Goal: Task Accomplishment & Management: Complete application form

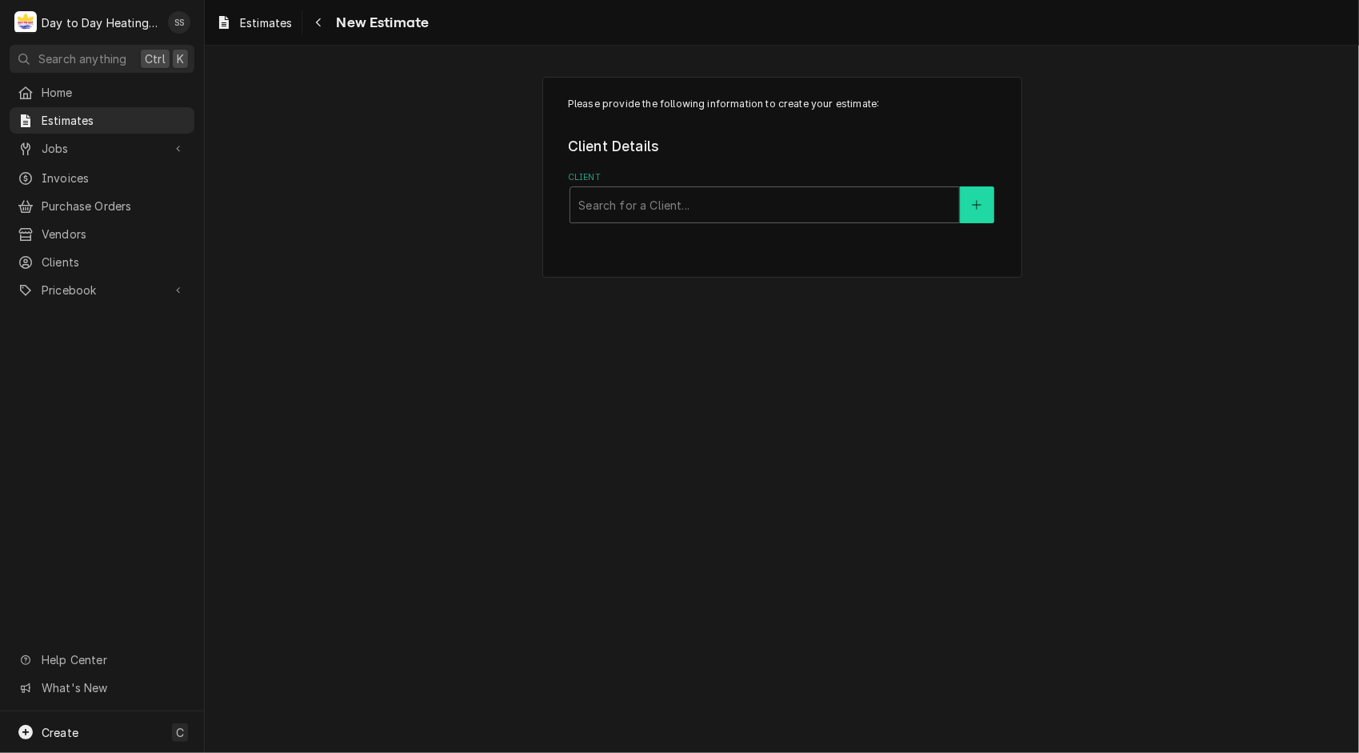
click at [986, 202] on button "Client" at bounding box center [977, 204] width 34 height 37
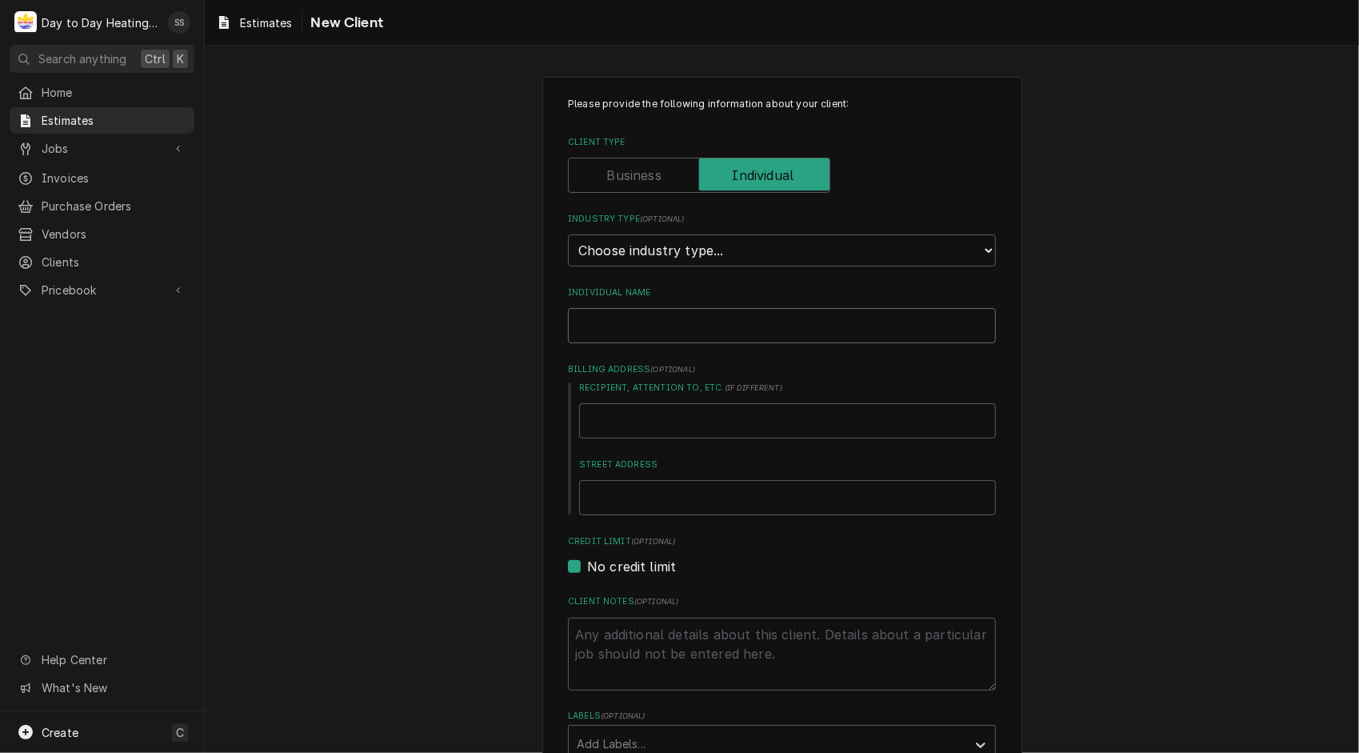
click at [835, 314] on input "Individual Name" at bounding box center [782, 325] width 428 height 35
type textarea "x"
type input "p"
type textarea "x"
type input "pe"
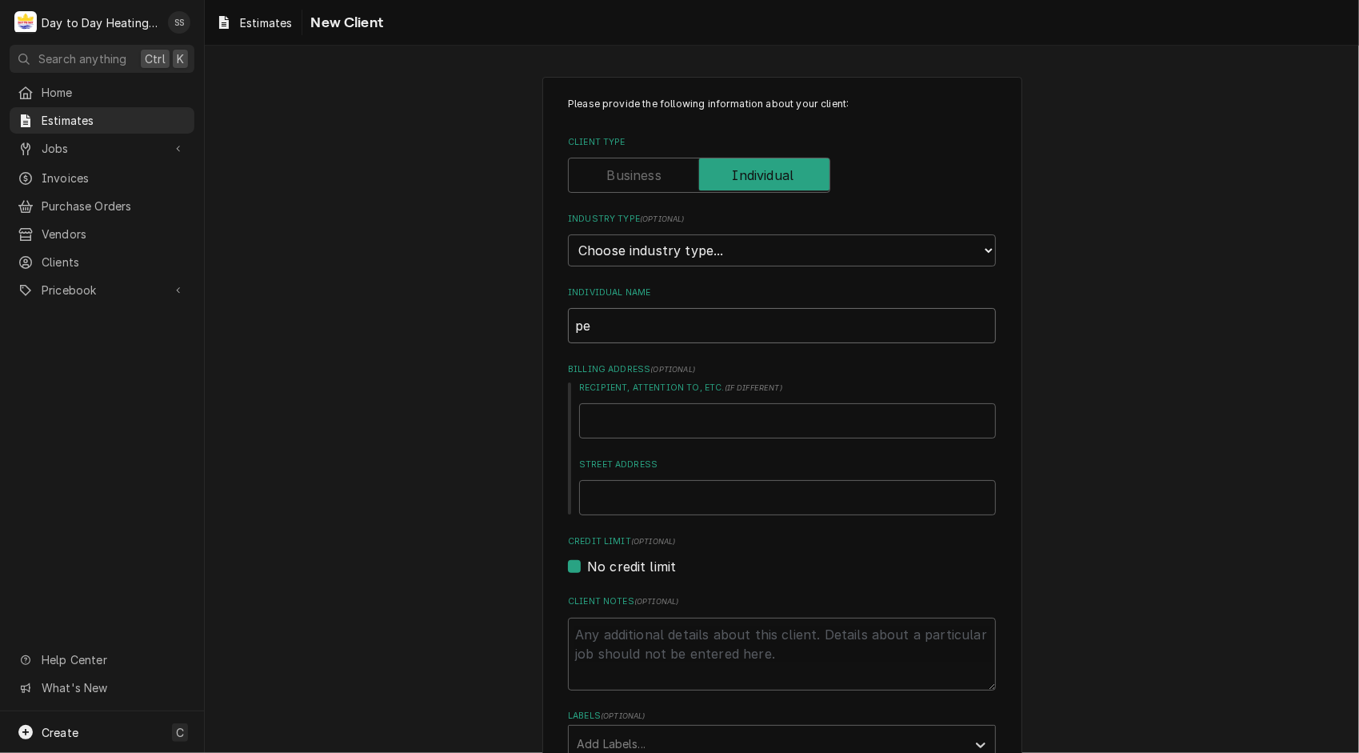
type textarea "x"
type input "pet"
type textarea "x"
type input "pete"
type textarea "x"
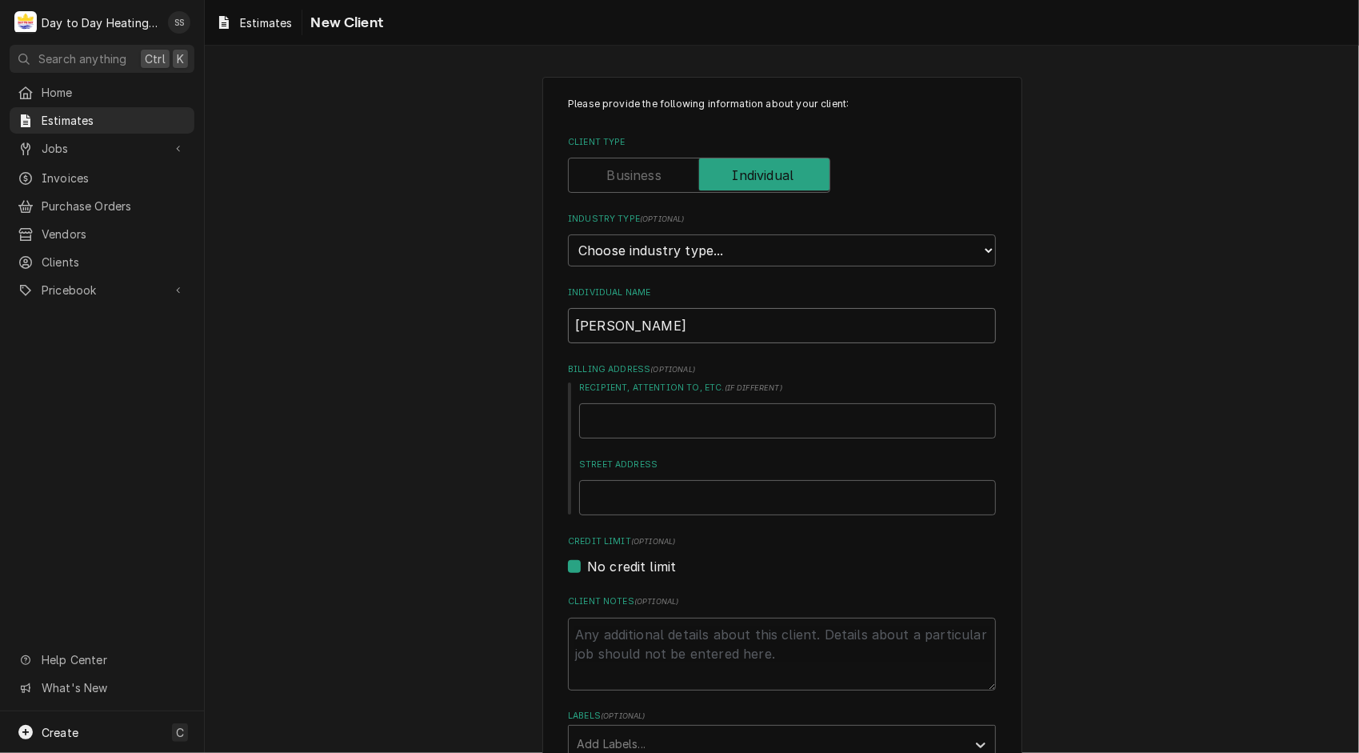
type input "peter"
type textarea "x"
type input "peter"
type textarea "x"
type input "peter"
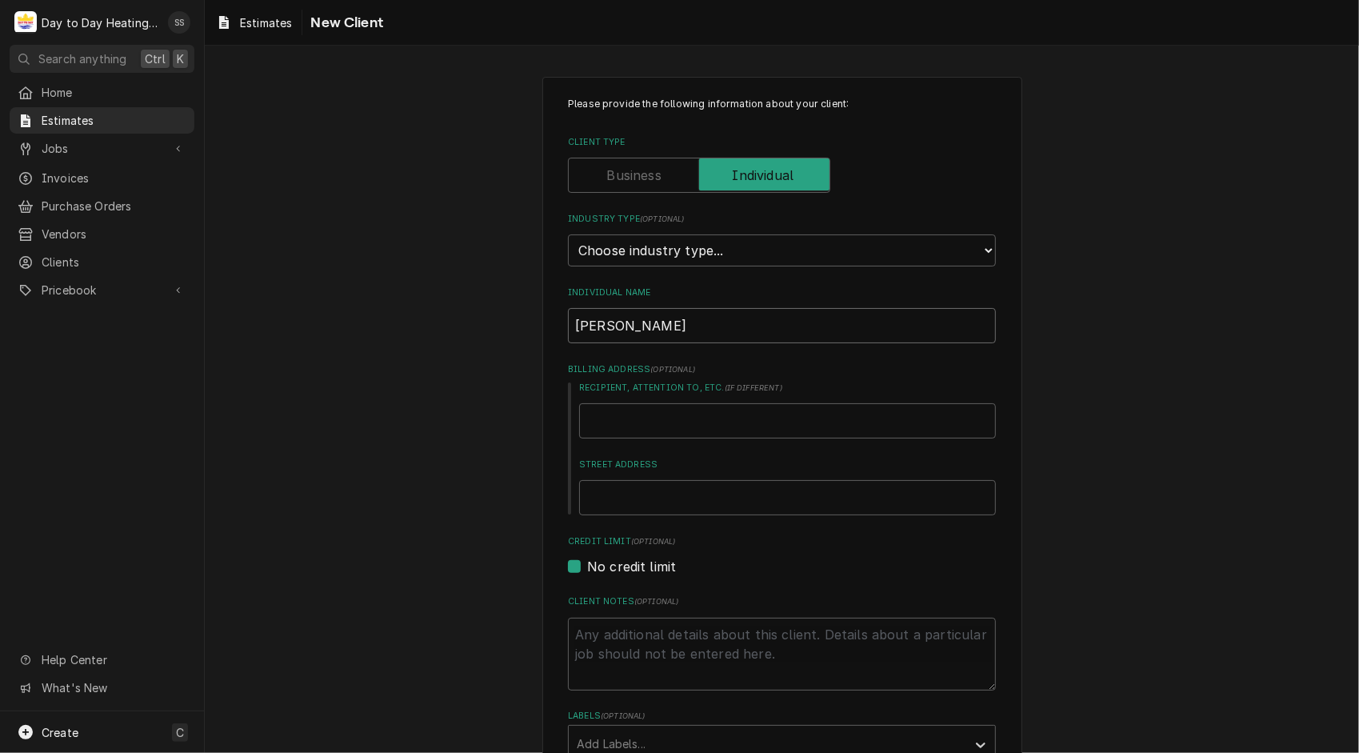
type textarea "x"
type input "pete"
type textarea "x"
type input "pet"
type textarea "x"
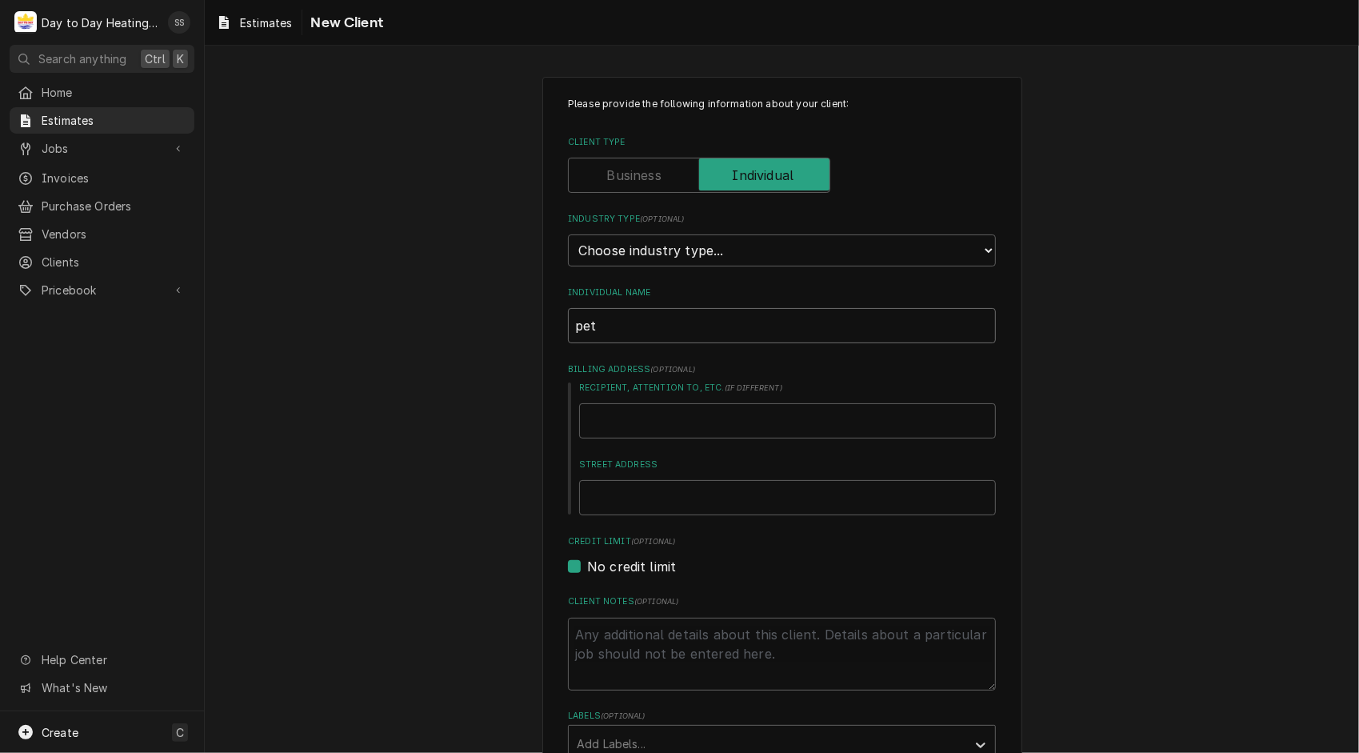
type input "pe"
type textarea "x"
type input "p"
type textarea "x"
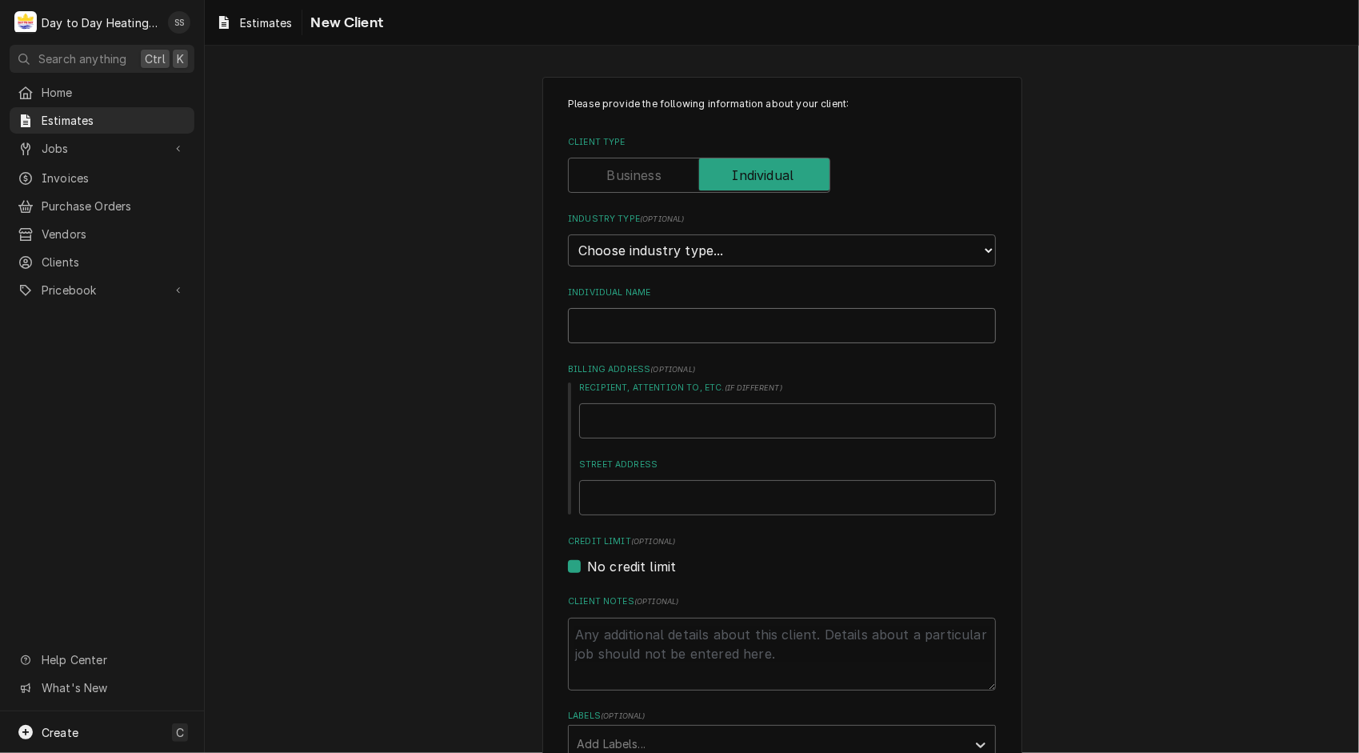
type input "P"
type textarea "x"
type input "Pe"
type textarea "x"
type input "Pet"
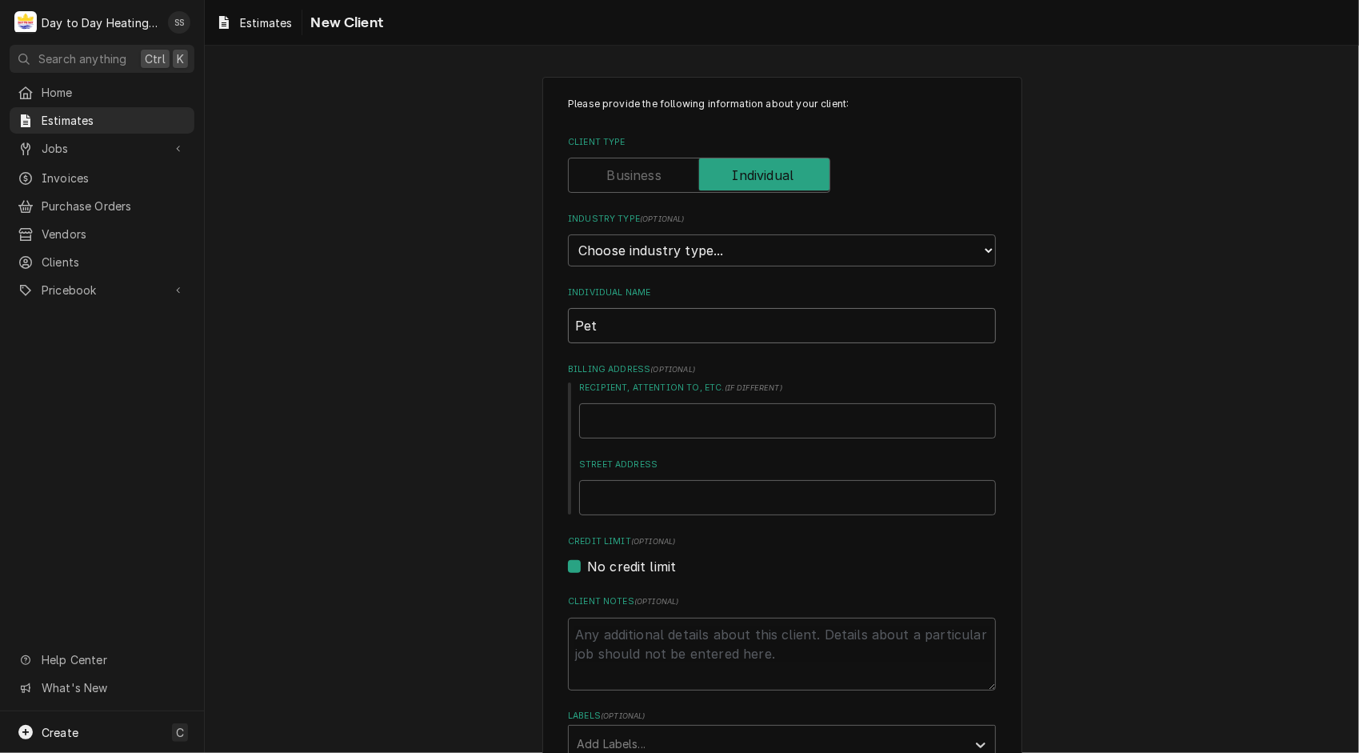
type textarea "x"
type input "Pete"
type textarea "x"
type input "Peter"
type textarea "x"
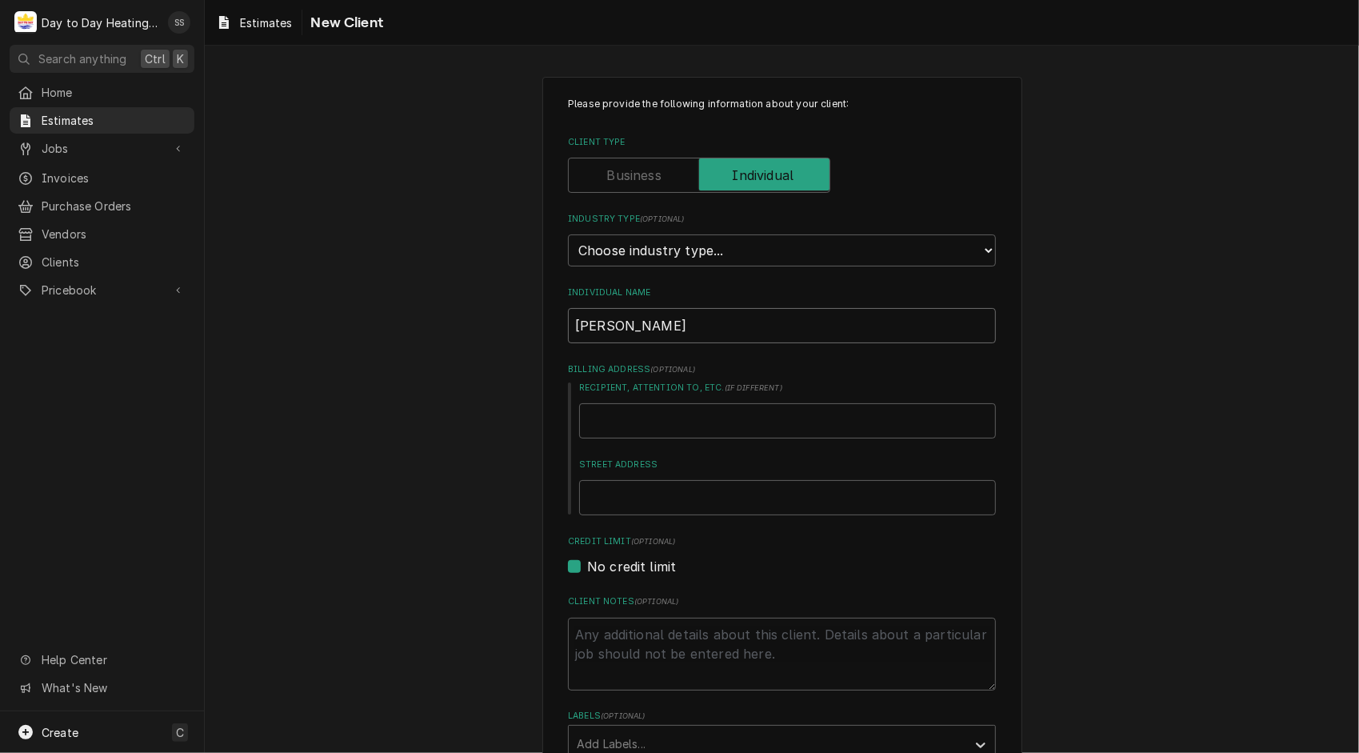
type input "Peter"
type textarea "x"
type input "Peter L"
type textarea "x"
type input "Peter La"
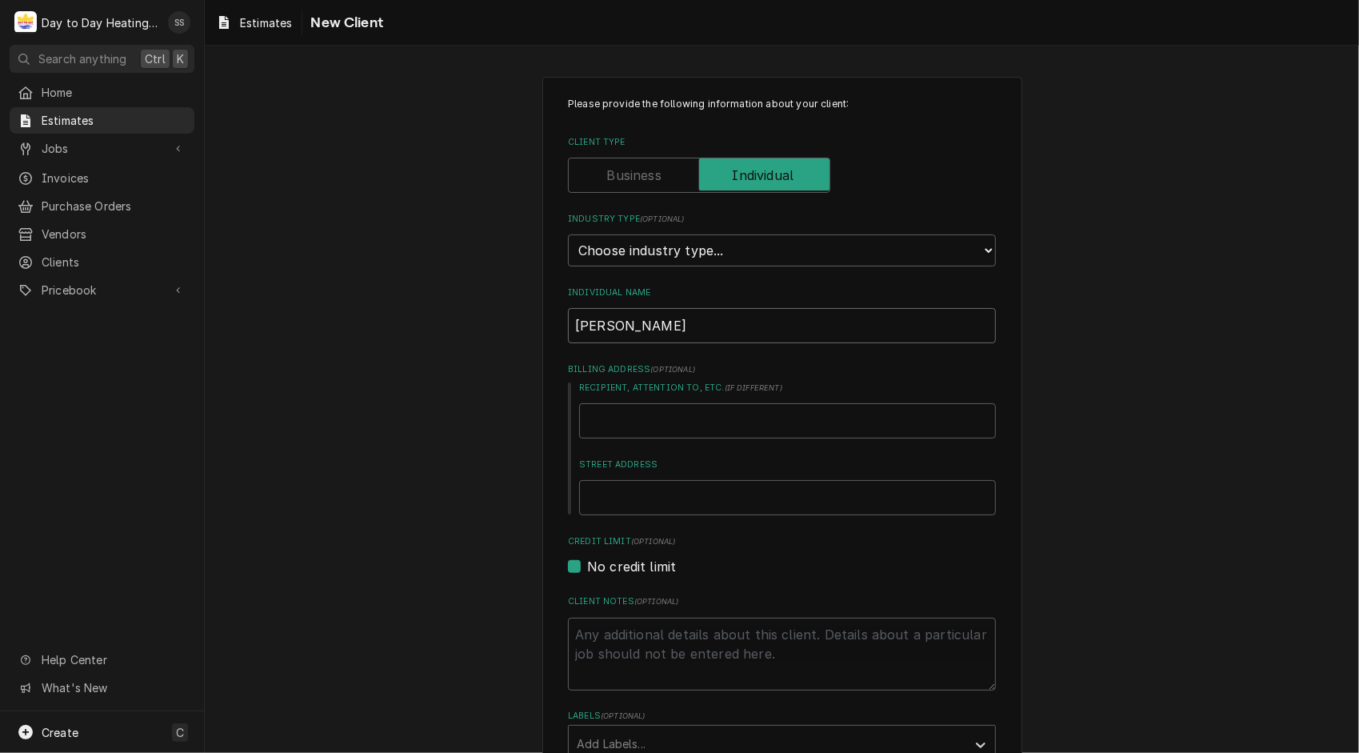
type textarea "x"
type input "[PERSON_NAME]"
type textarea "x"
type input "[PERSON_NAME]"
click at [706, 423] on input "Recipient, Attention To, etc. ( if different )" at bounding box center [787, 420] width 417 height 35
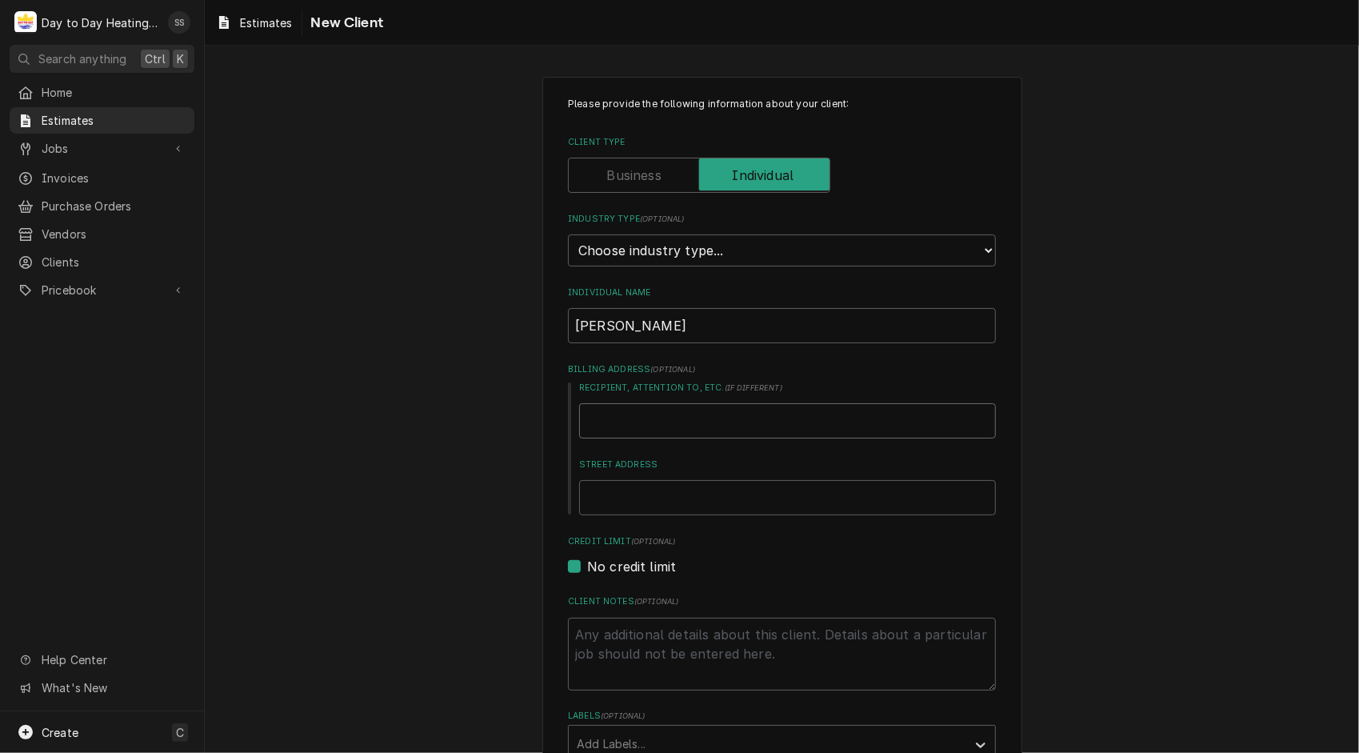
type textarea "x"
type input "3"
type textarea "x"
type input "35"
type textarea "x"
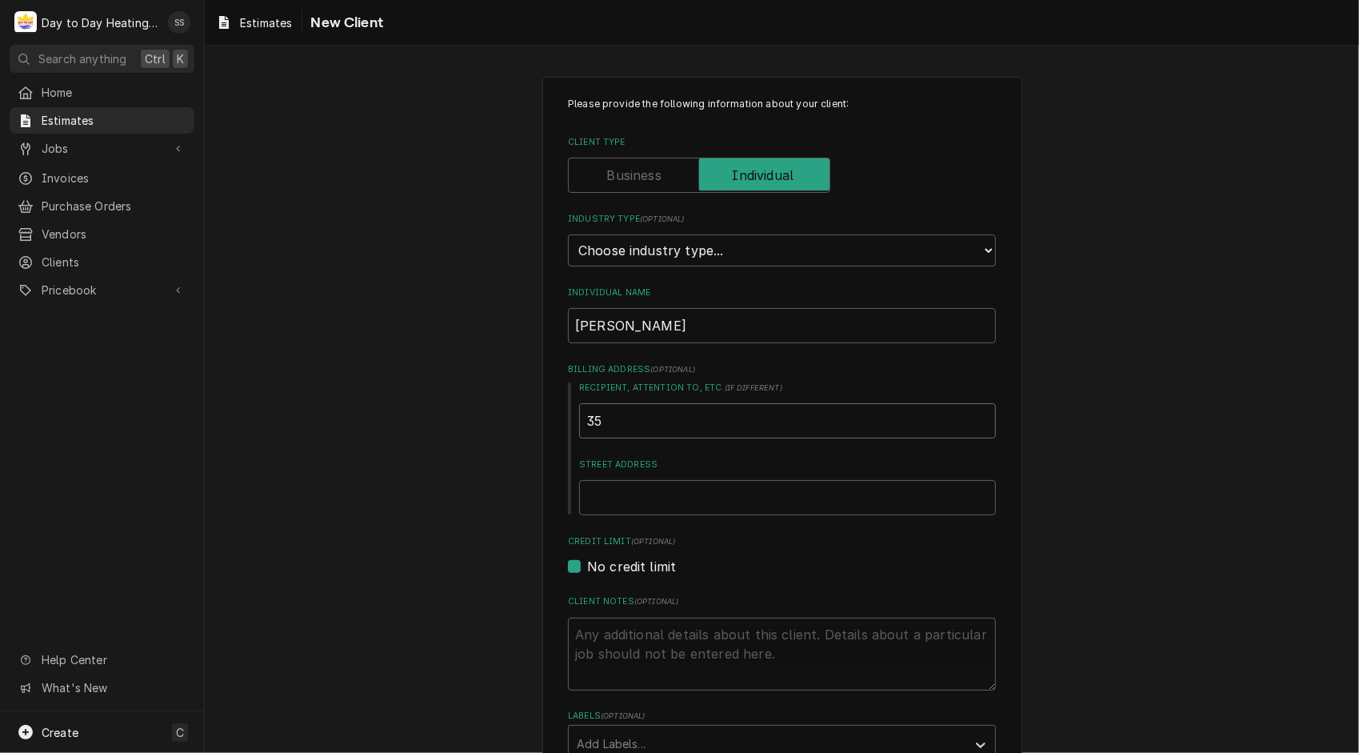
type input "353"
type textarea "x"
type input "3532"
type textarea "x"
type input "3532"
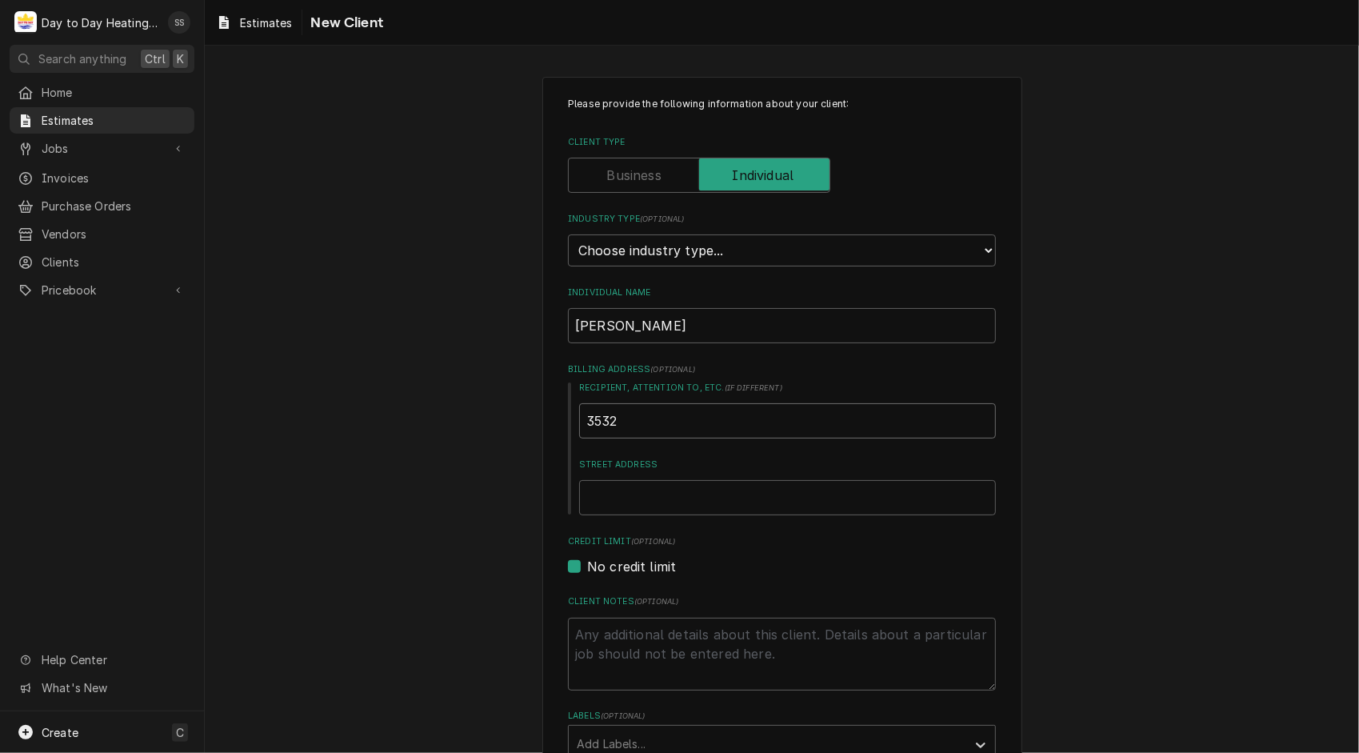
type textarea "x"
type input "3532 M"
type textarea "x"
type input "3532 Me"
type textarea "x"
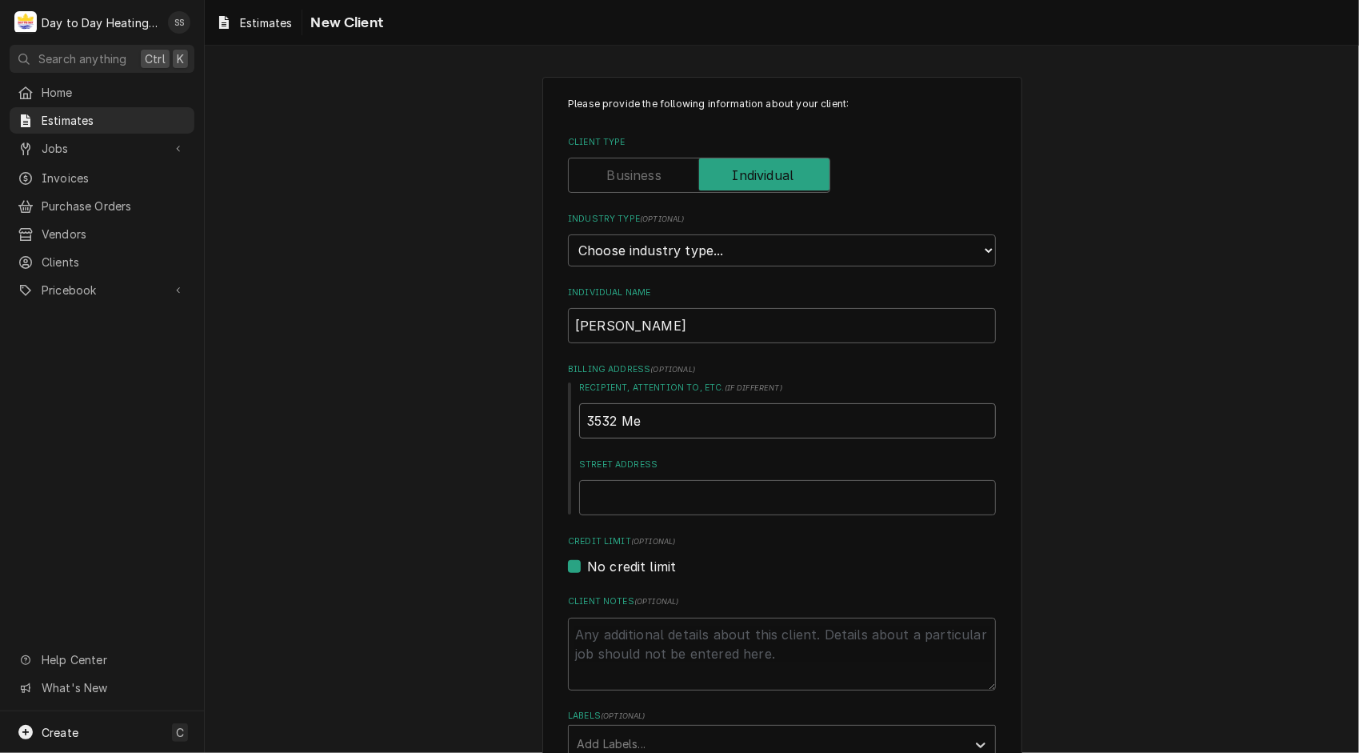
type input "3532 Mea"
type textarea "x"
type input "3532 Mead"
type textarea "x"
type input "3532 Meade"
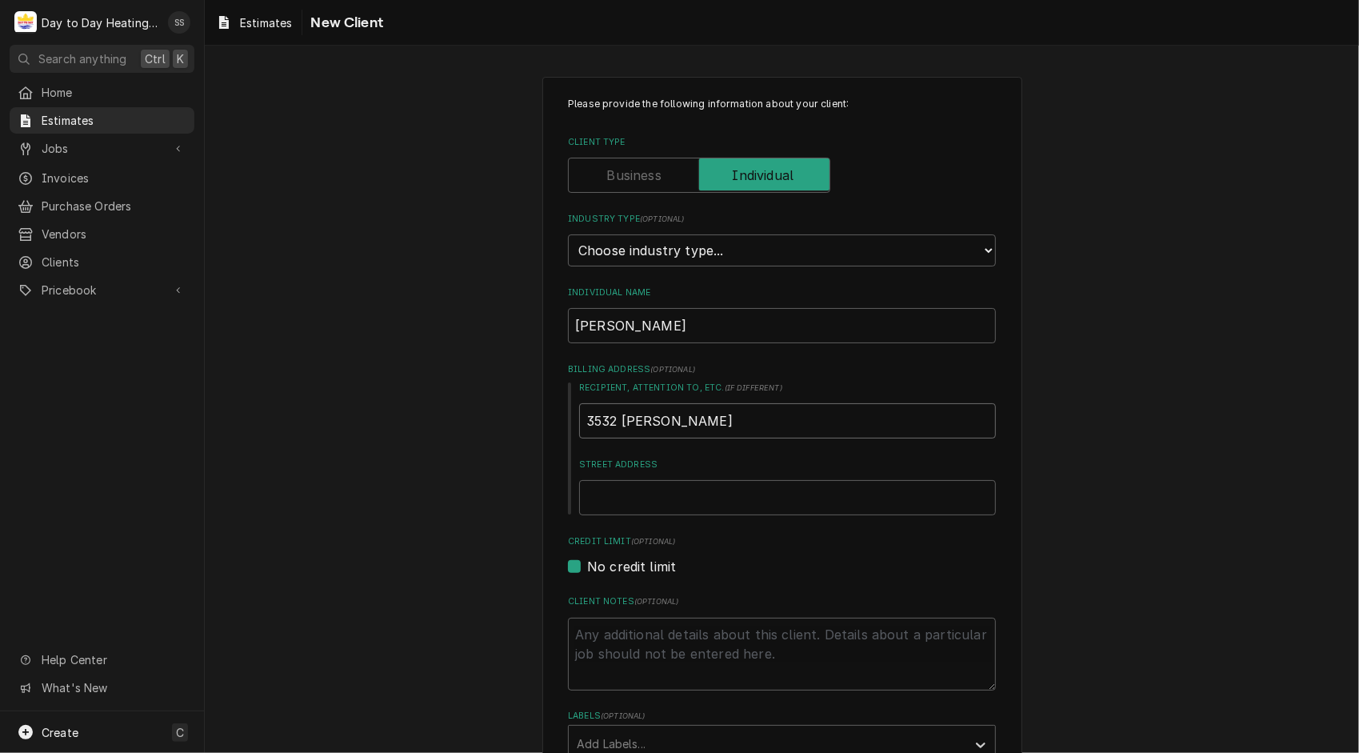
type textarea "x"
type input "3532 Meade"
type textarea "x"
type input "3532 Meade A"
type textarea "x"
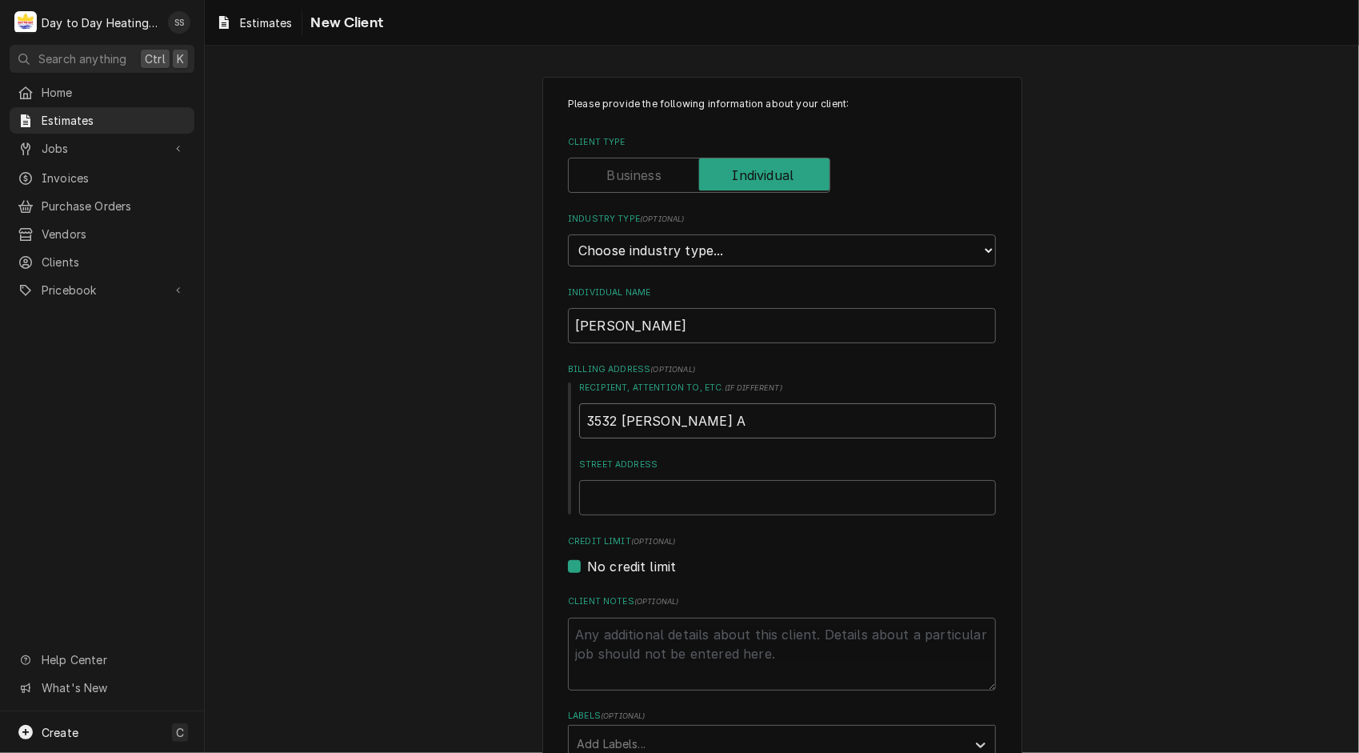
type input "3532 Meade Av"
type textarea "x"
type input "3532 Meade Ave"
type textarea "x"
type input "3532 Meade Av"
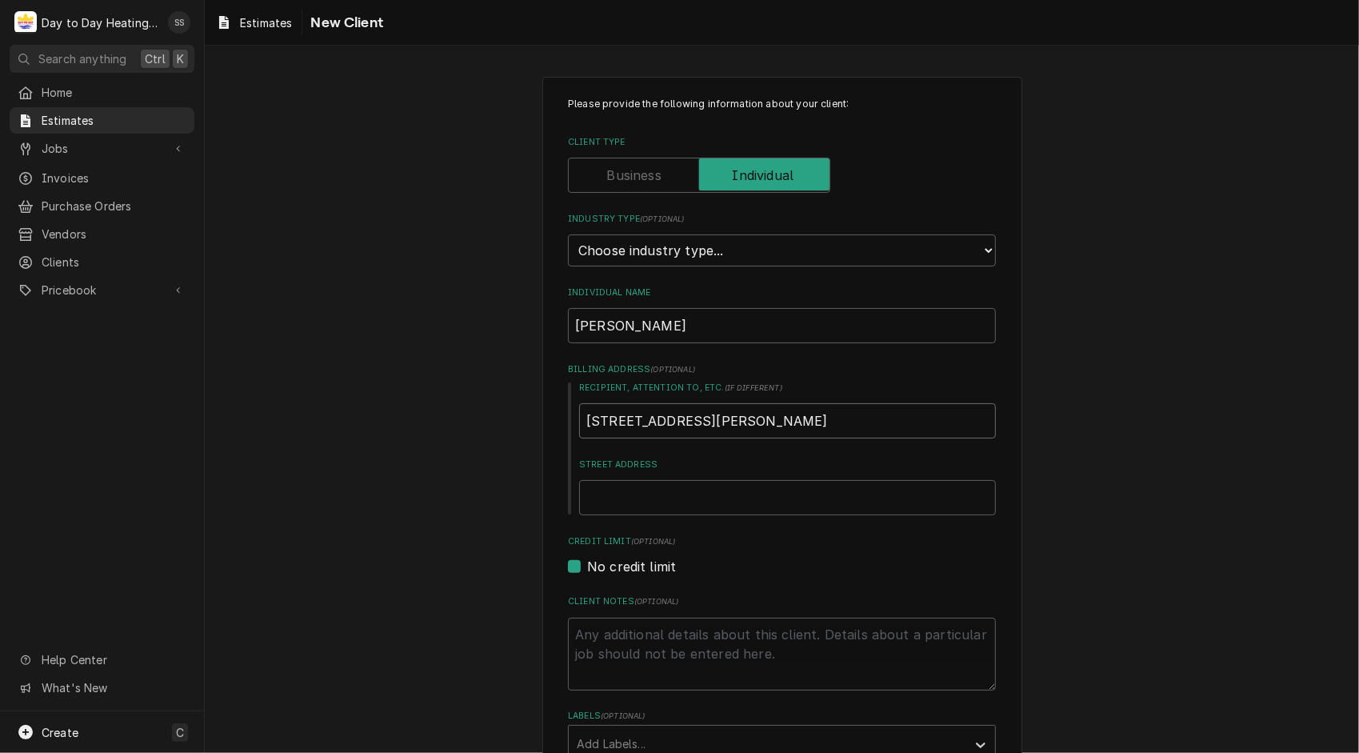
type textarea "x"
type input "3532 Meade A"
type textarea "x"
type input "3532 Meade"
type textarea "x"
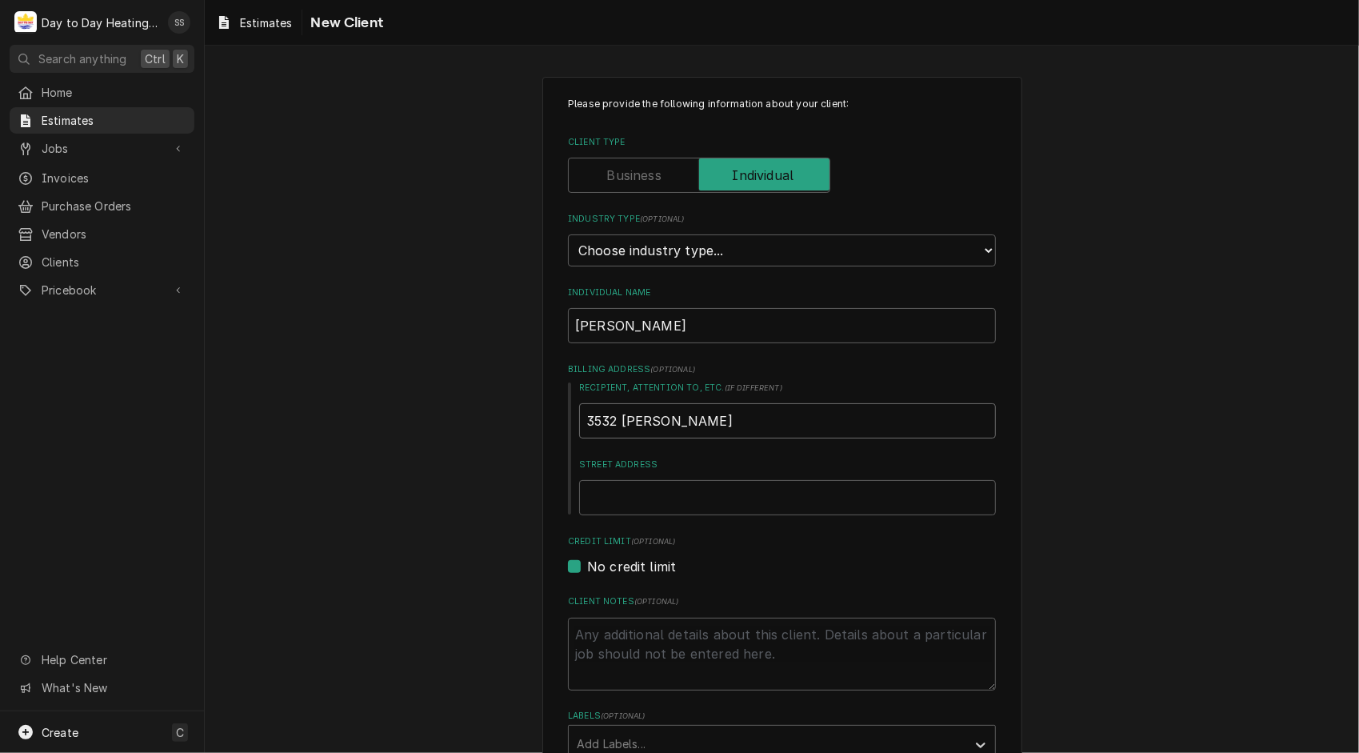
type input "3532 Meade"
type textarea "x"
type input "3532 Mead"
type textarea "x"
type input "3532 Mea"
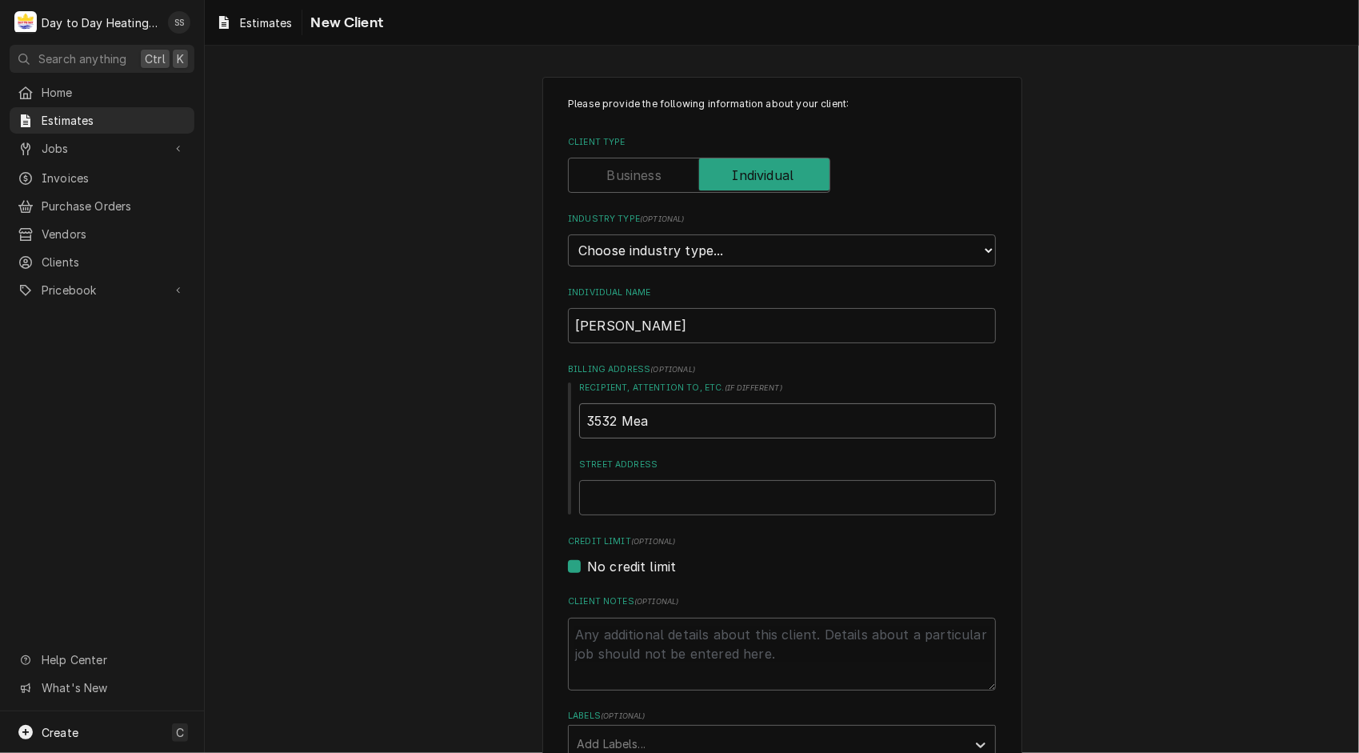
type textarea "x"
type input "3532 Me"
type textarea "x"
type input "3532 M"
type textarea "x"
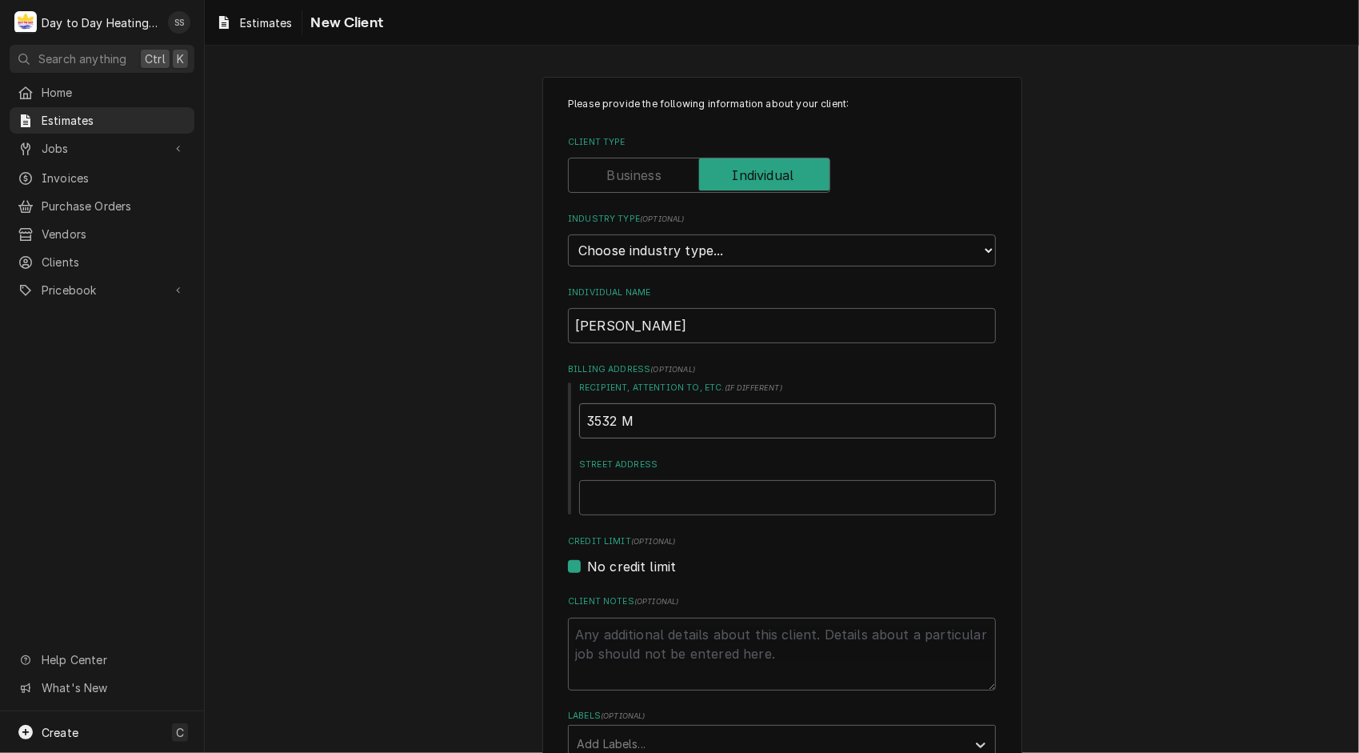
type input "3532"
type textarea "x"
type input "3532"
type textarea "x"
type input "353"
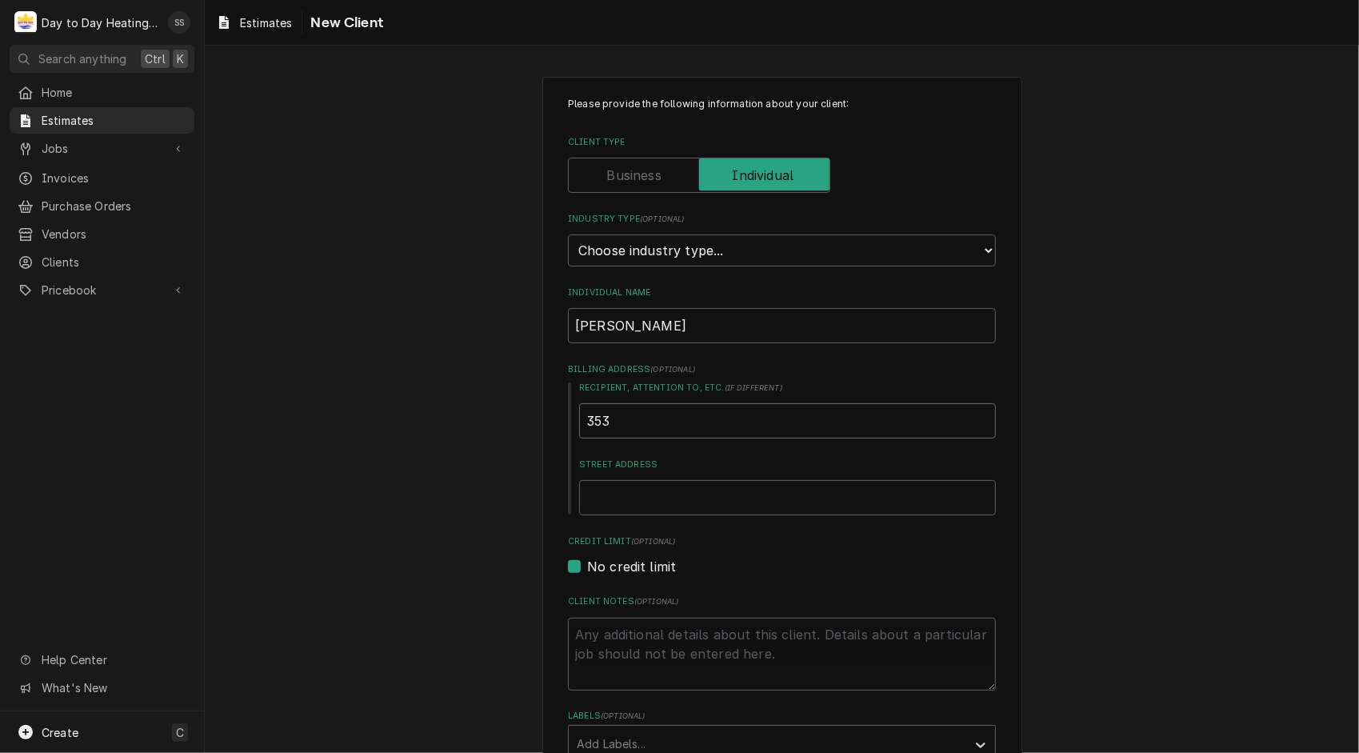
type textarea "x"
type input "35"
type textarea "x"
type input "3"
type textarea "x"
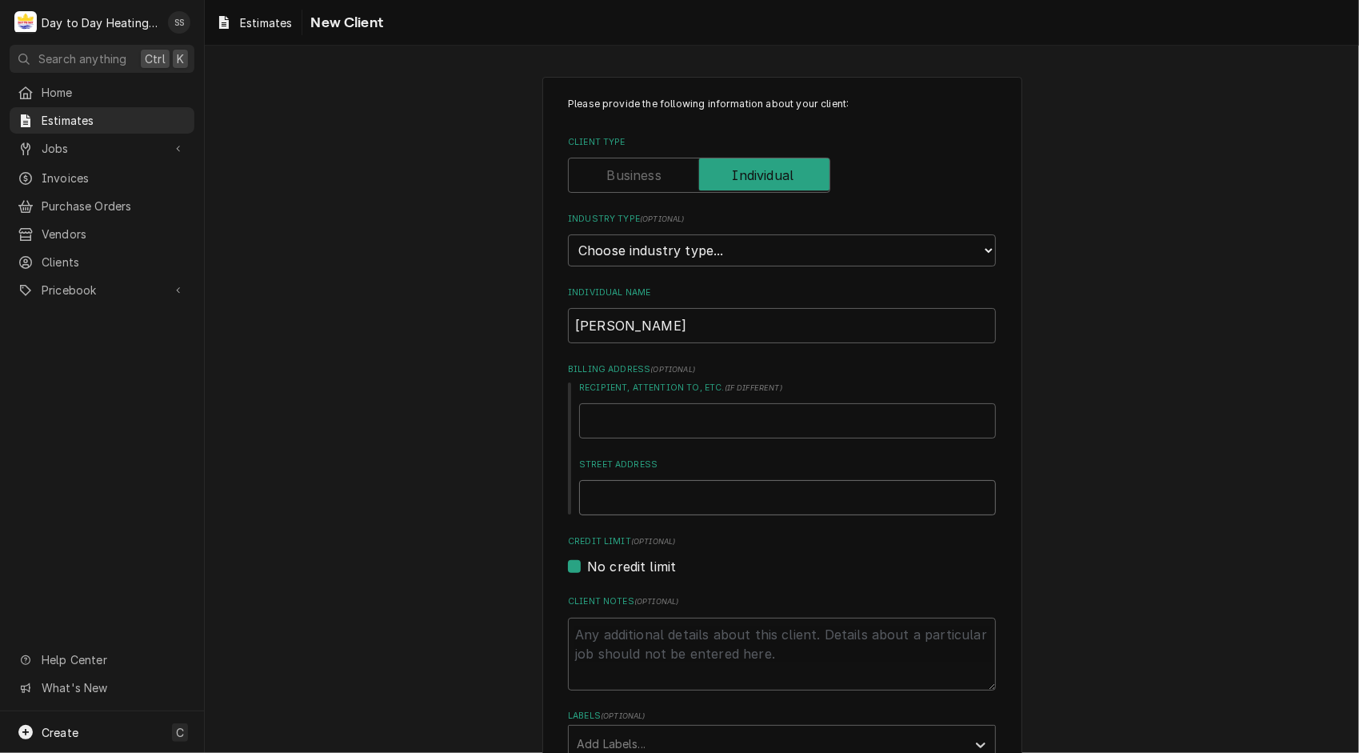
click at [628, 483] on input "Street Address" at bounding box center [787, 497] width 417 height 35
type textarea "x"
type input "3"
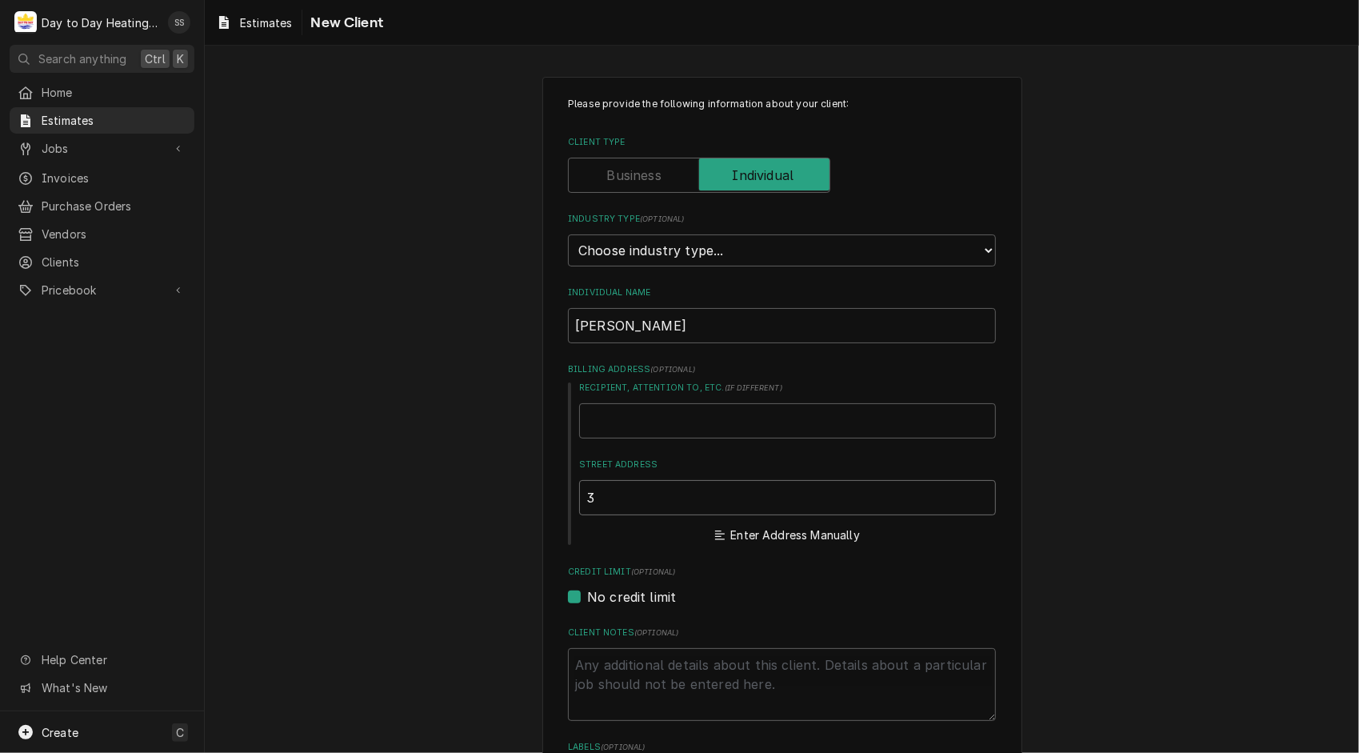
type textarea "x"
type input "35"
type textarea "x"
type input "353"
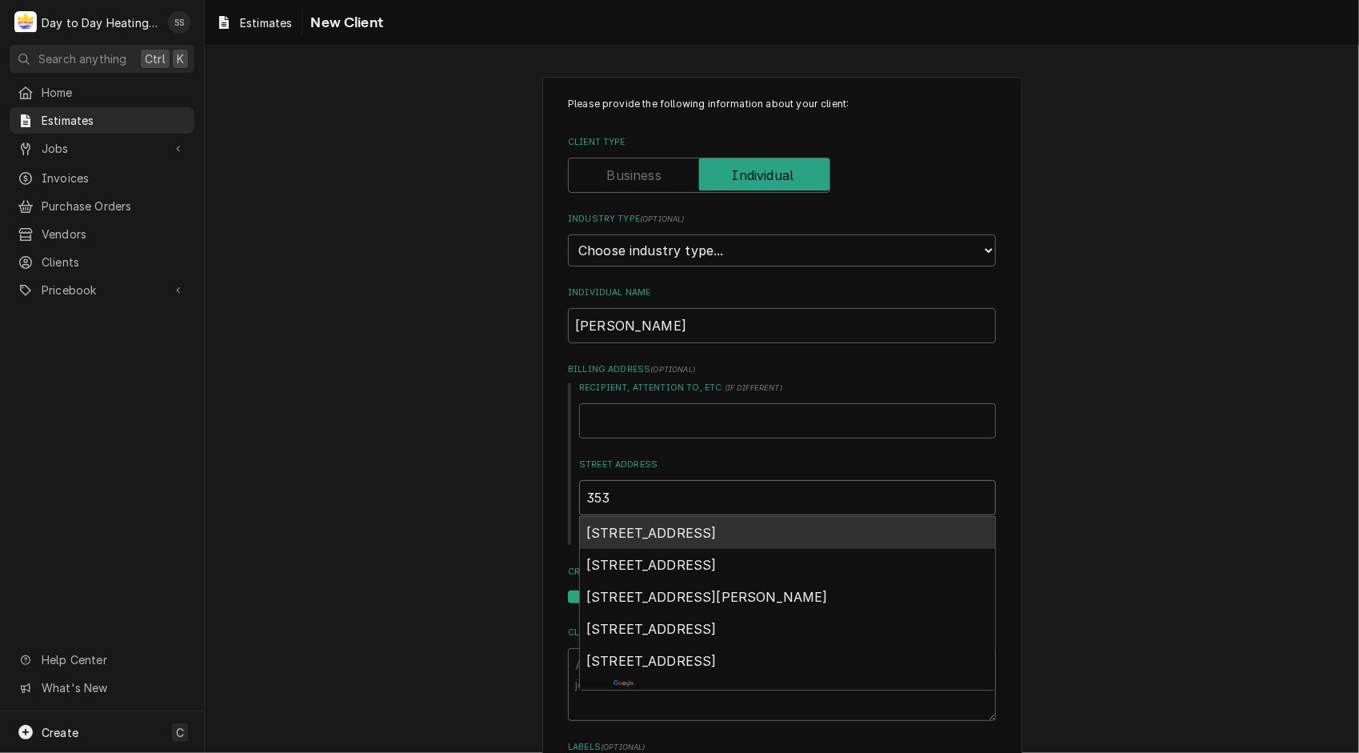
type textarea "x"
type input "3532"
type textarea "x"
type input "3532"
type textarea "x"
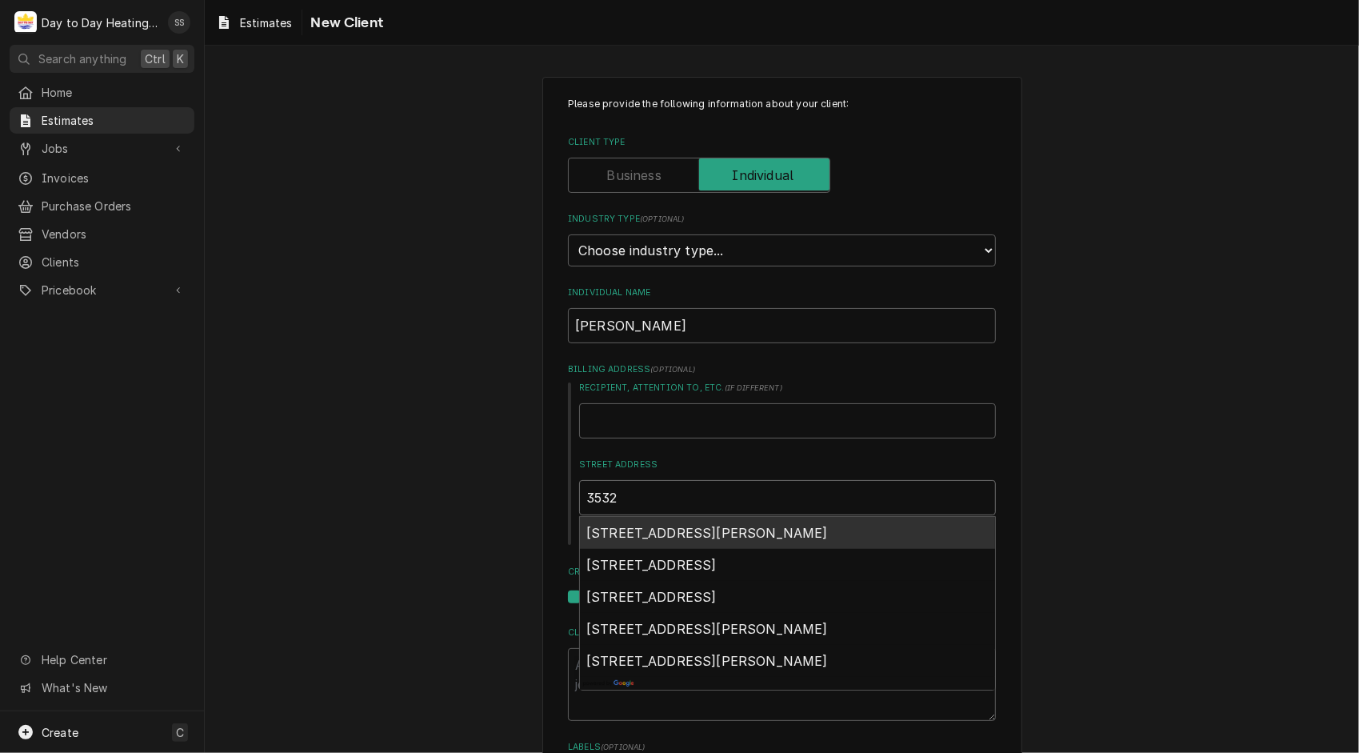
type input "3532 m"
type textarea "x"
type input "3532 me"
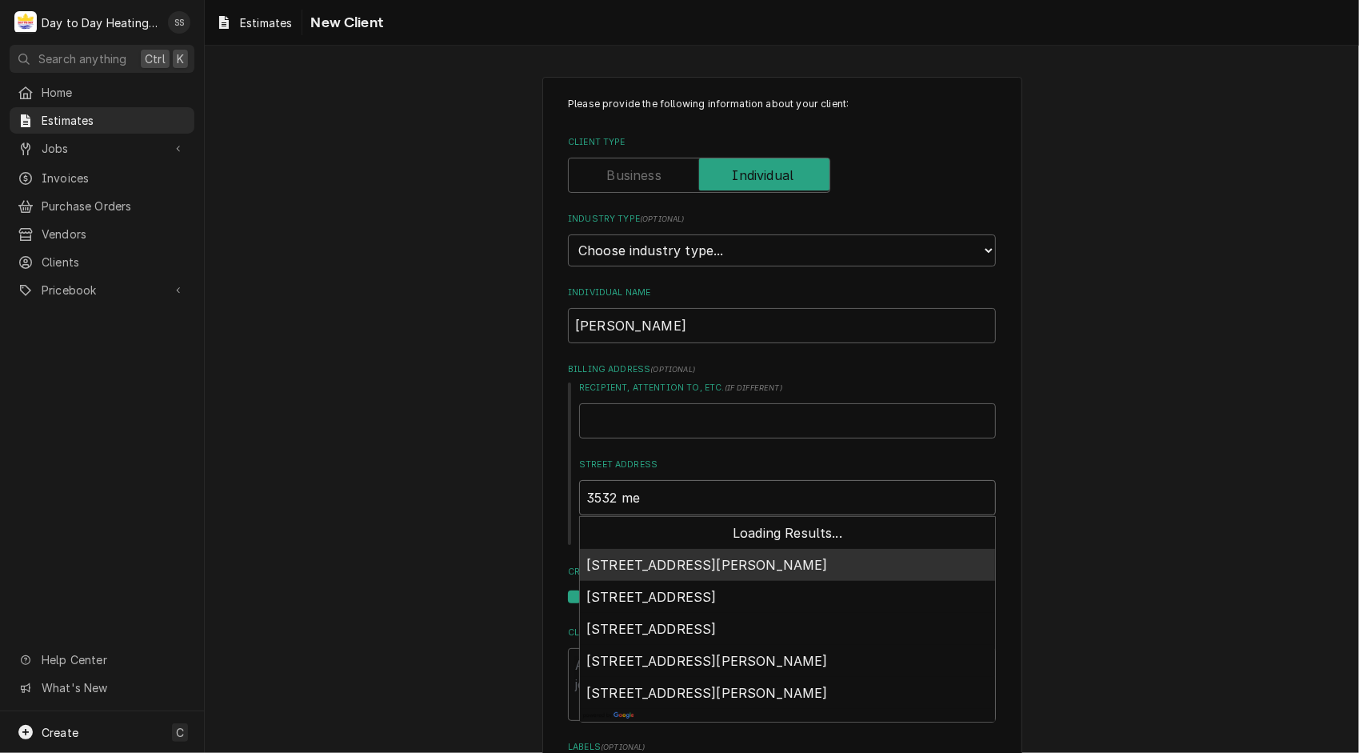
type textarea "x"
type input "3532 mea"
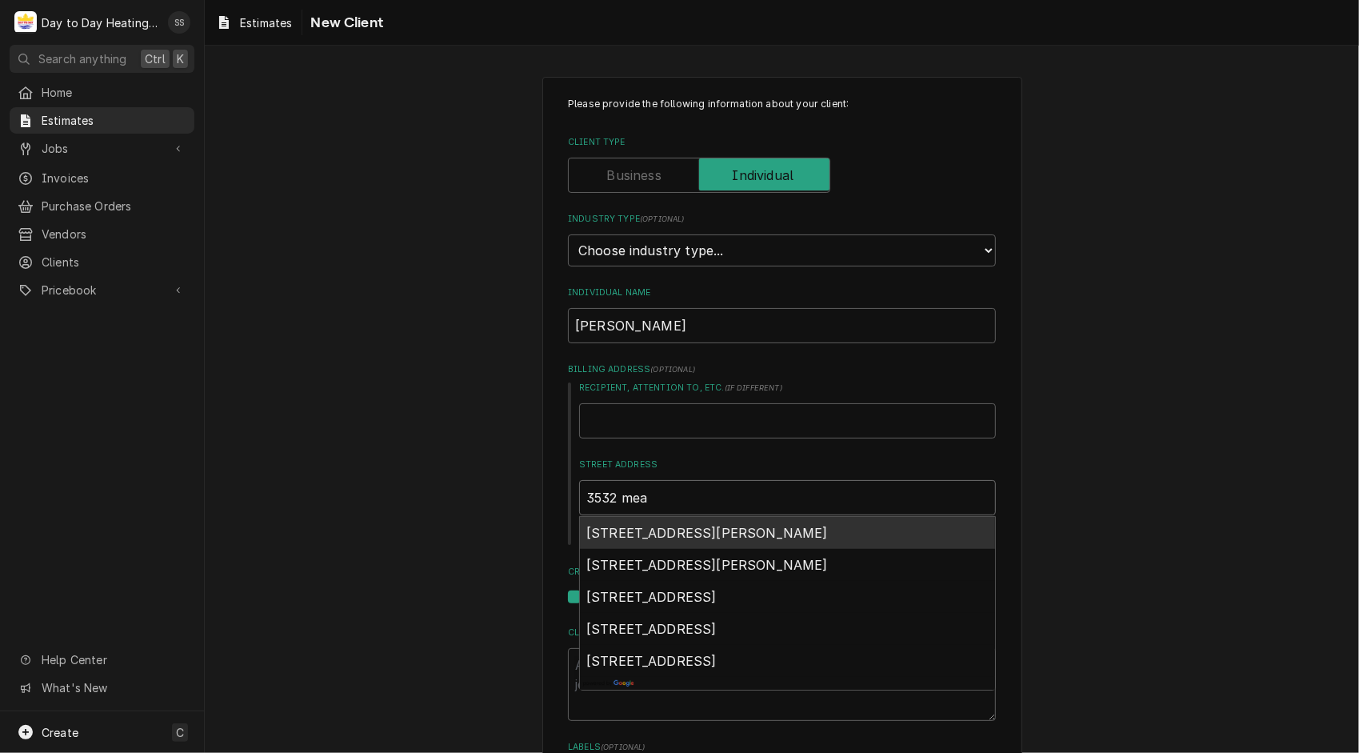
type textarea "x"
type input "3532 mead"
type textarea "x"
type input "3532 meade"
click at [732, 529] on span "3532 Meade Avenue, San Diego, CA, USA" at bounding box center [707, 533] width 242 height 16
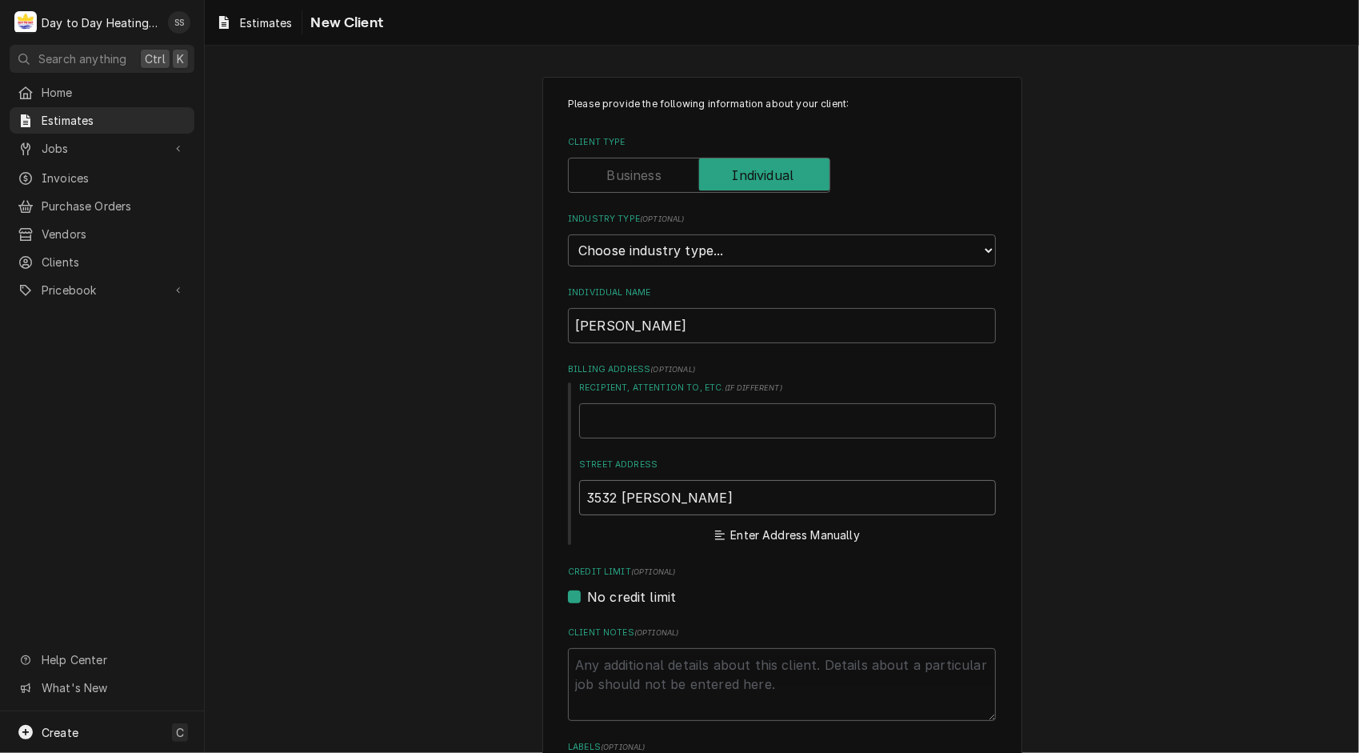
type textarea "x"
type input "3532 Meade Ave"
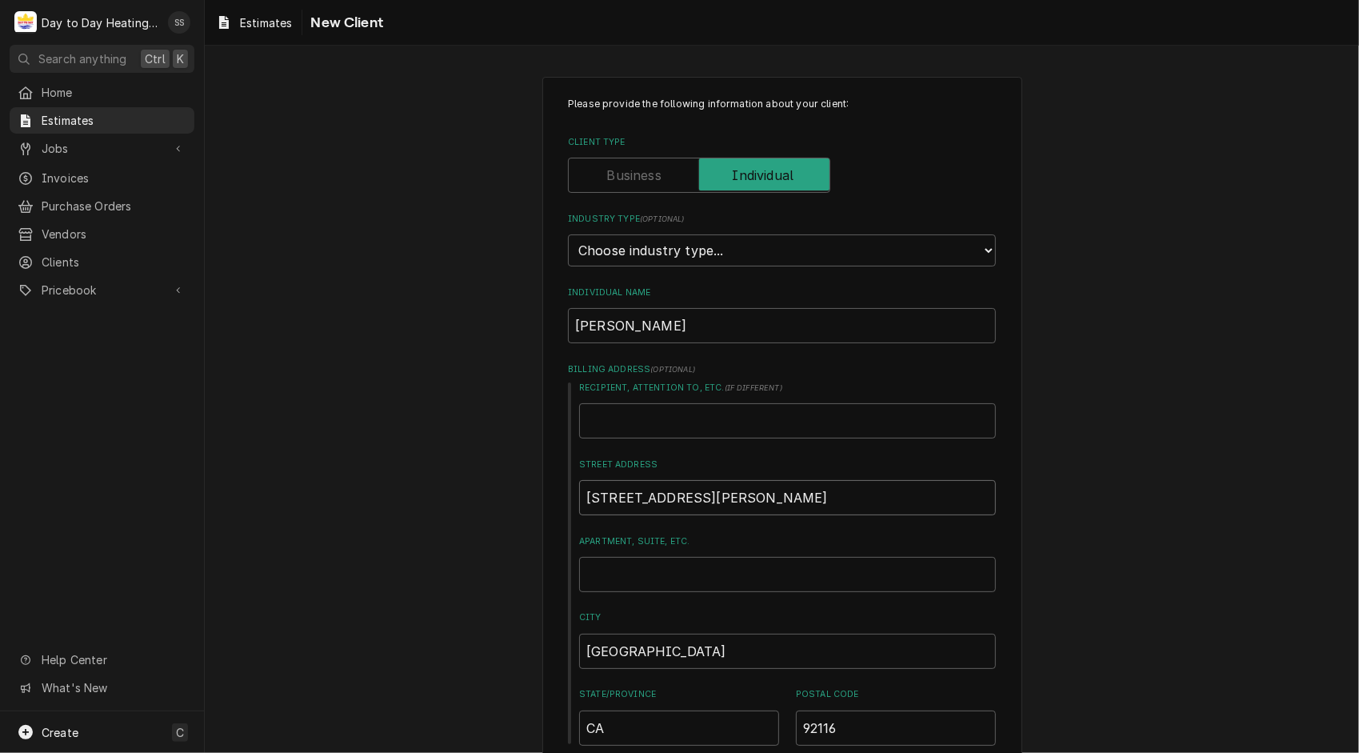
type textarea "x"
type input "3532 Meade Ave"
click at [1240, 600] on div "Please provide the following information about your client: Client Type Industr…" at bounding box center [782, 702] width 1154 height 1281
click at [657, 568] on input "Apartment, Suite, etc." at bounding box center [787, 574] width 417 height 35
type textarea "x"
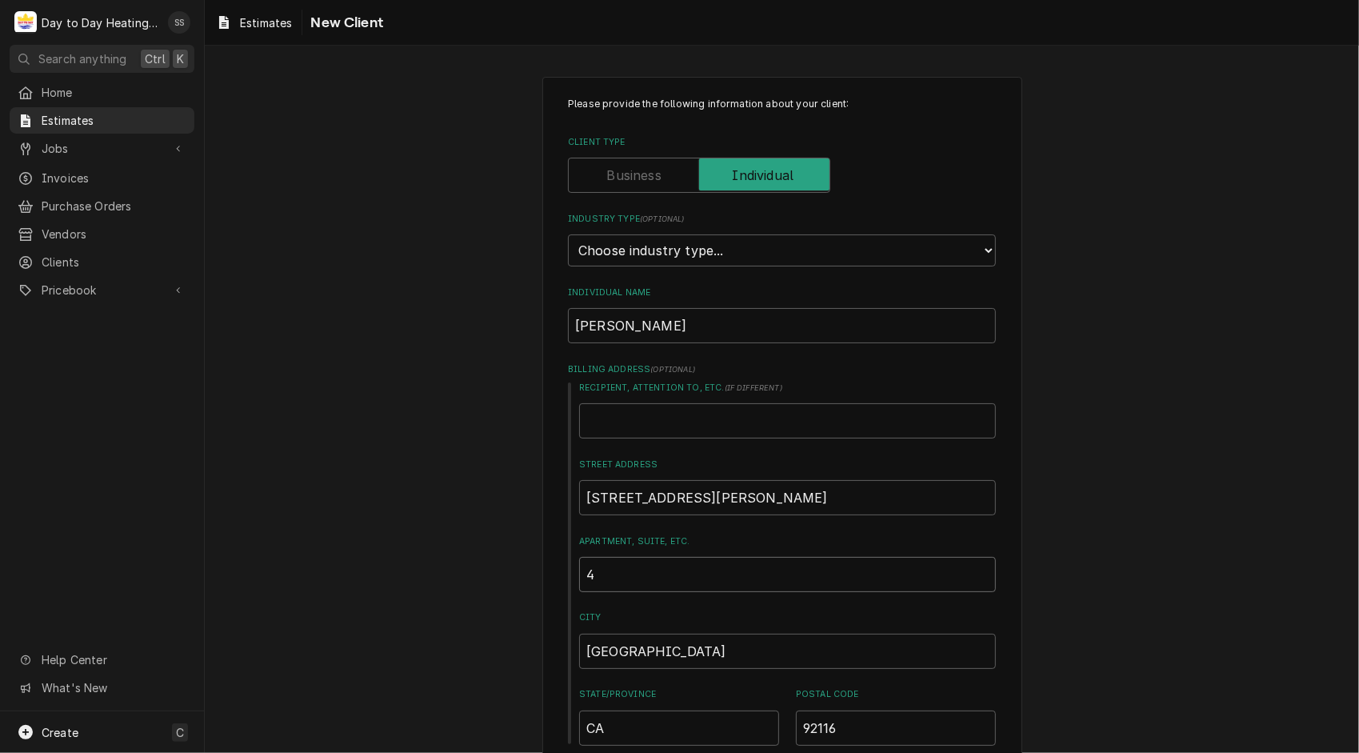
type input "4"
type textarea "x"
type input "46"
type textarea "x"
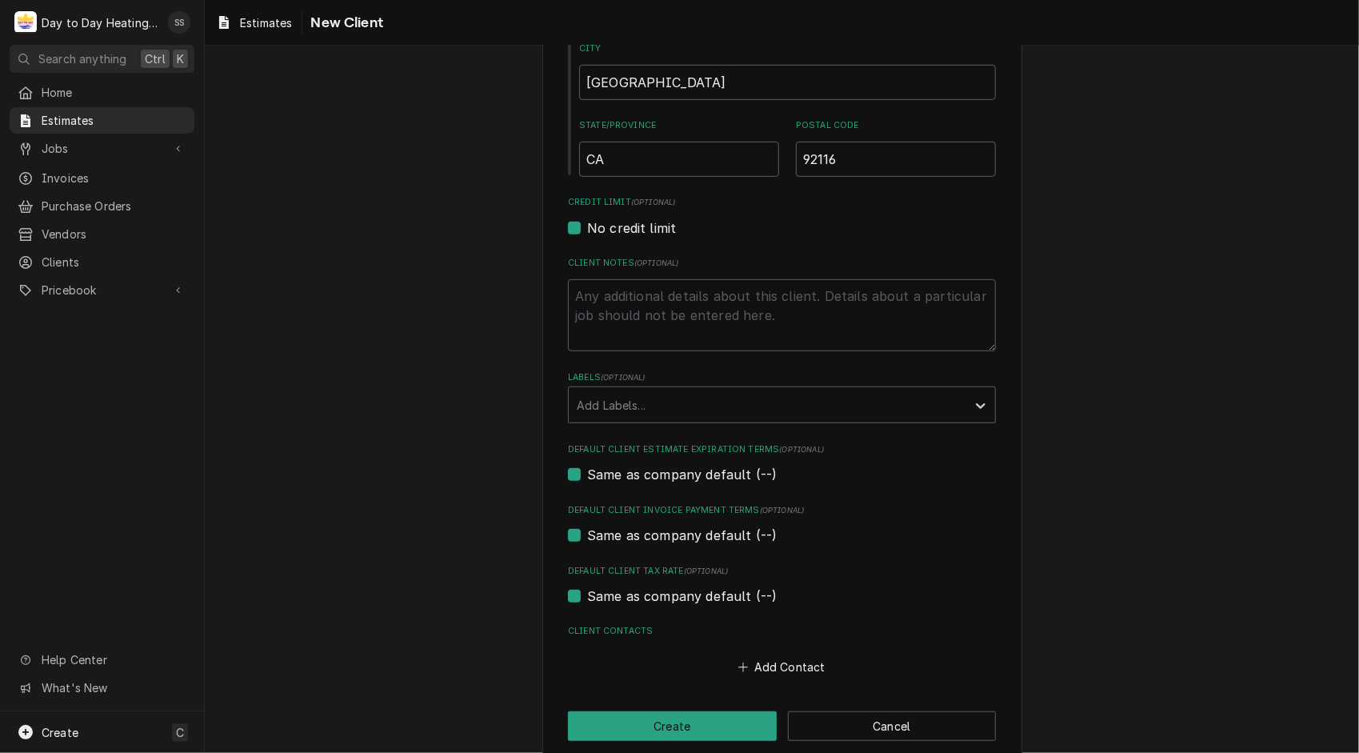
scroll to position [569, 0]
type input "46"
click at [785, 660] on button "Add Contact" at bounding box center [782, 665] width 92 height 22
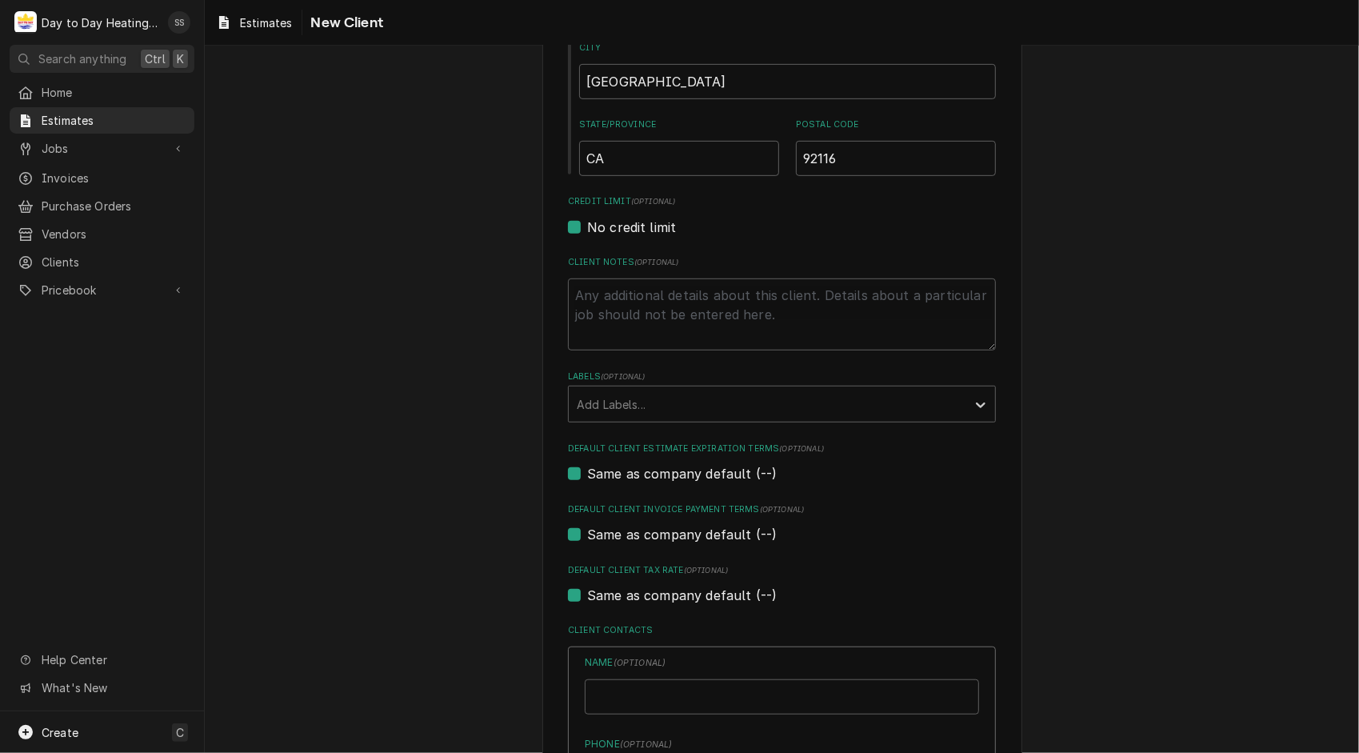
type textarea "x"
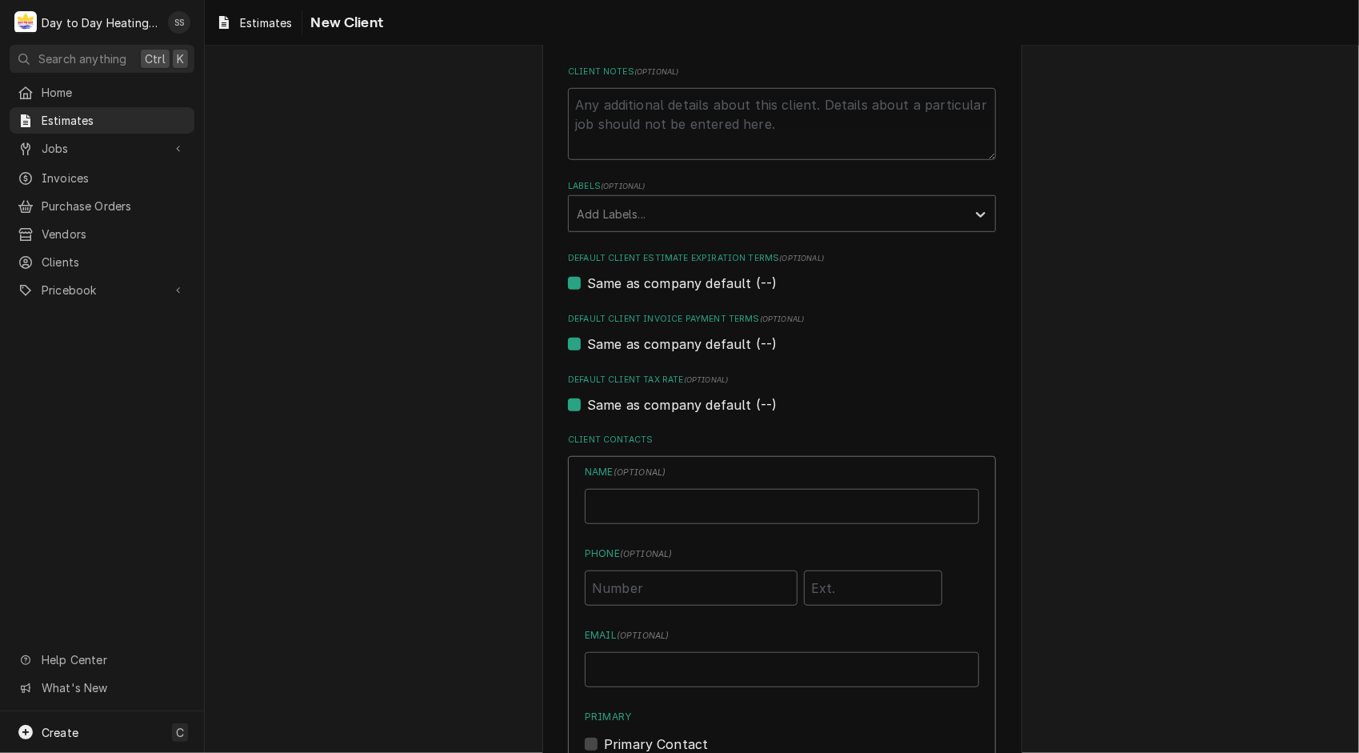
scroll to position [760, 0]
click at [664, 497] on input "Individual Name" at bounding box center [782, 506] width 394 height 35
type input "[PERSON_NAME]"
click at [683, 582] on input "Phone ( optional )" at bounding box center [691, 587] width 213 height 35
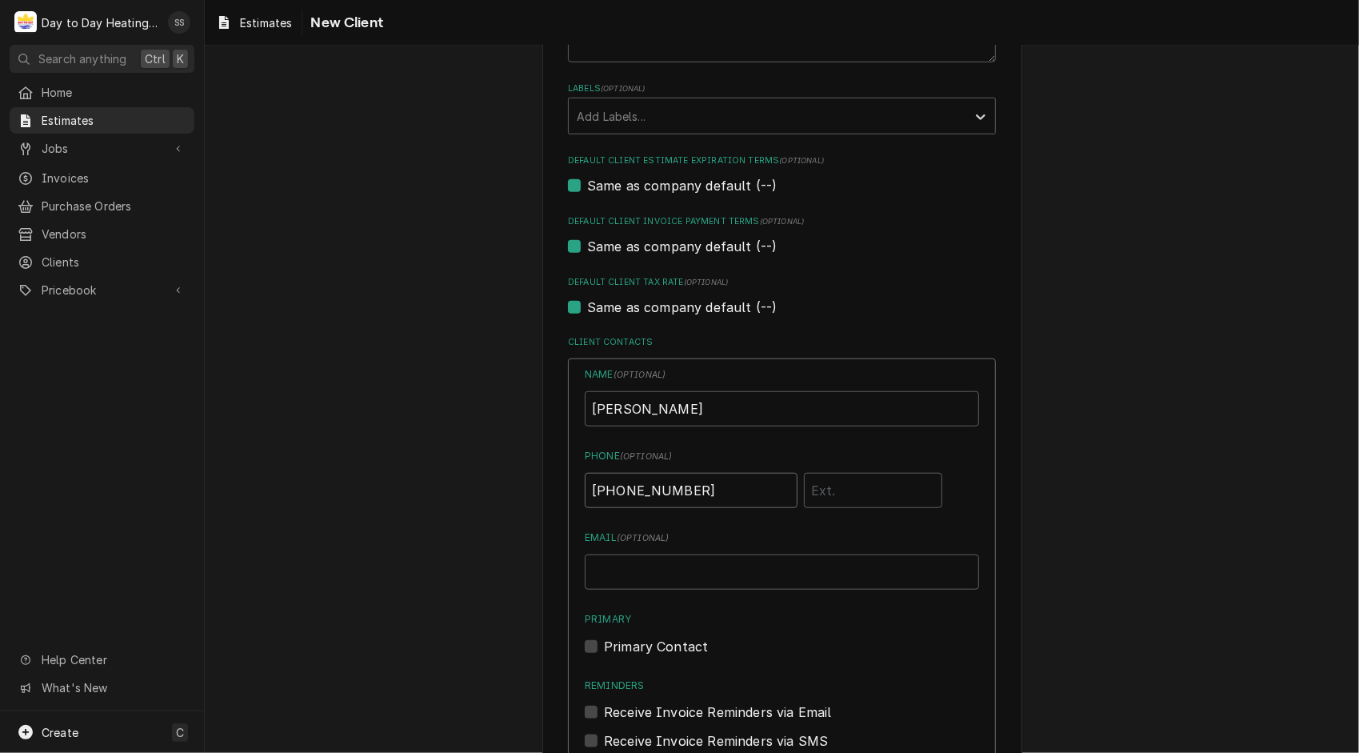
scroll to position [861, 0]
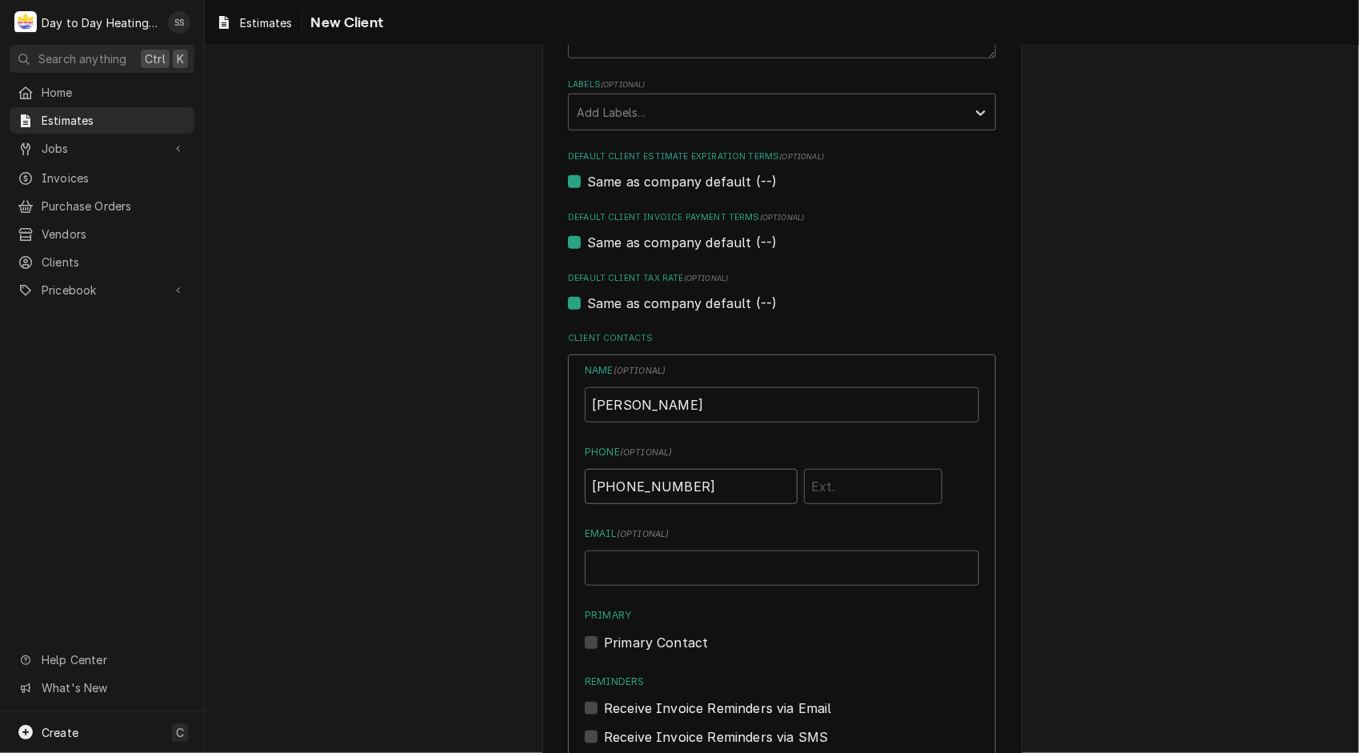
type input "(619) 987-6137"
click at [637, 573] on input "Email ( optional )" at bounding box center [782, 567] width 394 height 35
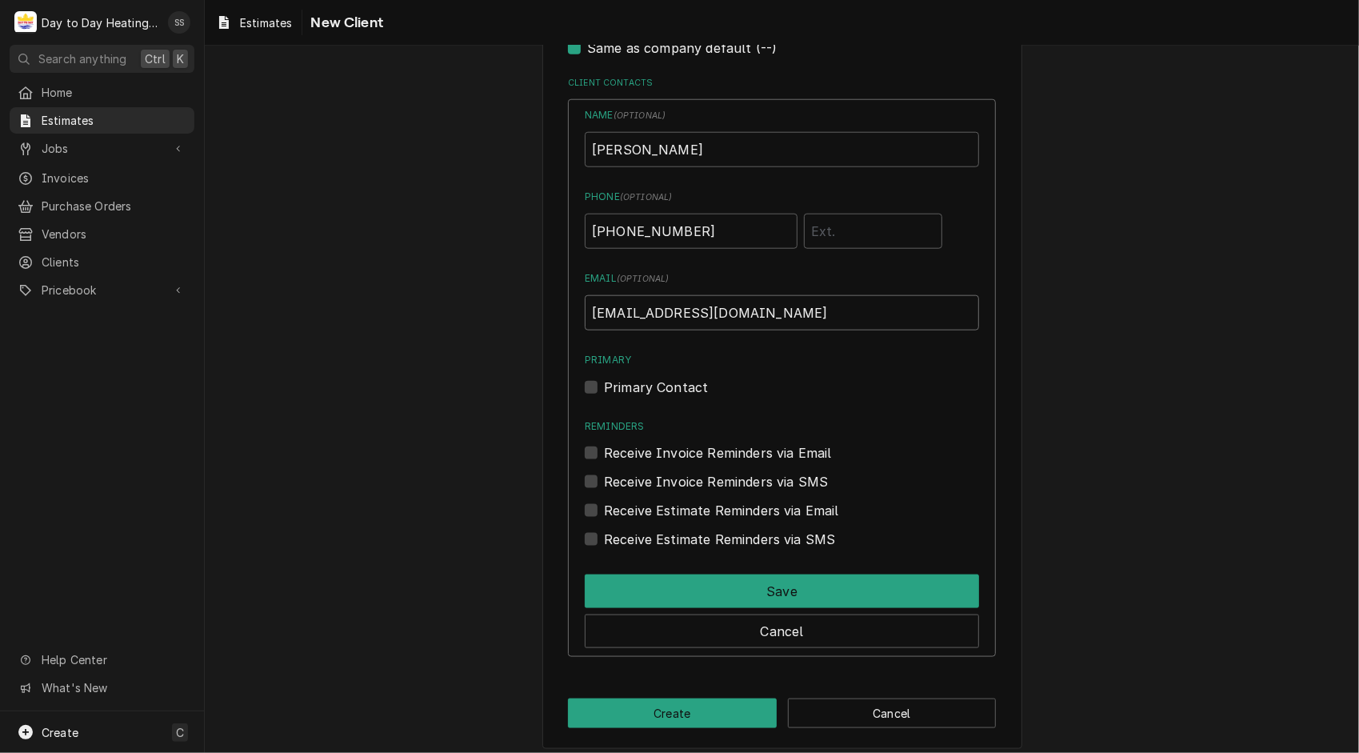
scroll to position [1128, 0]
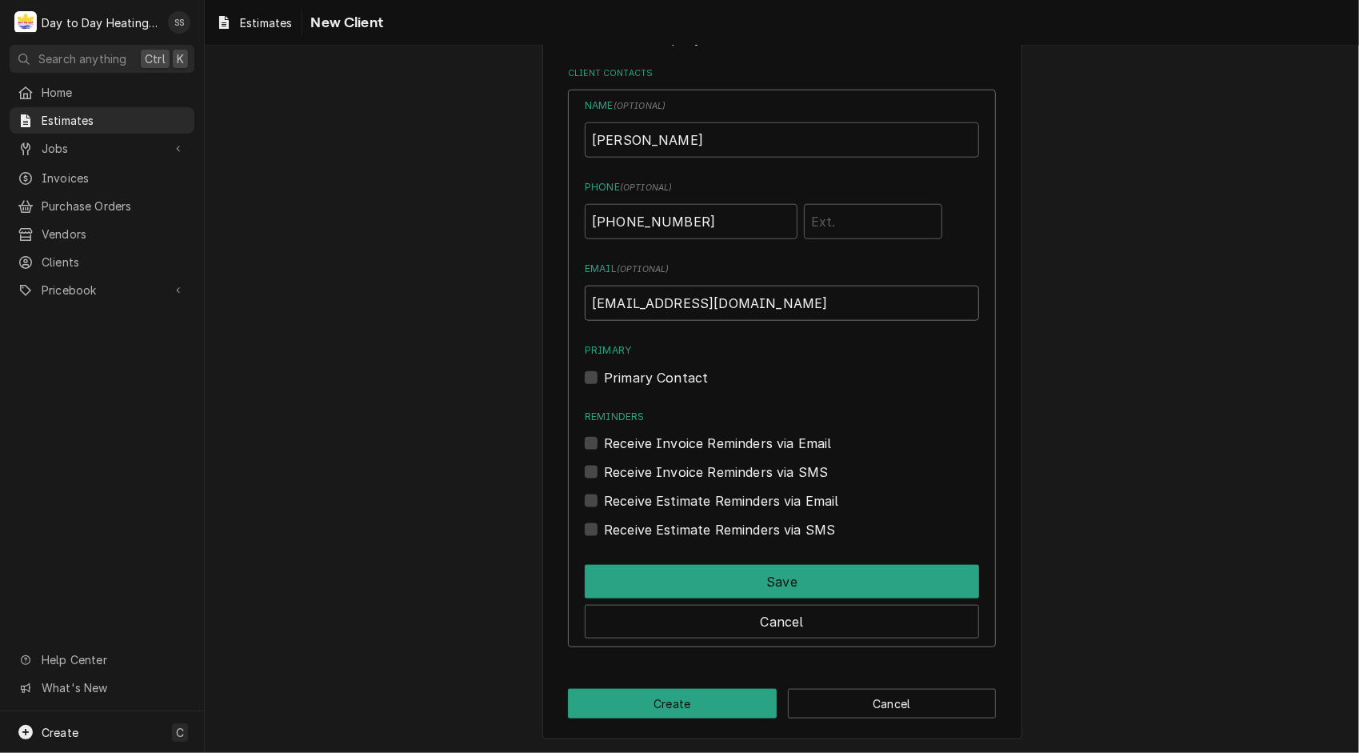
type input "Peterlao@gmail.com"
click at [586, 385] on div "Name ( optional ) Peter Lao Phone ( optional ) (619) 987-6137 Email ( optional …" at bounding box center [782, 319] width 394 height 442
click at [604, 378] on label "Primary Contact" at bounding box center [656, 377] width 104 height 19
click at [604, 378] on input "Primary" at bounding box center [801, 385] width 394 height 35
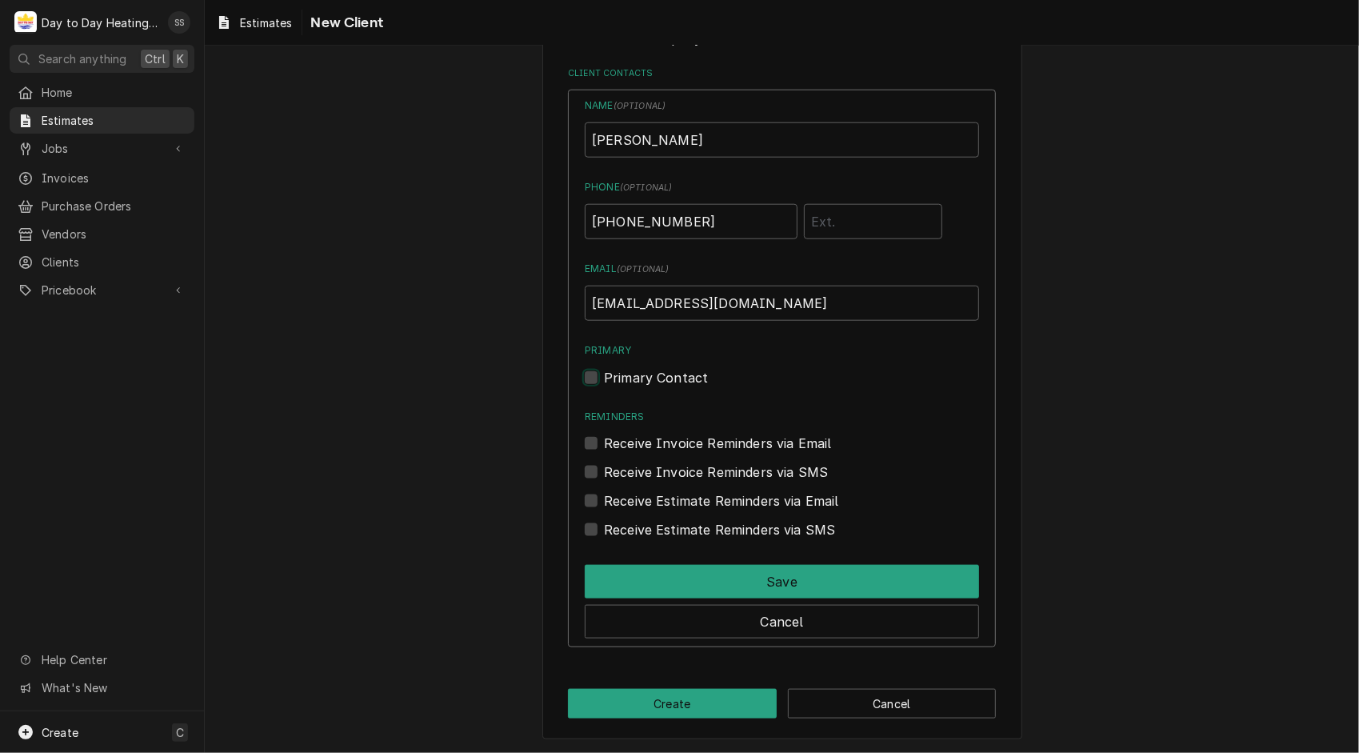
checkbox input "true"
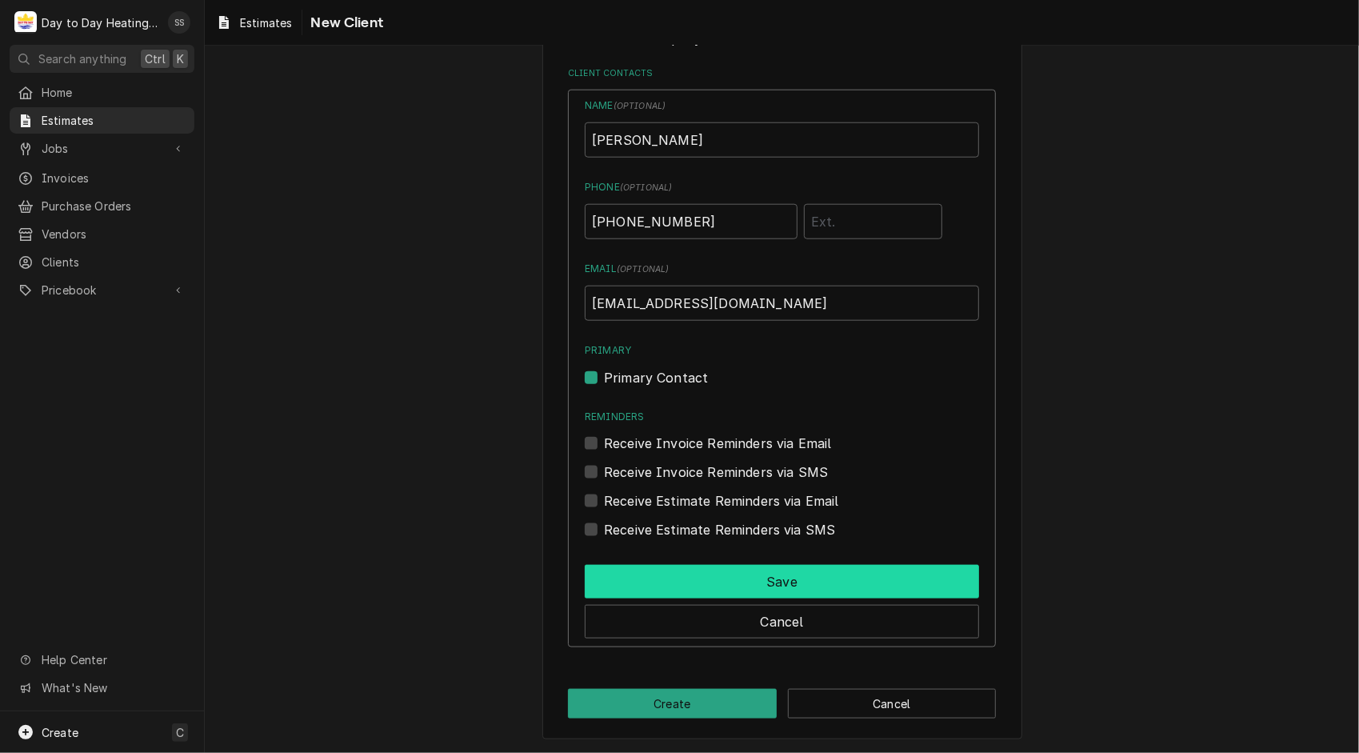
click at [862, 574] on button "Save" at bounding box center [782, 582] width 394 height 34
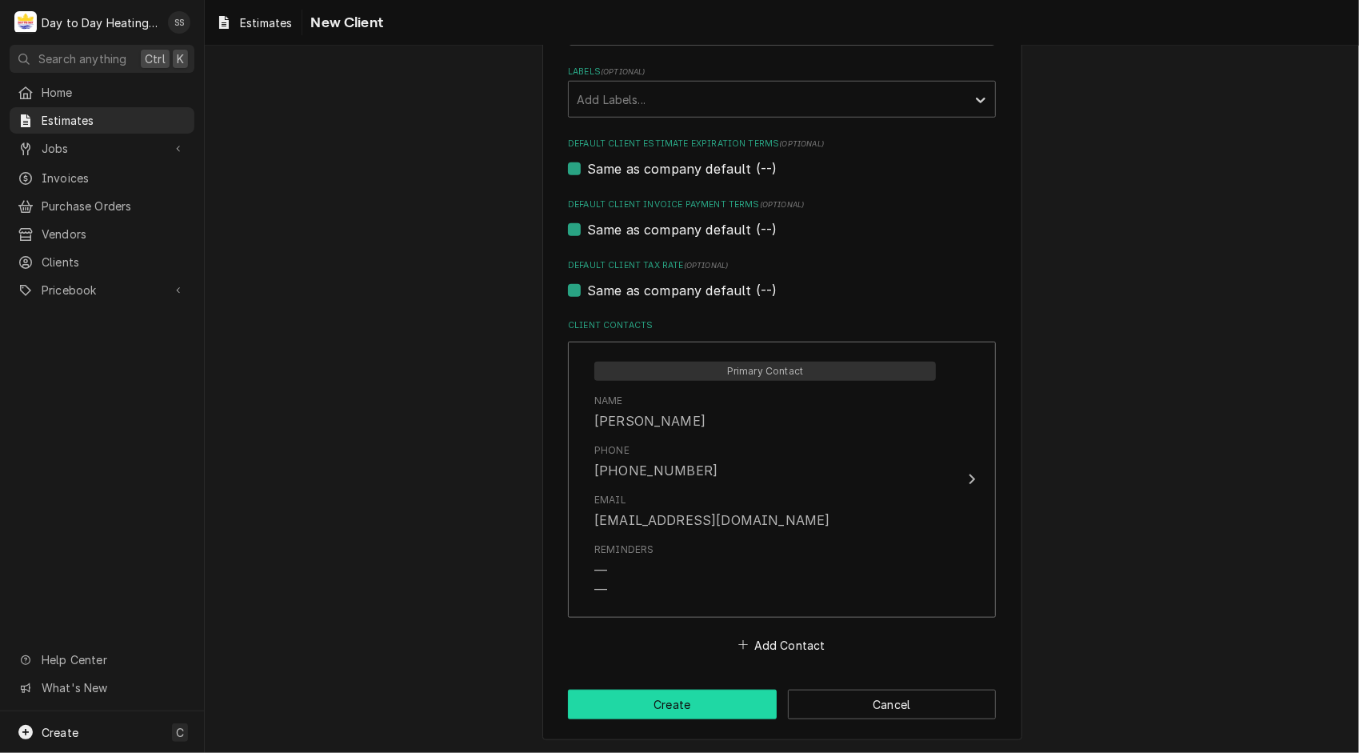
click at [715, 699] on button "Create" at bounding box center [672, 704] width 209 height 30
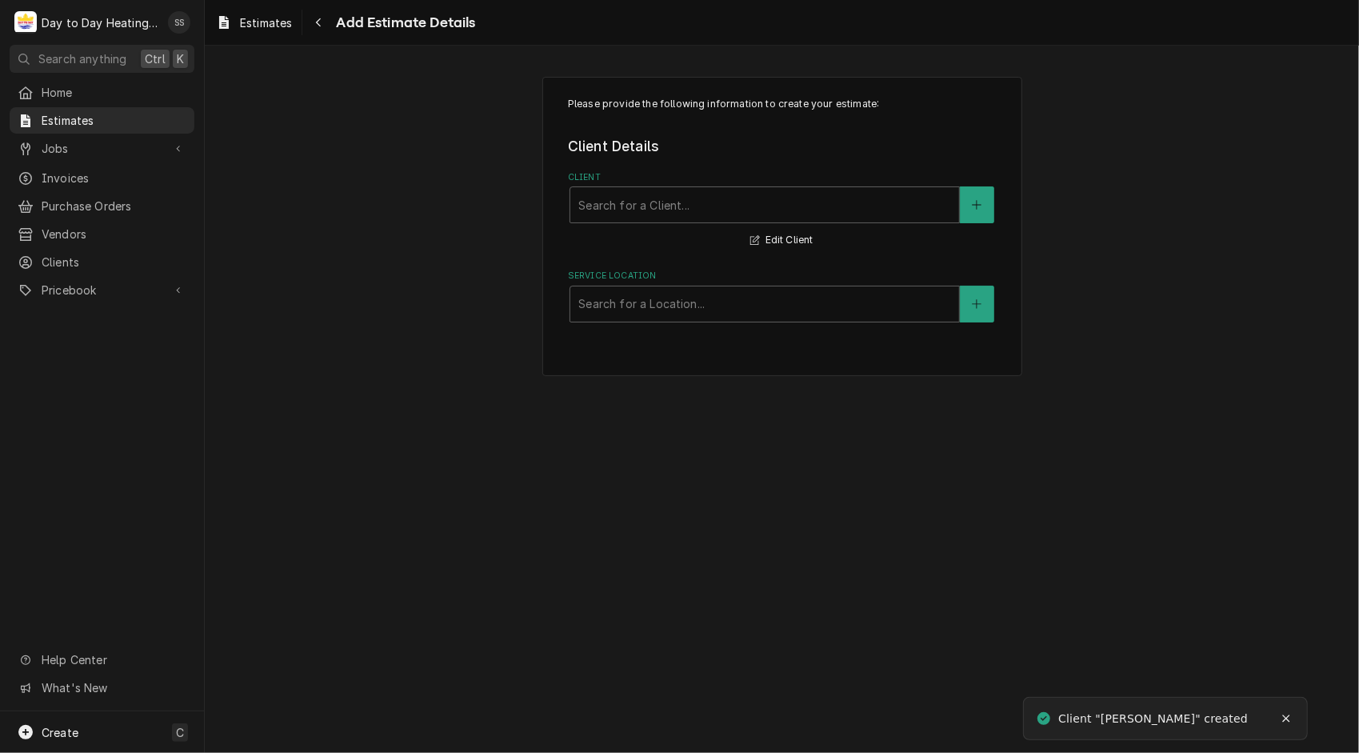
click at [864, 325] on div "Please provide the following information to create your estimate: Client Detail…" at bounding box center [782, 227] width 480 height 300
click at [863, 318] on div "Search for a Location..." at bounding box center [764, 303] width 389 height 35
click at [978, 304] on icon "Create New Location" at bounding box center [977, 303] width 9 height 9
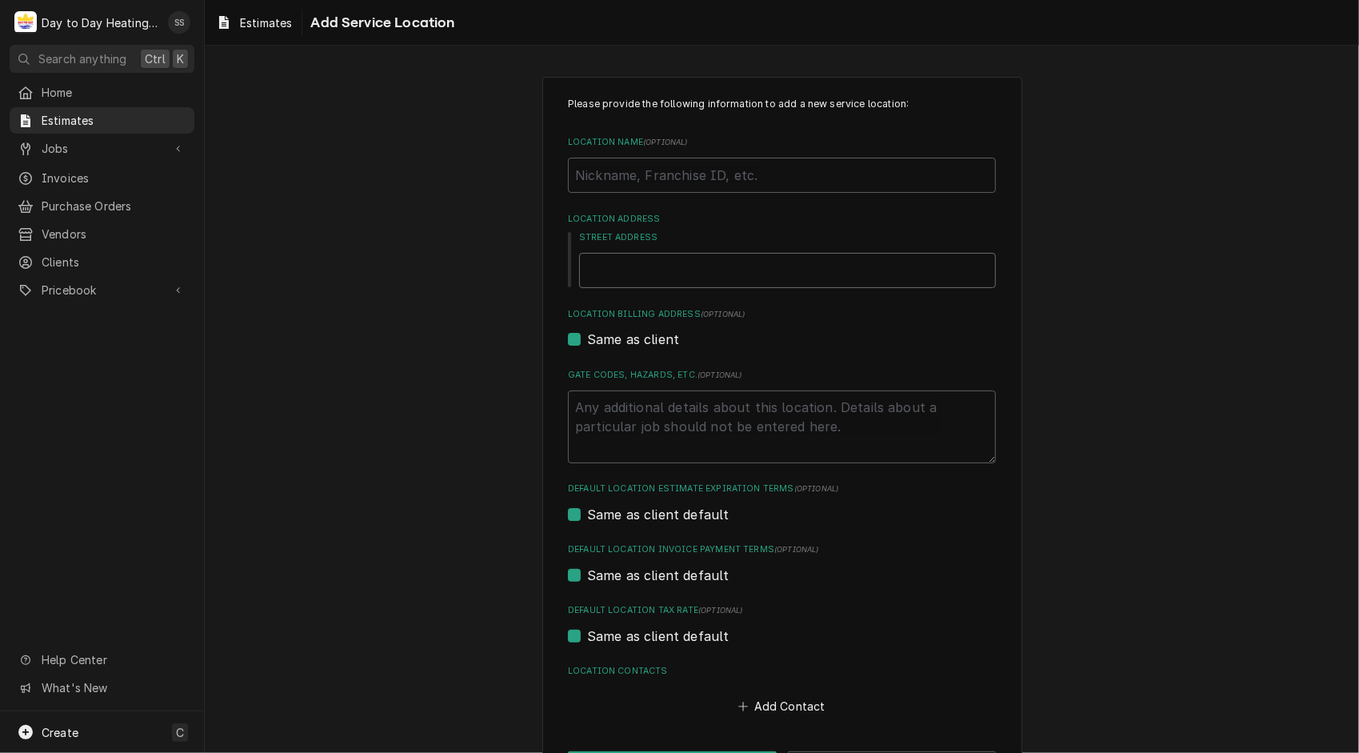
click at [785, 285] on input "Street Address" at bounding box center [787, 270] width 417 height 35
type textarea "x"
type input "3"
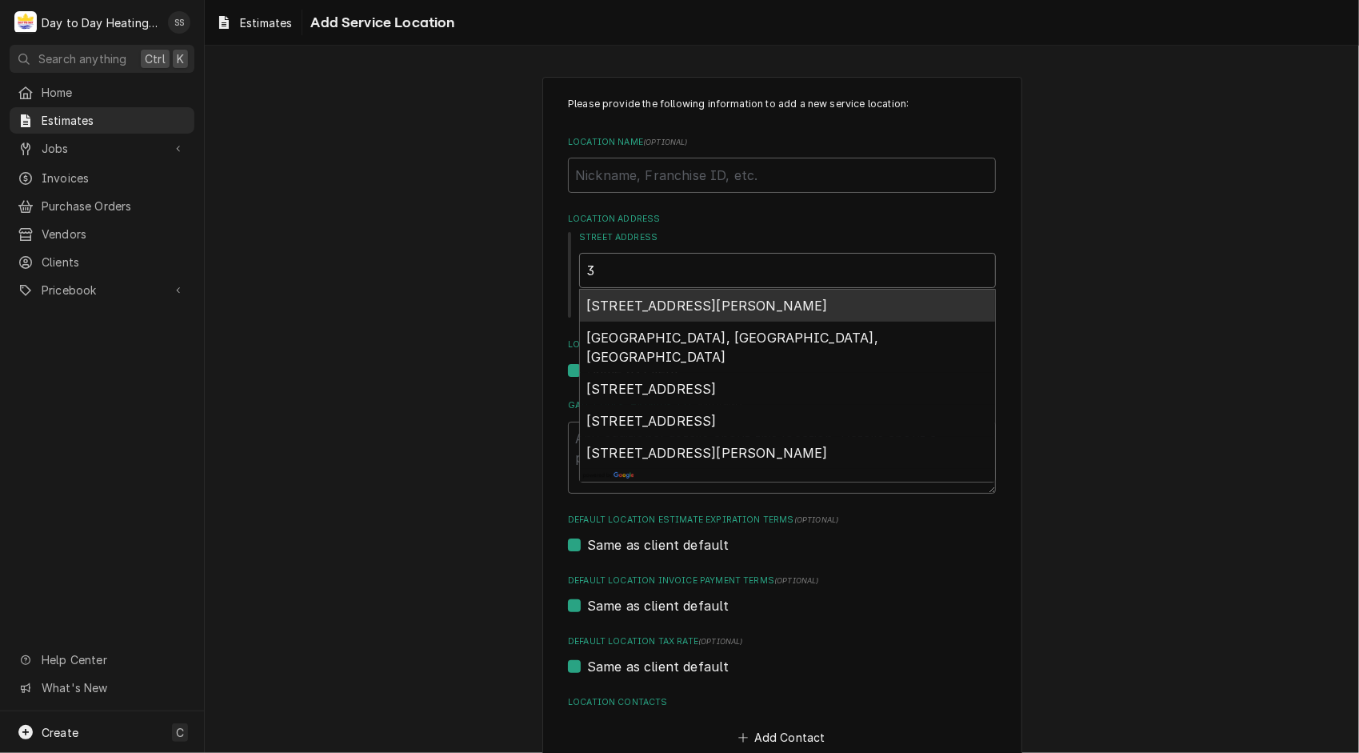
type textarea "x"
type input "35"
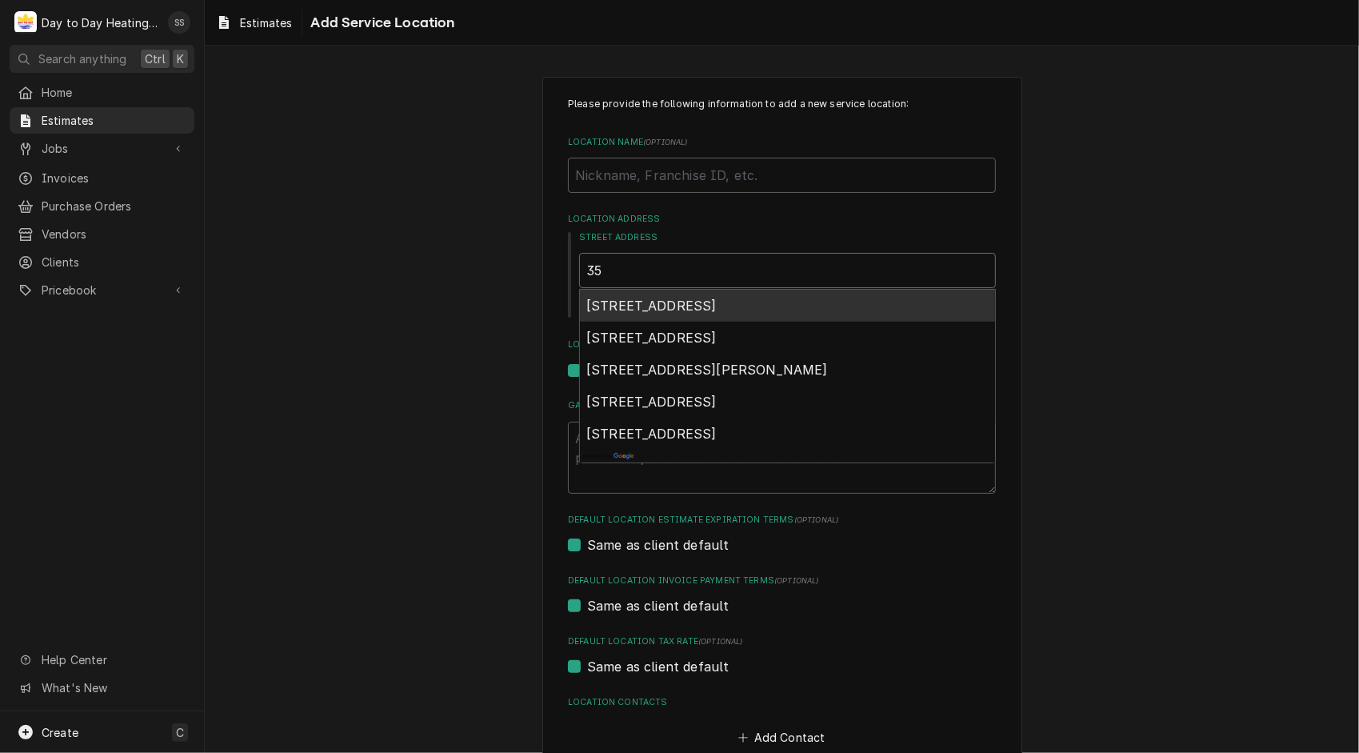
type textarea "x"
type input "353"
type textarea "x"
type input "3532"
click at [767, 304] on span "3532 Meade Avenue, San Diego, CA, USA" at bounding box center [707, 306] width 242 height 16
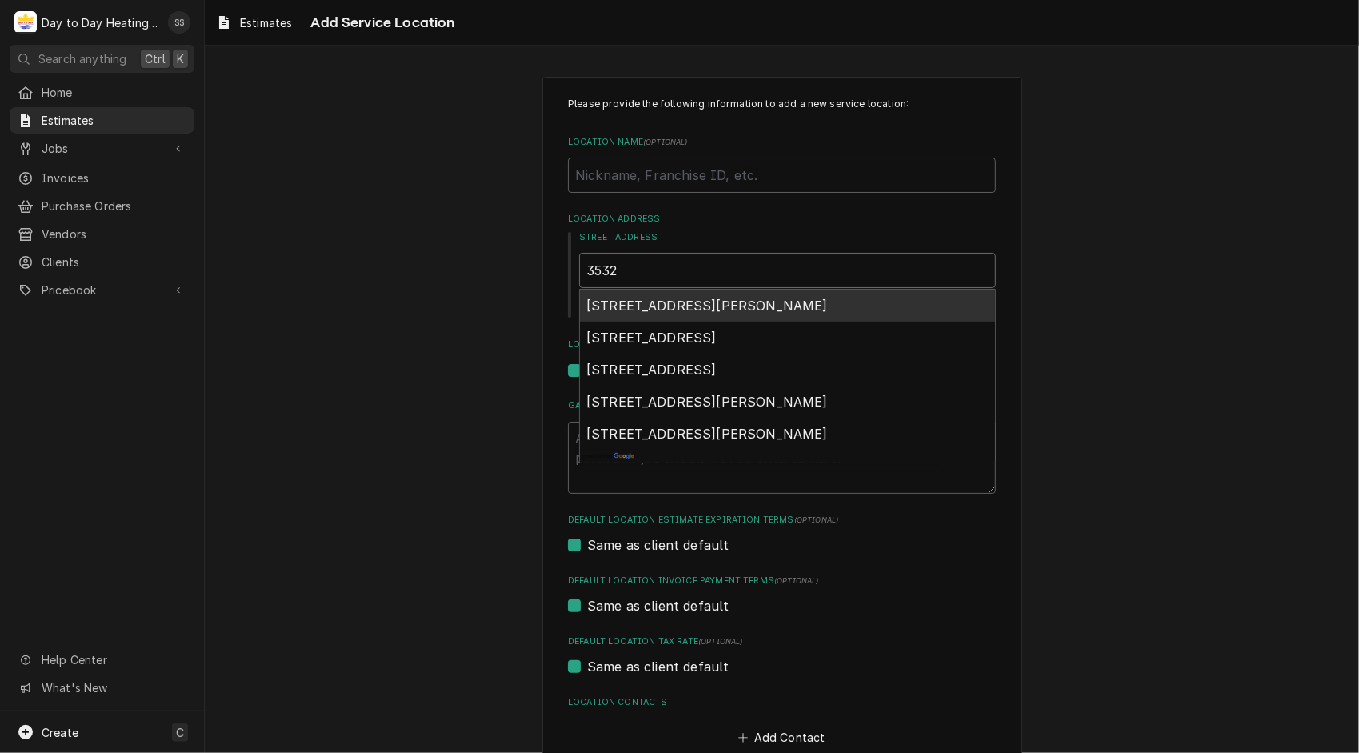
type textarea "x"
type input "3532 Meade Ave"
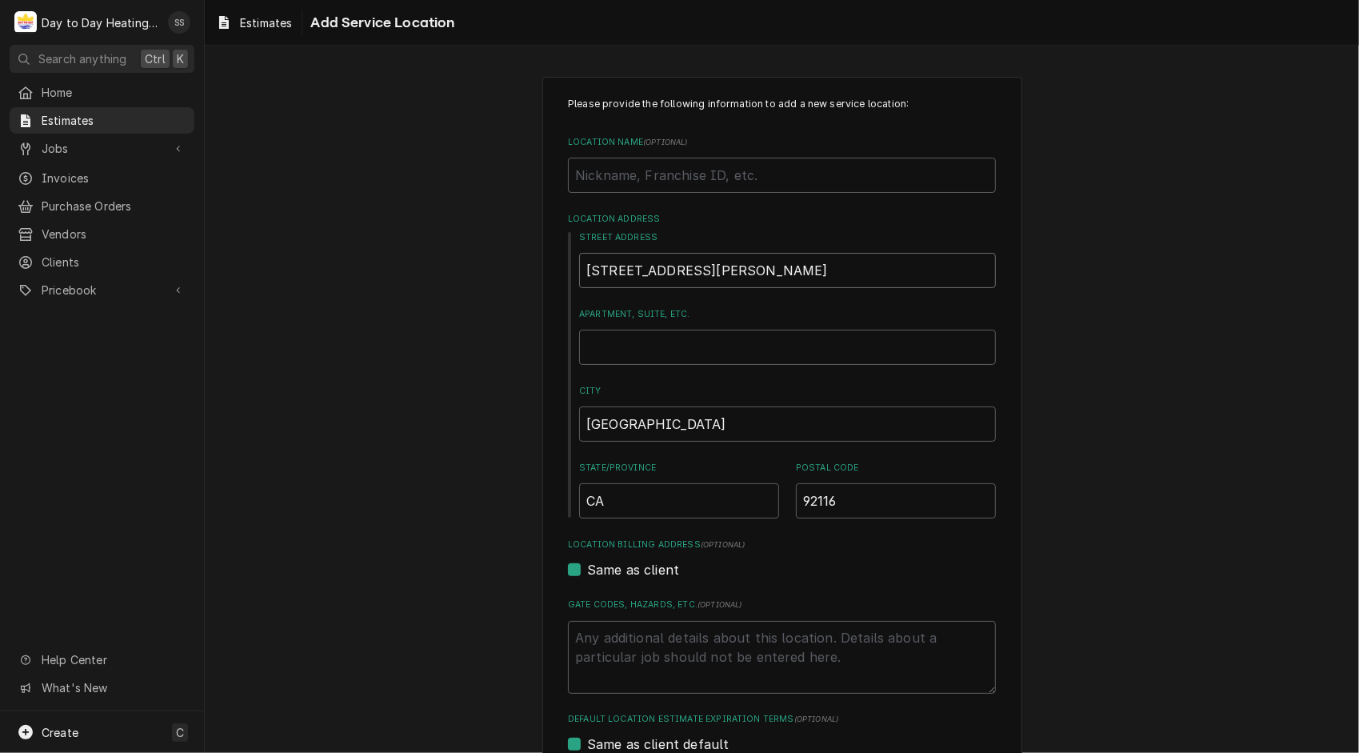
type textarea "x"
type input "3532 Meade Ave"
drag, startPoint x: 748, startPoint y: 328, endPoint x: 757, endPoint y: 359, distance: 32.6
click at [757, 359] on div "Apartment, Suite, etc." at bounding box center [787, 336] width 417 height 57
click at [757, 359] on input "Apartment, Suite, etc." at bounding box center [787, 347] width 417 height 35
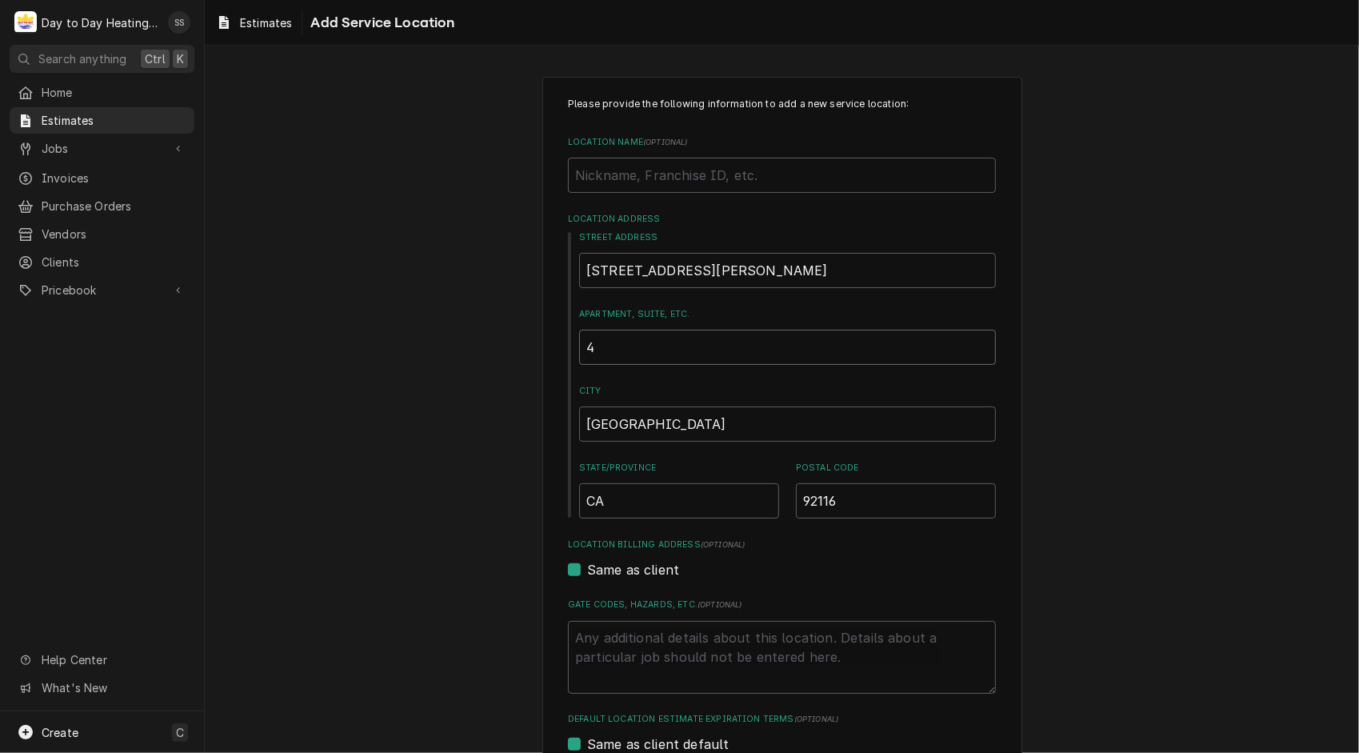
type textarea "x"
type input "4"
type textarea "x"
type input "46"
type textarea "x"
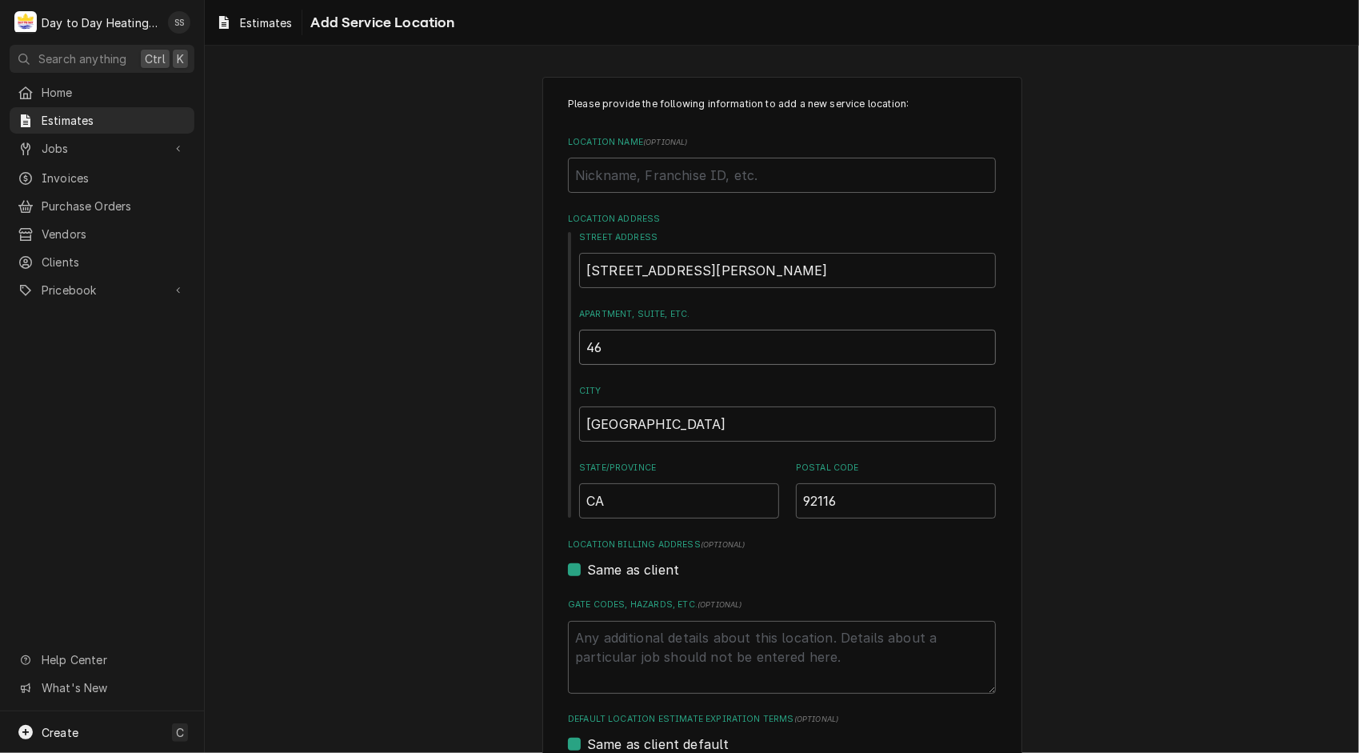
scroll to position [291, 0]
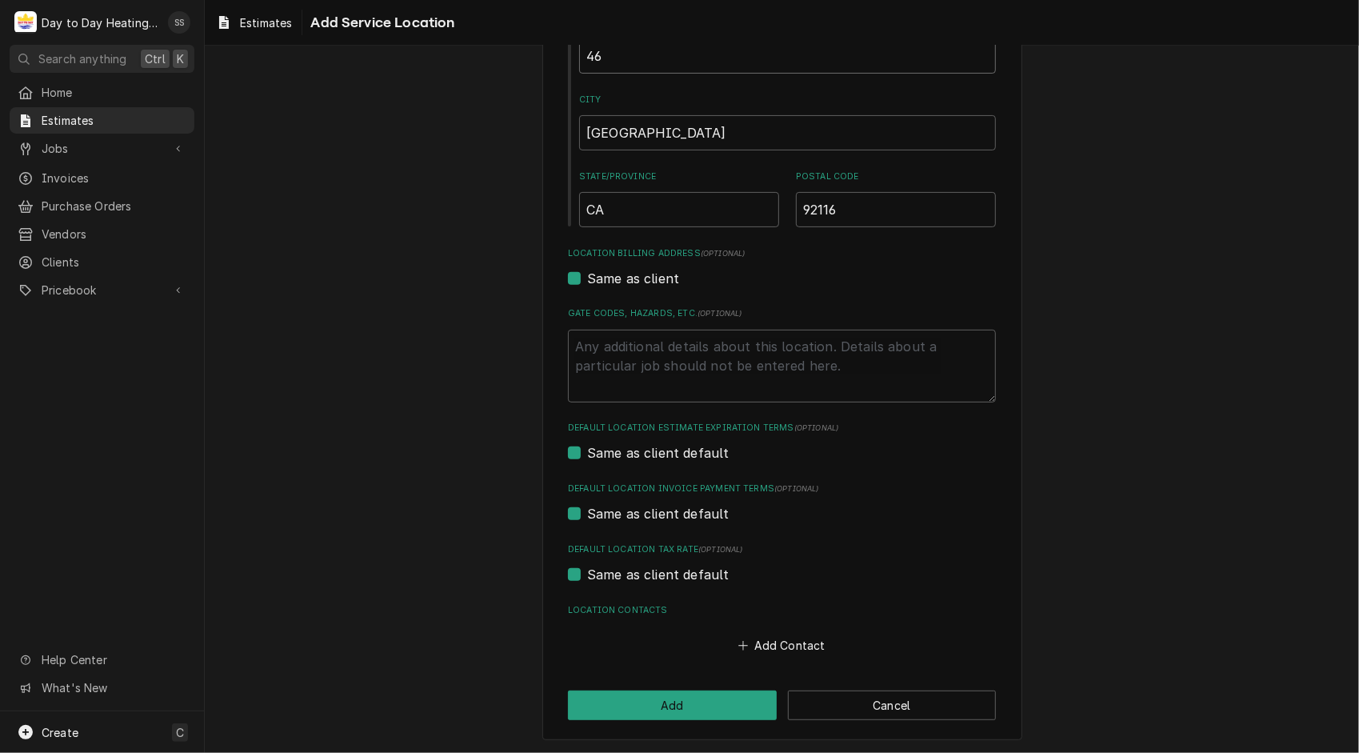
type input "46"
click at [1192, 529] on div "Please provide the following information to add a new service location: Locatio…" at bounding box center [782, 262] width 1154 height 983
click at [700, 703] on button "Add" at bounding box center [672, 705] width 209 height 30
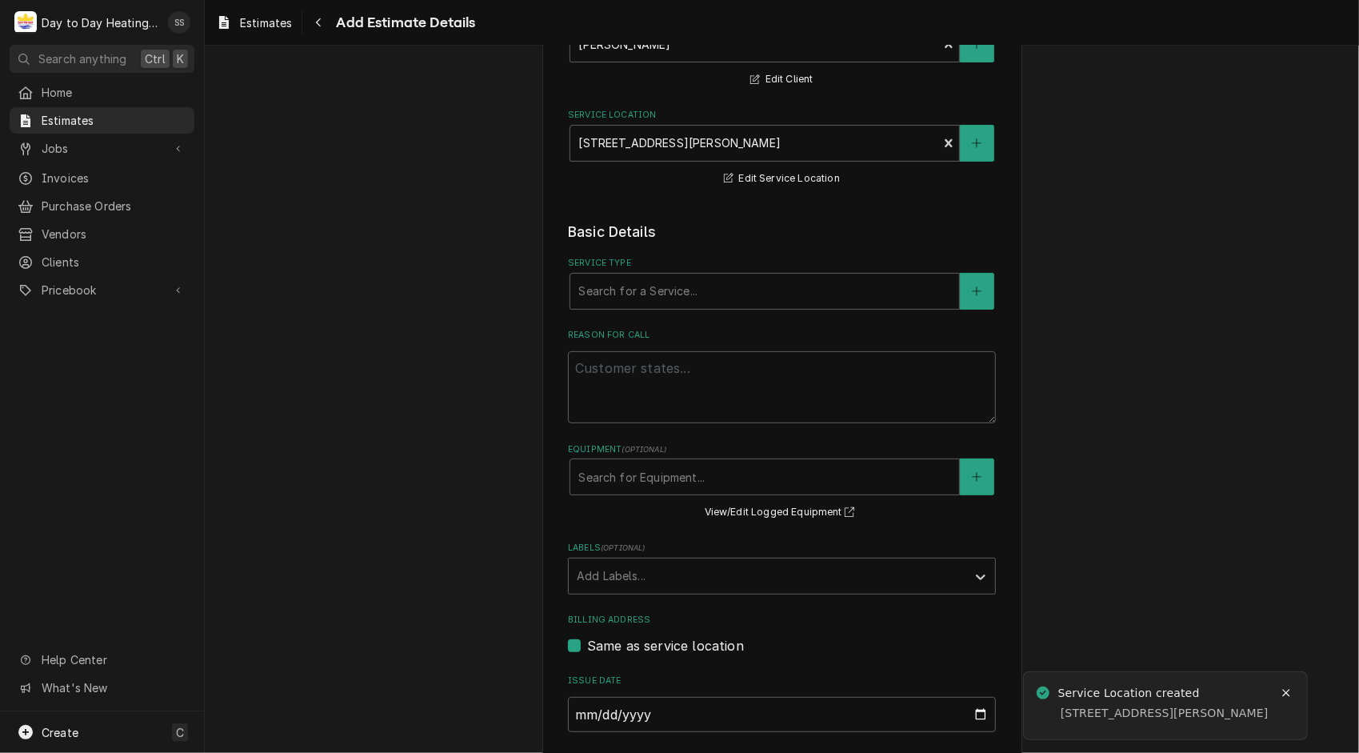
scroll to position [174, 0]
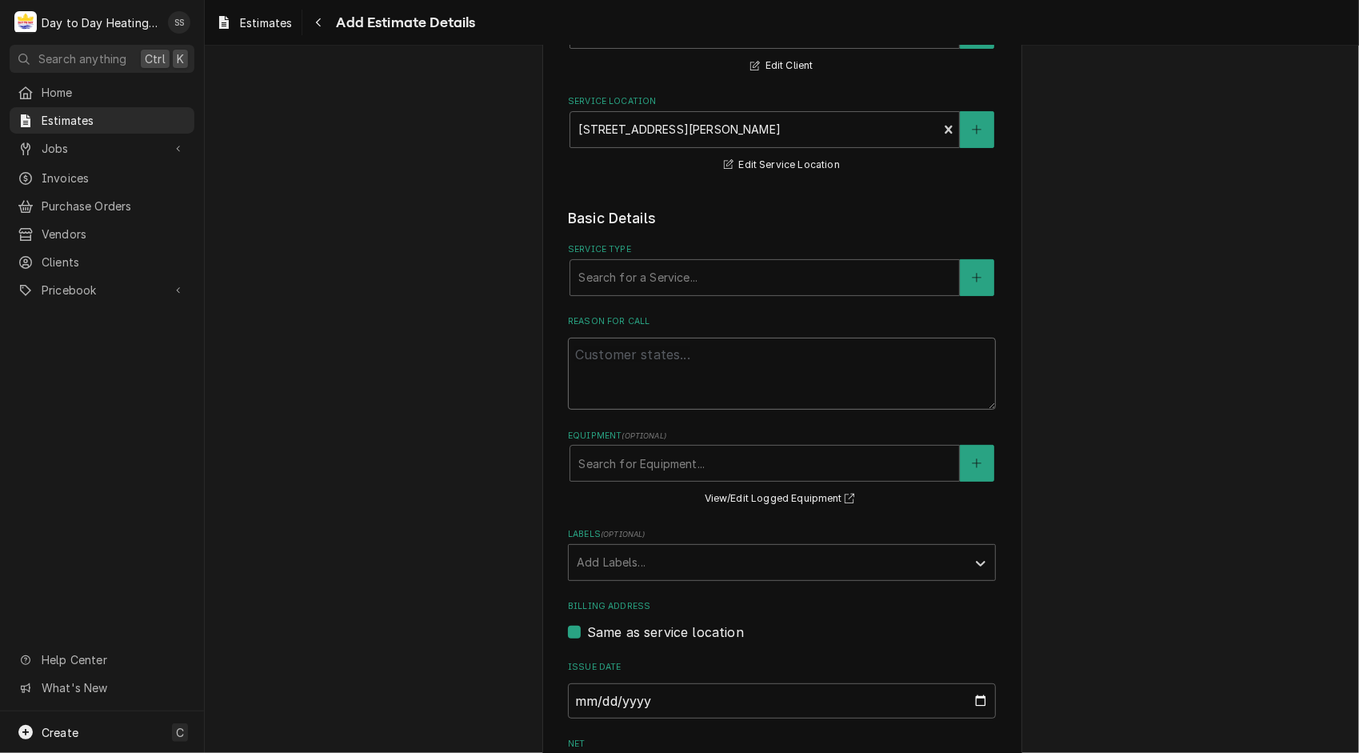
click at [683, 393] on textarea "Reason For Call" at bounding box center [782, 374] width 428 height 73
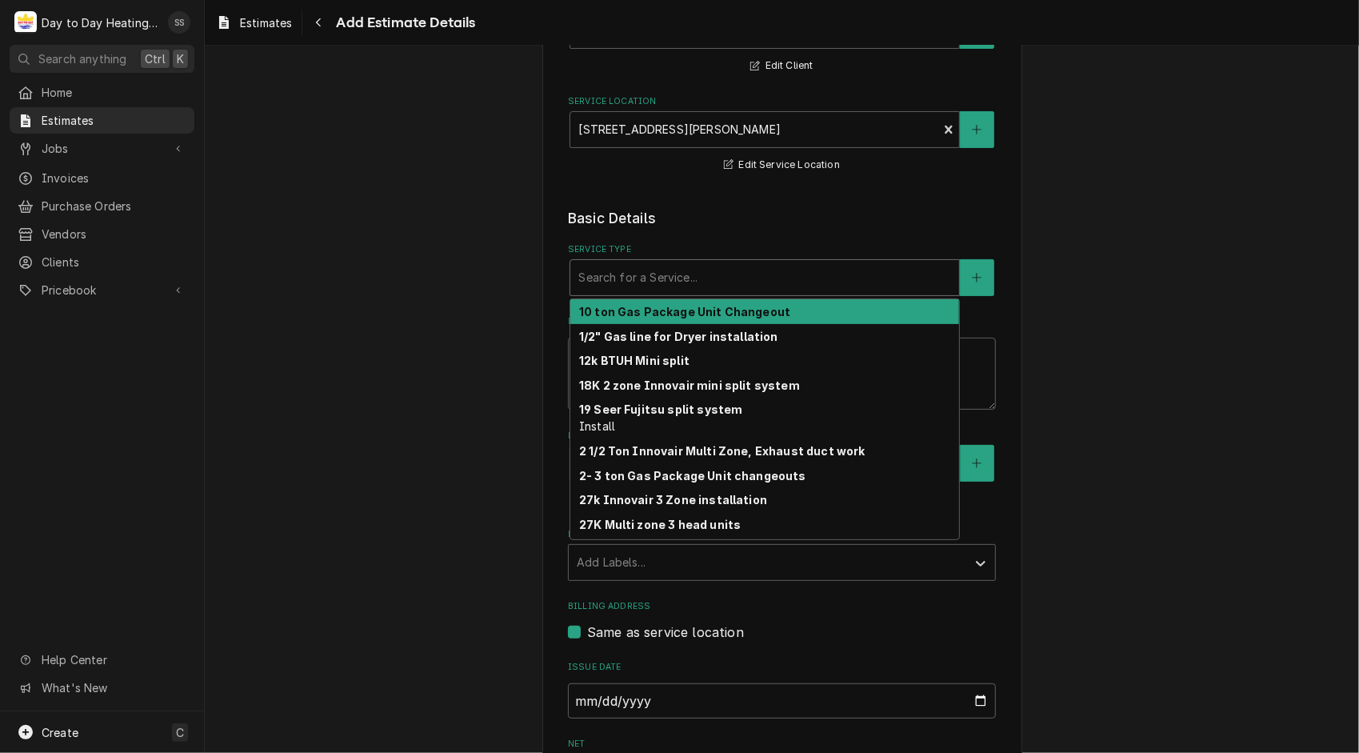
click at [774, 279] on div "Service Type" at bounding box center [764, 277] width 373 height 29
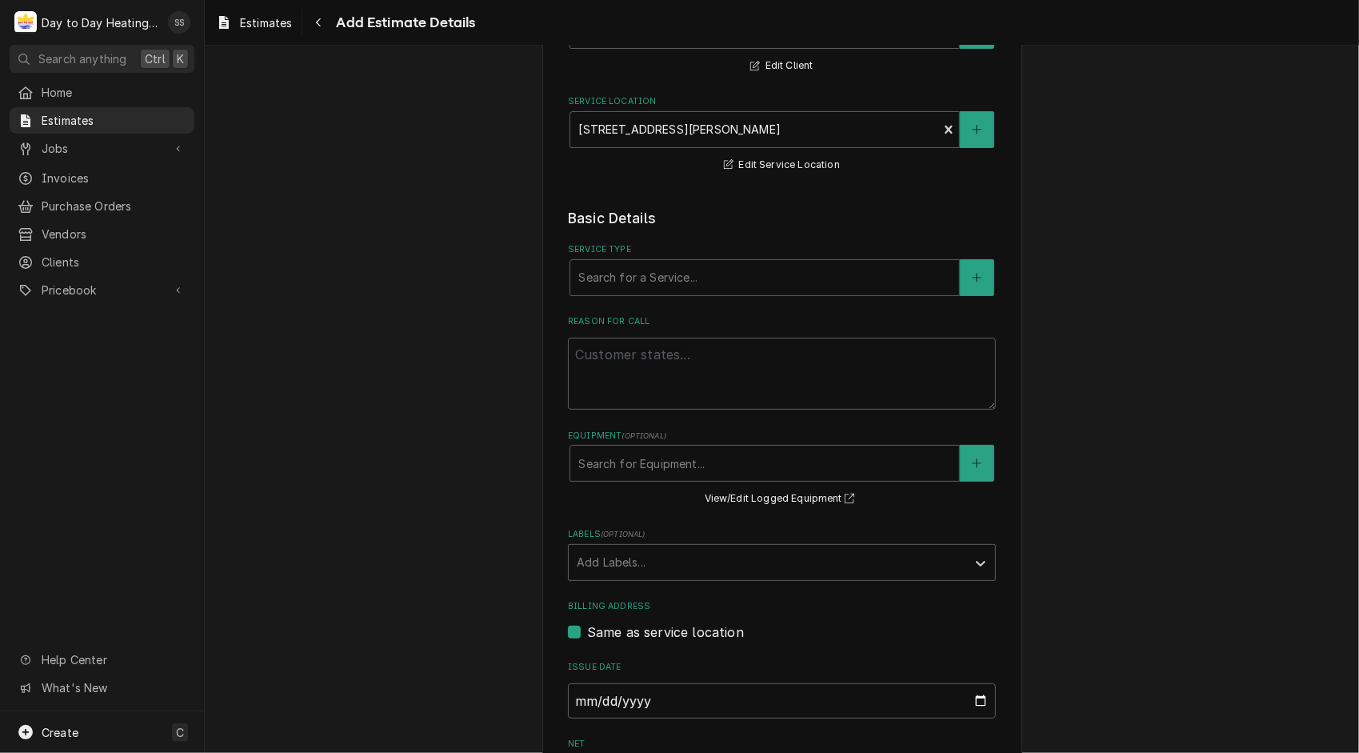
click at [1147, 542] on div "Please provide the following information to create your estimate: Client Detail…" at bounding box center [782, 442] width 1154 height 1109
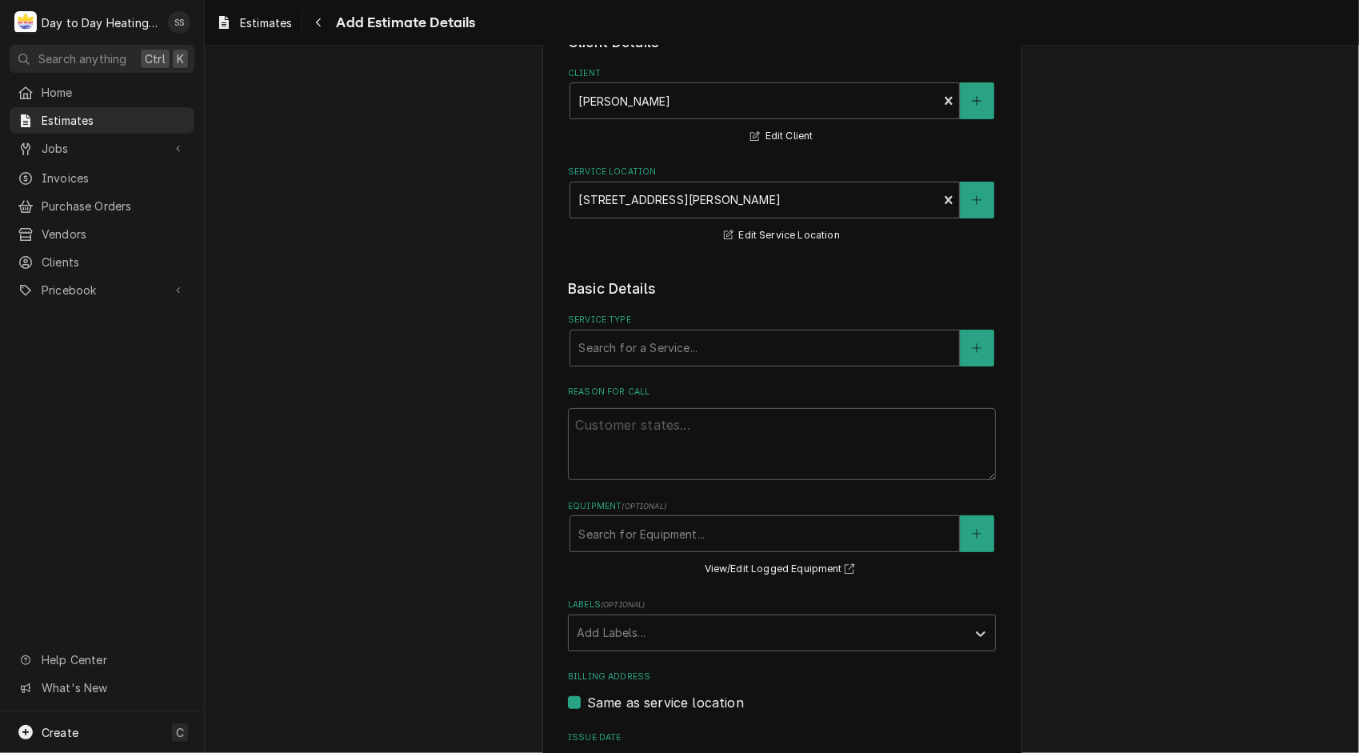
scroll to position [0, 0]
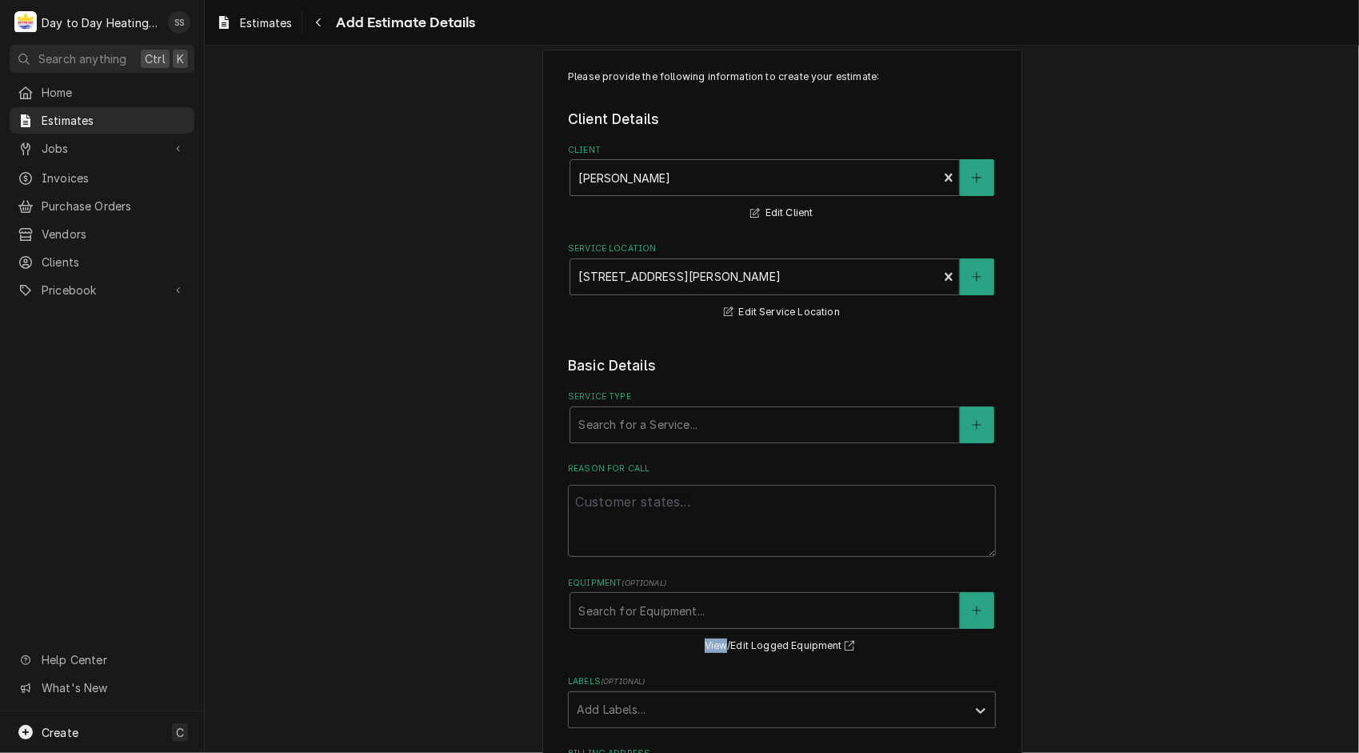
click at [1206, 541] on div "Please provide the following information to create your estimate: Client Detail…" at bounding box center [782, 589] width 1154 height 1109
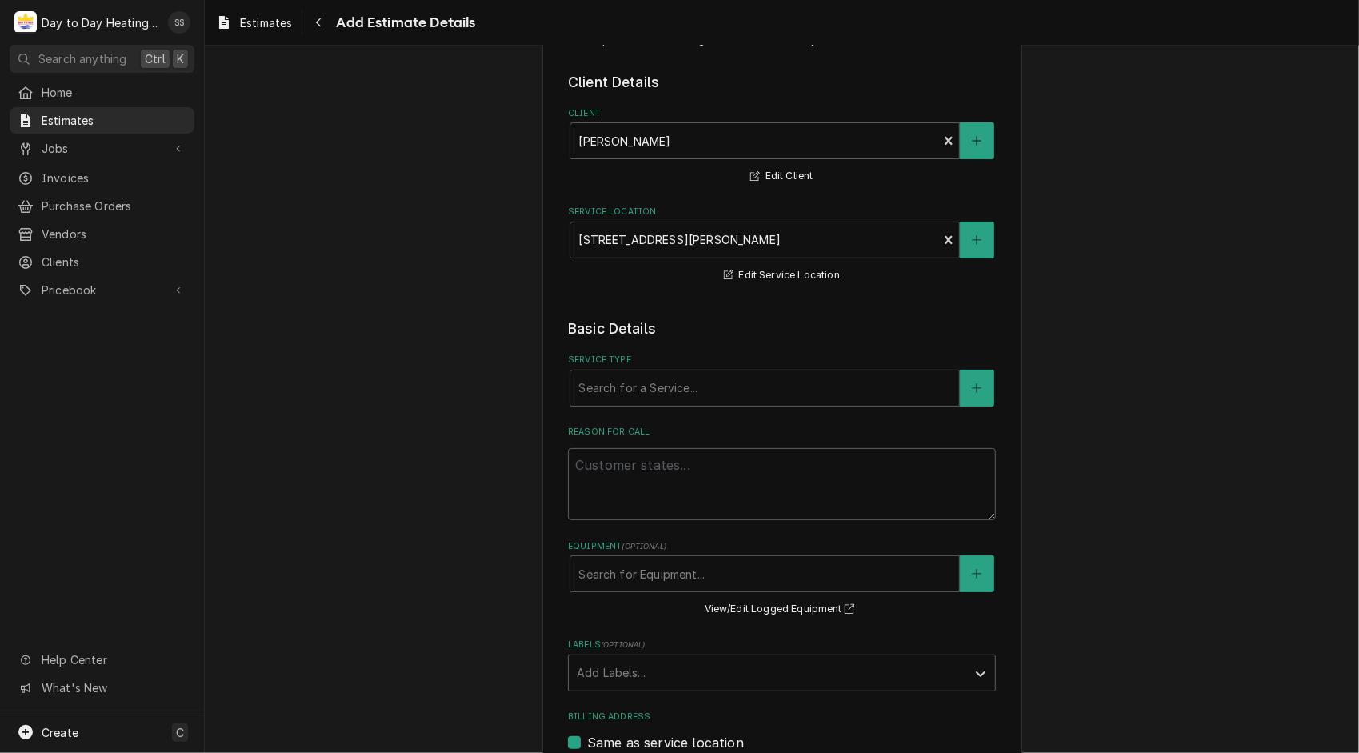
scroll to position [42, 0]
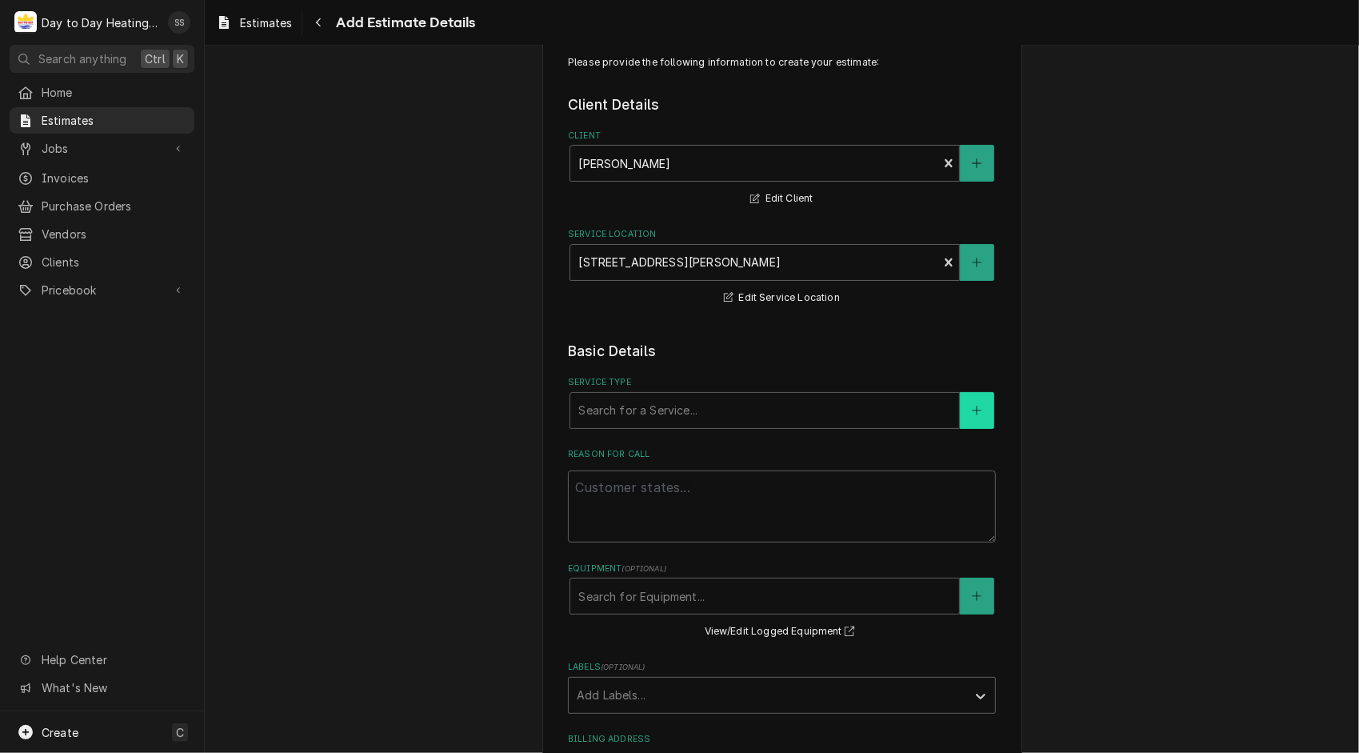
click at [982, 413] on button "Service Type" at bounding box center [977, 410] width 34 height 37
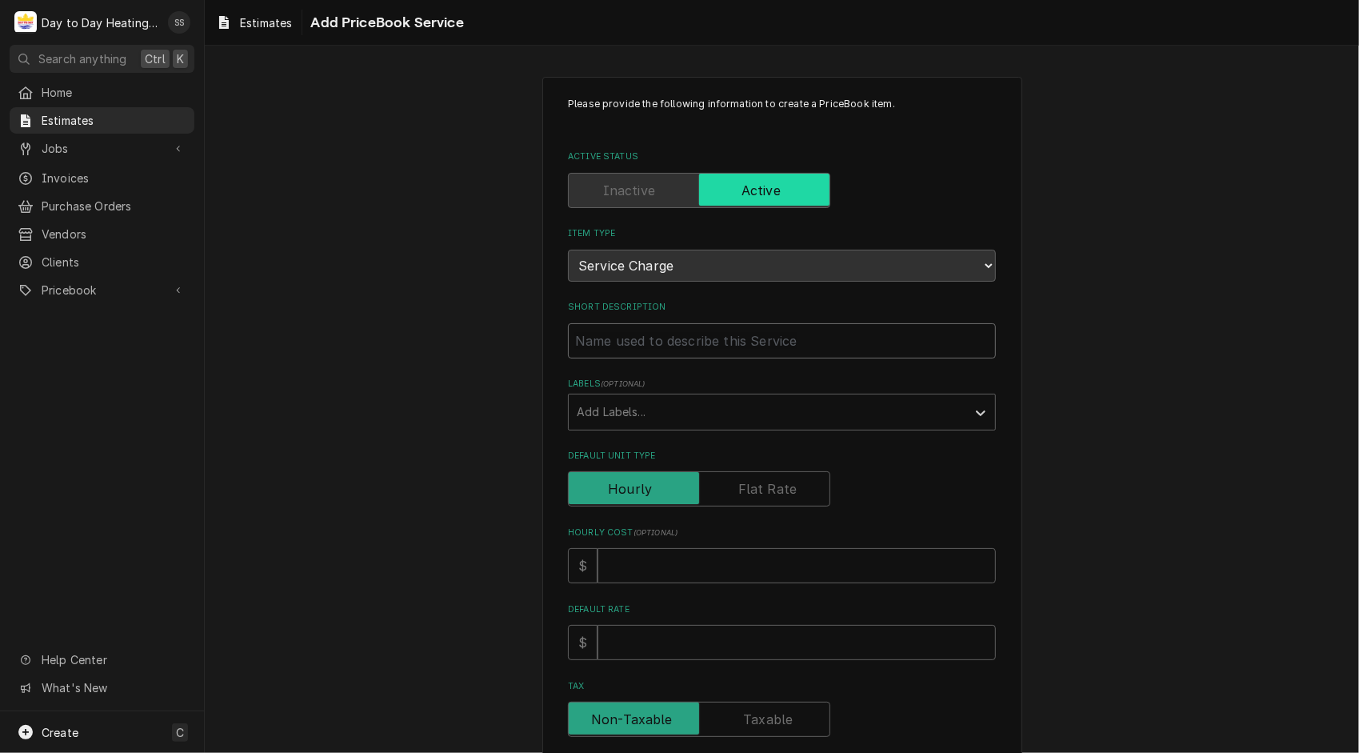
click at [714, 336] on input "Short Description" at bounding box center [782, 340] width 428 height 35
type textarea "x"
type input "I"
type textarea "x"
type input "IN"
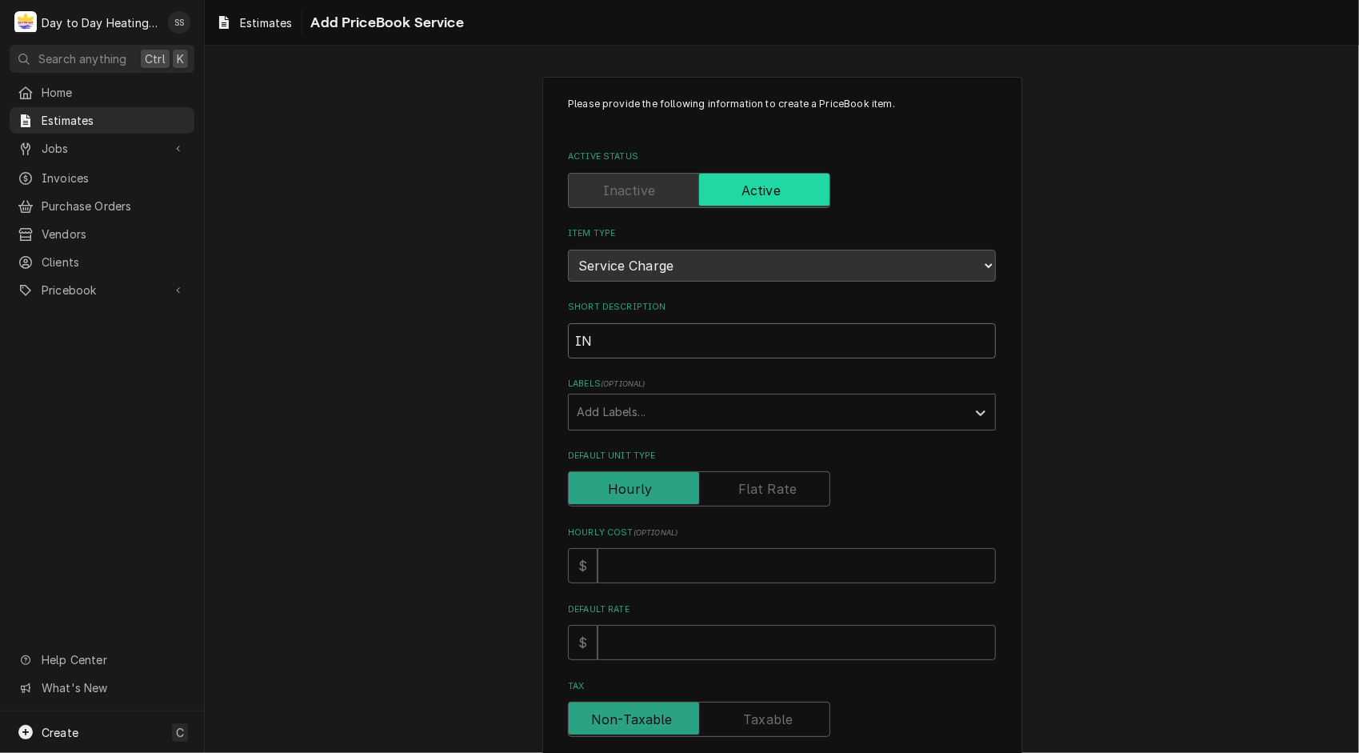
type textarea "x"
type input "INs"
type textarea "x"
type input "INst"
type textarea "x"
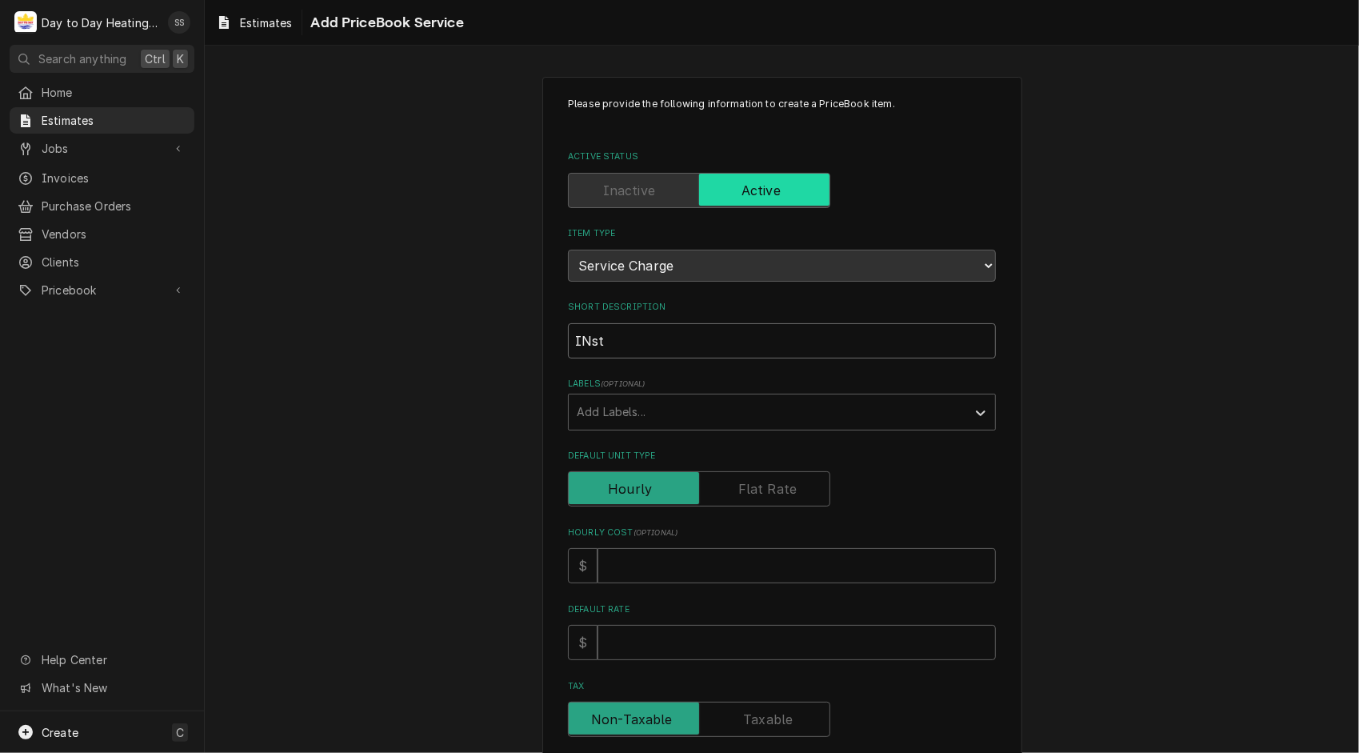
type input "INsta"
type textarea "x"
type input "INst"
type textarea "x"
type input "INs"
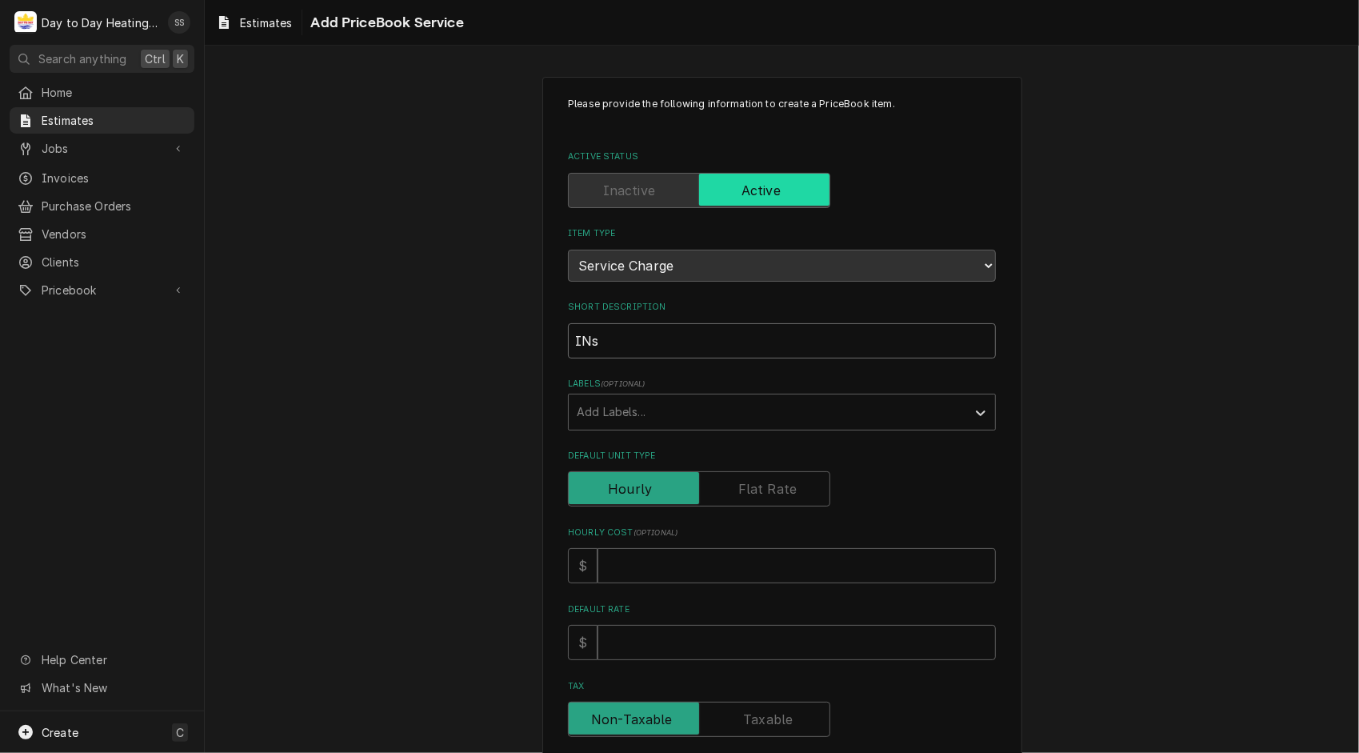
type textarea "x"
type input "IN"
type textarea "x"
type input "I"
type textarea "x"
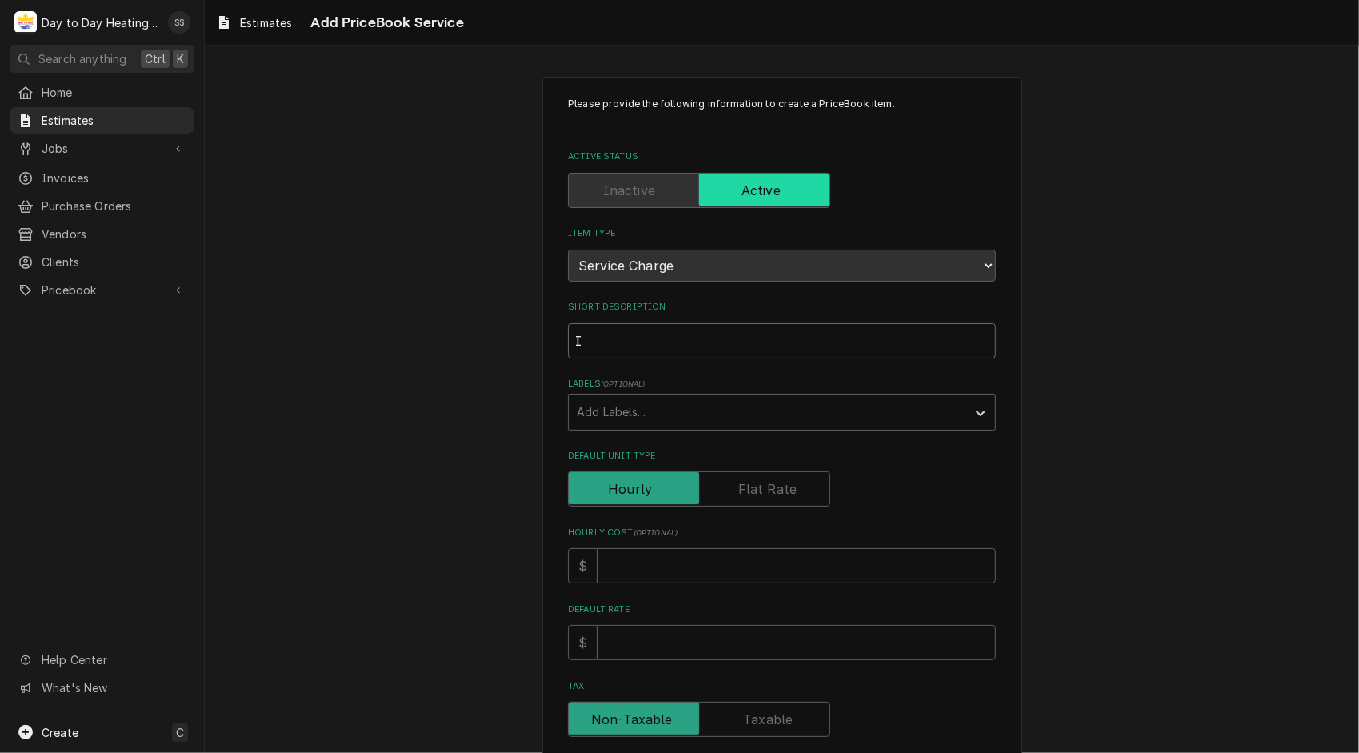
type input "In"
type textarea "x"
type input "Ins"
type textarea "x"
type input "Inst"
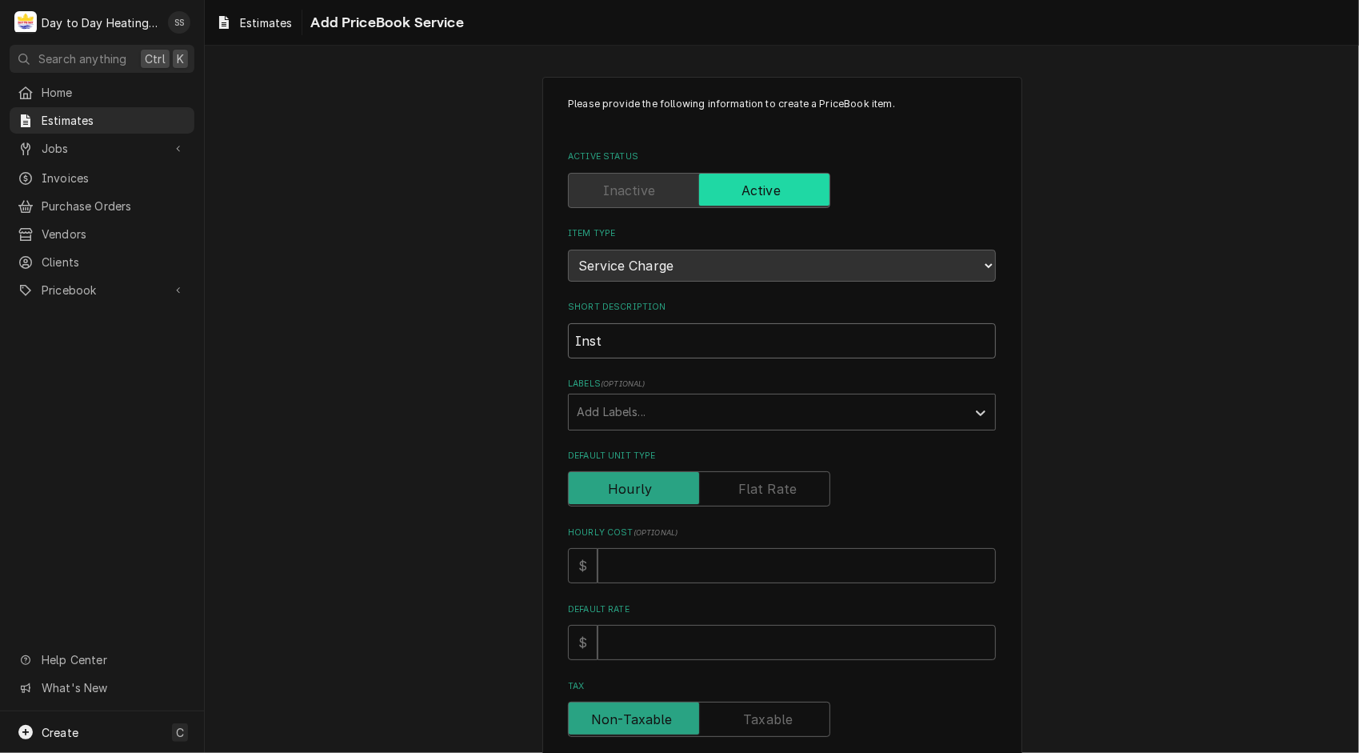
type textarea "x"
type input "Insta"
type textarea "x"
type input "Instal"
type textarea "x"
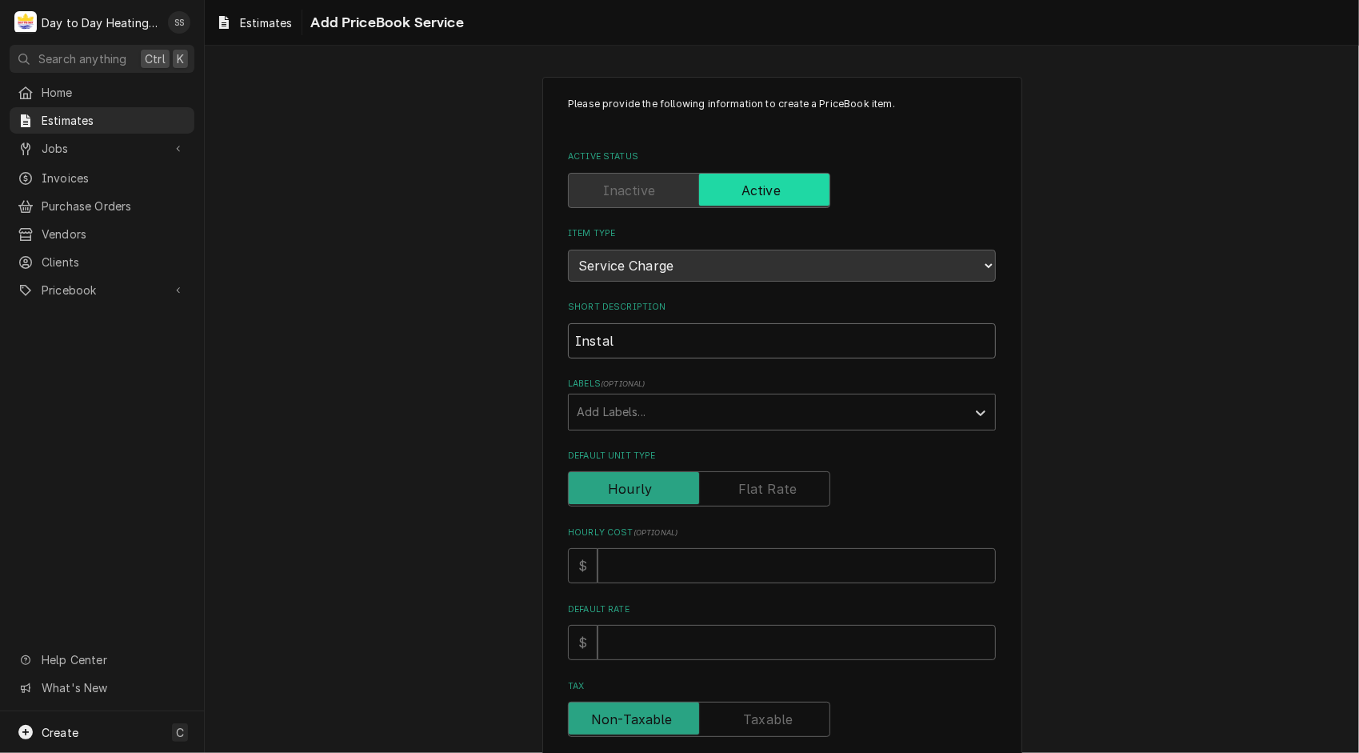
type input "Install"
type textarea "x"
type input "Install"
type textarea "x"
type input "Install W"
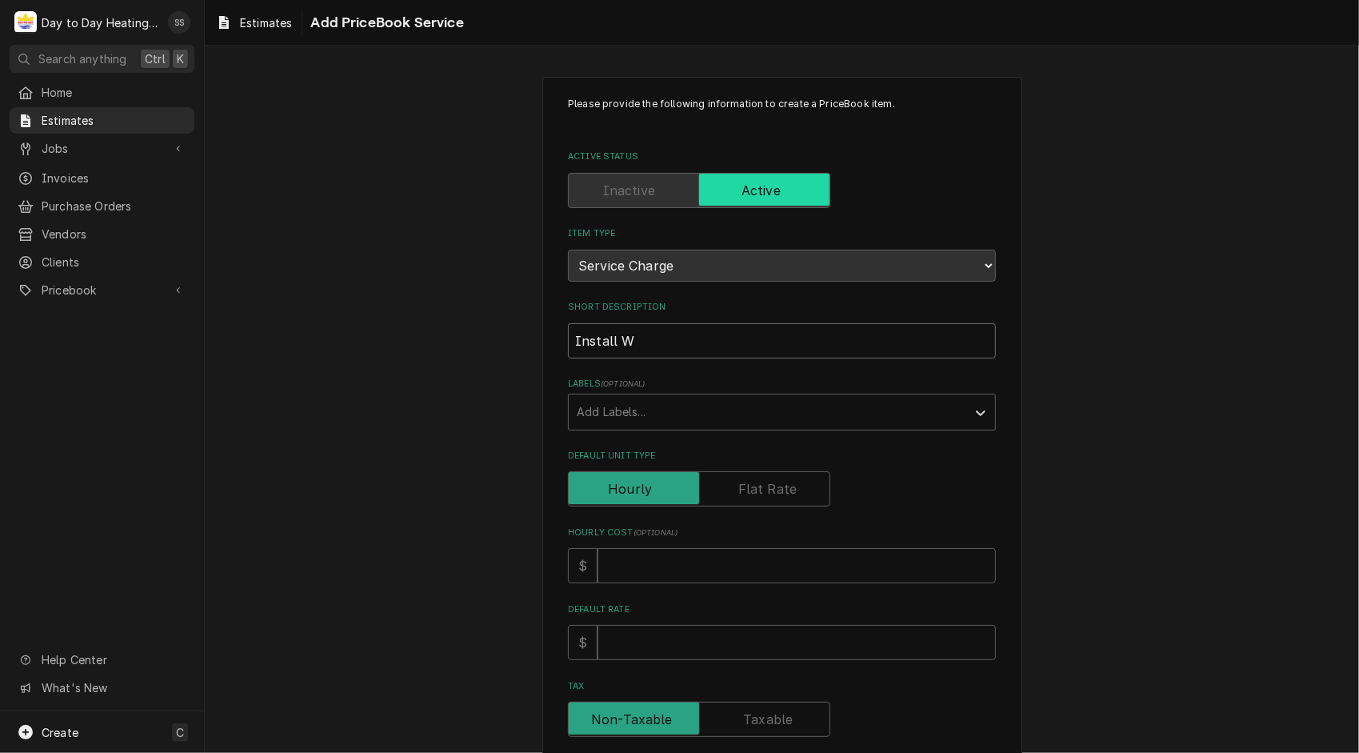
type textarea "x"
type input "Install W"
type textarea "x"
type input "Install W s"
type textarea "x"
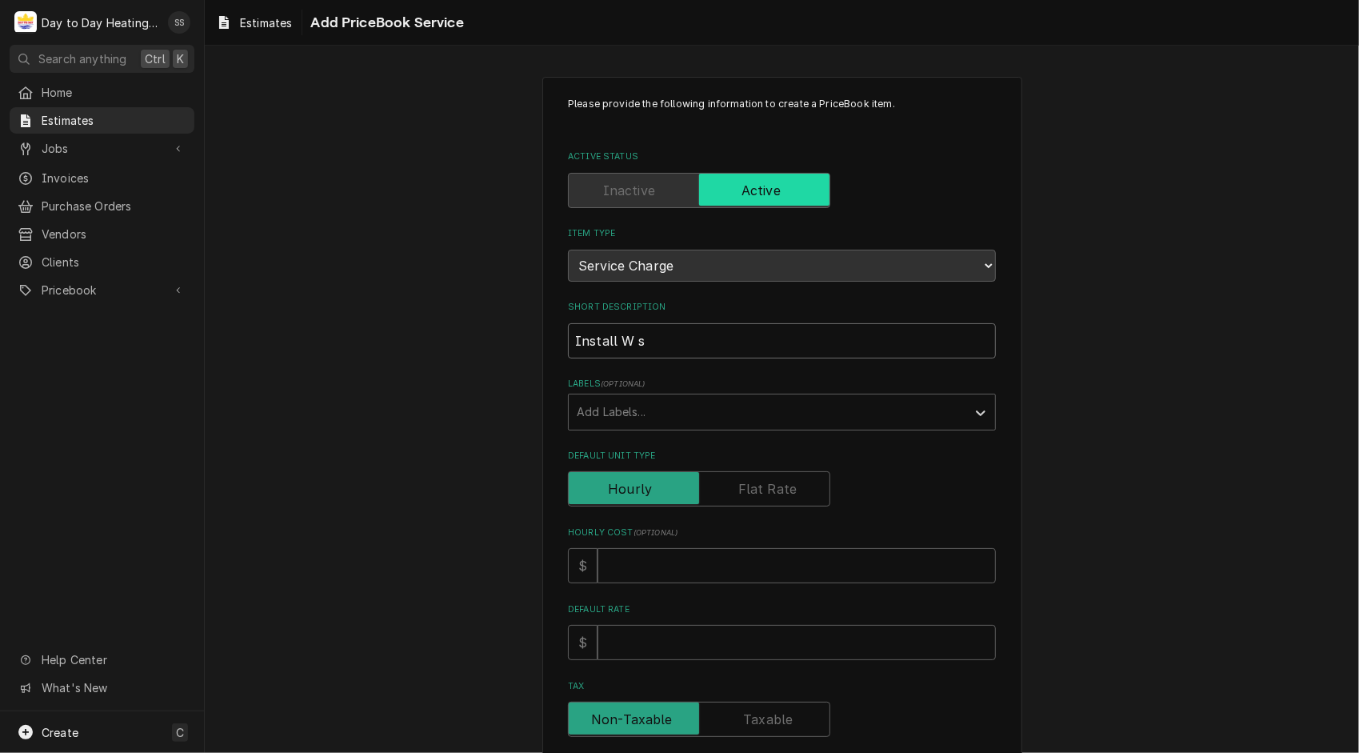
type input "Install W se"
type textarea "x"
type input "Install W ser"
type textarea "x"
type input "Install W seri"
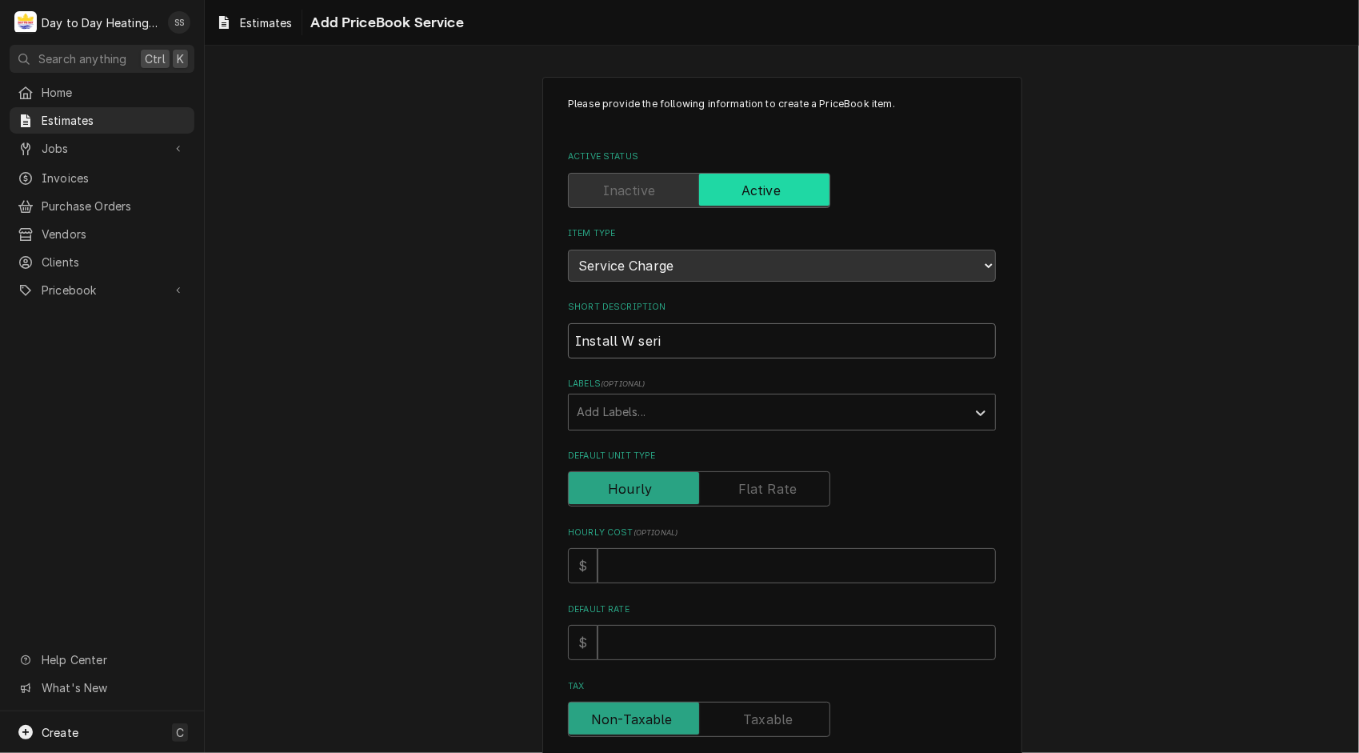
type textarea "x"
type input "Install W serie"
type textarea "x"
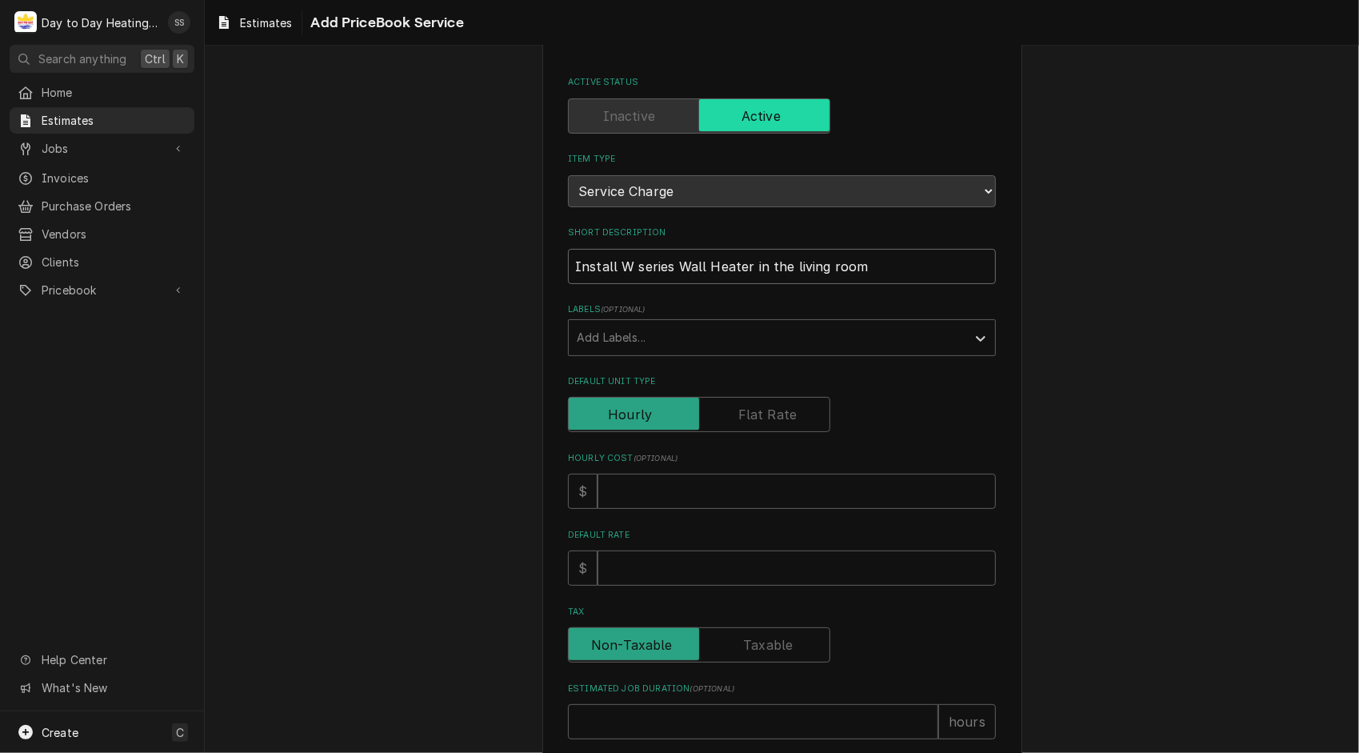
scroll to position [103, 0]
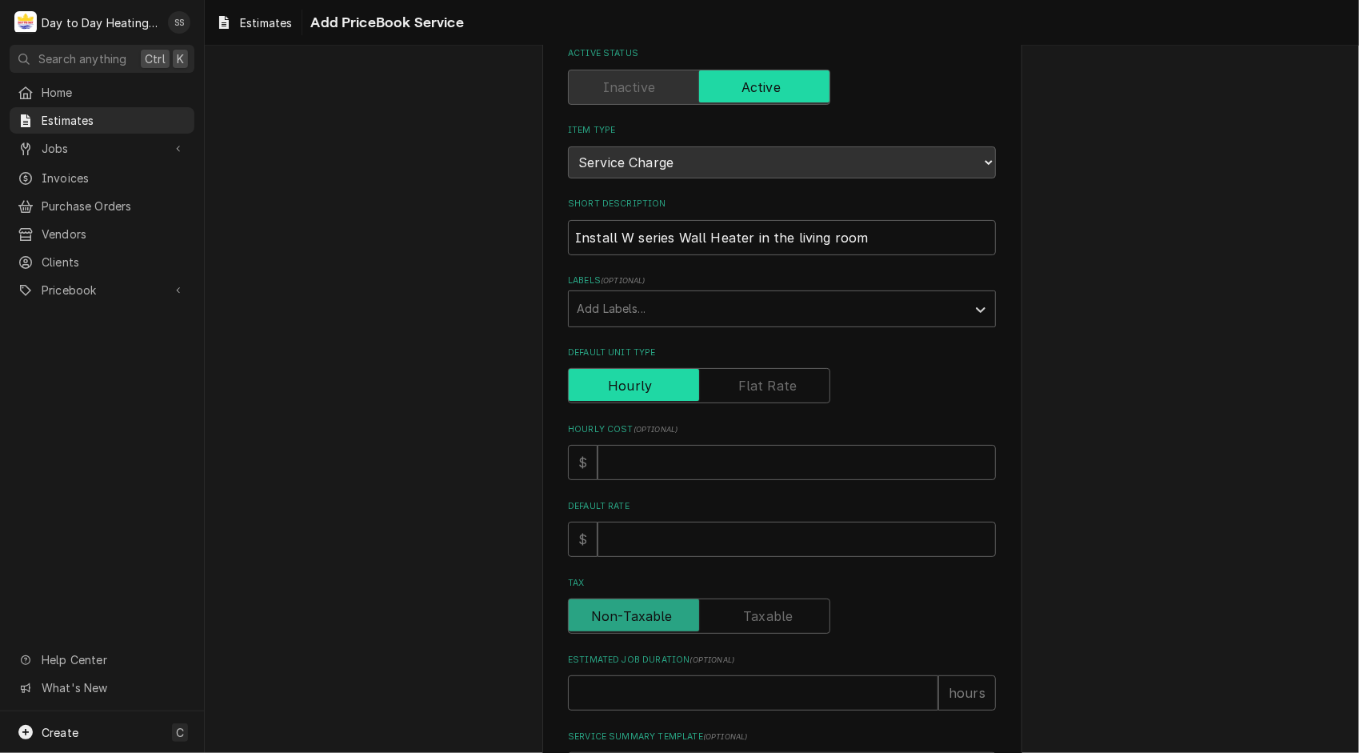
click at [750, 374] on input "Default Unit Type" at bounding box center [699, 385] width 248 height 35
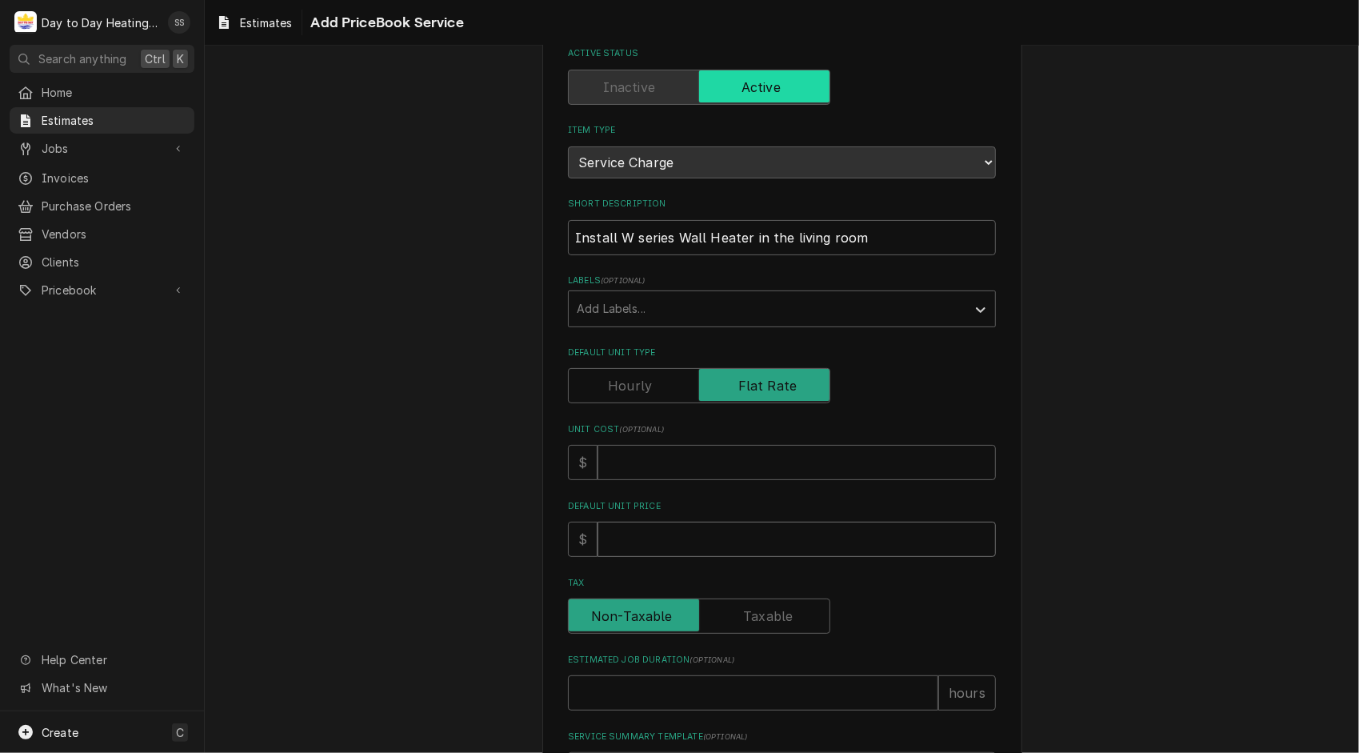
click at [661, 542] on input "Default Unit Price" at bounding box center [796, 538] width 398 height 35
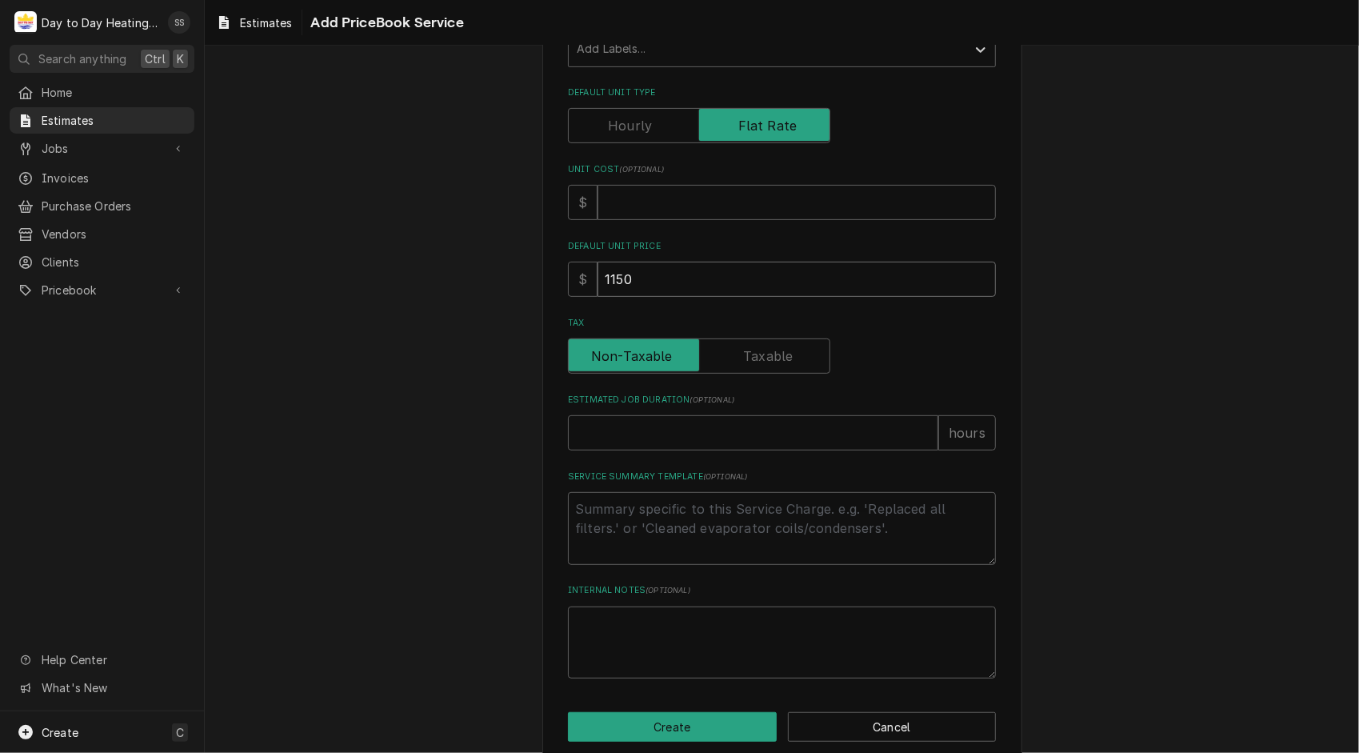
scroll to position [368, 0]
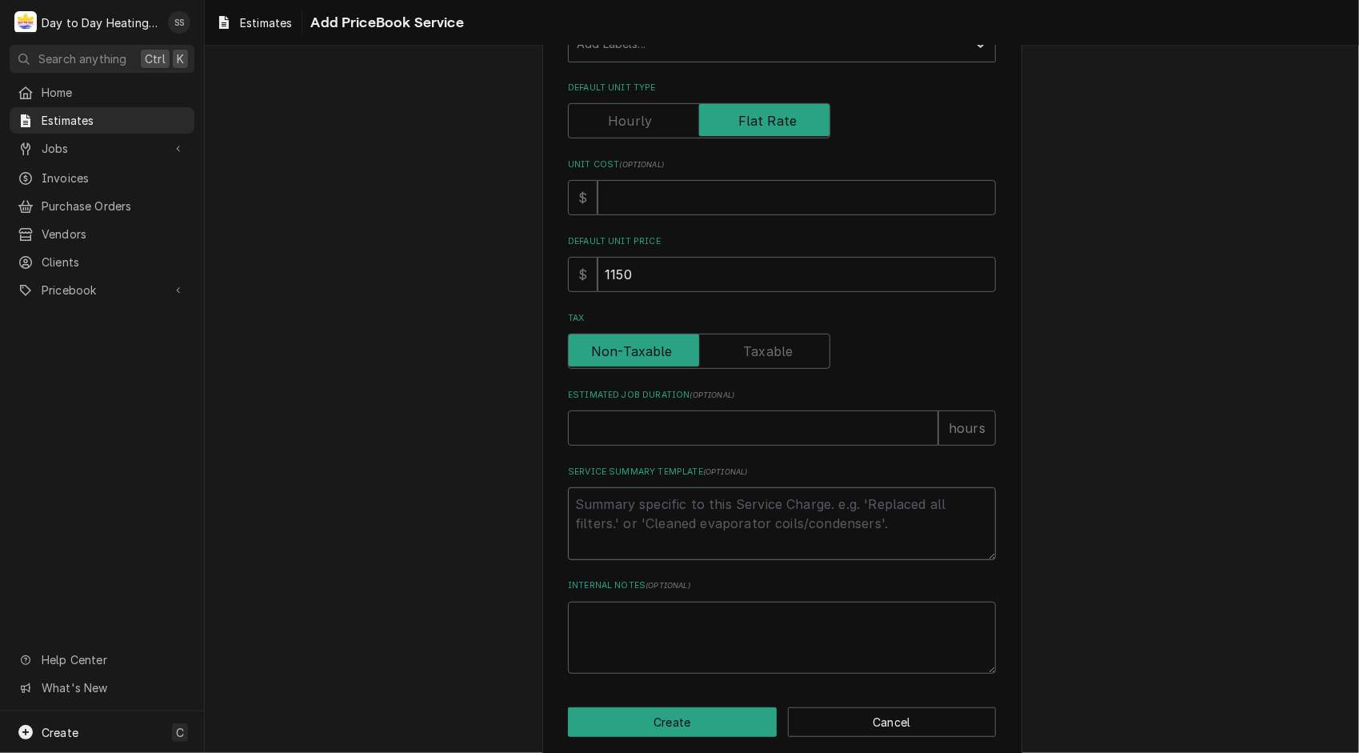
click at [649, 528] on textarea "Service Summary Template ( optional )" at bounding box center [782, 523] width 428 height 73
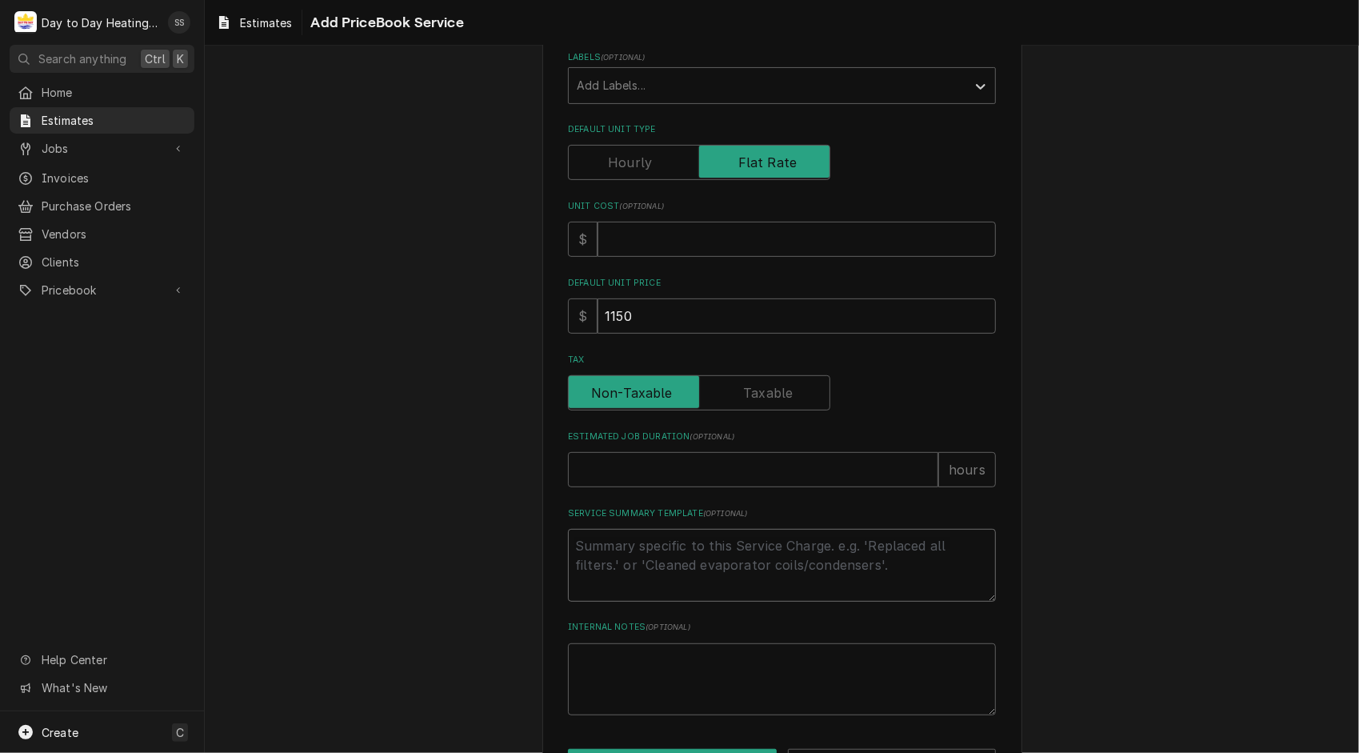
scroll to position [386, 0]
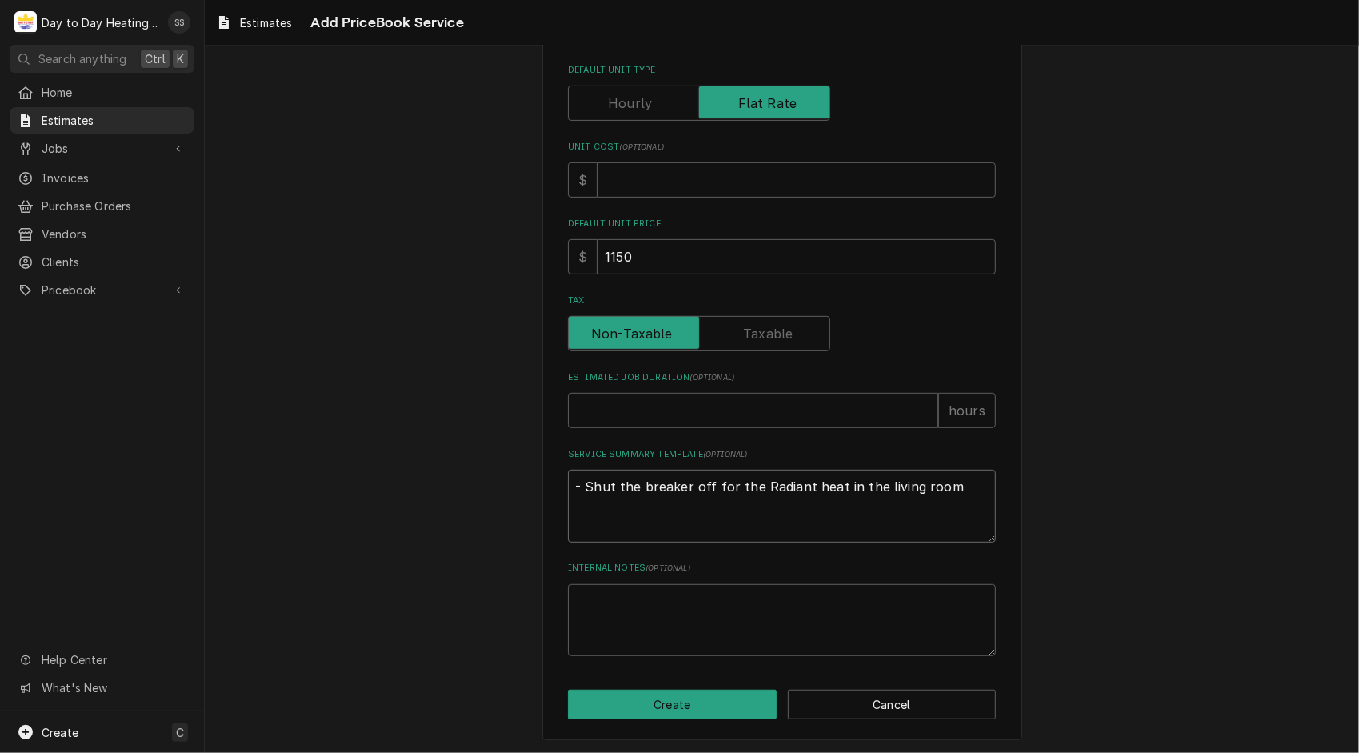
click at [568, 483] on textarea "- Shut the breaker off for the Radiant heat in the living room" at bounding box center [782, 505] width 428 height 73
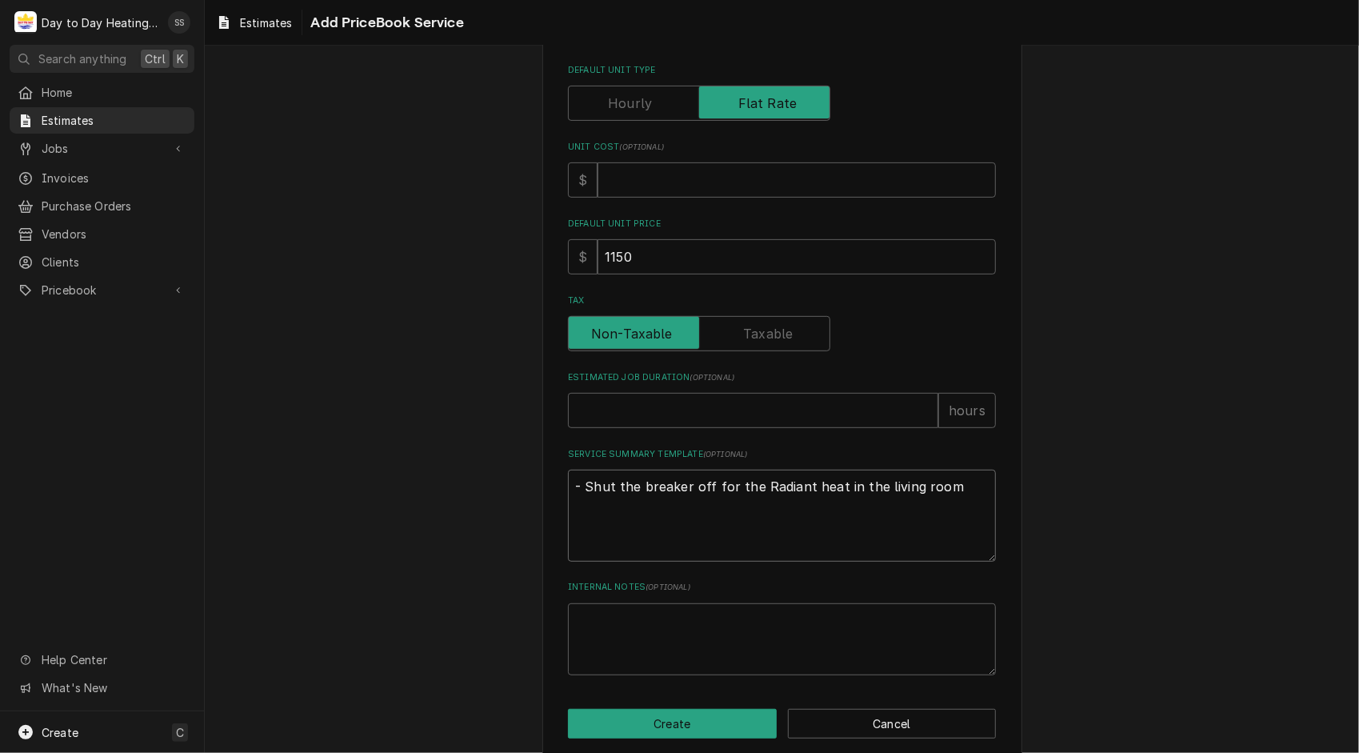
click at [576, 480] on textarea "- Shut the breaker off for the Radiant heat in the living room" at bounding box center [782, 515] width 428 height 92
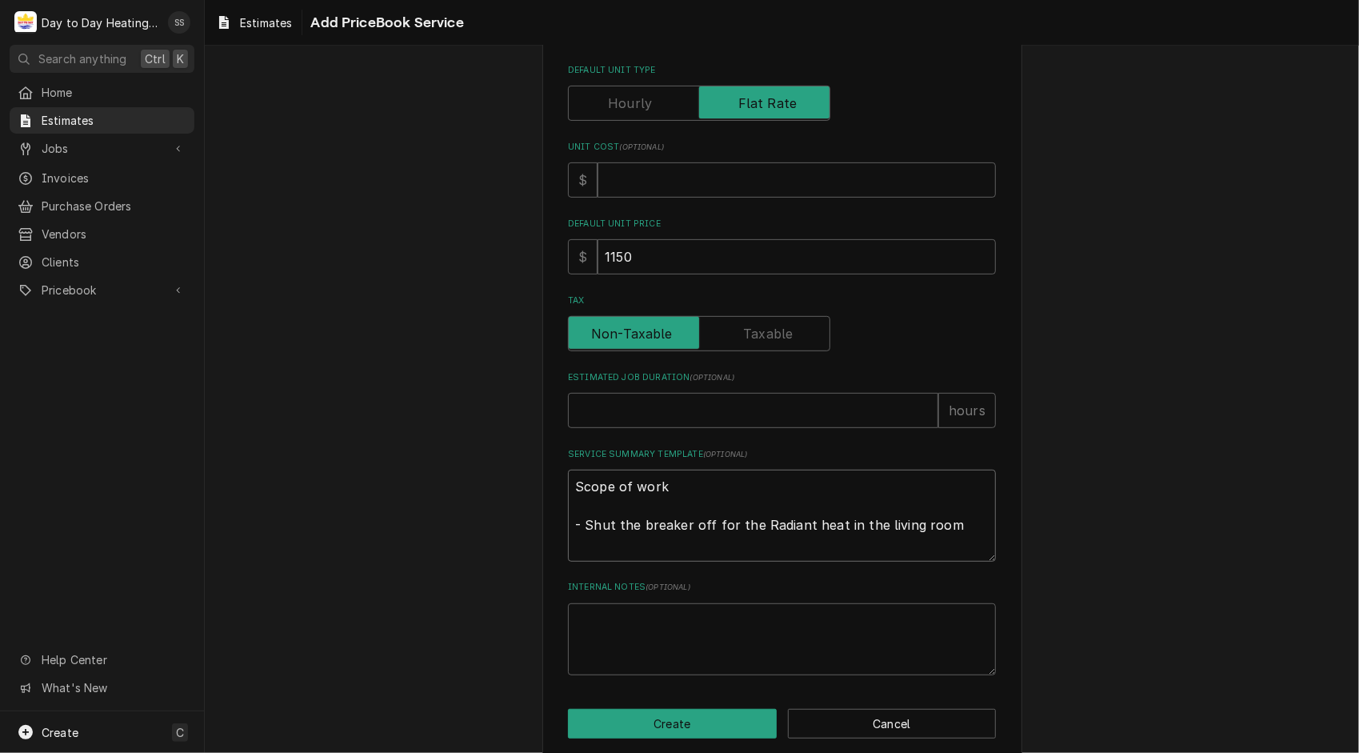
click at [952, 525] on textarea "Scope of work - Shut the breaker off for the Radiant heat in the living room" at bounding box center [782, 515] width 428 height 92
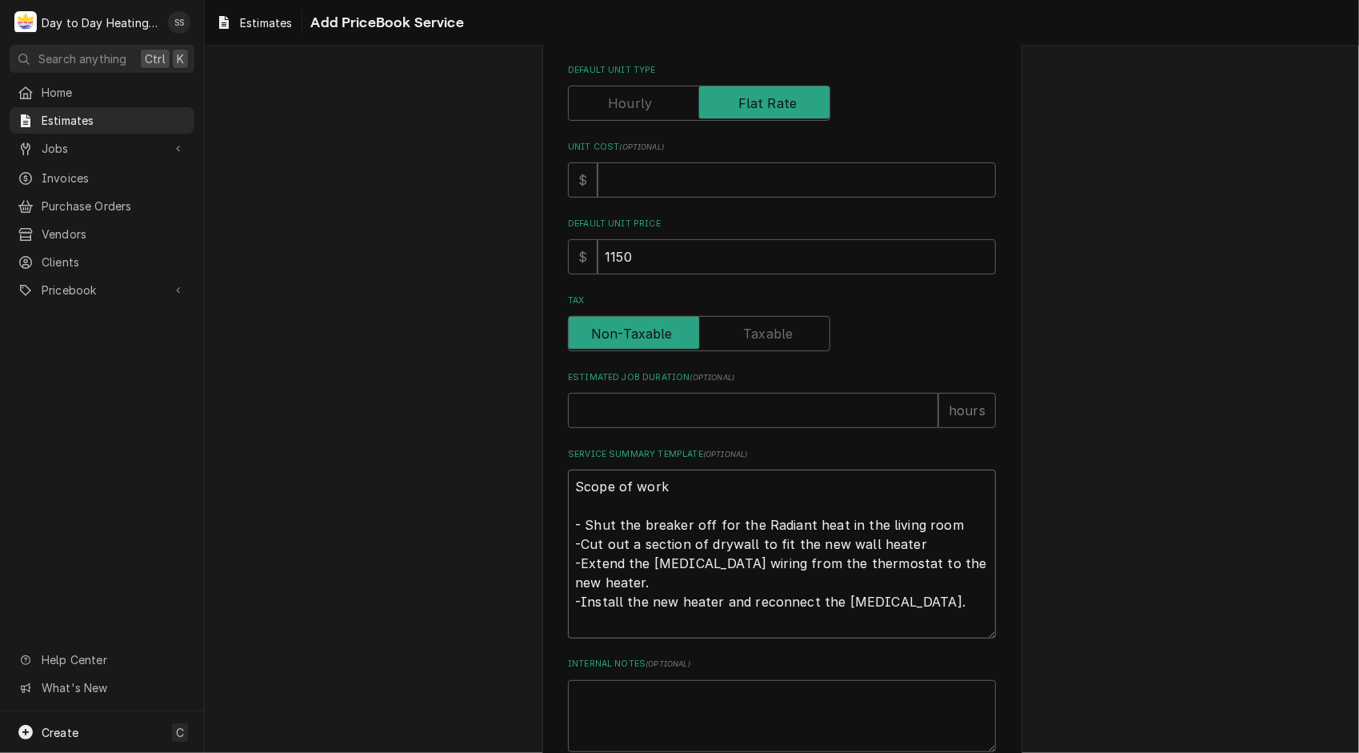
click at [917, 536] on textarea "Scope of work - Shut the breaker off for the Radiant heat in the living room -C…" at bounding box center [782, 553] width 428 height 169
click at [939, 524] on textarea "Scope of work - Shut the breaker off for the Radiant heat in the living room -C…" at bounding box center [782, 553] width 428 height 169
click at [918, 605] on textarea "Scope of work - Shut the breaker off for the Radiant heat in the living room. -…" at bounding box center [782, 553] width 428 height 169
click at [759, 400] on input "Estimated Job Duration ( optional )" at bounding box center [753, 410] width 370 height 35
click at [584, 619] on textarea "Scope of work - Shut the breaker off for the Radiant heat in the living room. -…" at bounding box center [782, 563] width 428 height 188
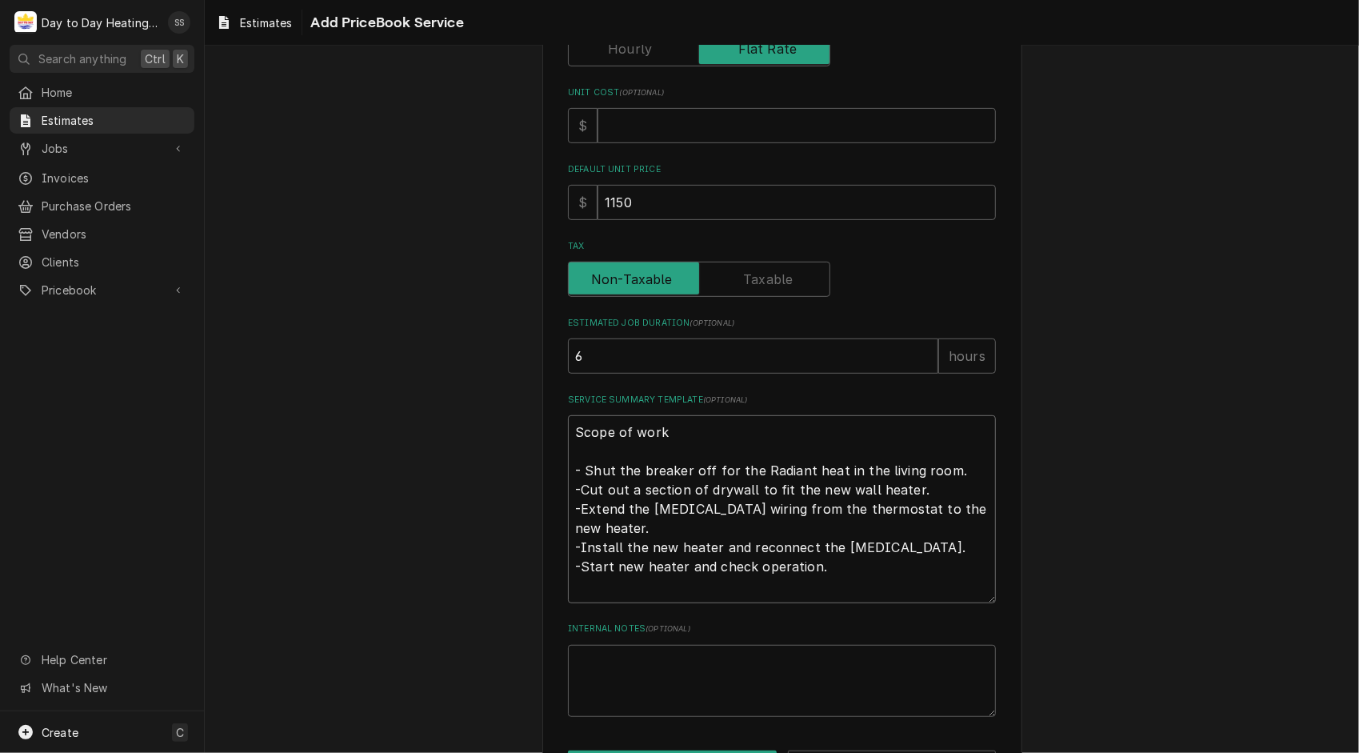
scroll to position [501, 0]
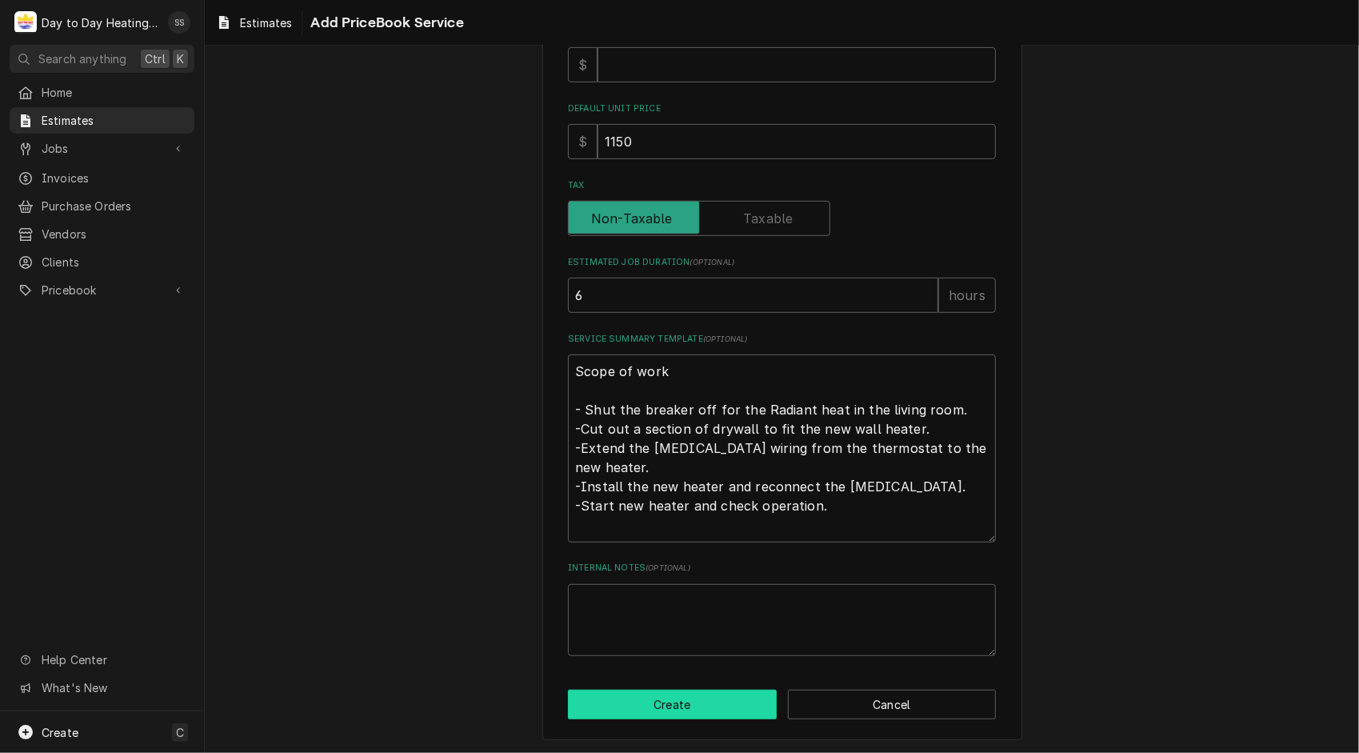
click at [665, 698] on button "Create" at bounding box center [672, 704] width 209 height 30
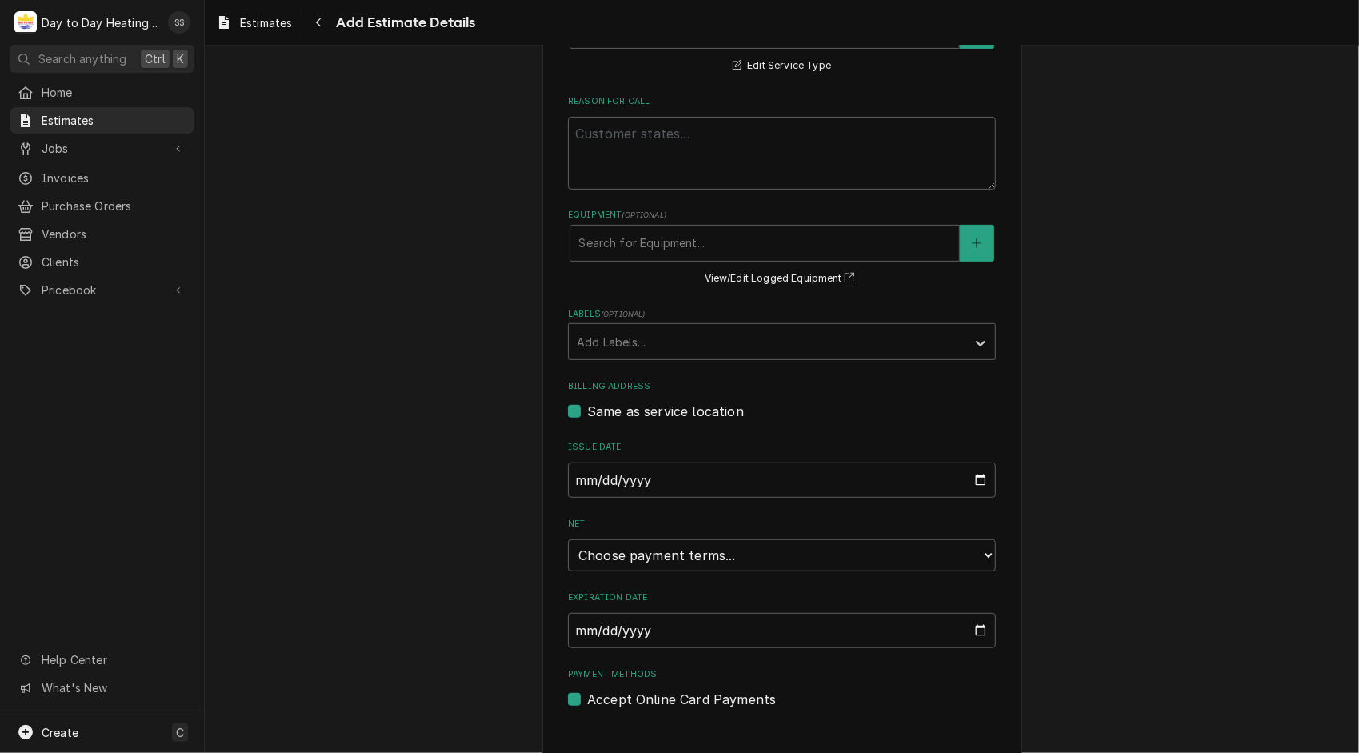
scroll to position [446, 0]
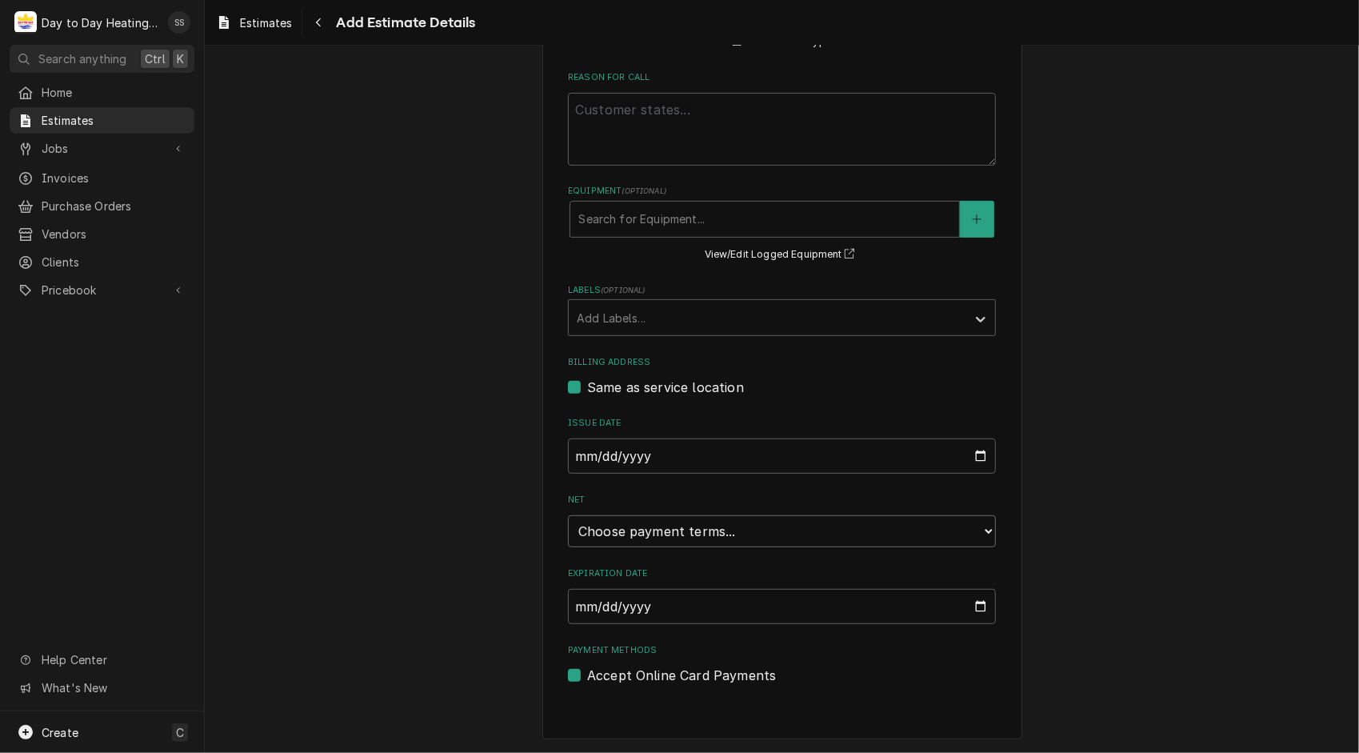
click at [976, 526] on select "Choose payment terms... Same Day Net 7 Net 14 Net 21 Net 30 Net 45 Net 60 Net 90" at bounding box center [782, 531] width 428 height 32
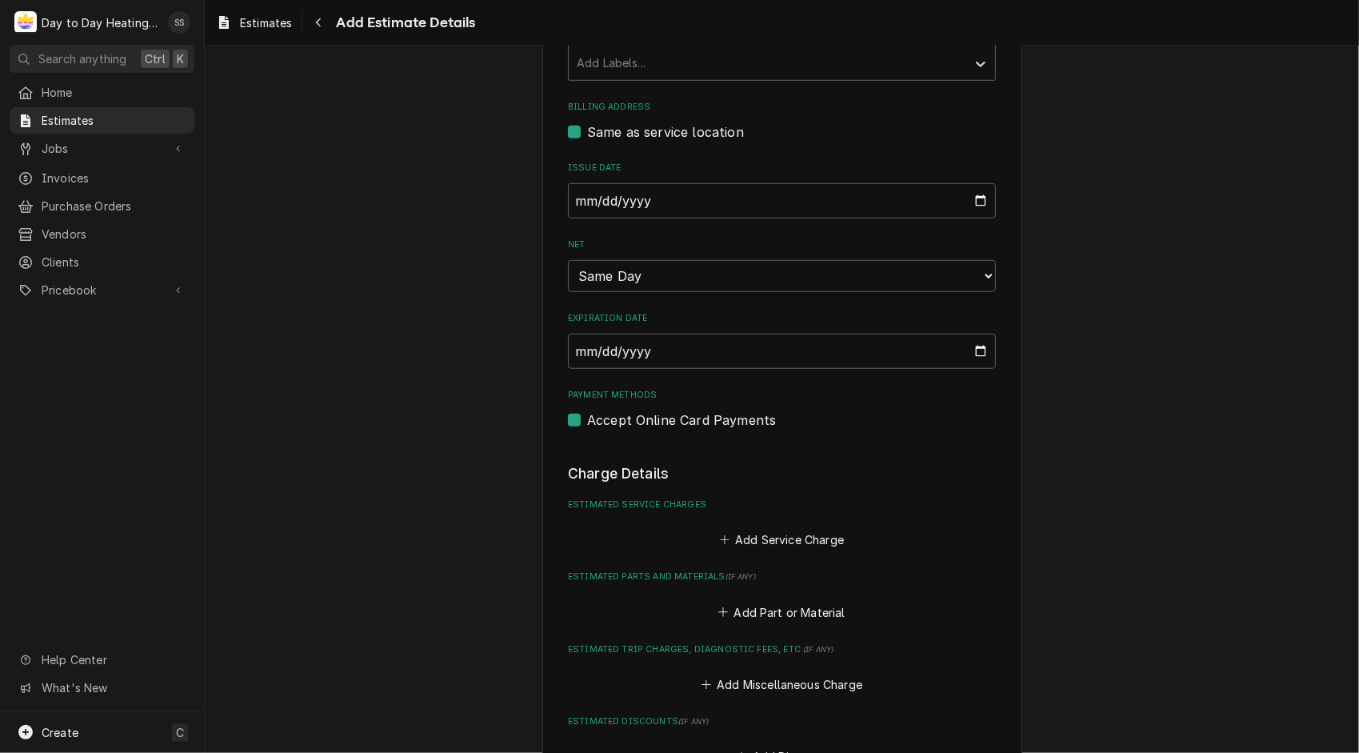
scroll to position [780, 0]
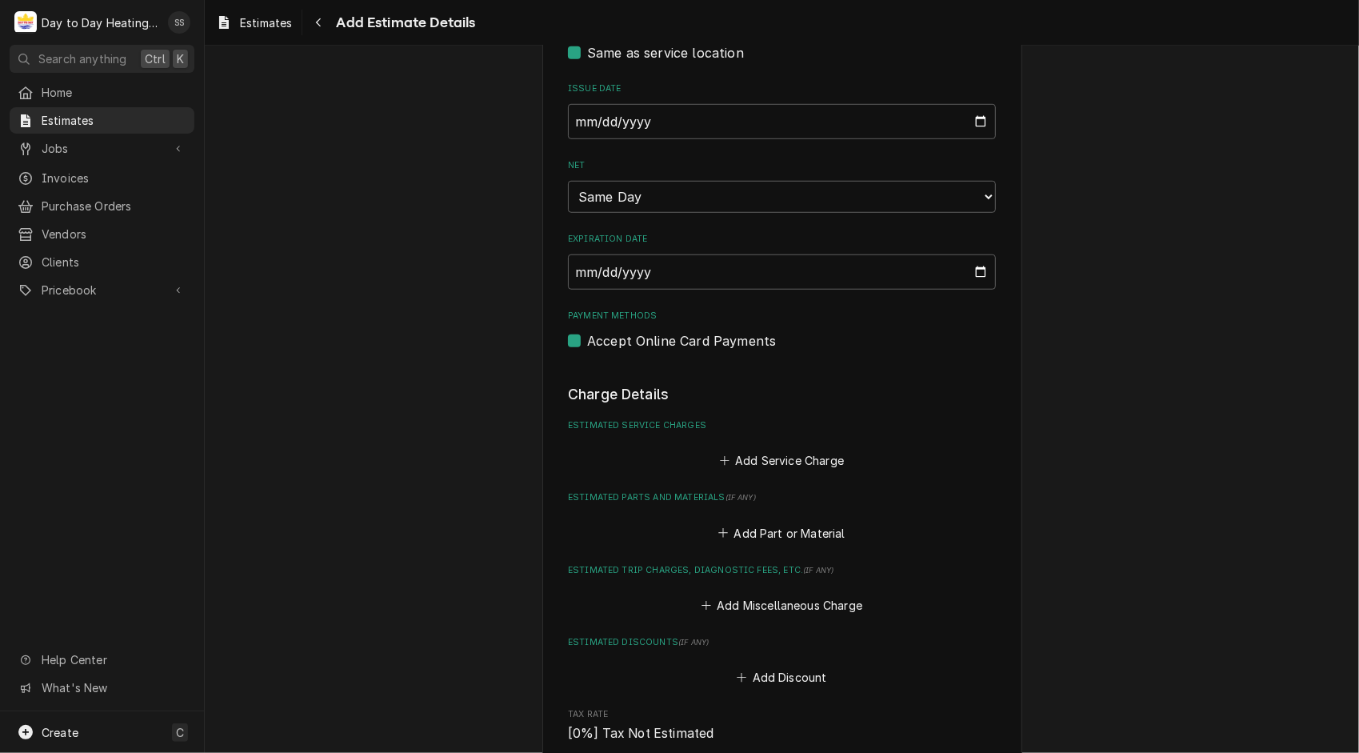
click at [569, 334] on div "Accept Online Card Payments" at bounding box center [782, 340] width 428 height 19
click at [587, 342] on label "Accept Online Card Payments" at bounding box center [681, 340] width 189 height 19
click at [587, 342] on input "Payment Methods" at bounding box center [801, 348] width 428 height 35
click at [587, 342] on label "Accept Online Card Payments" at bounding box center [681, 340] width 189 height 19
click at [587, 342] on input "Payment Methods" at bounding box center [801, 348] width 428 height 35
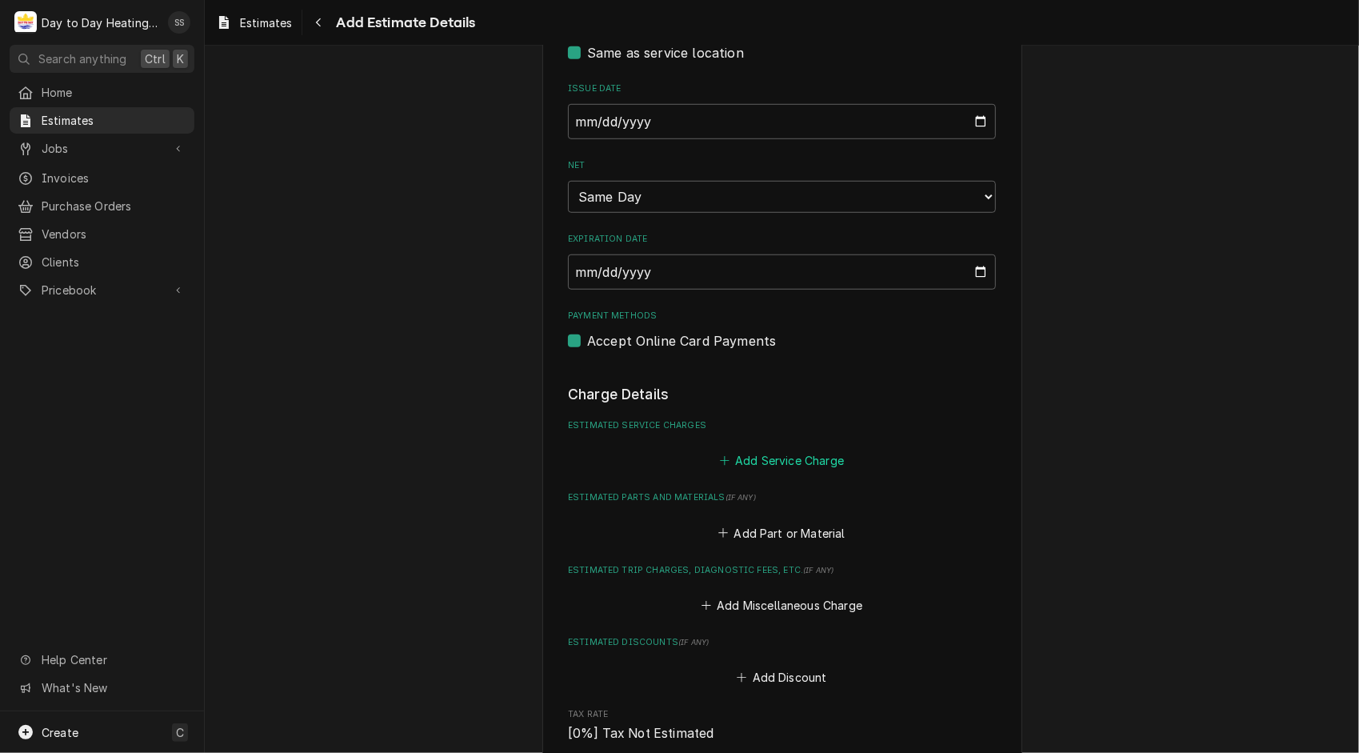
click at [800, 463] on button "Add Service Charge" at bounding box center [782, 461] width 130 height 22
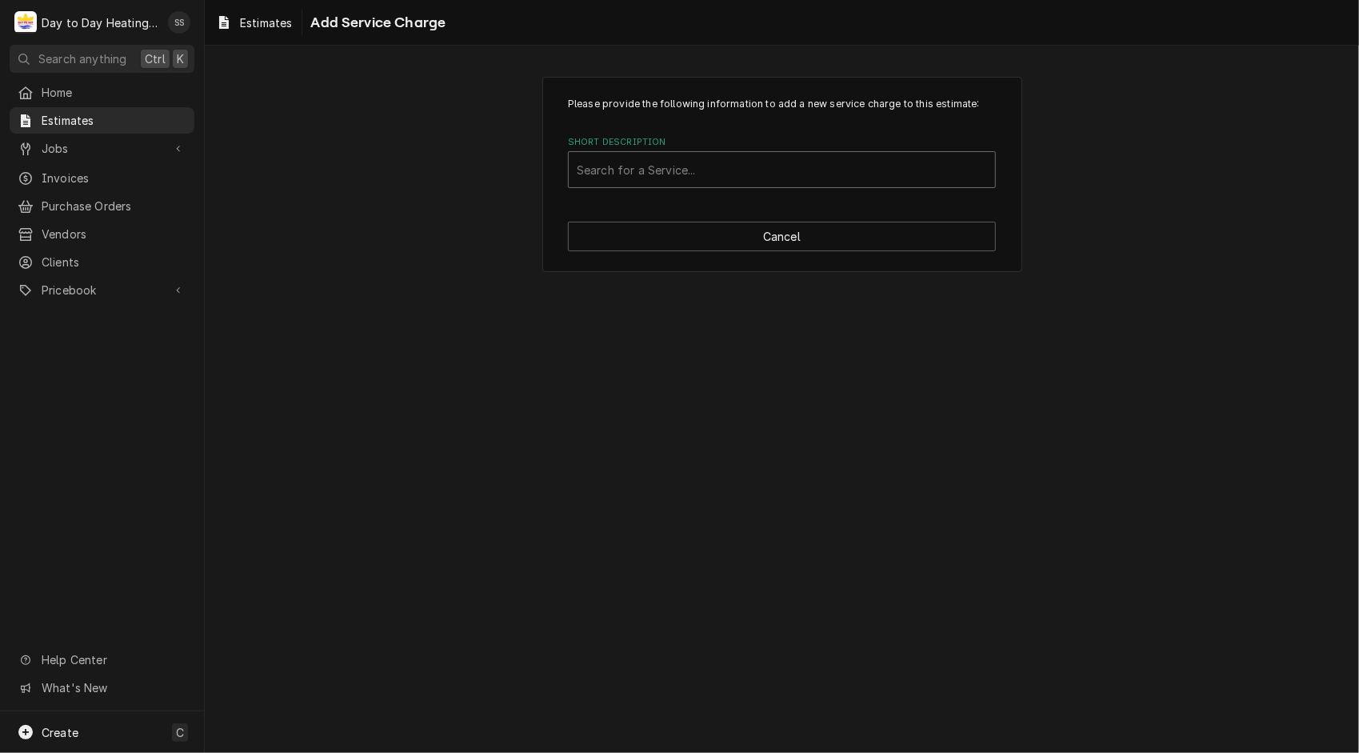
click at [673, 161] on div "Short Description" at bounding box center [782, 169] width 410 height 29
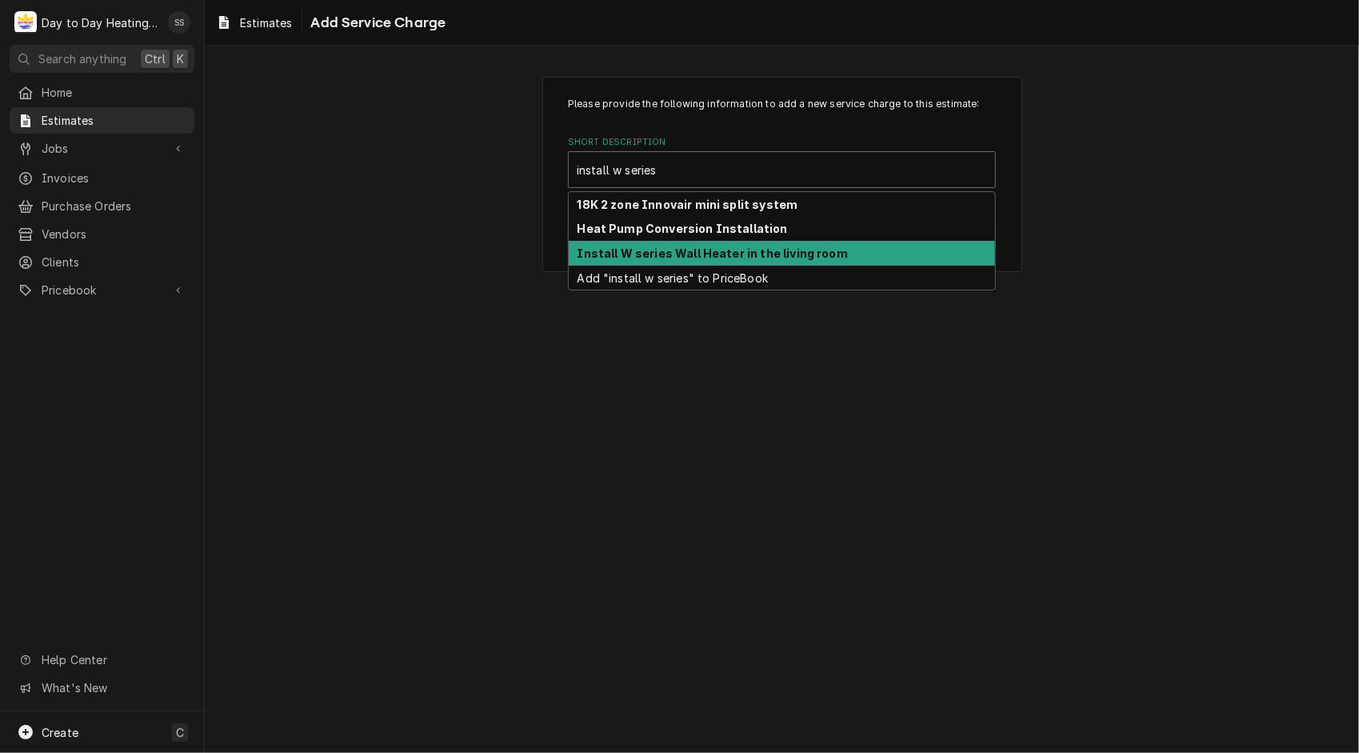
click at [683, 253] on strong "Install W series Wall Heater in the living room" at bounding box center [712, 253] width 271 height 14
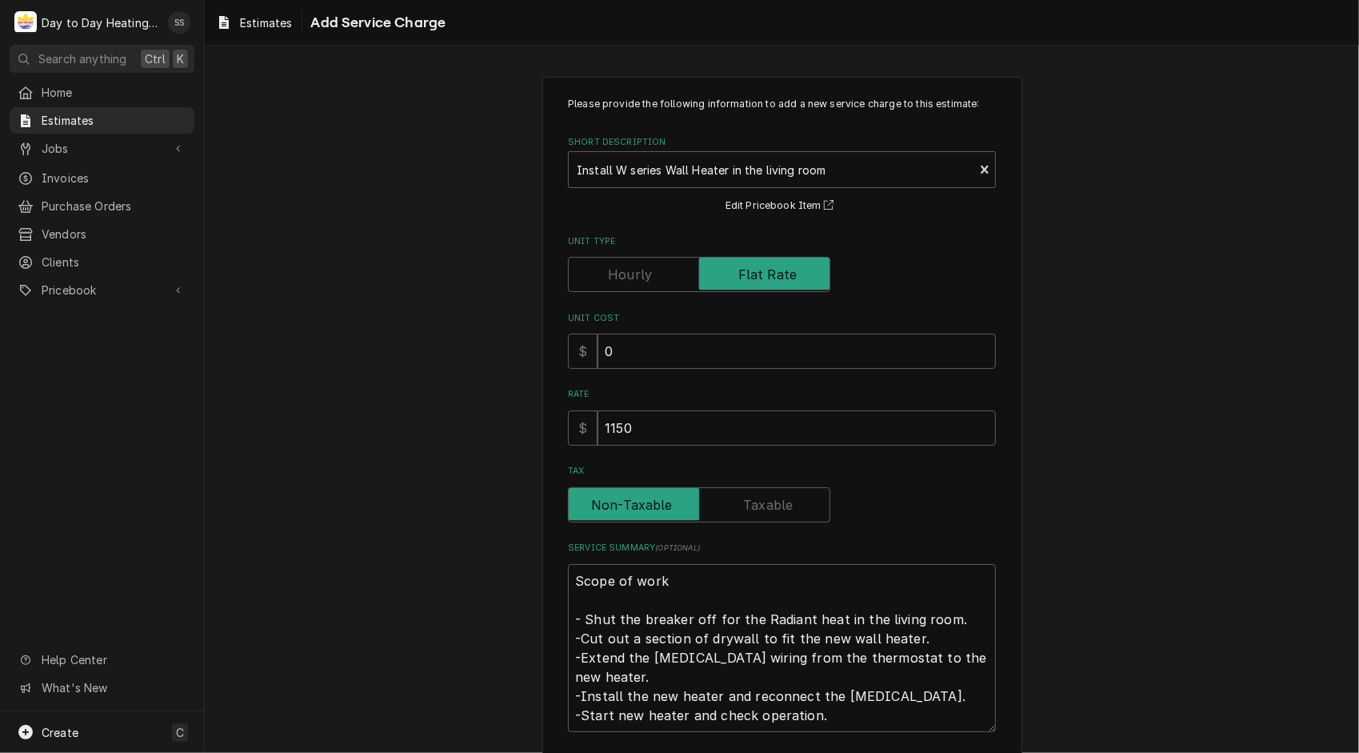
scroll to position [77, 0]
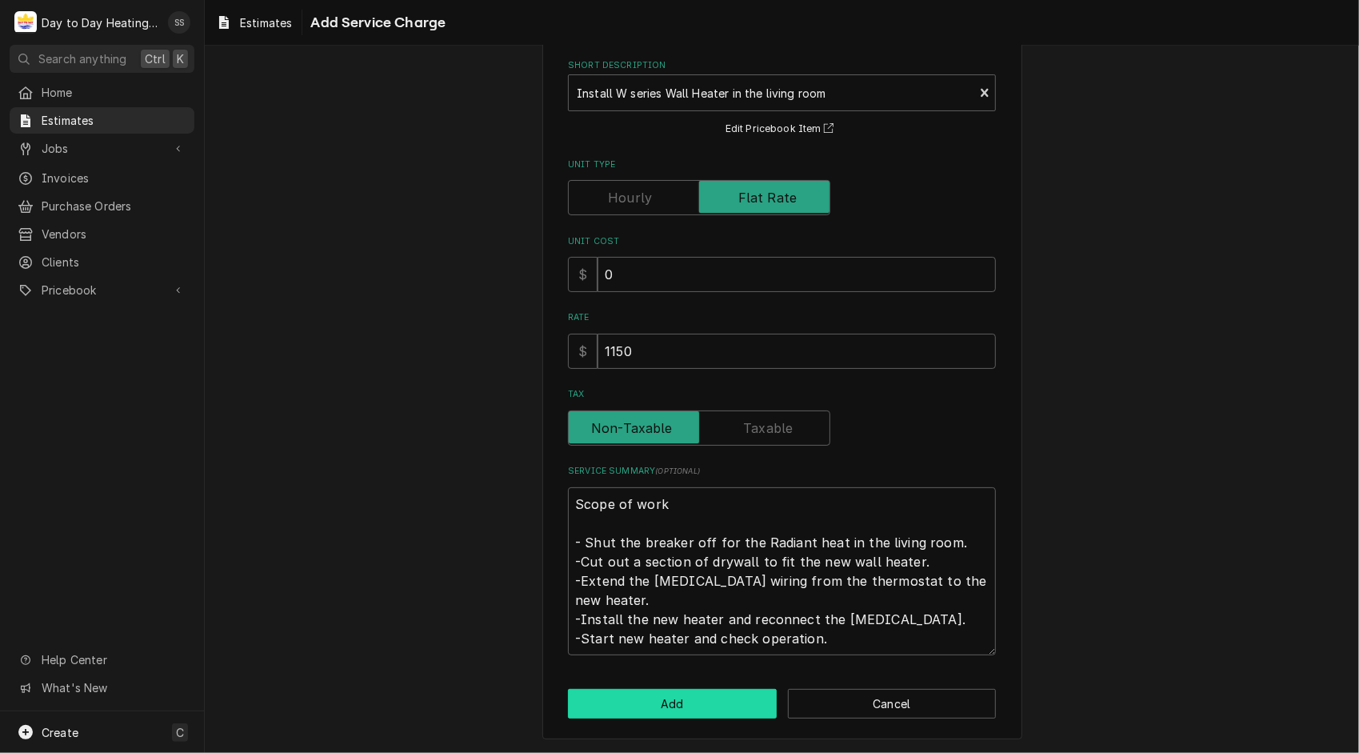
click at [680, 705] on button "Add" at bounding box center [672, 704] width 209 height 30
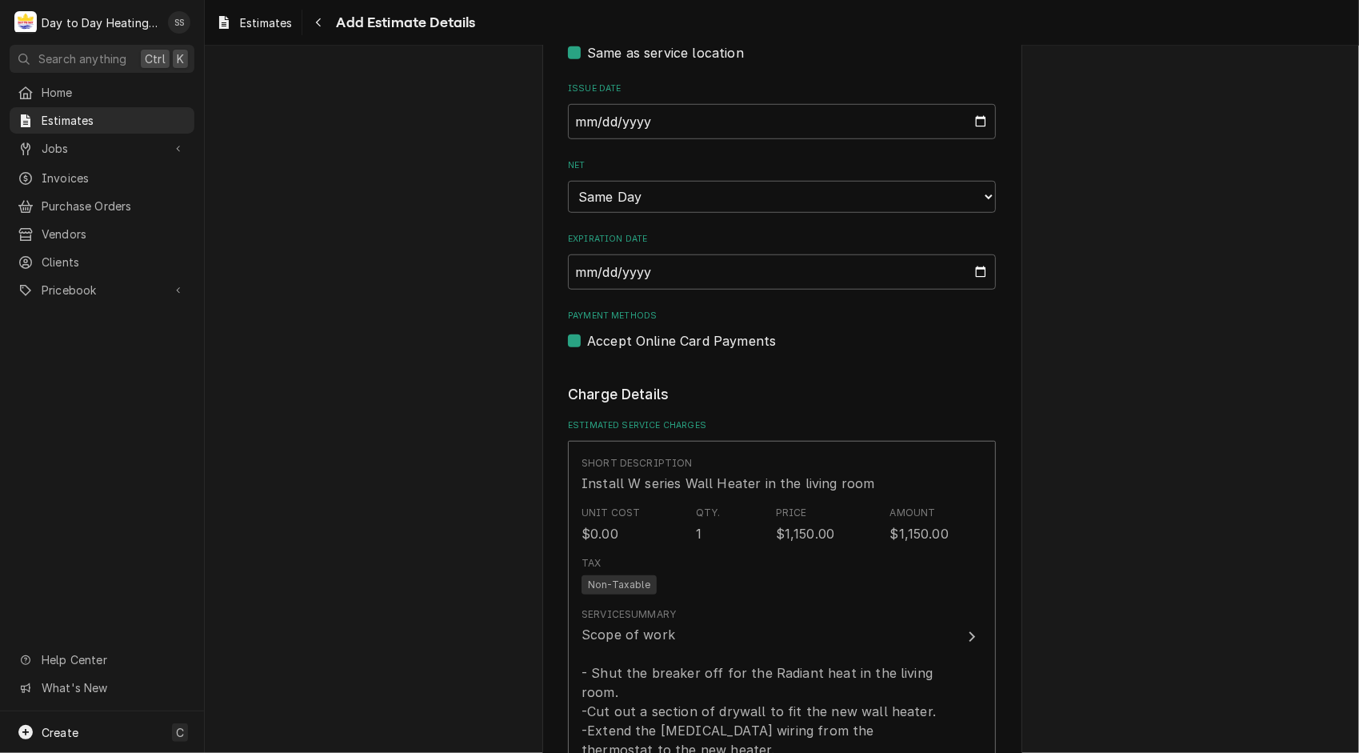
scroll to position [761, 0]
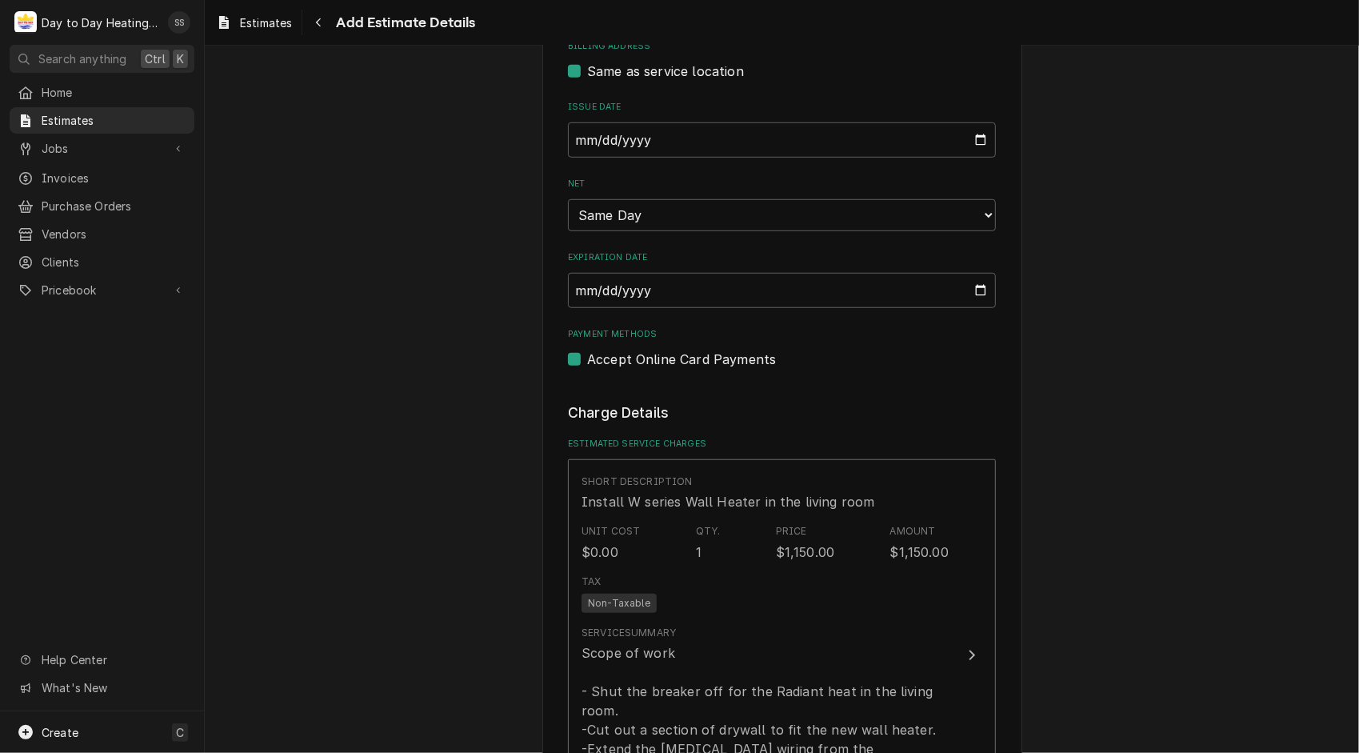
click at [1149, 597] on div "Please provide the following information to create your estimate: Client Detail…" at bounding box center [782, 547] width 1154 height 2492
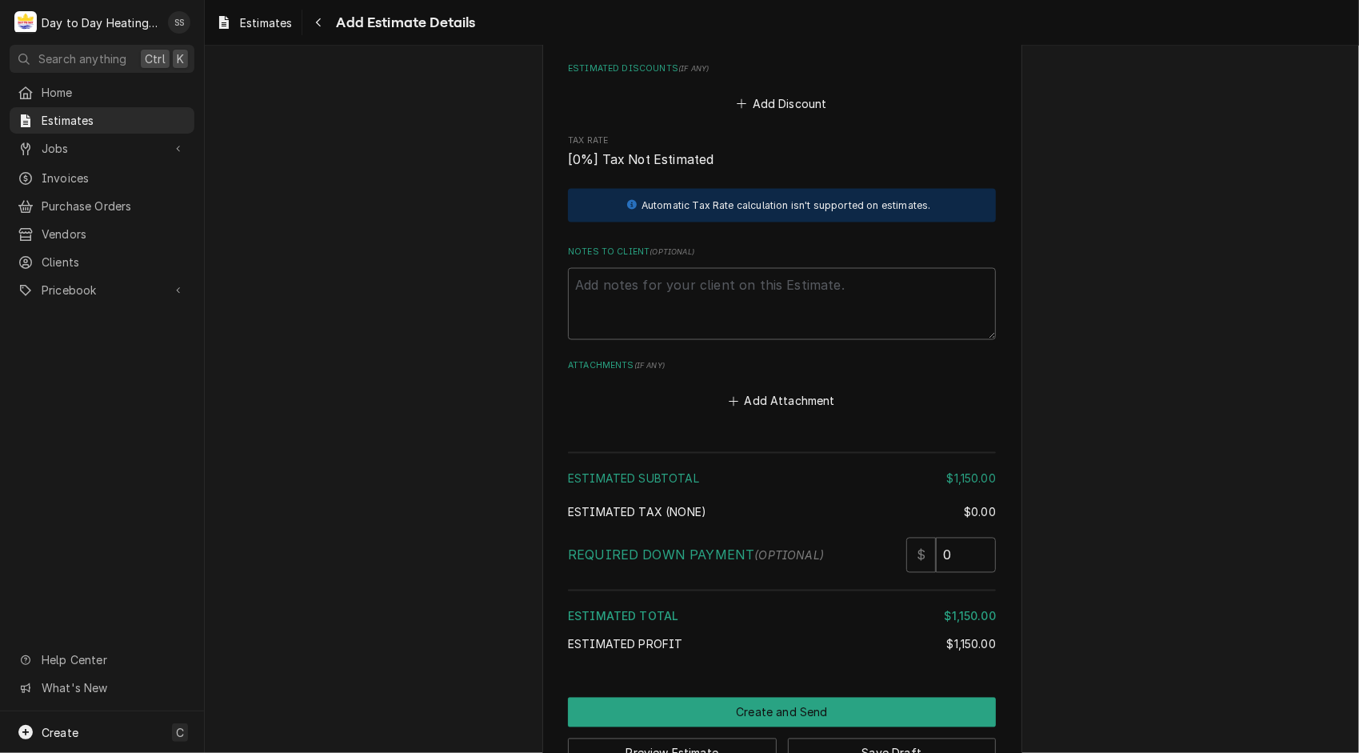
scroll to position [1784, 0]
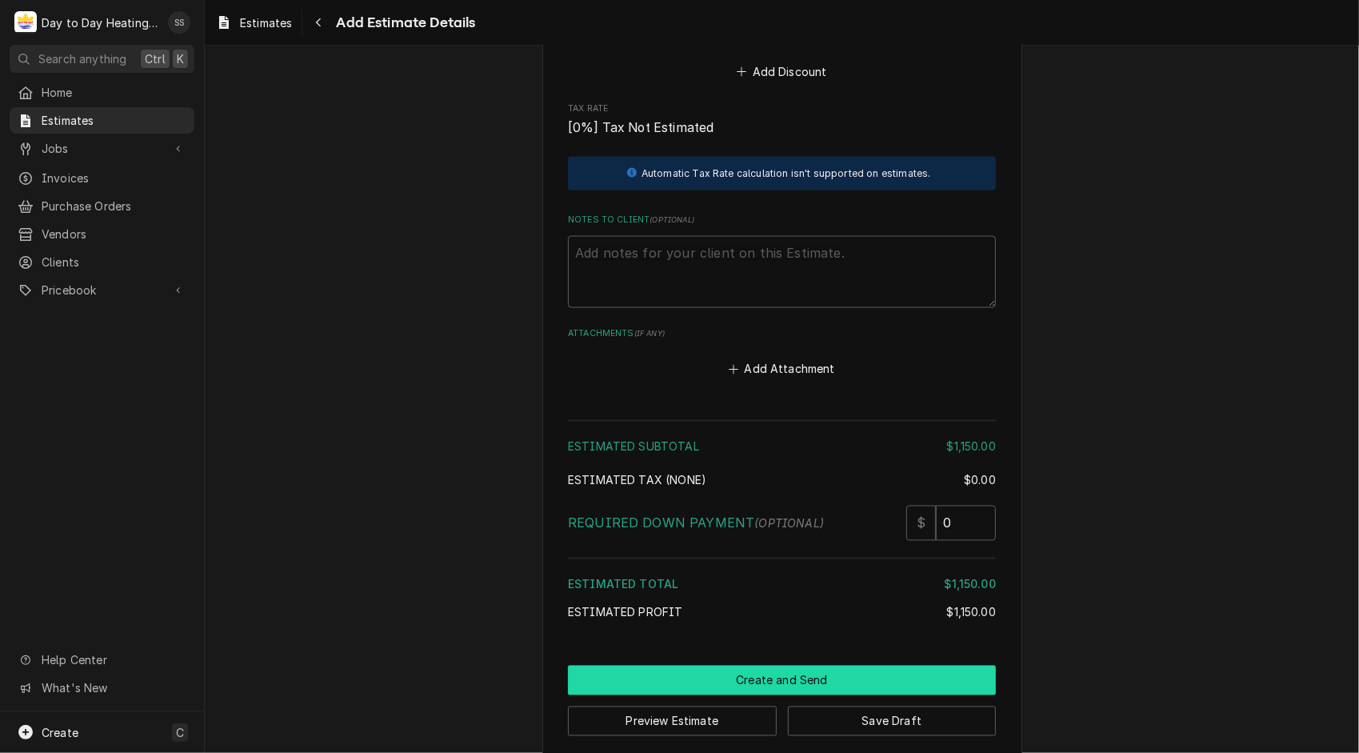
click at [775, 665] on button "Create and Send" at bounding box center [782, 680] width 428 height 30
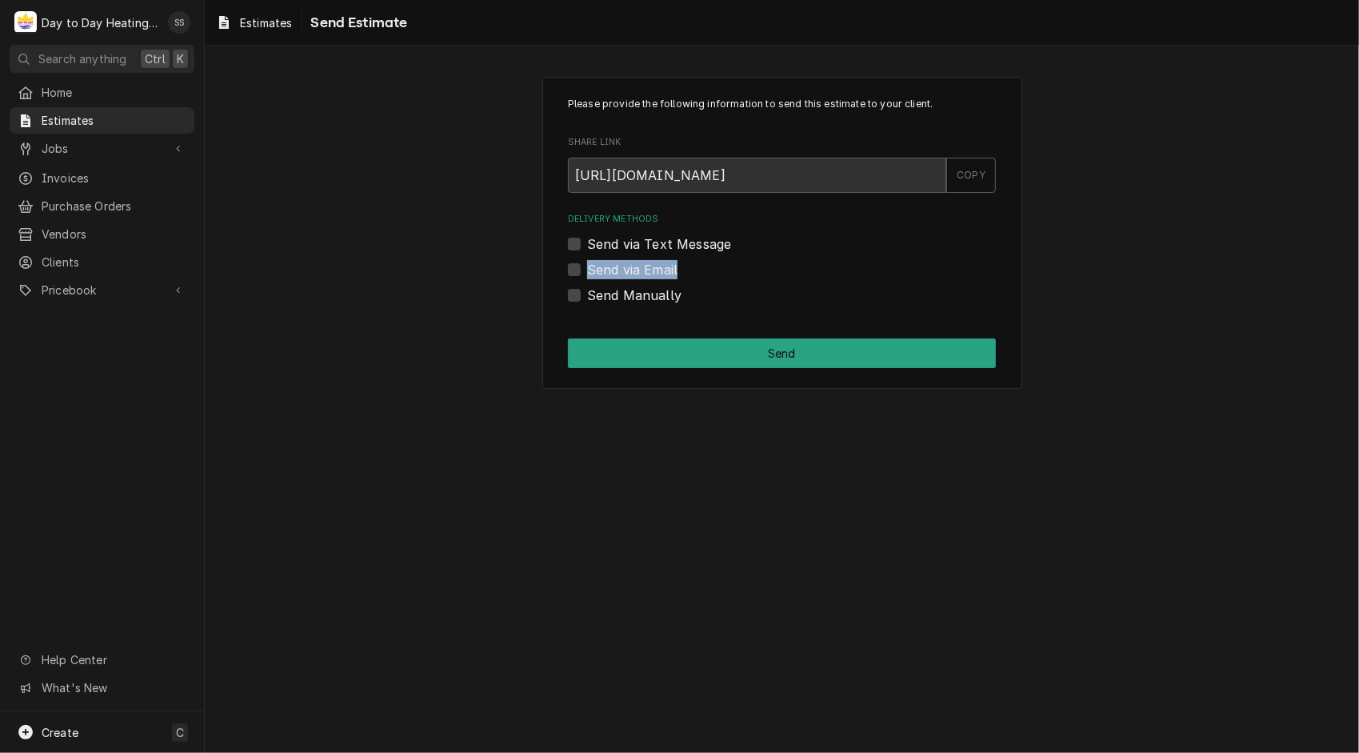
click at [574, 267] on div "Send via Email" at bounding box center [782, 269] width 428 height 19
click at [587, 267] on label "Send via Email" at bounding box center [632, 269] width 90 height 19
click at [587, 267] on input "Send via Email" at bounding box center [801, 277] width 428 height 35
checkbox input "true"
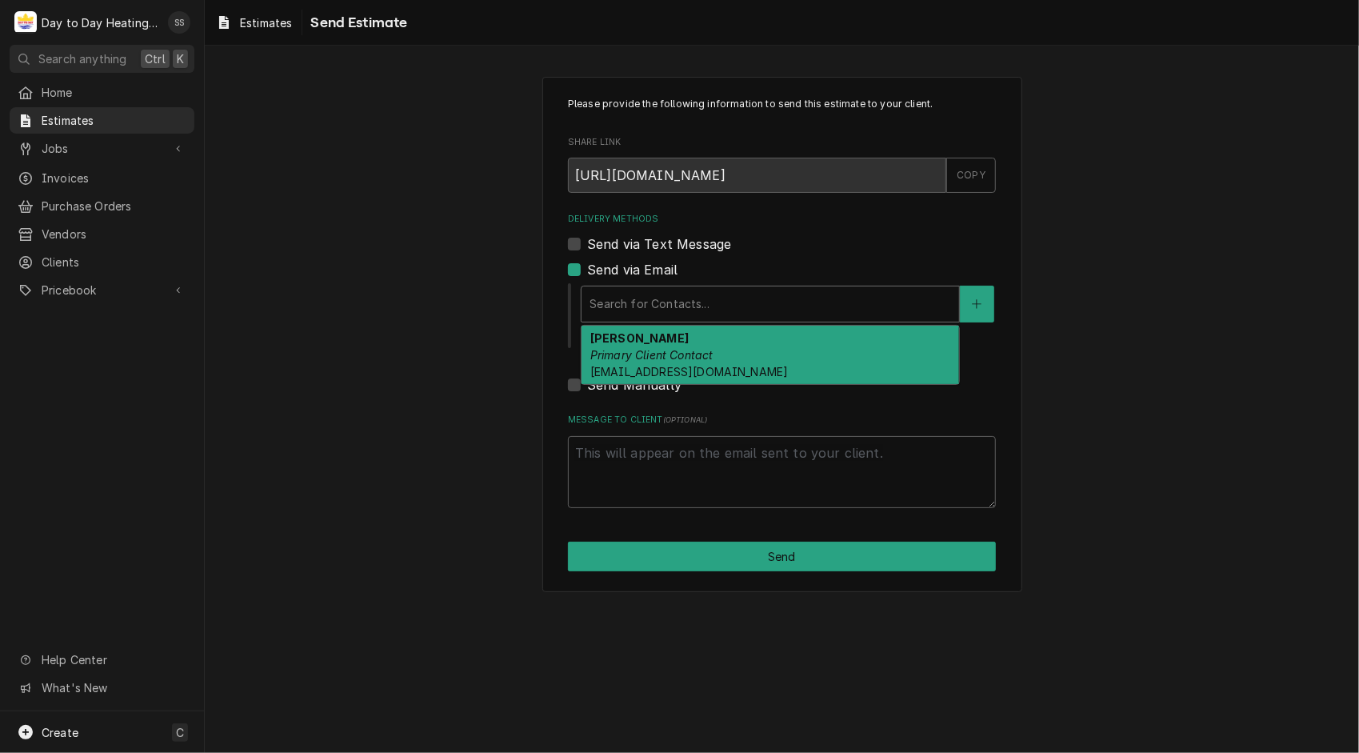
click at [777, 294] on div "Delivery Methods" at bounding box center [770, 304] width 362 height 29
click at [710, 356] on em "Primary Client Contact" at bounding box center [651, 355] width 123 height 14
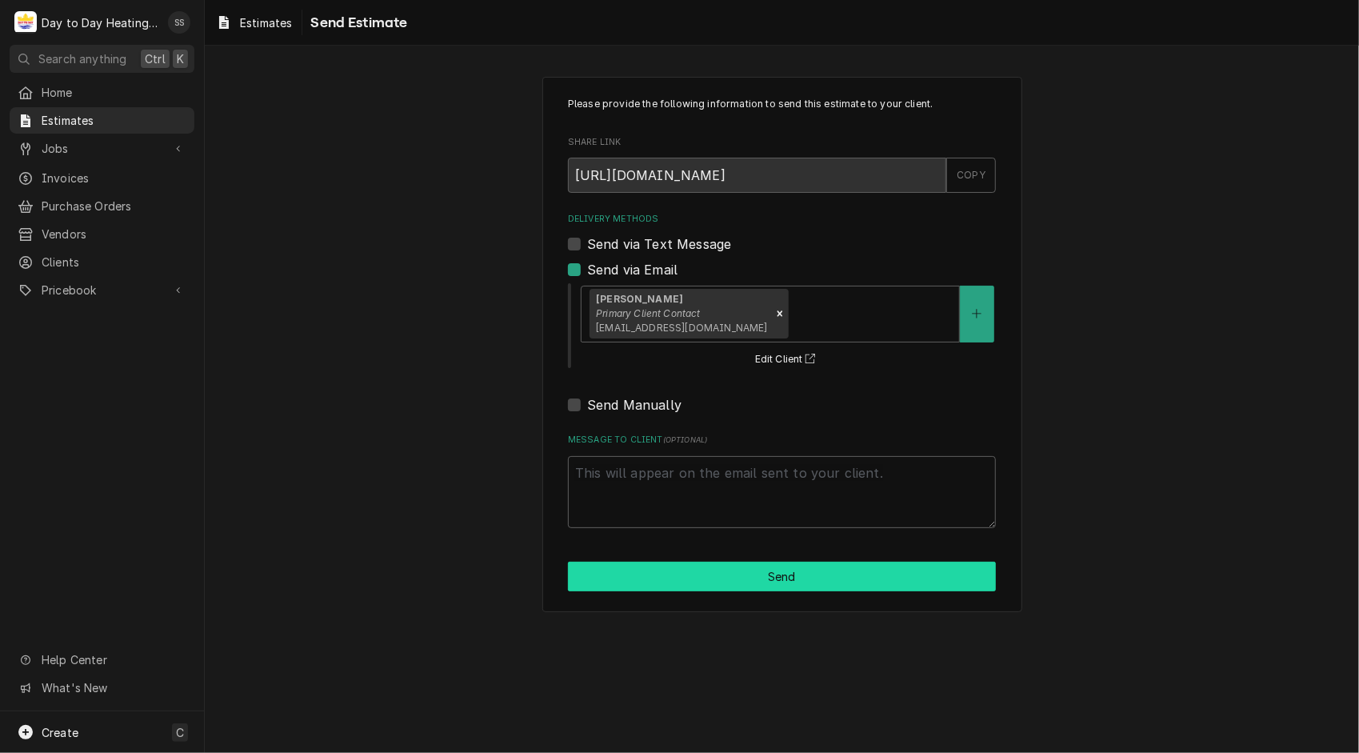
click at [817, 563] on button "Send" at bounding box center [782, 576] width 428 height 30
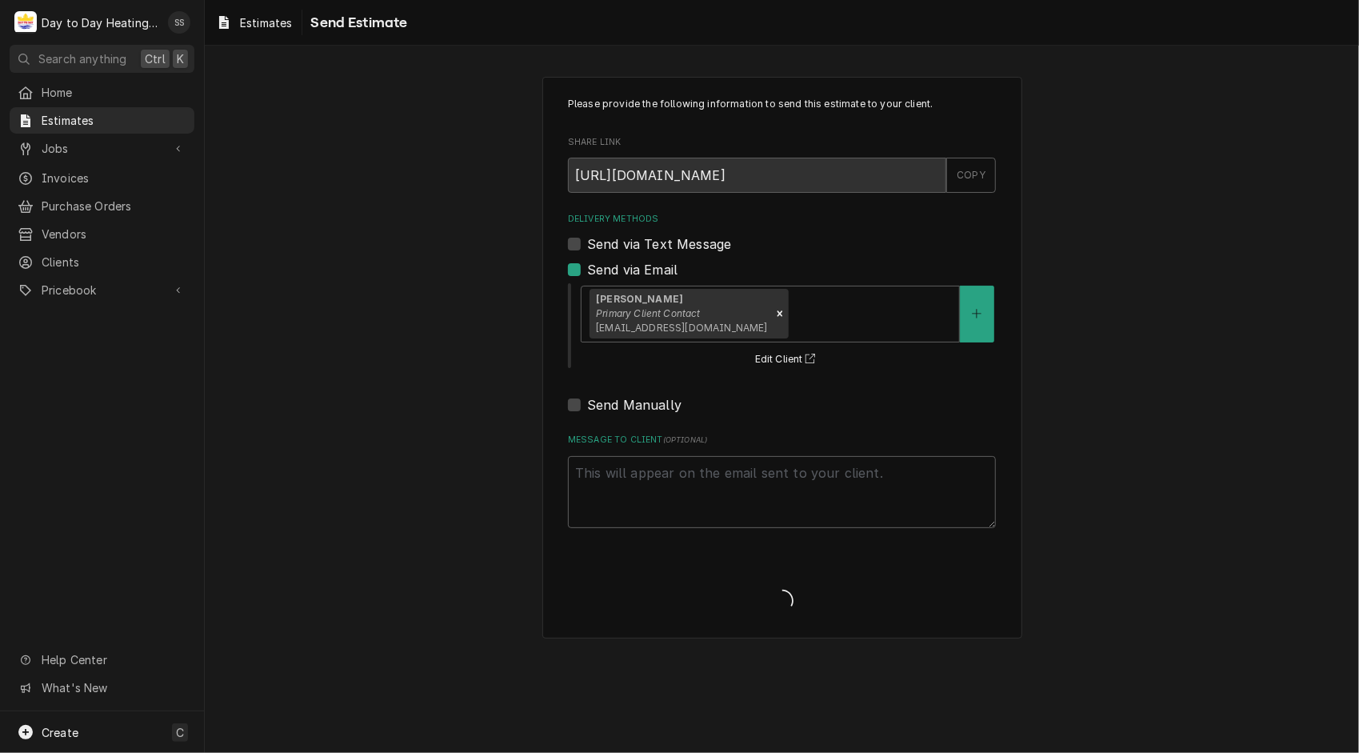
type textarea "x"
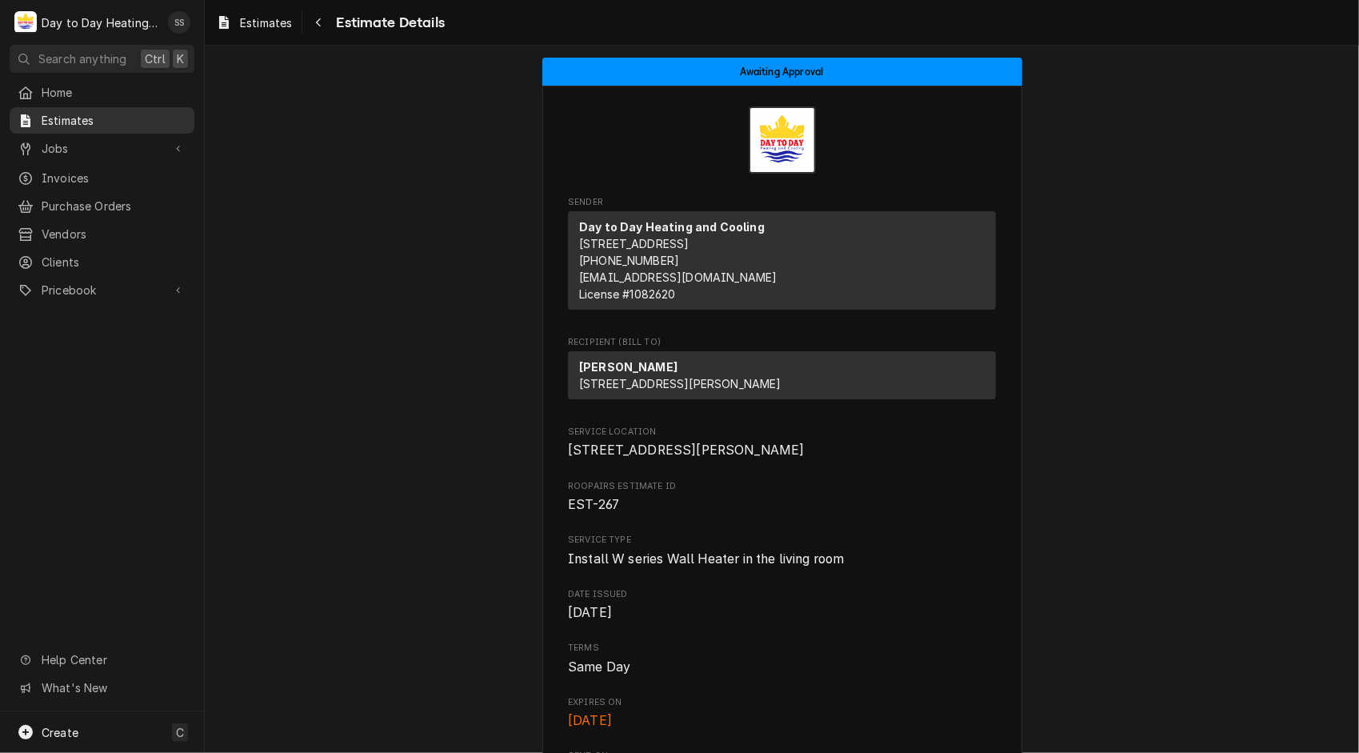
click at [93, 118] on span "Estimates" at bounding box center [114, 120] width 145 height 17
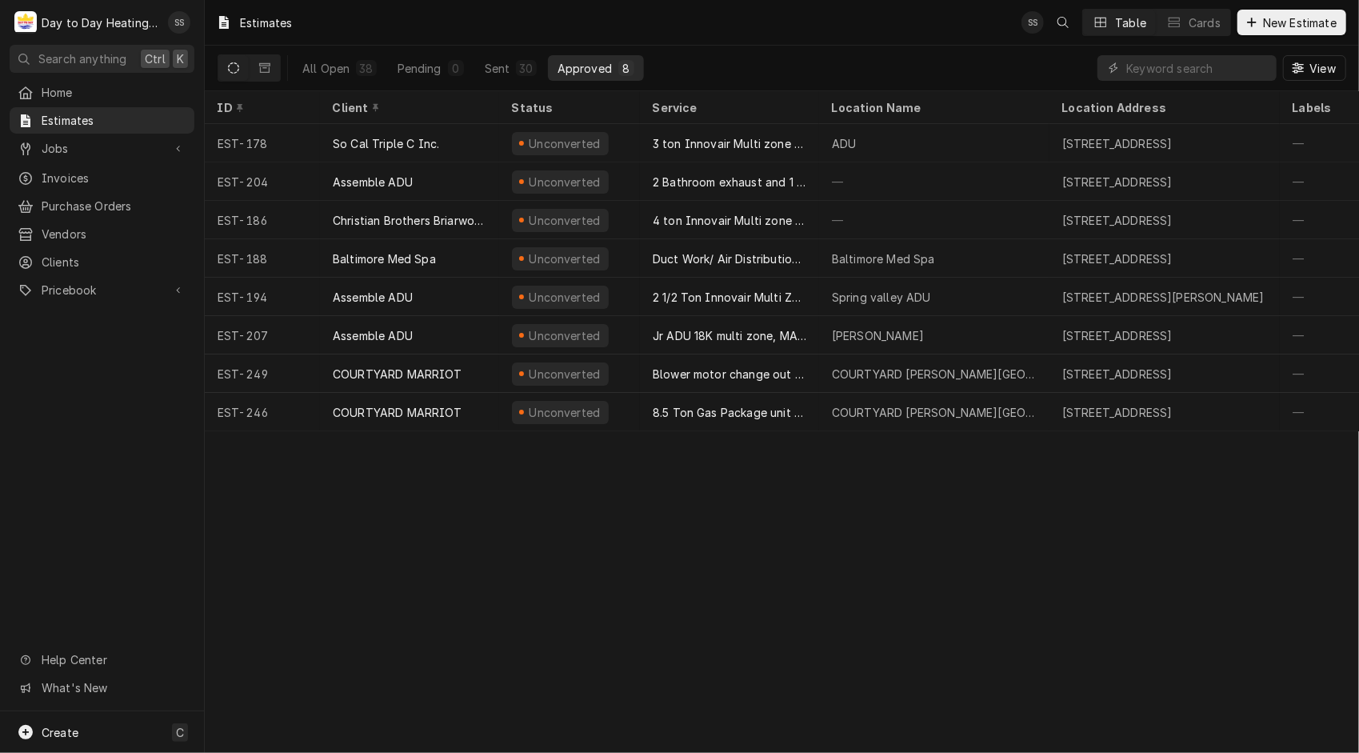
click at [567, 63] on div "Approved" at bounding box center [584, 68] width 54 height 17
click at [511, 67] on button "Sent 30" at bounding box center [510, 68] width 71 height 26
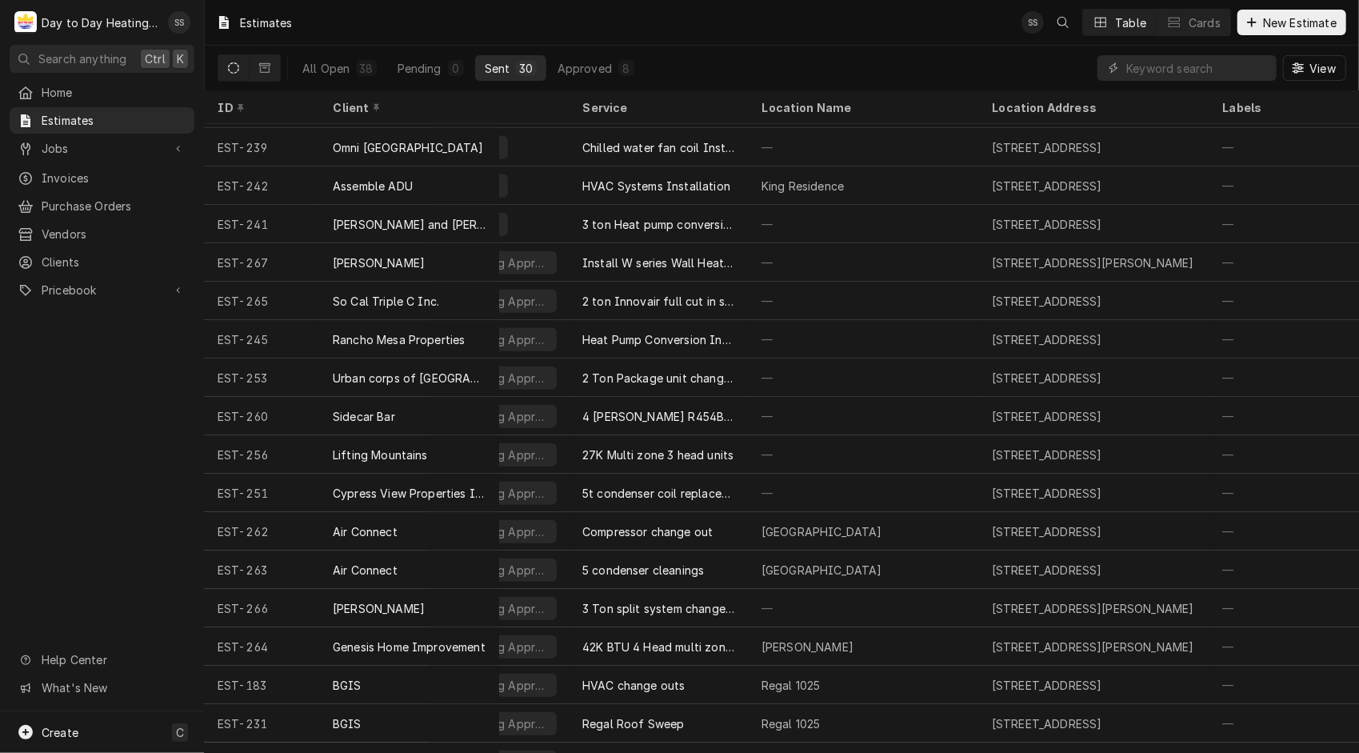
scroll to position [495, 0]
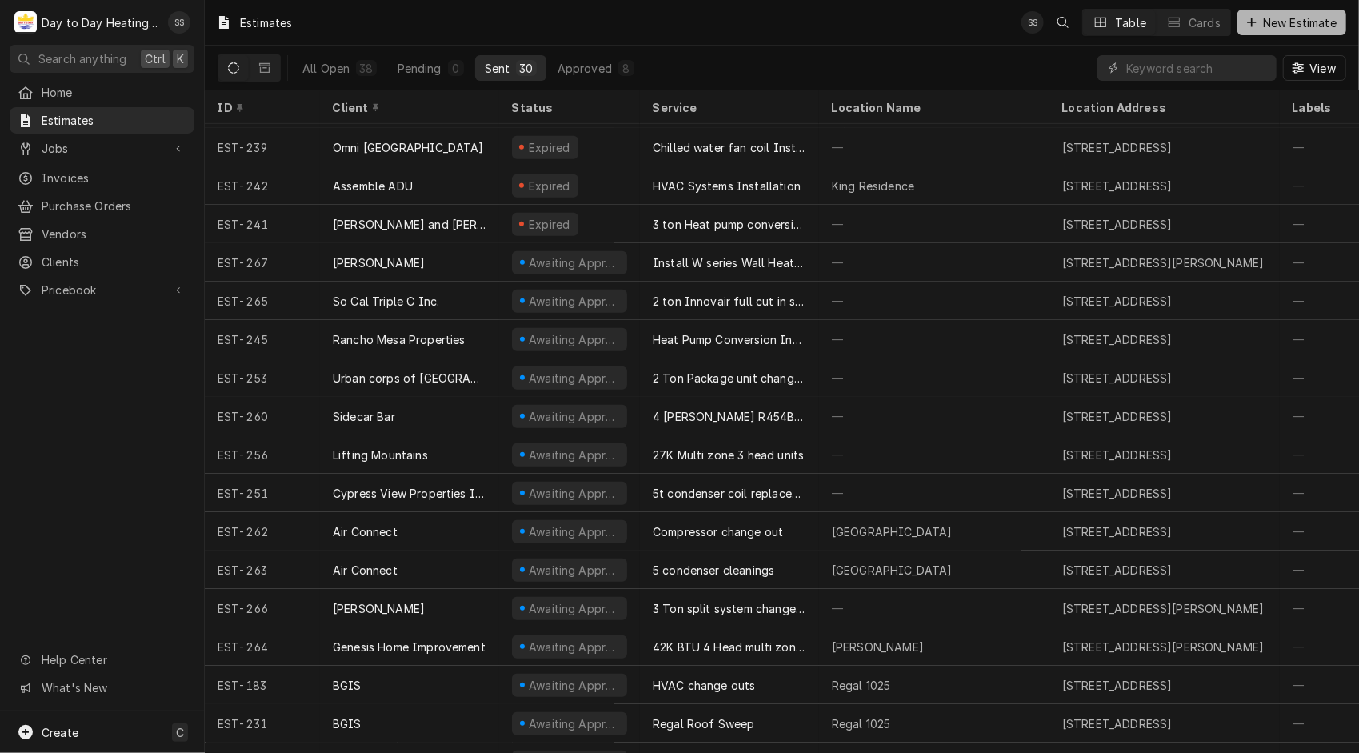
click at [1312, 30] on span "New Estimate" at bounding box center [1300, 22] width 80 height 17
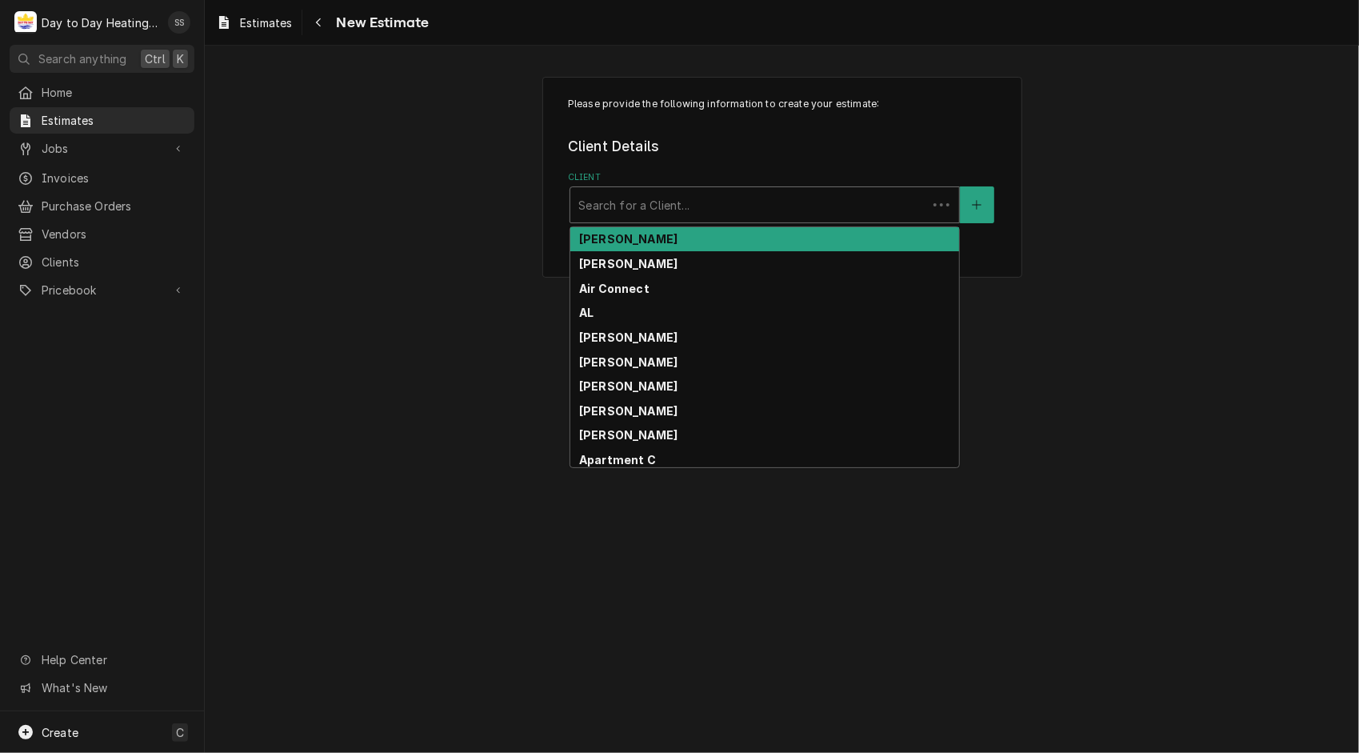
click at [829, 214] on div "Client" at bounding box center [748, 204] width 341 height 29
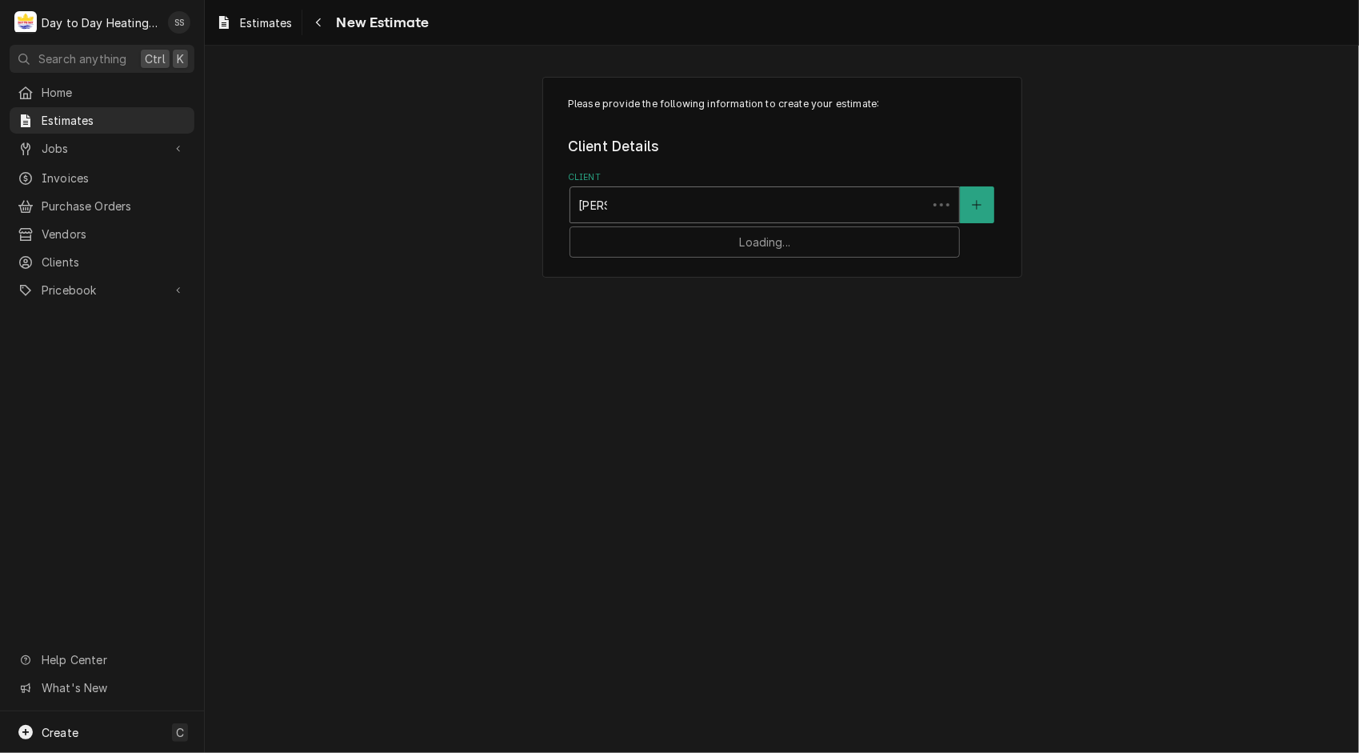
type input "[PERSON_NAME]"
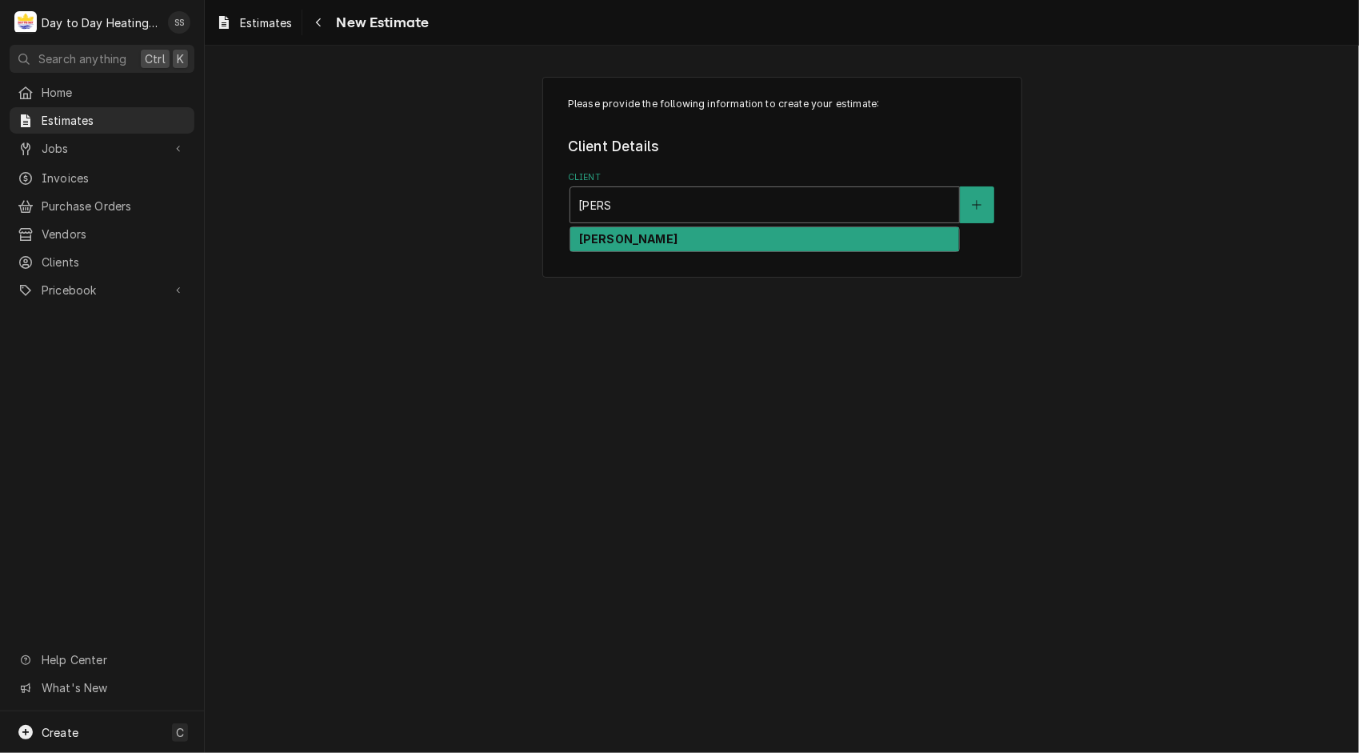
click at [760, 241] on div "[PERSON_NAME]" at bounding box center [764, 239] width 389 height 25
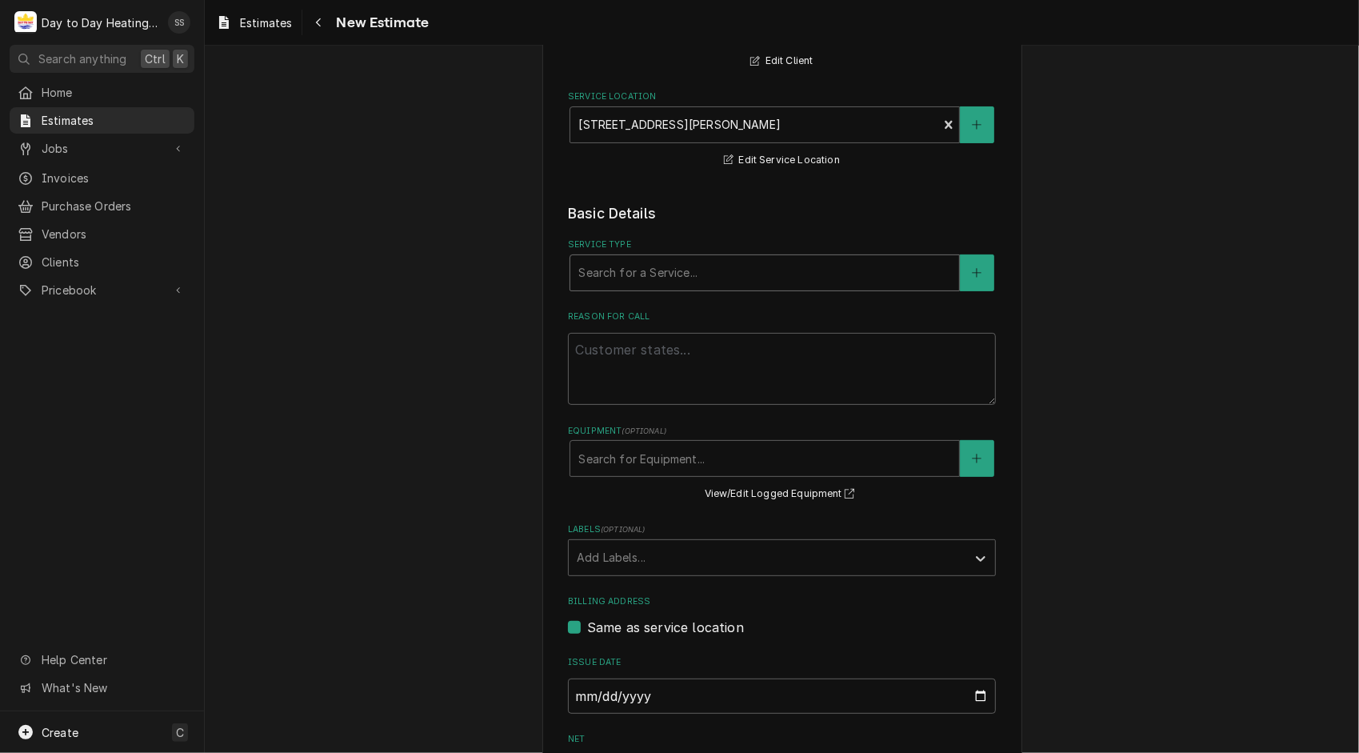
scroll to position [180, 0]
click at [880, 444] on div "Equipment" at bounding box center [764, 457] width 373 height 29
click at [979, 277] on button "Service Type" at bounding box center [977, 272] width 34 height 37
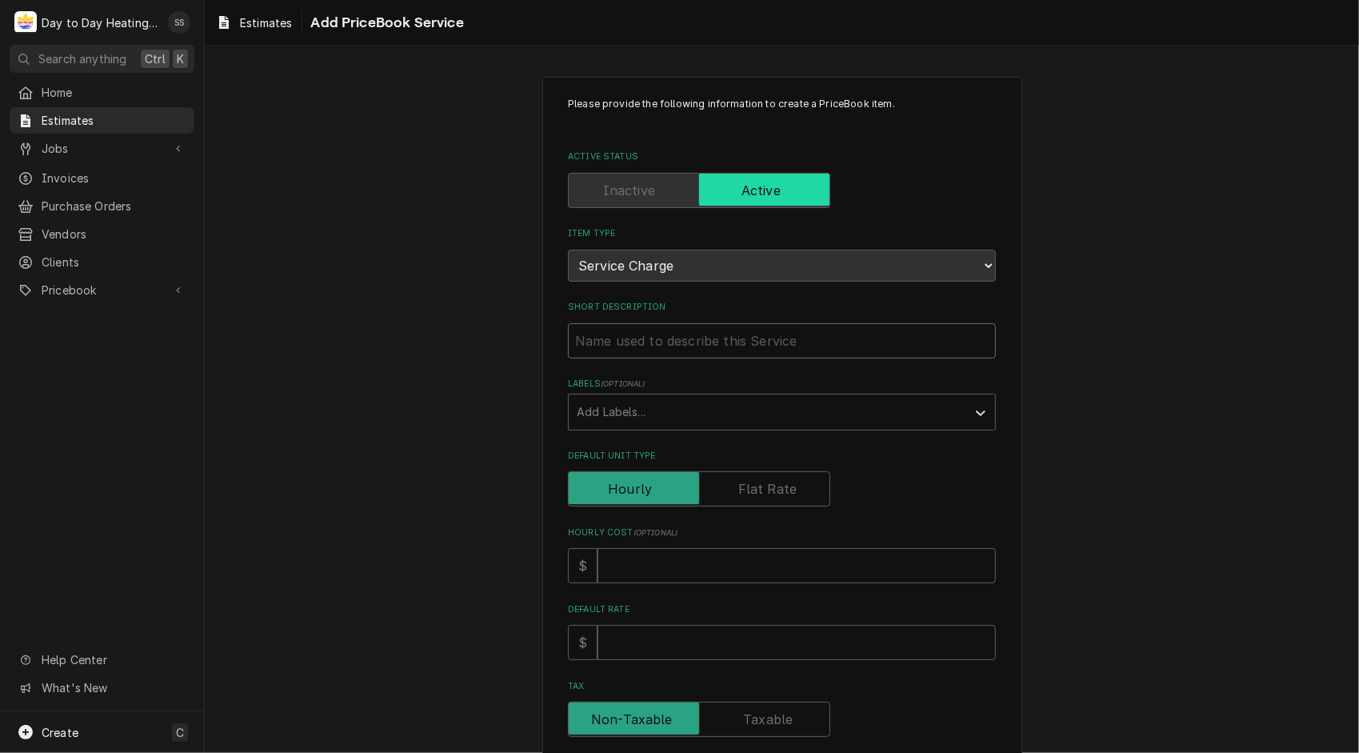
click at [635, 335] on input "Short Description" at bounding box center [782, 340] width 428 height 35
type textarea "x"
type input "W"
type textarea "x"
type input "Wa"
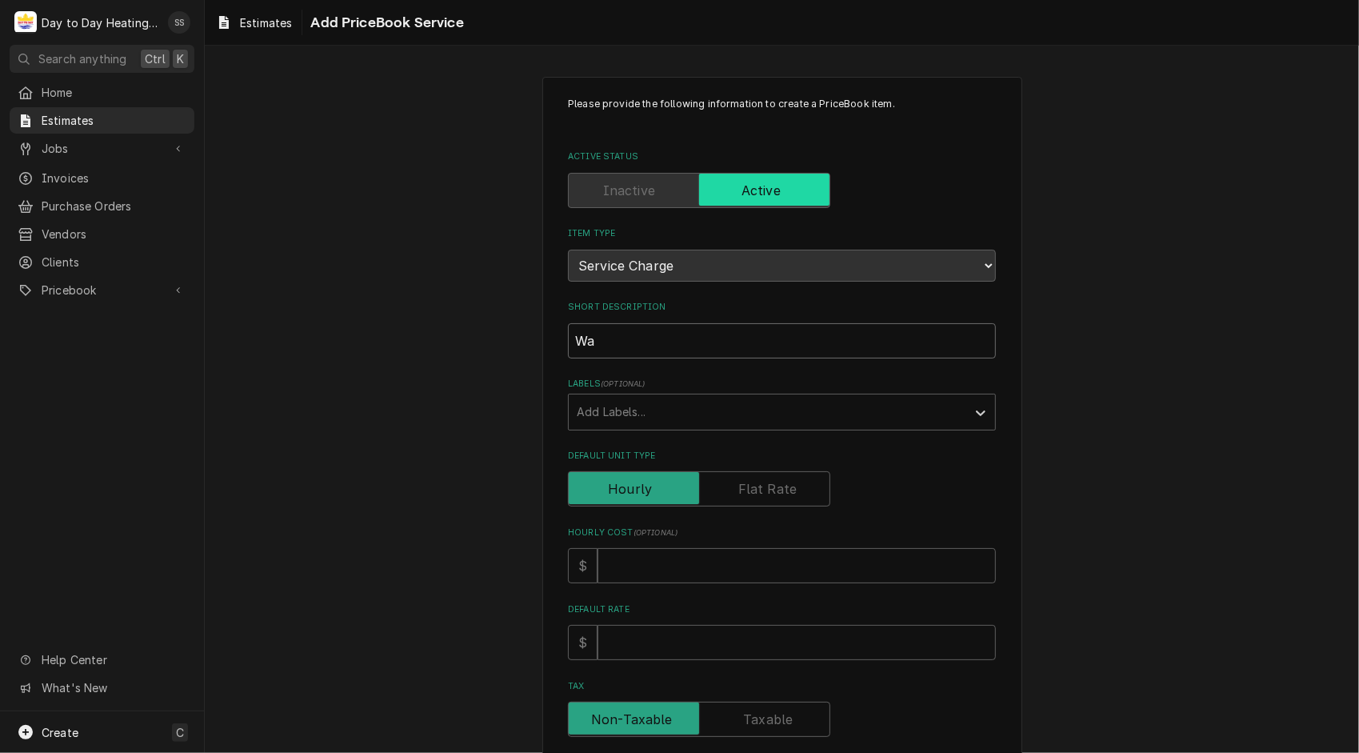
type textarea "x"
type input "Wal"
type textarea "x"
type input "Wall"
type textarea "x"
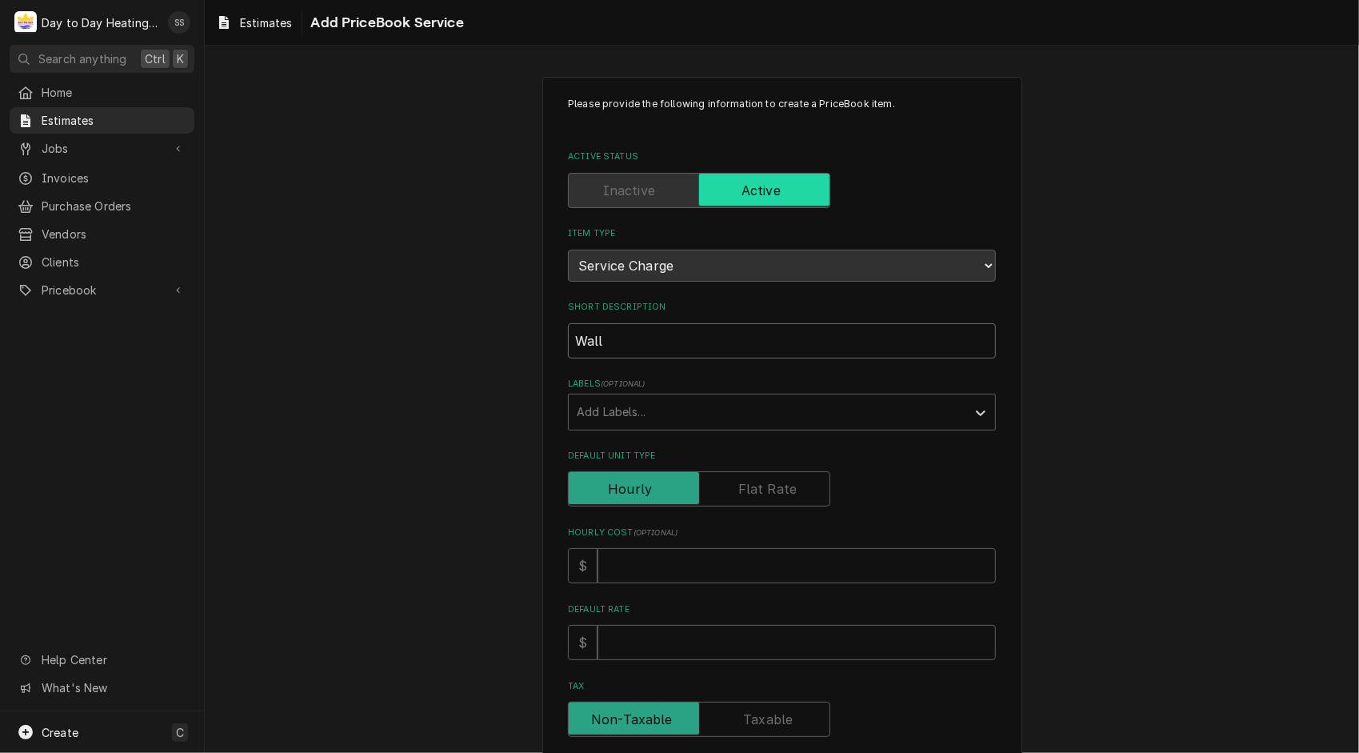
type input "Wall"
type textarea "x"
type input "Wall A"
type textarea "x"
type input "Wall AC"
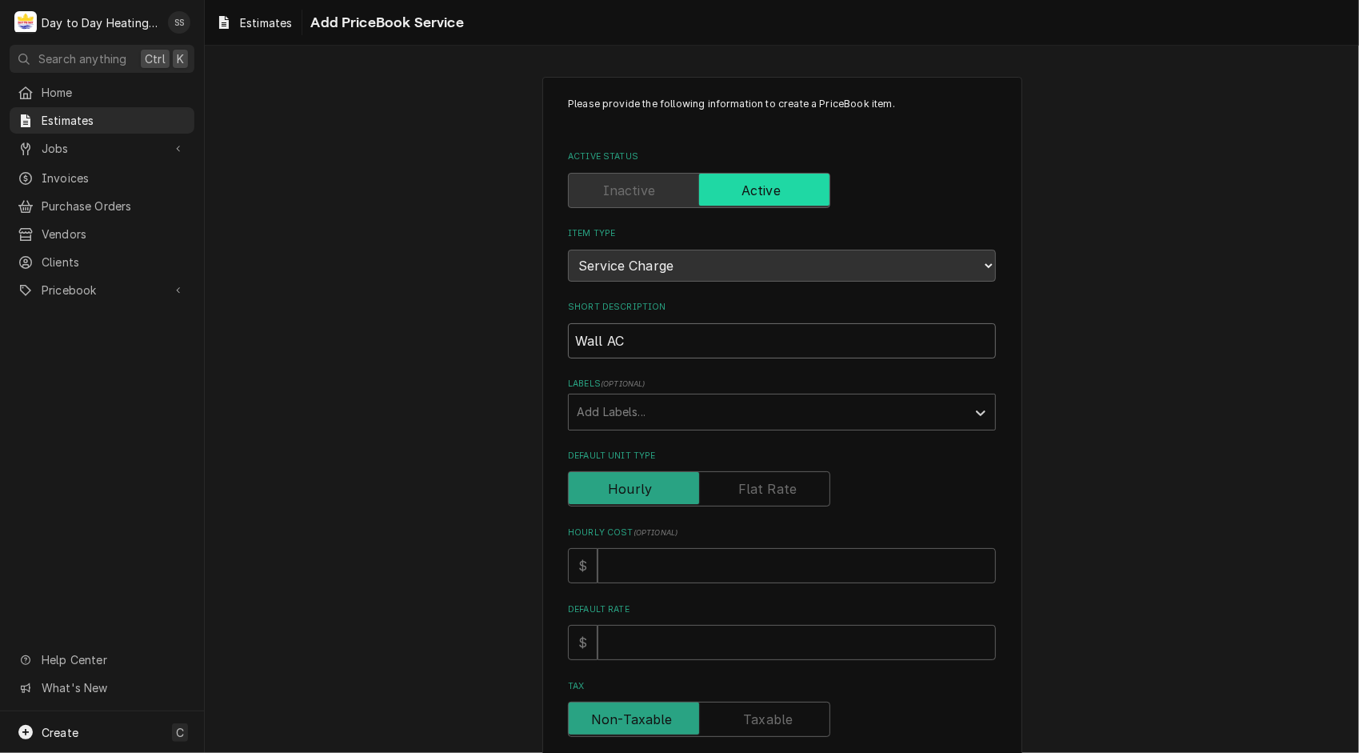
type textarea "x"
type input "Wall AC"
type textarea "x"
type input "Wall AC r"
type textarea "x"
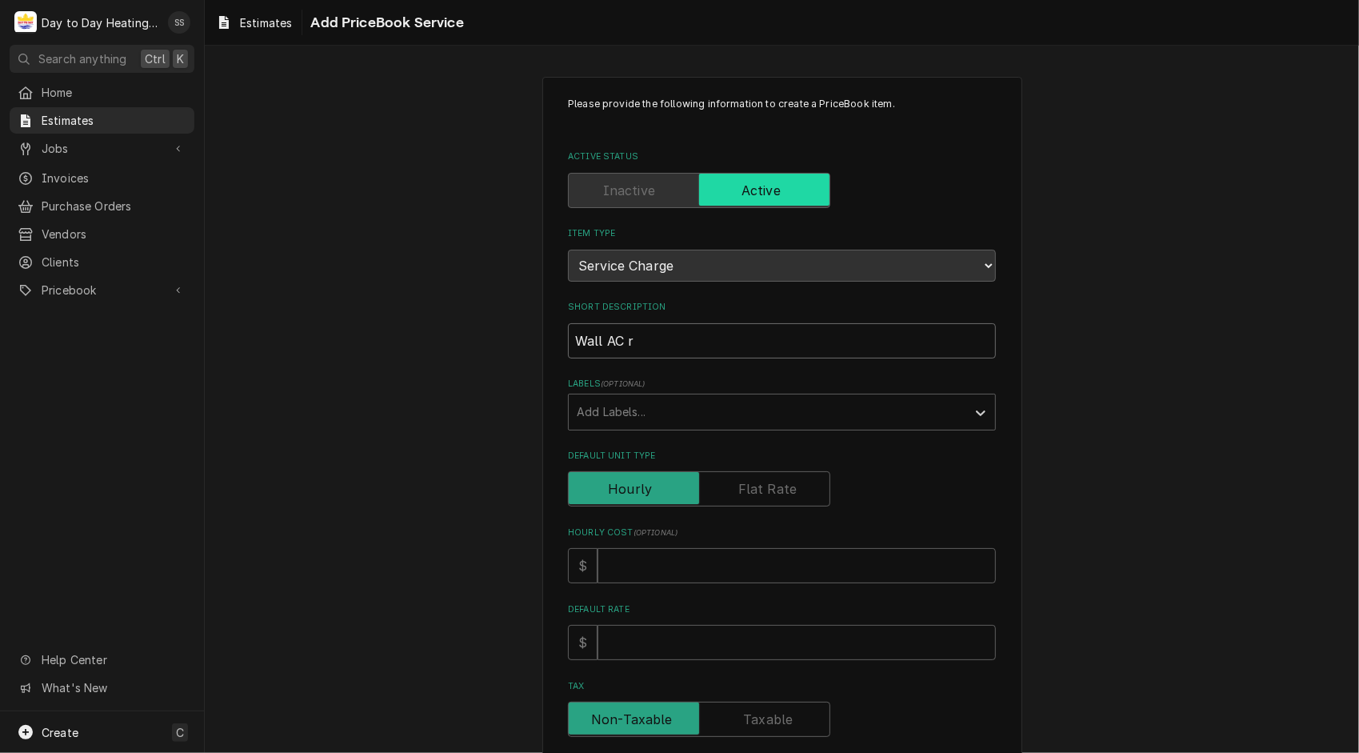
type input "Wall AC re"
type textarea "x"
type input "Wall AC rep"
type textarea "x"
type input "Wall AC repl"
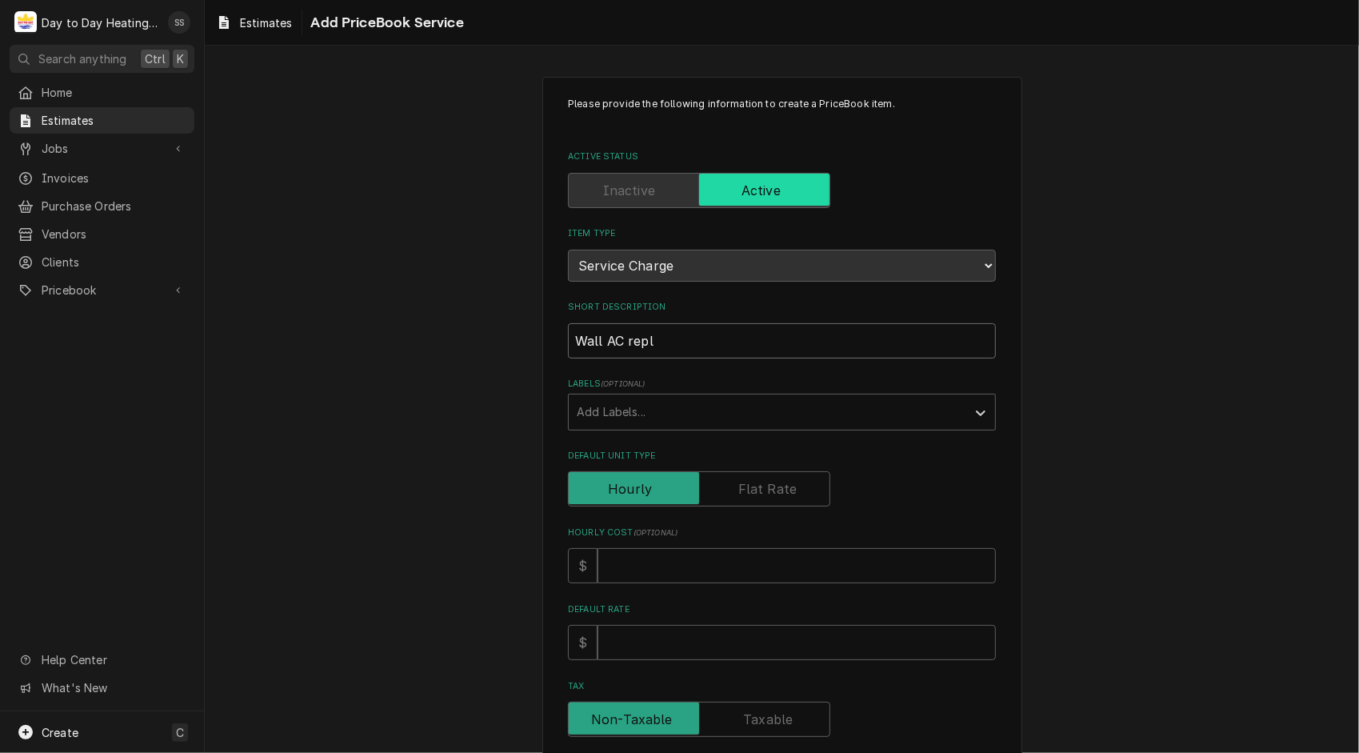
type textarea "x"
type input "Wall AC repla"
type textarea "x"
type input "Wall AC replac"
type textarea "x"
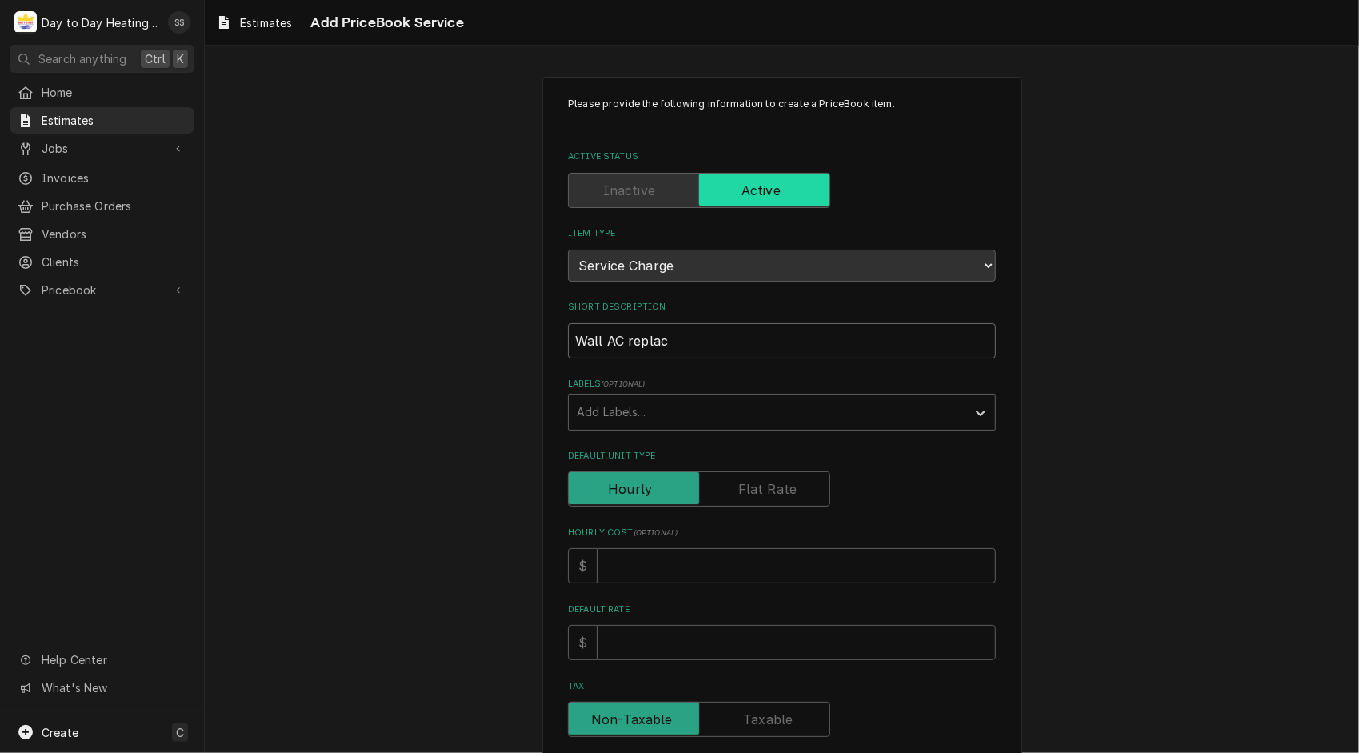
type input "Wall AC replace"
type textarea "x"
type input "Wall AC replacem"
type textarea "x"
type input "Wall AC replaceme"
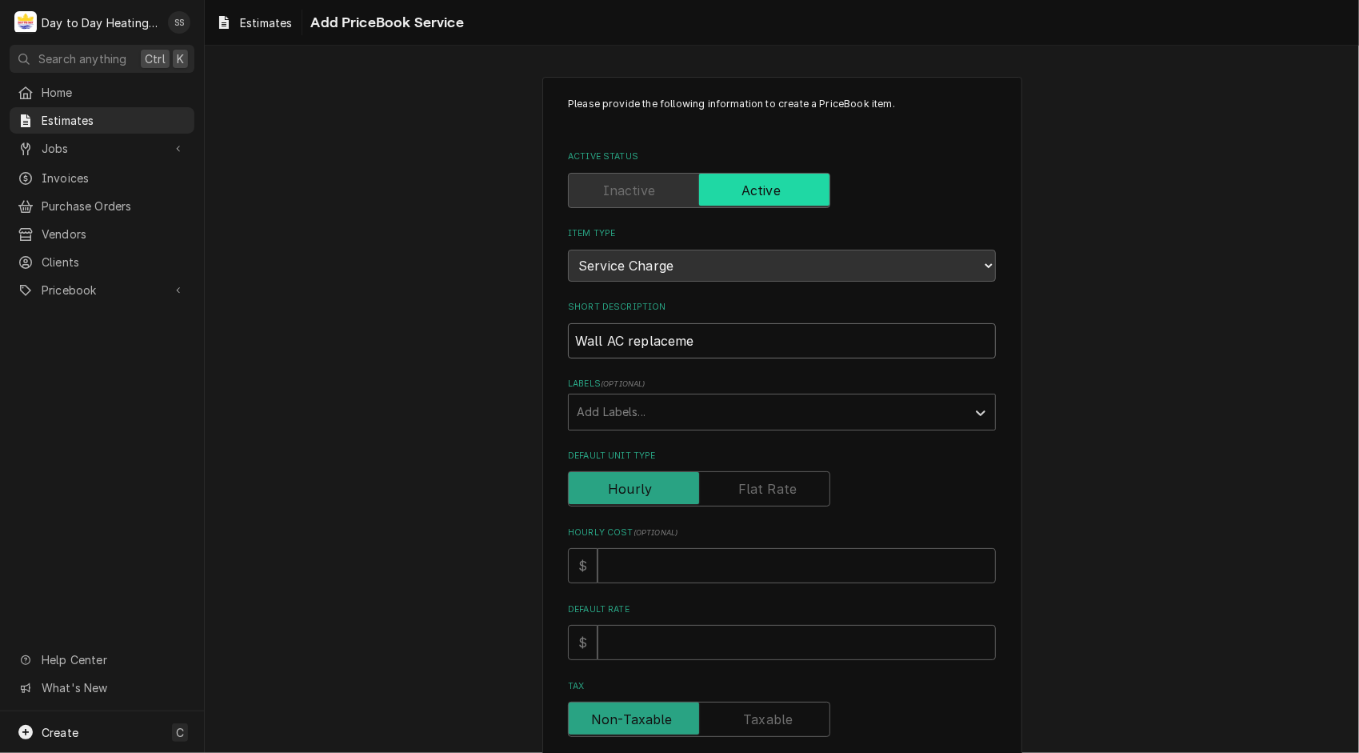
type textarea "x"
type input "Wall AC replacemen"
type textarea "x"
type input "Wall AC replacement"
type textarea "x"
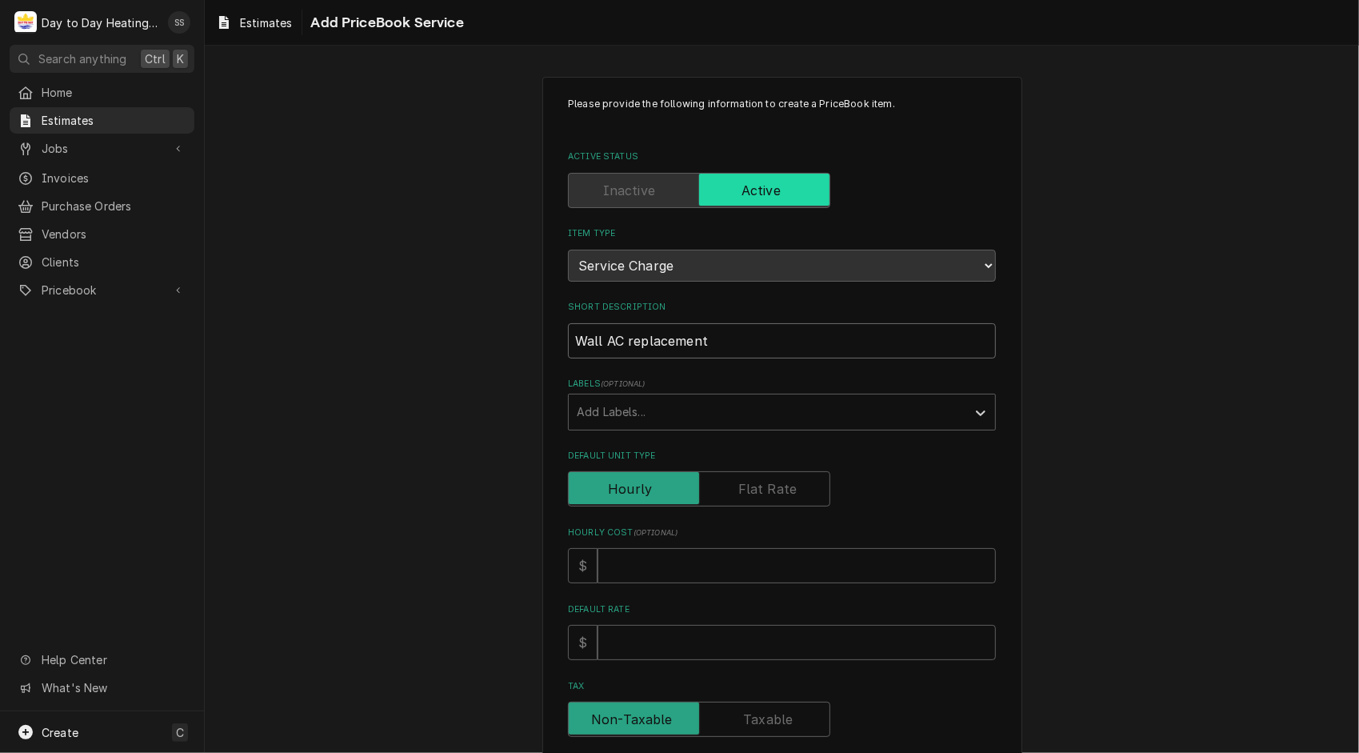
type input "Wall AC replacement"
click at [778, 480] on label "Default Unit Type" at bounding box center [699, 488] width 262 height 35
click at [778, 480] on input "Default Unit Type" at bounding box center [699, 488] width 248 height 35
checkbox input "true"
click at [686, 647] on input "Default Unit Price" at bounding box center [796, 642] width 398 height 35
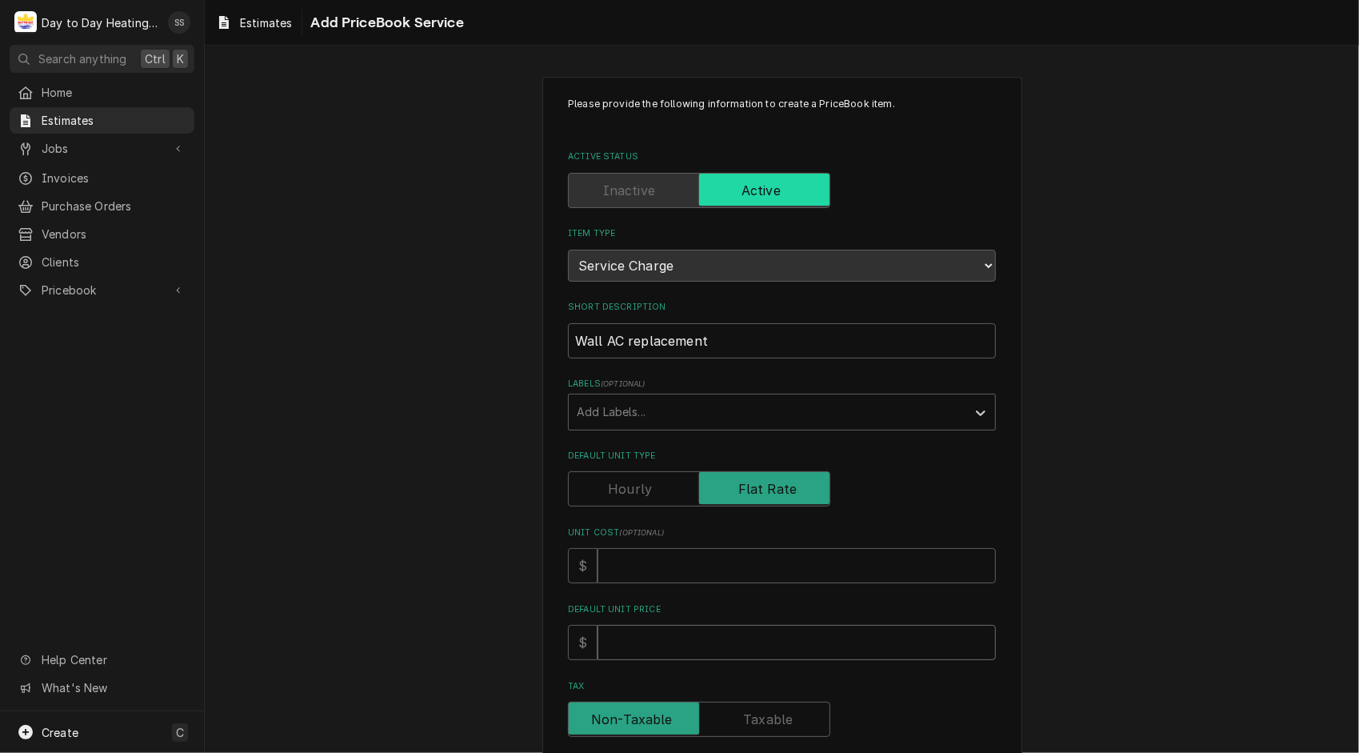
type textarea "x"
type input "2"
type textarea "x"
type input "25"
type textarea "x"
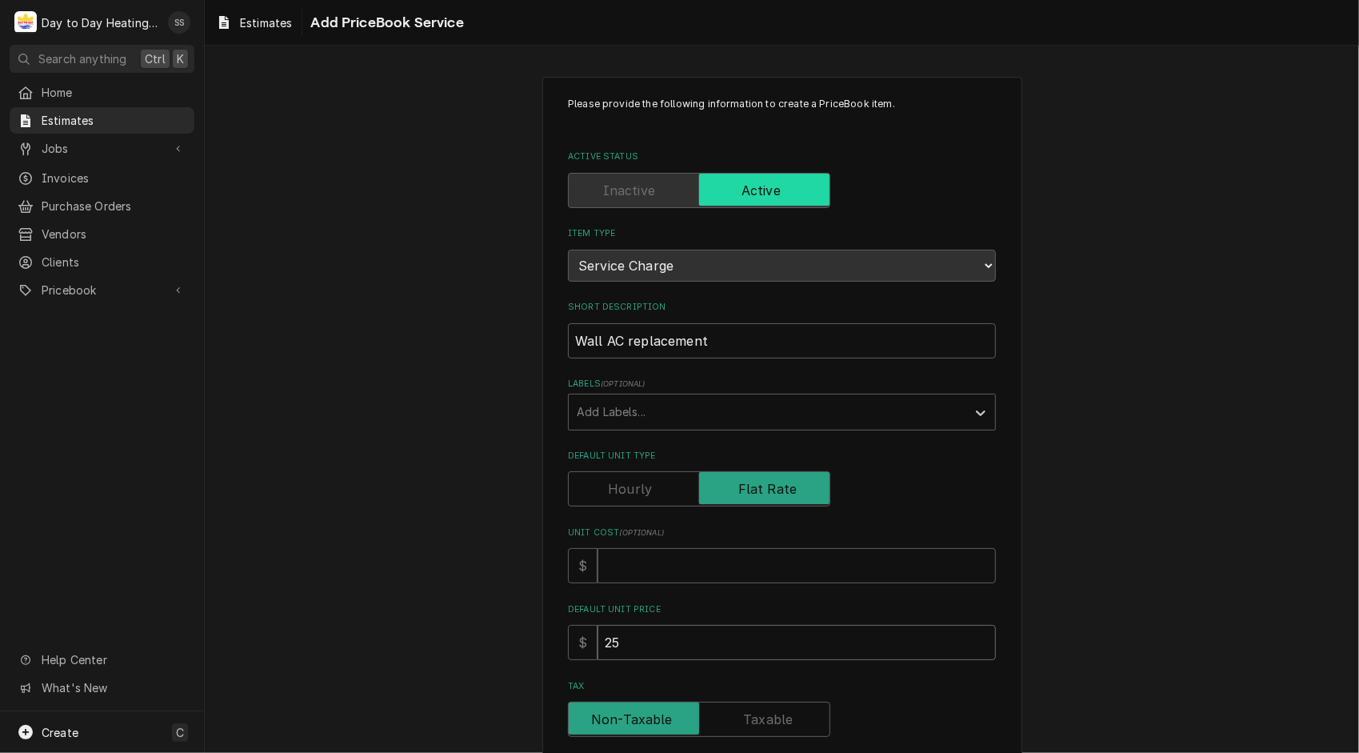
type input "250"
type textarea "x"
type input "2500"
type textarea "x"
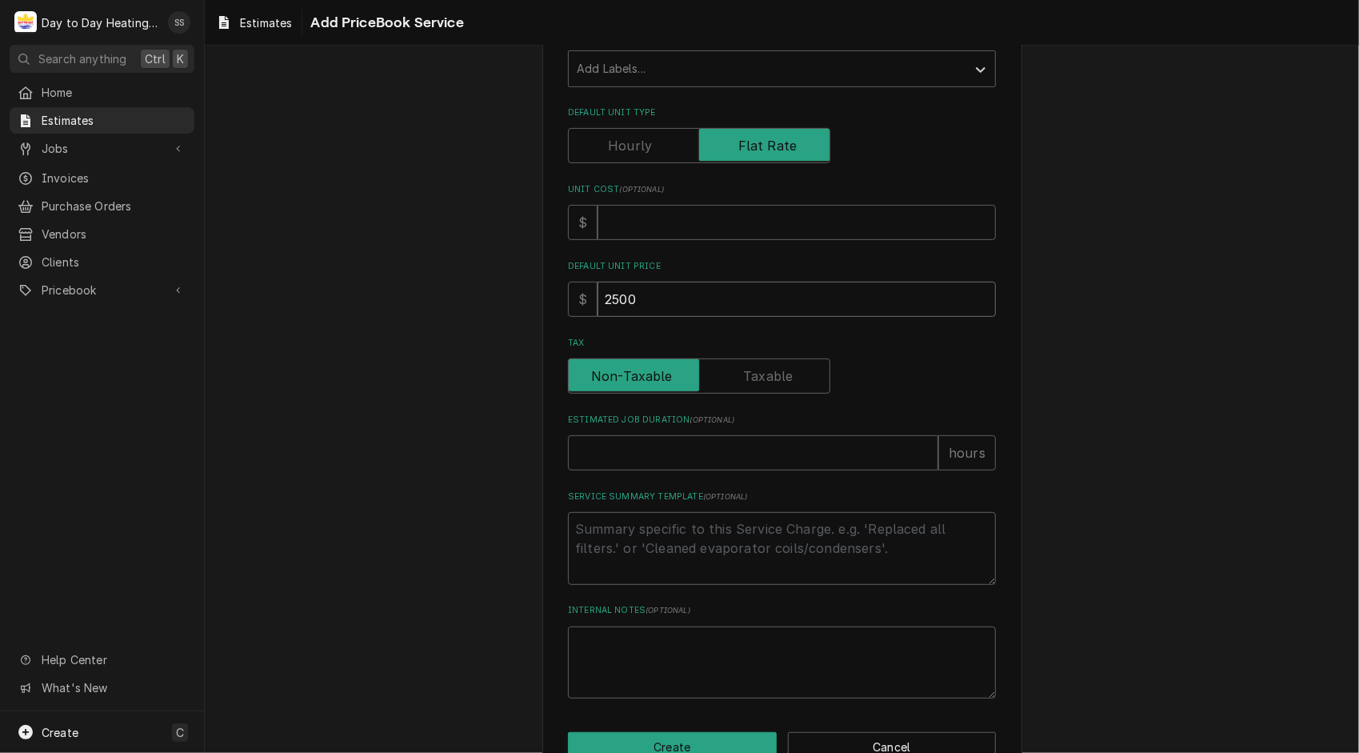
scroll to position [342, 0]
type input "2500"
click at [701, 441] on input "Estimated Job Duration ( optional )" at bounding box center [753, 453] width 370 height 35
type textarea "x"
type input "8"
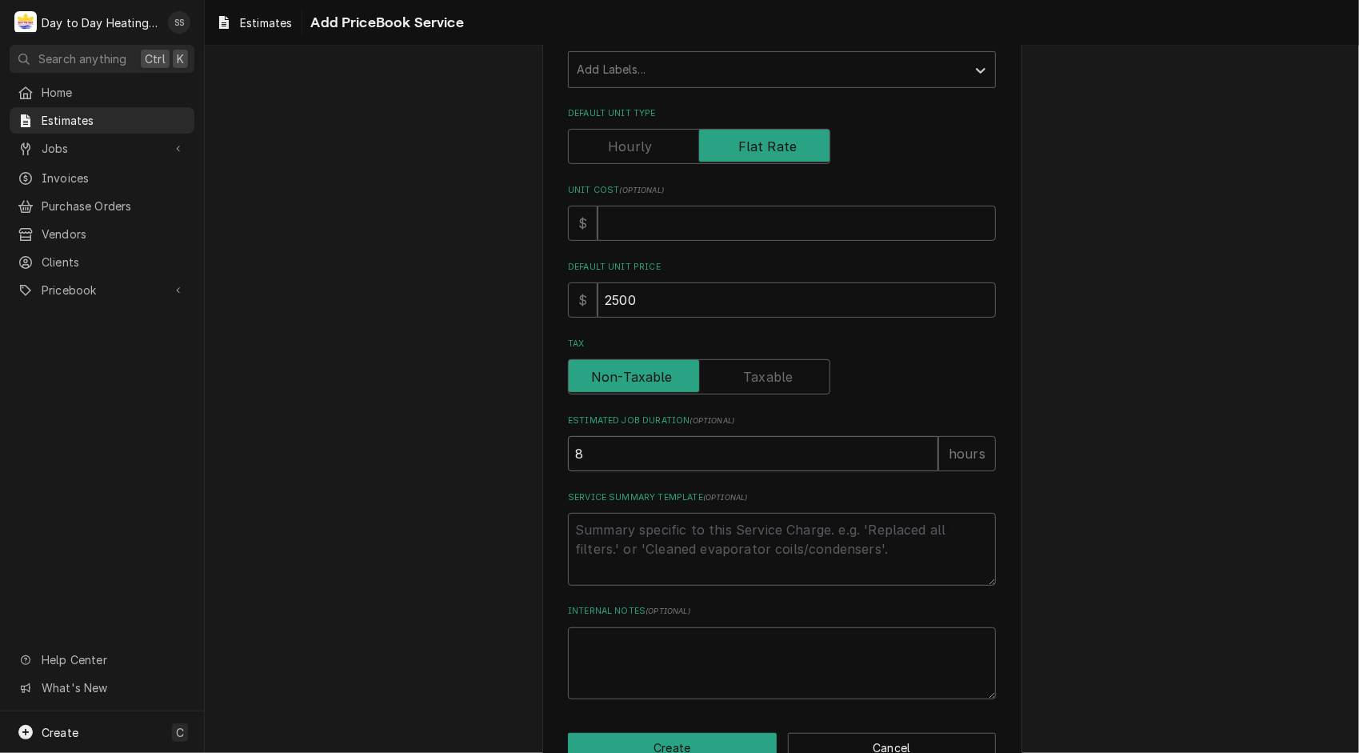
type textarea "x"
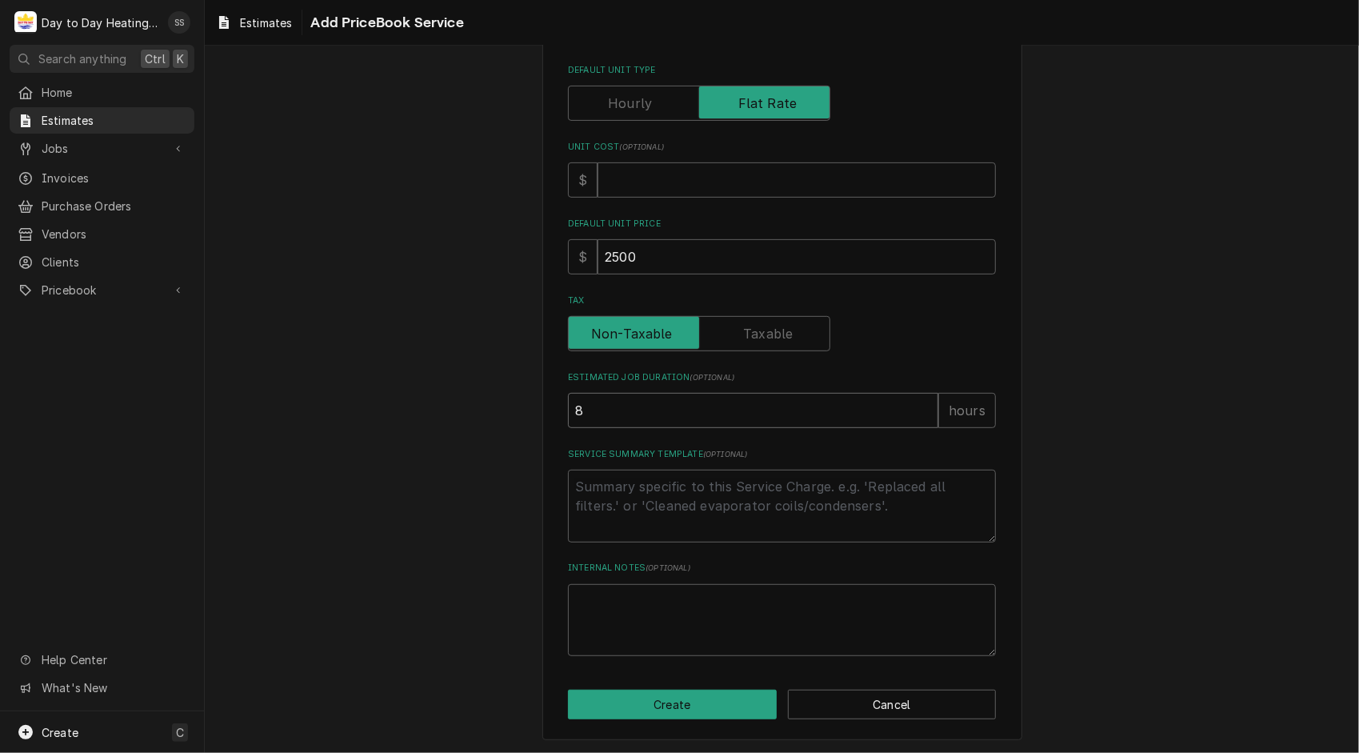
type input "8"
click at [650, 509] on textarea "Service Summary Template ( optional )" at bounding box center [782, 505] width 428 height 73
type textarea "x"
type textarea "-"
type textarea "x"
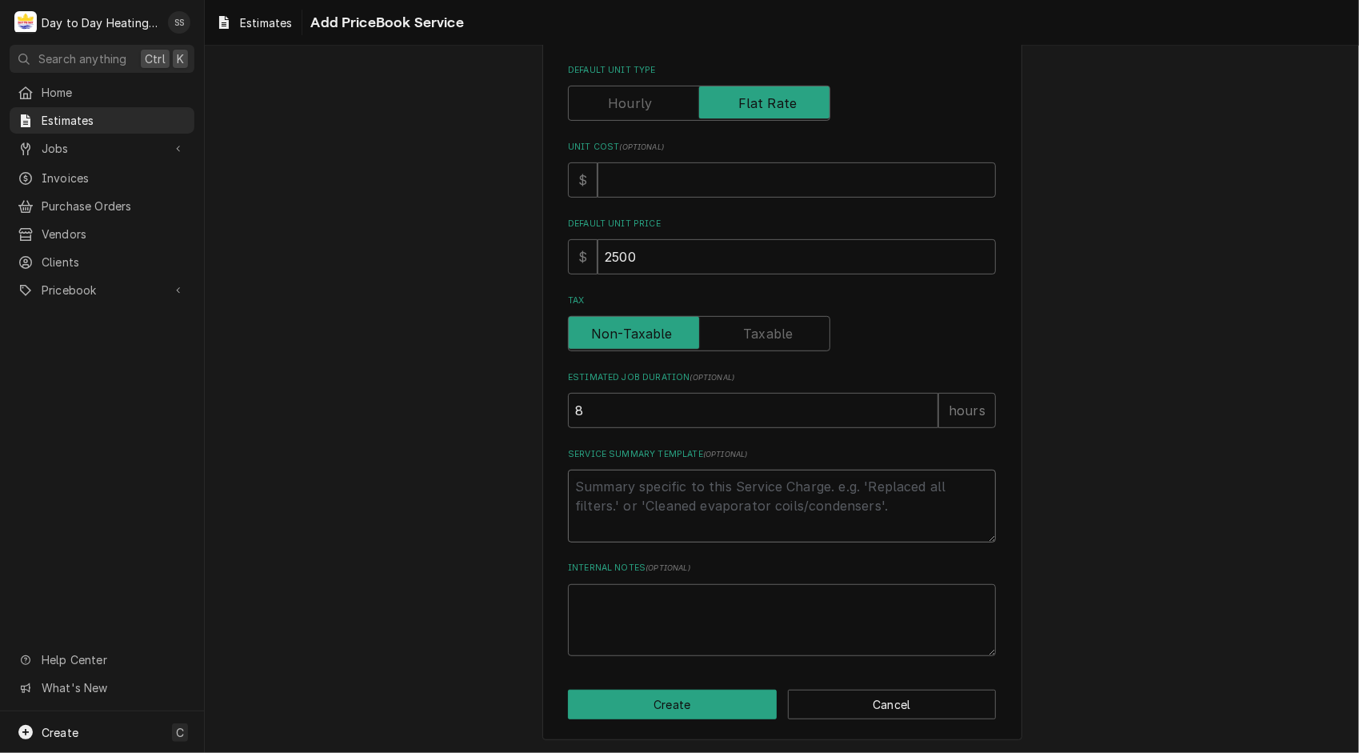
type textarea "x"
type textarea "S"
type textarea "x"
type textarea "Sc"
type textarea "x"
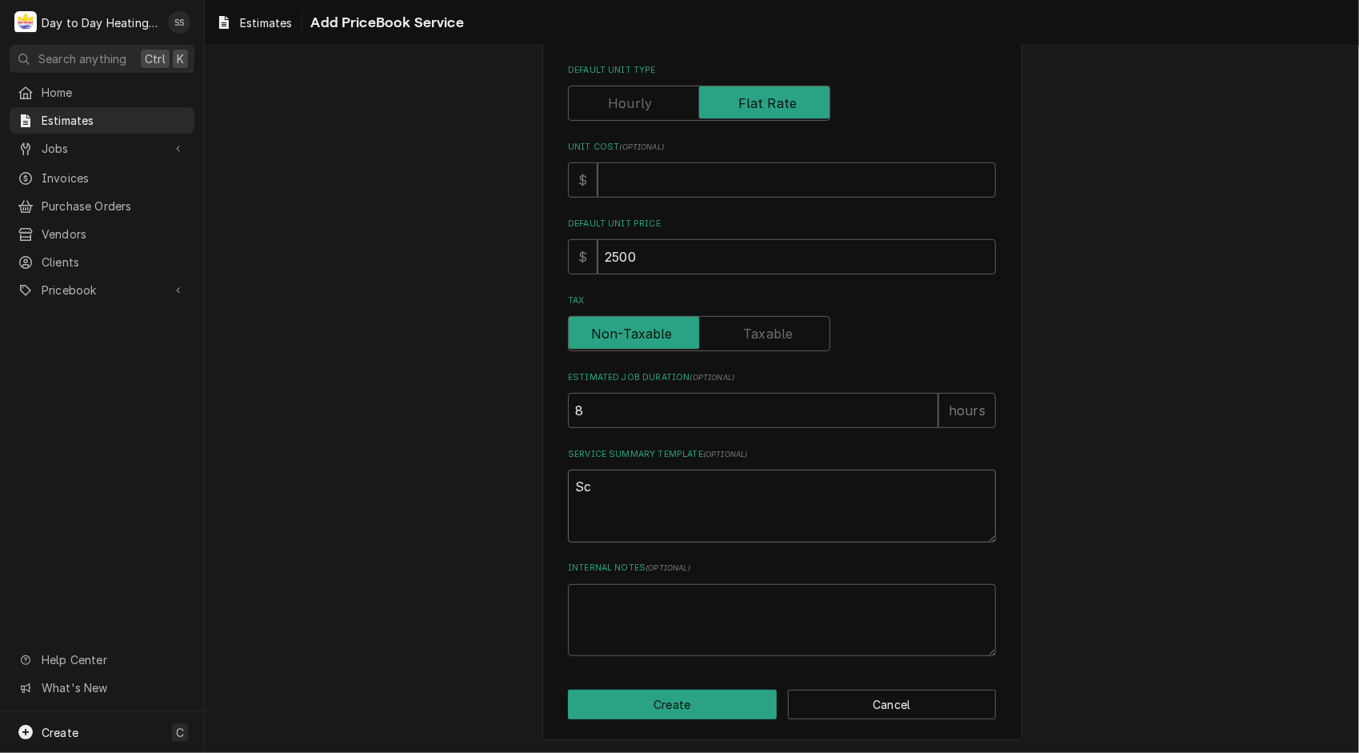
type textarea "Sco"
type textarea "x"
type textarea "Scop"
type textarea "x"
type textarea "Scope"
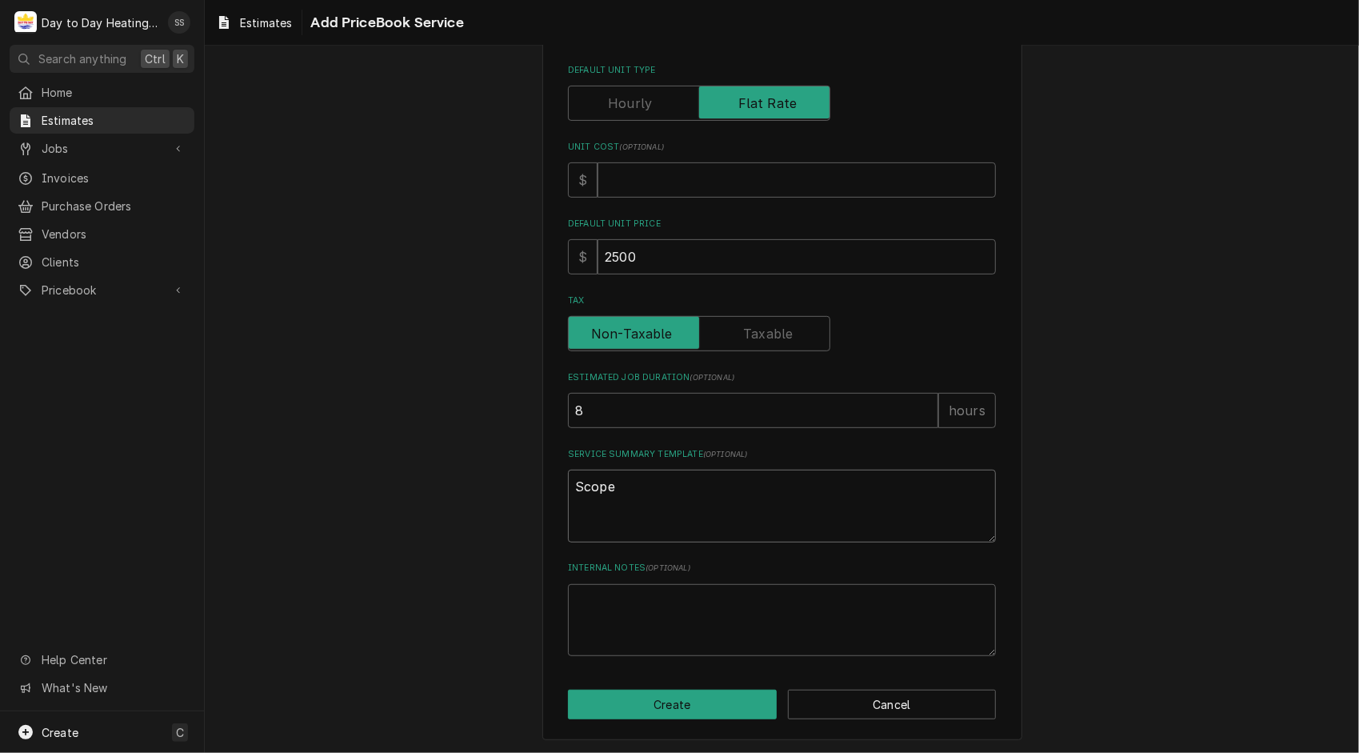
type textarea "x"
type textarea "Scope"
type textarea "x"
type textarea "Scope o"
type textarea "x"
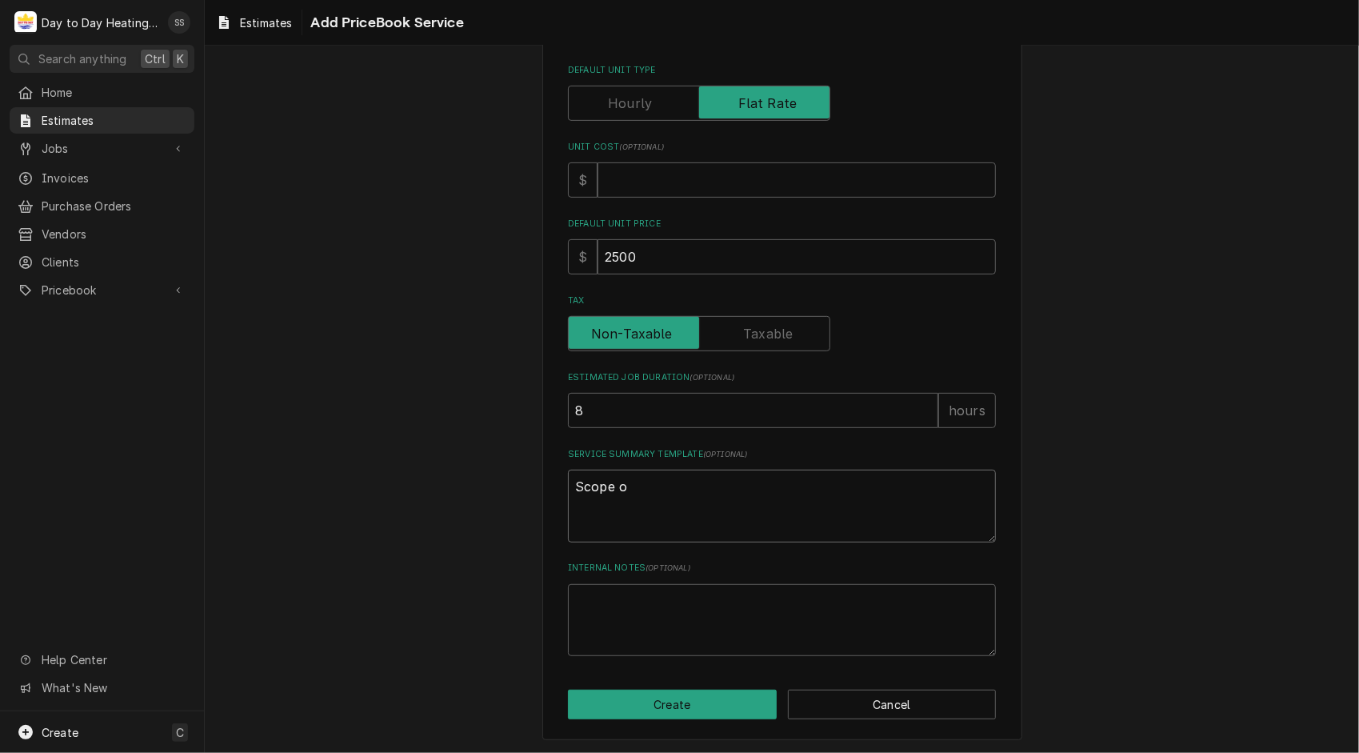
type textarea "Scope of"
type textarea "x"
type textarea "Scope of"
type textarea "x"
type textarea "Scope of w"
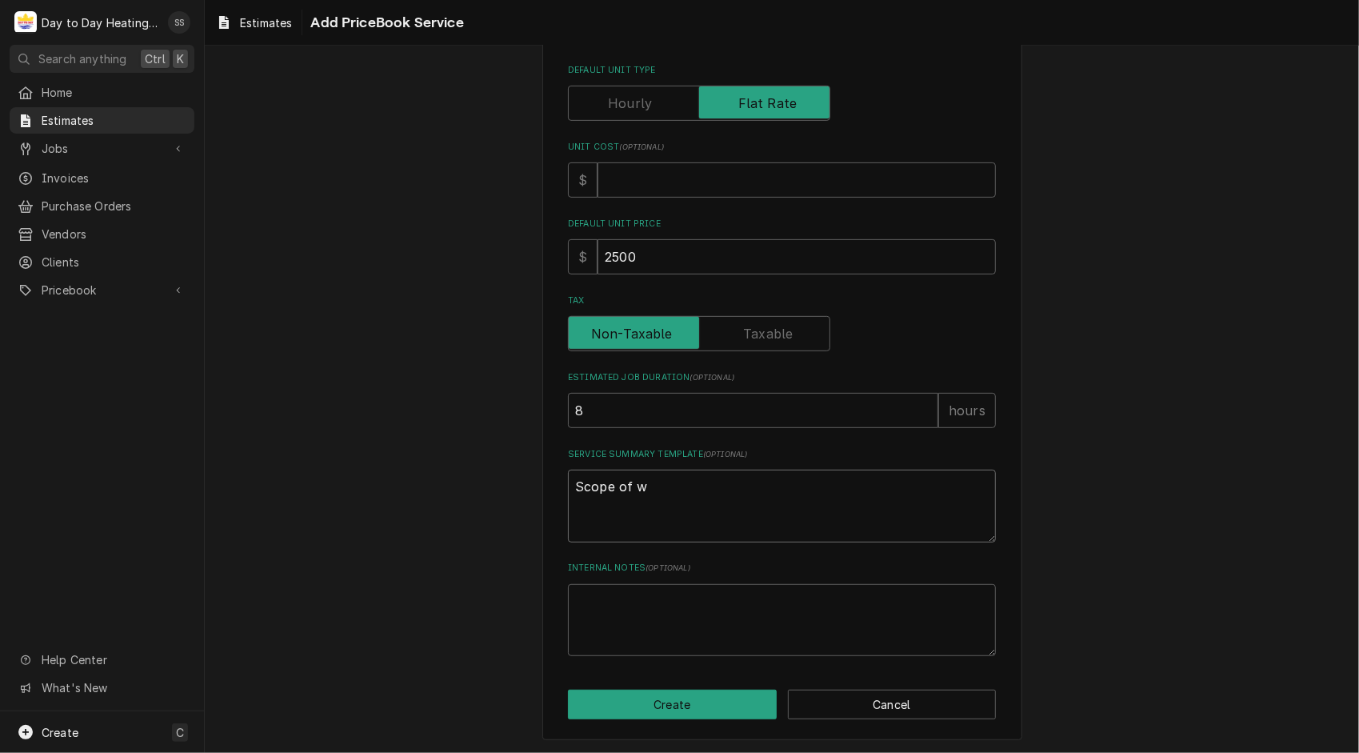
type textarea "x"
type textarea "Scope of wo"
type textarea "x"
type textarea "Scope of wor"
type textarea "x"
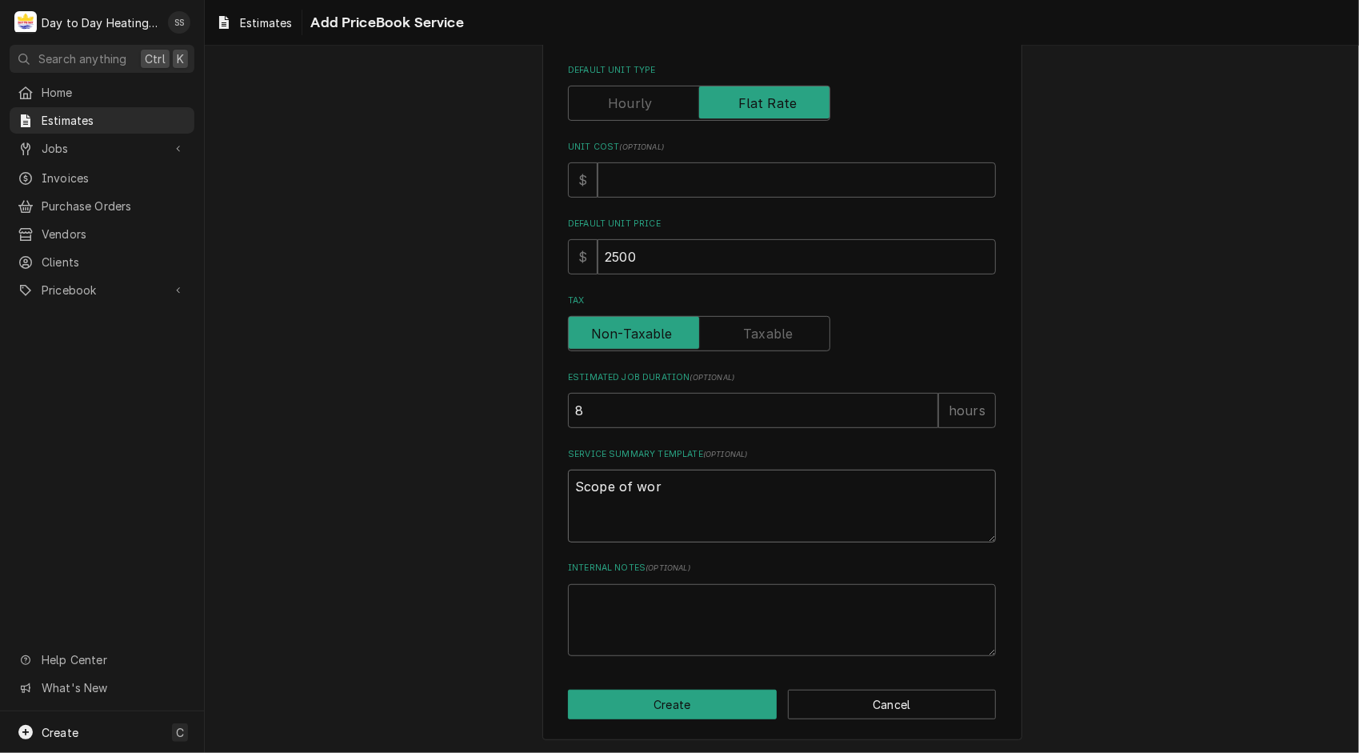
type textarea "Scope of work"
type textarea "x"
type textarea "Scope of work"
type textarea "x"
type textarea "Scope of work"
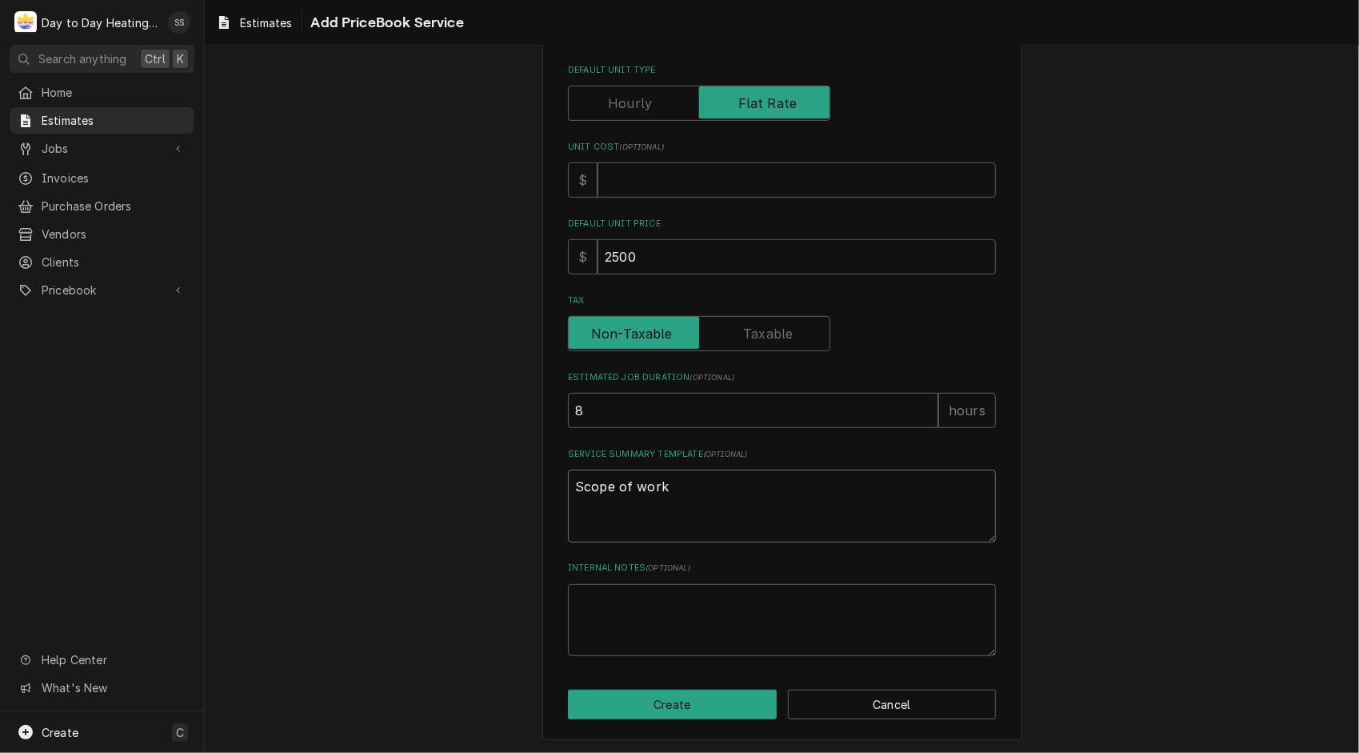
type textarea "x"
type textarea "Scope of work R"
type textarea "x"
type textarea "Scope of work Re"
type textarea "x"
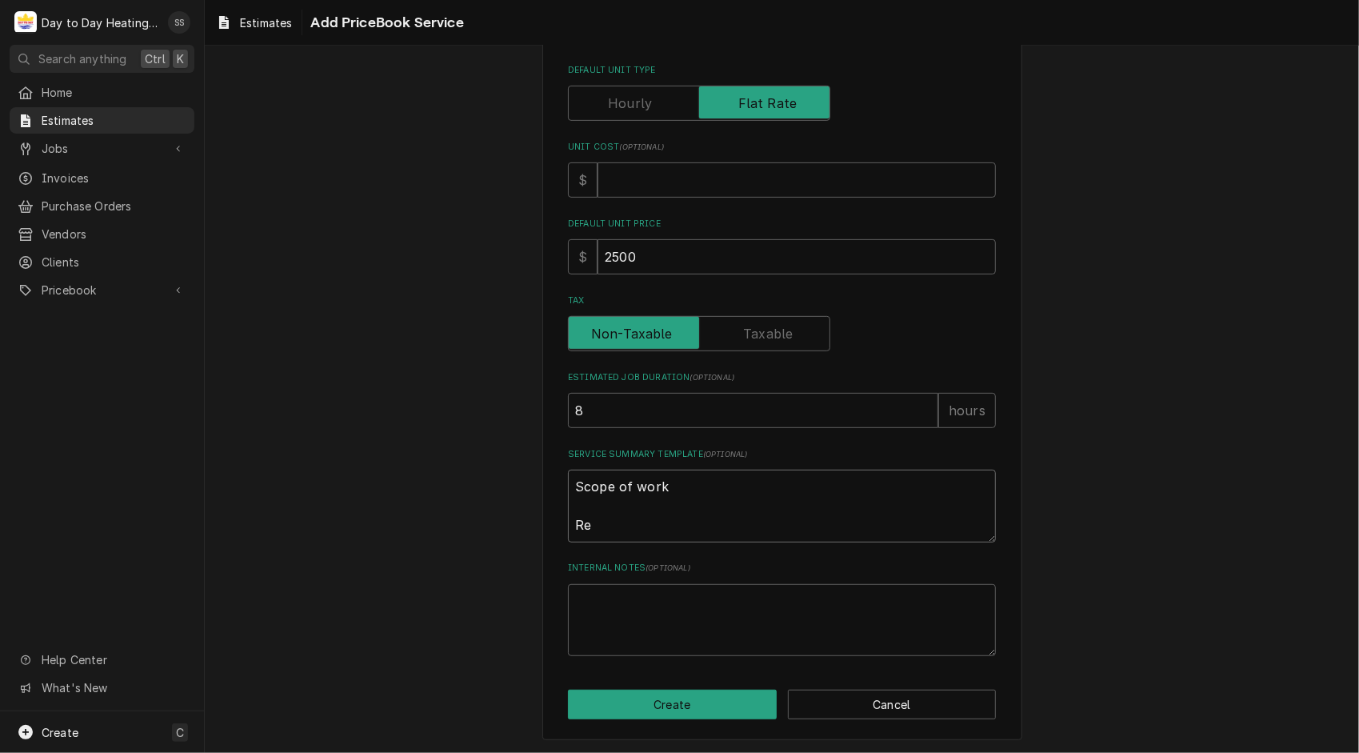
type textarea "Scope of work R"
type textarea "x"
type textarea "Scope of work"
type textarea "x"
type textarea "Scope of work"
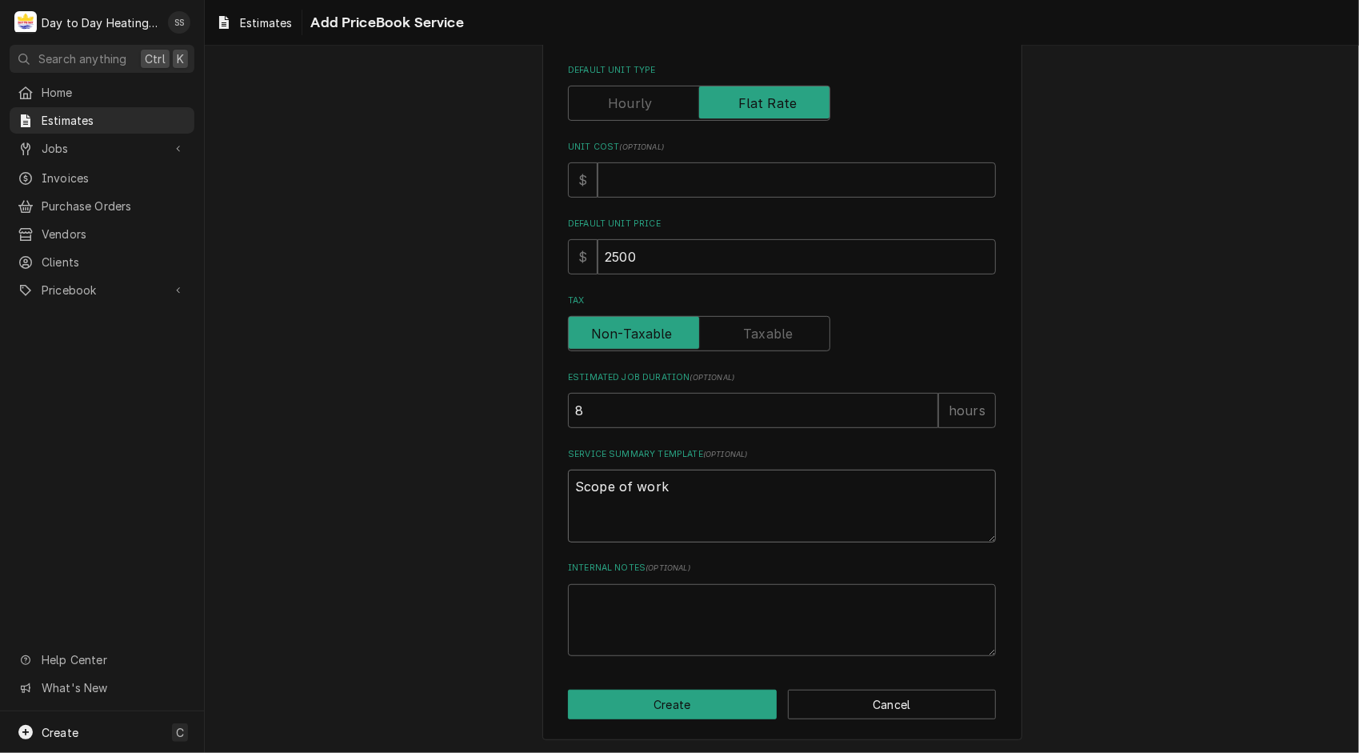
type textarea "x"
type textarea "Scope of work"
type textarea "x"
type textarea "Scope of work"
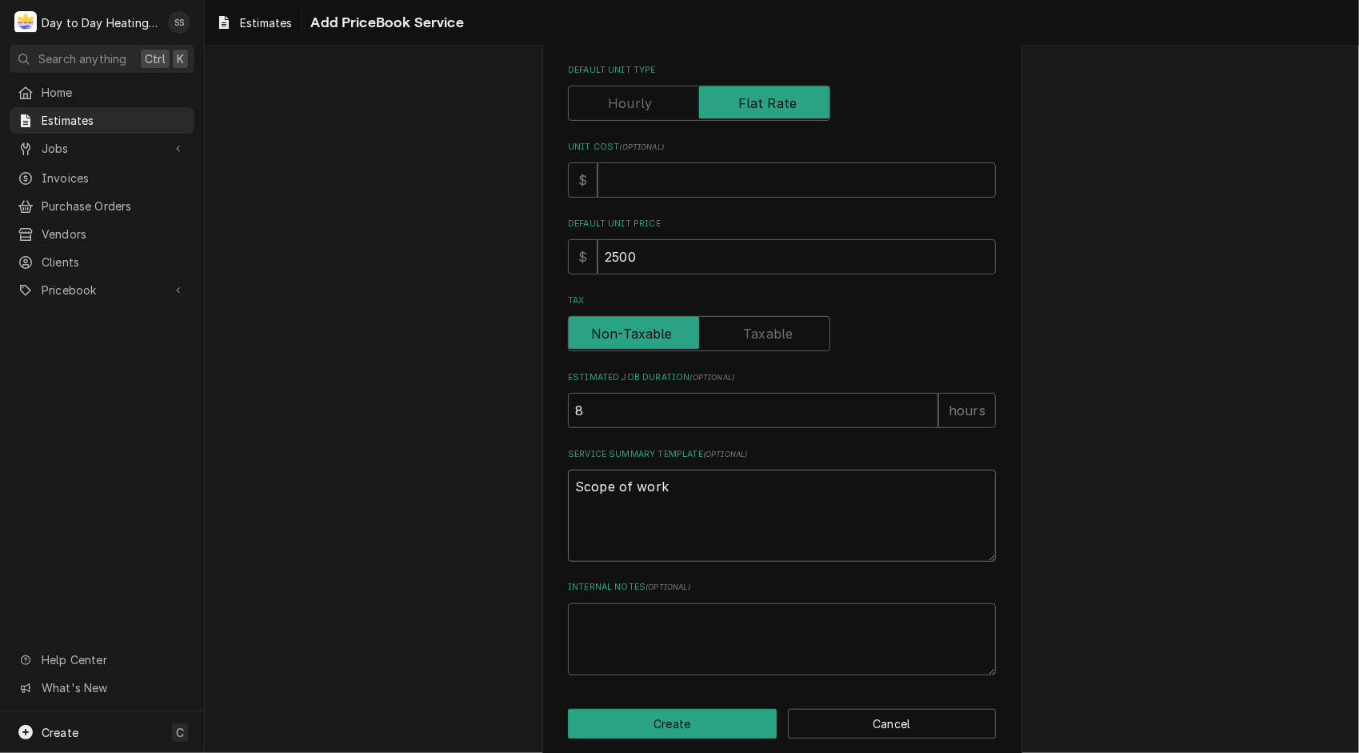
type textarea "x"
type textarea "Scope of work -"
type textarea "x"
type textarea "Scope of work"
type textarea "x"
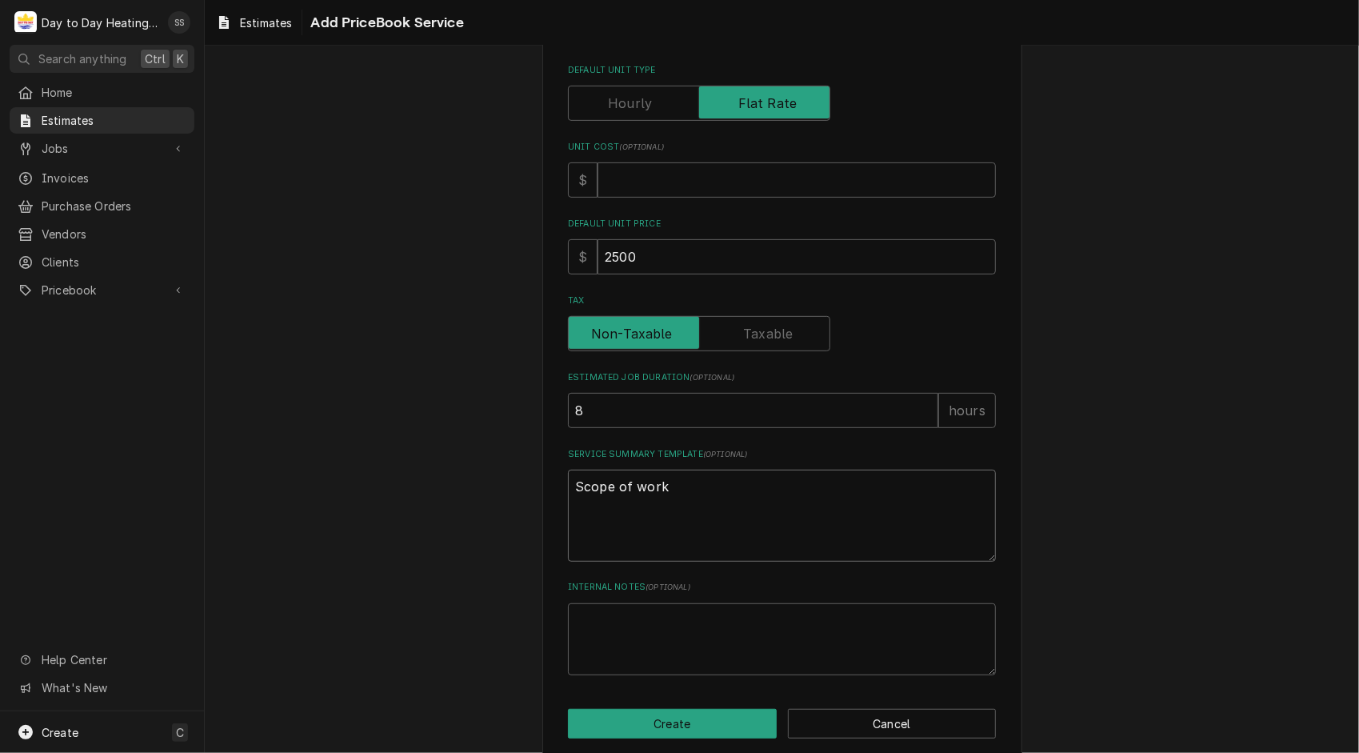
type textarea "Scope of work"
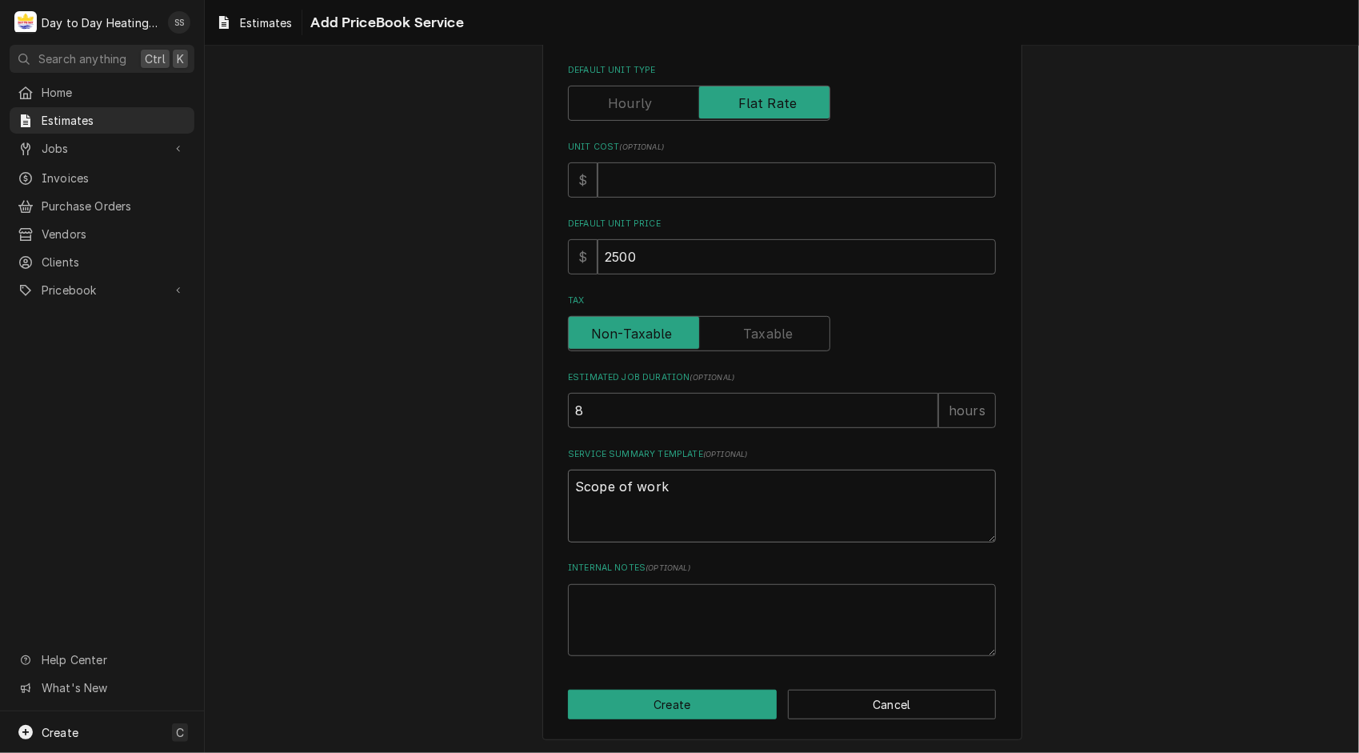
type textarea "x"
type textarea "Scope of work -"
type textarea "x"
type textarea "Scope of work -R"
type textarea "x"
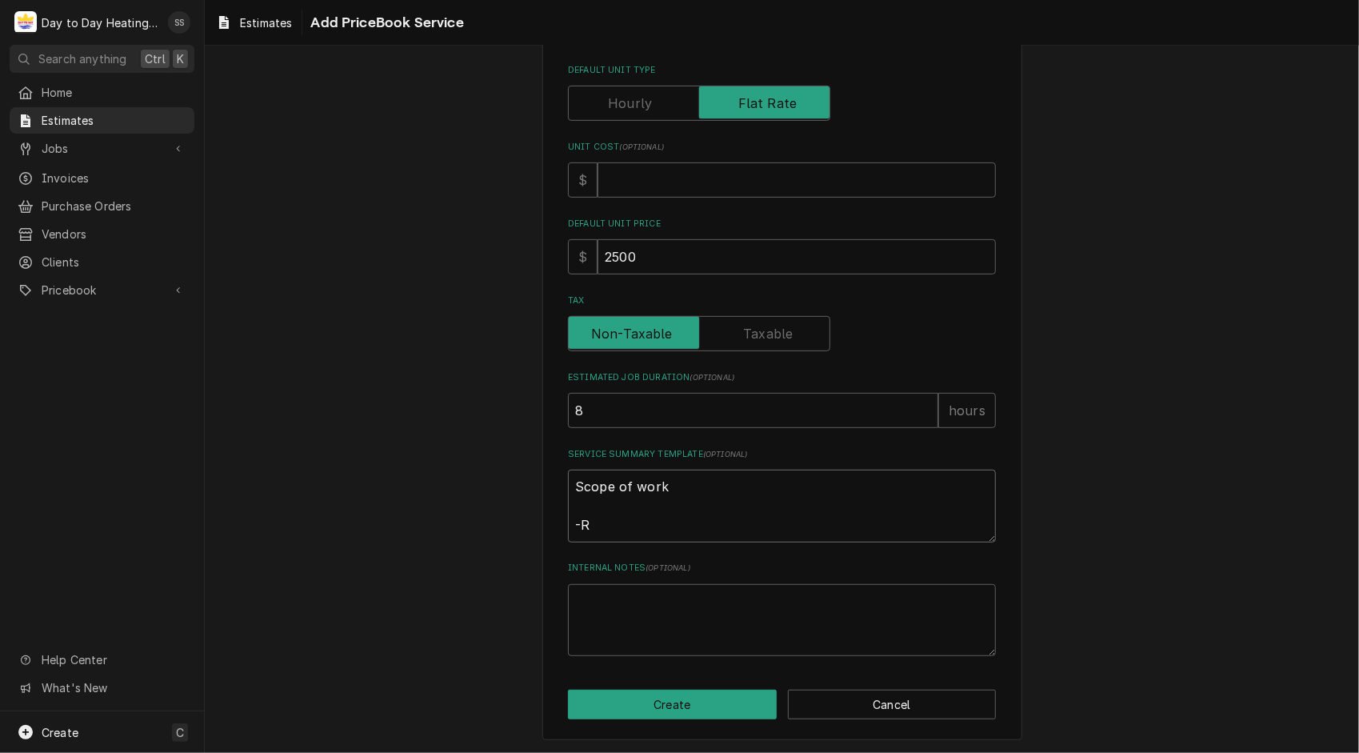
type textarea "Scope of work -Re"
type textarea "x"
type textarea "Scope of work -Rem"
type textarea "x"
type textarea "Scope of work -Remo"
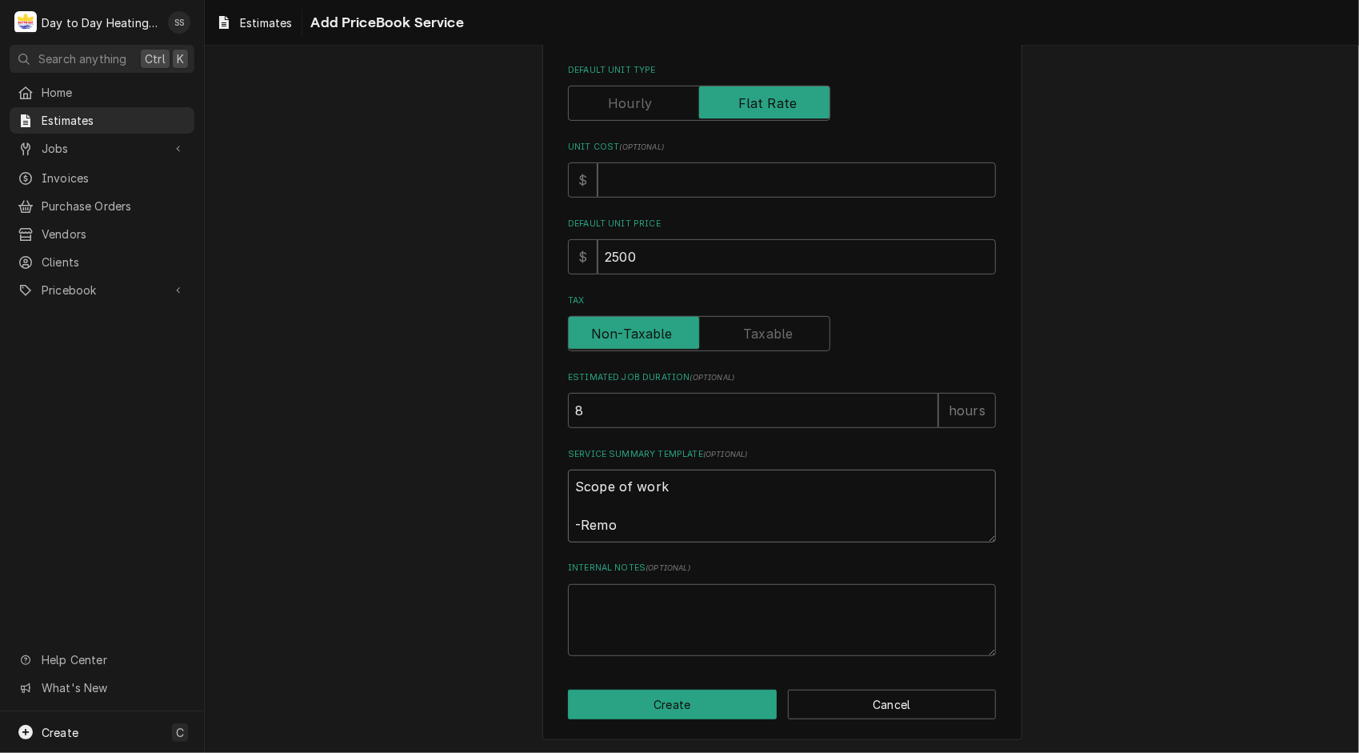
type textarea "x"
type textarea "Scope of work -Remov"
type textarea "x"
type textarea "Scope of work -Remove"
type textarea "x"
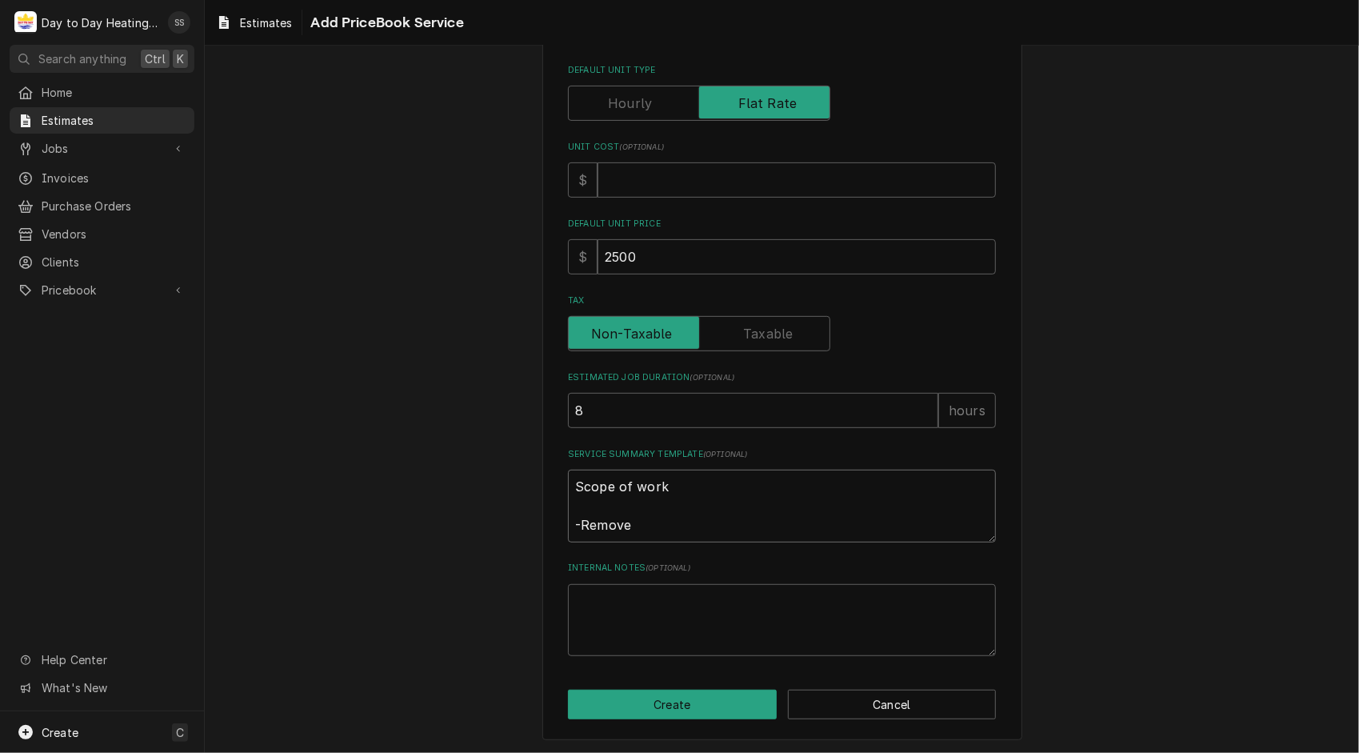
type textarea "Scope of work -Remove"
type textarea "x"
type textarea "Scope of work -Remove t"
type textarea "x"
type textarea "Scope of work -Remove th"
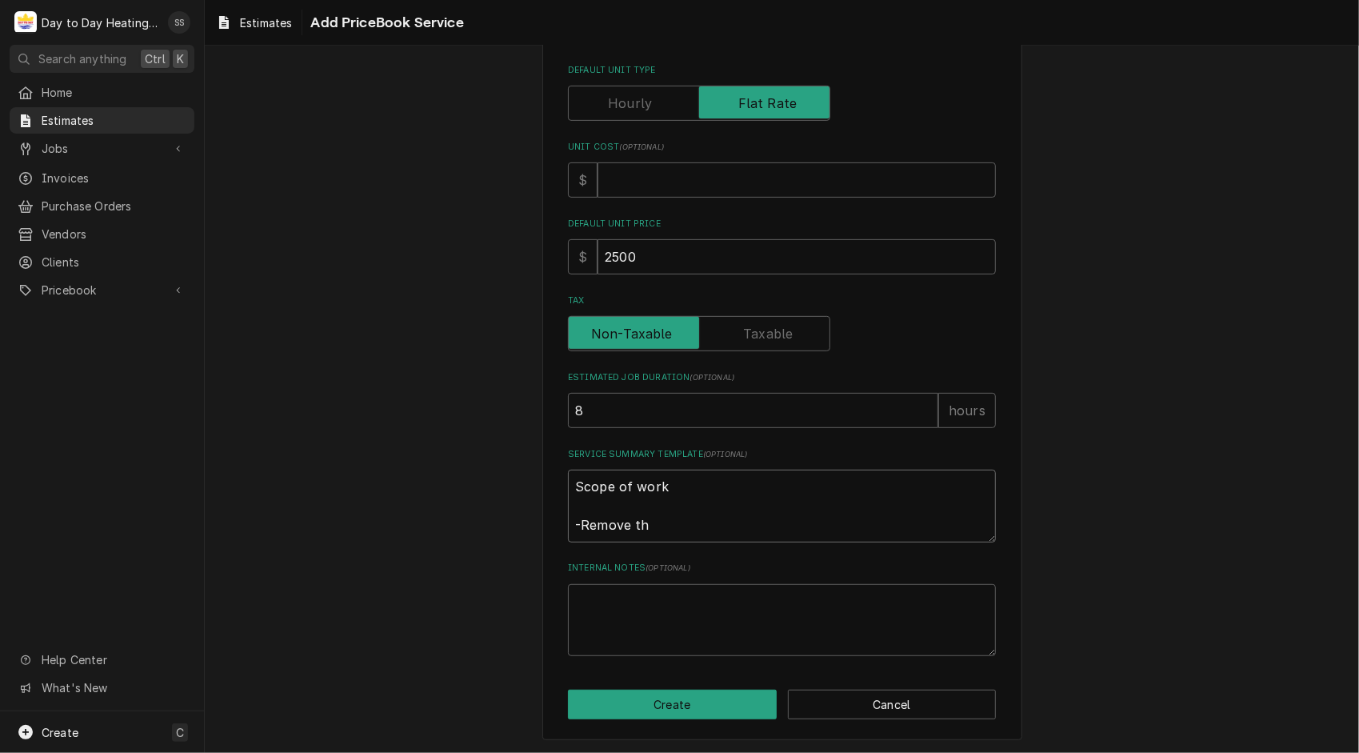
type textarea "x"
type textarea "Scope of work -Remove the"
type textarea "x"
type textarea "Scope of work -Remove the"
type textarea "x"
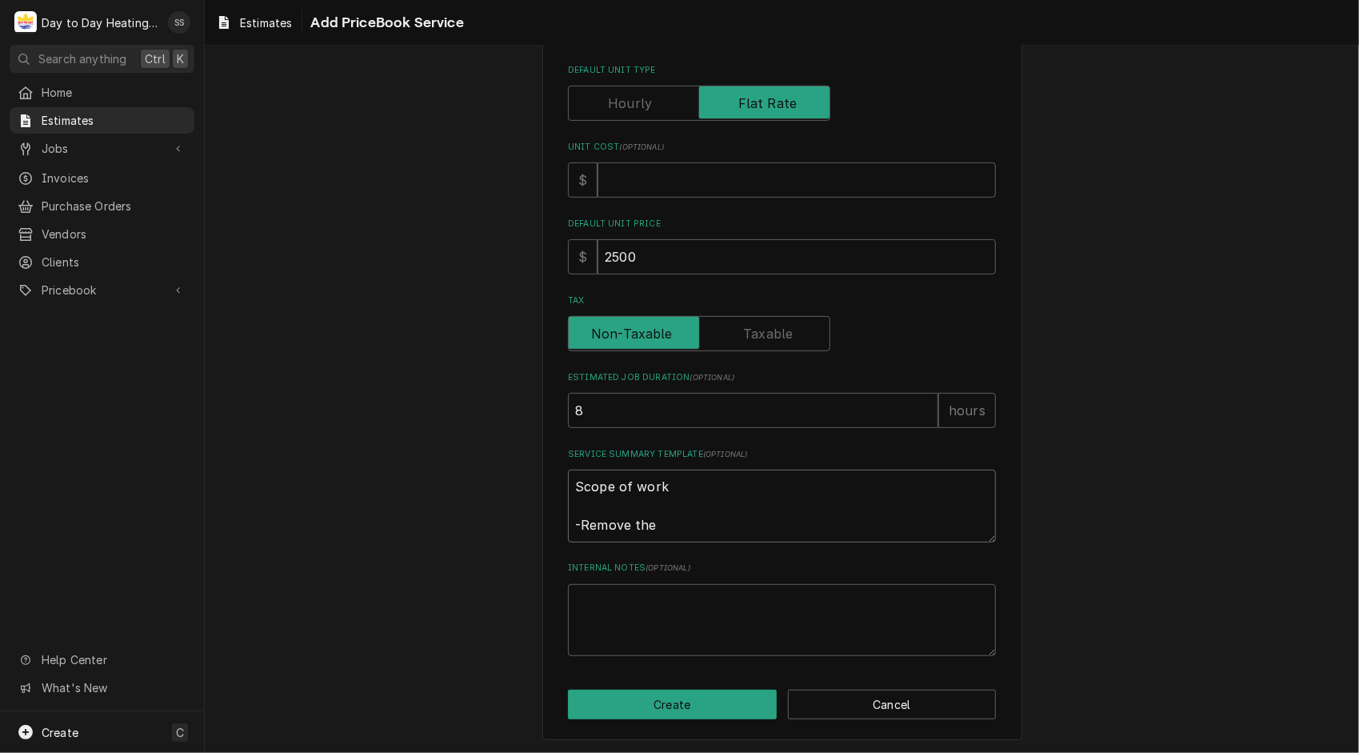
type textarea "Scope of work -Remove the t"
type textarea "x"
type textarea "Scope of work -Remove the tr"
type textarea "x"
type textarea "Scope of work -Remove the tri"
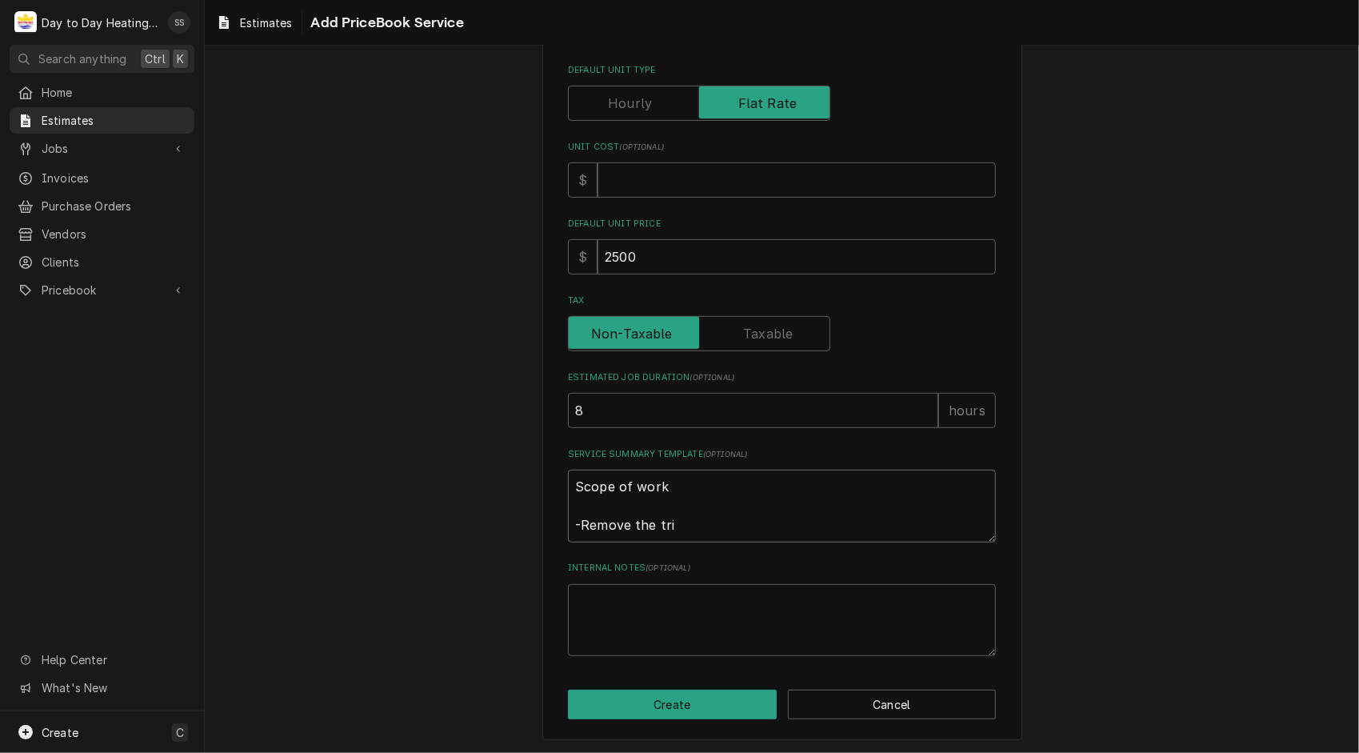
type textarea "x"
type textarea "Scope of work -Remove the trim"
type textarea "x"
type textarea "Scope of work -Remove the trim"
type textarea "x"
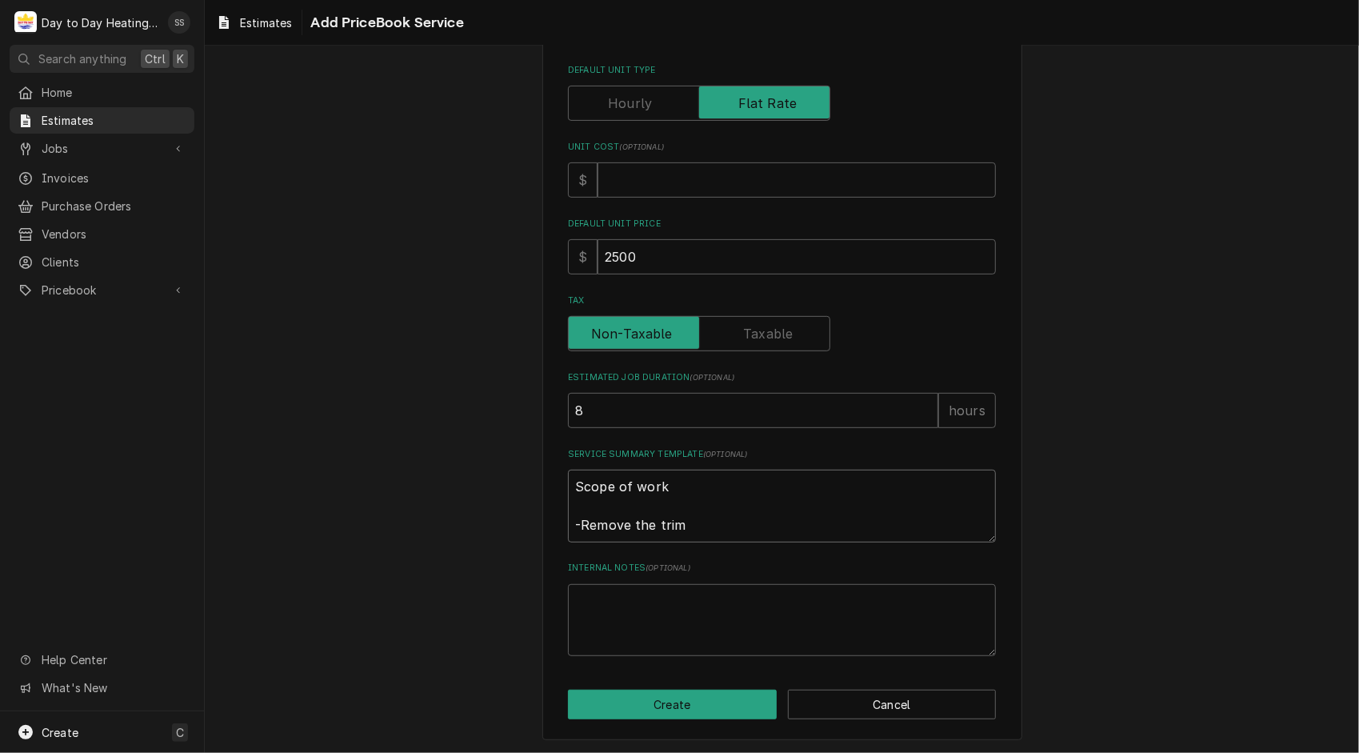
type textarea "Scope of work -Remove the trim f"
type textarea "x"
type textarea "Scope of work -Remove the trim fr"
type textarea "x"
type textarea "Scope of work -Remove the trim fro"
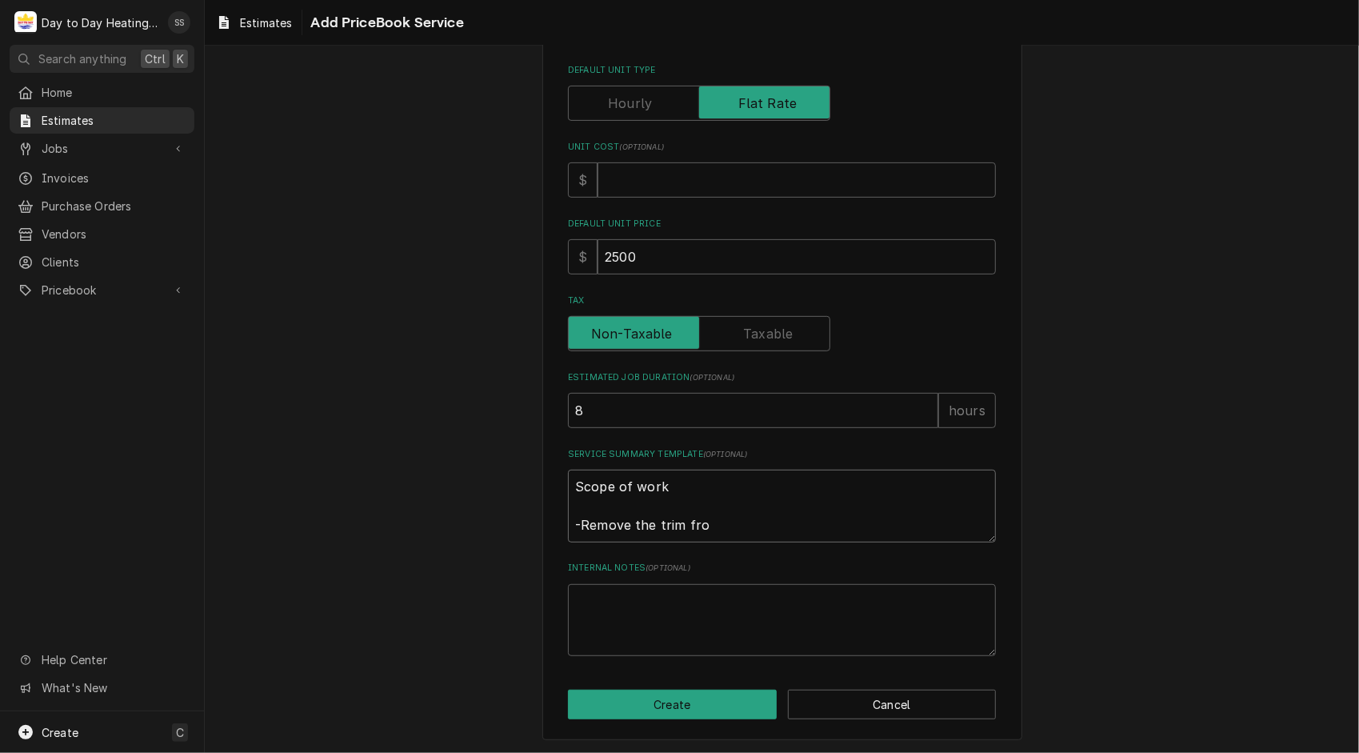
type textarea "x"
type textarea "Scope of work -Remove the trim from"
type textarea "x"
type textarea "Scope of work -Remove the trim from"
type textarea "x"
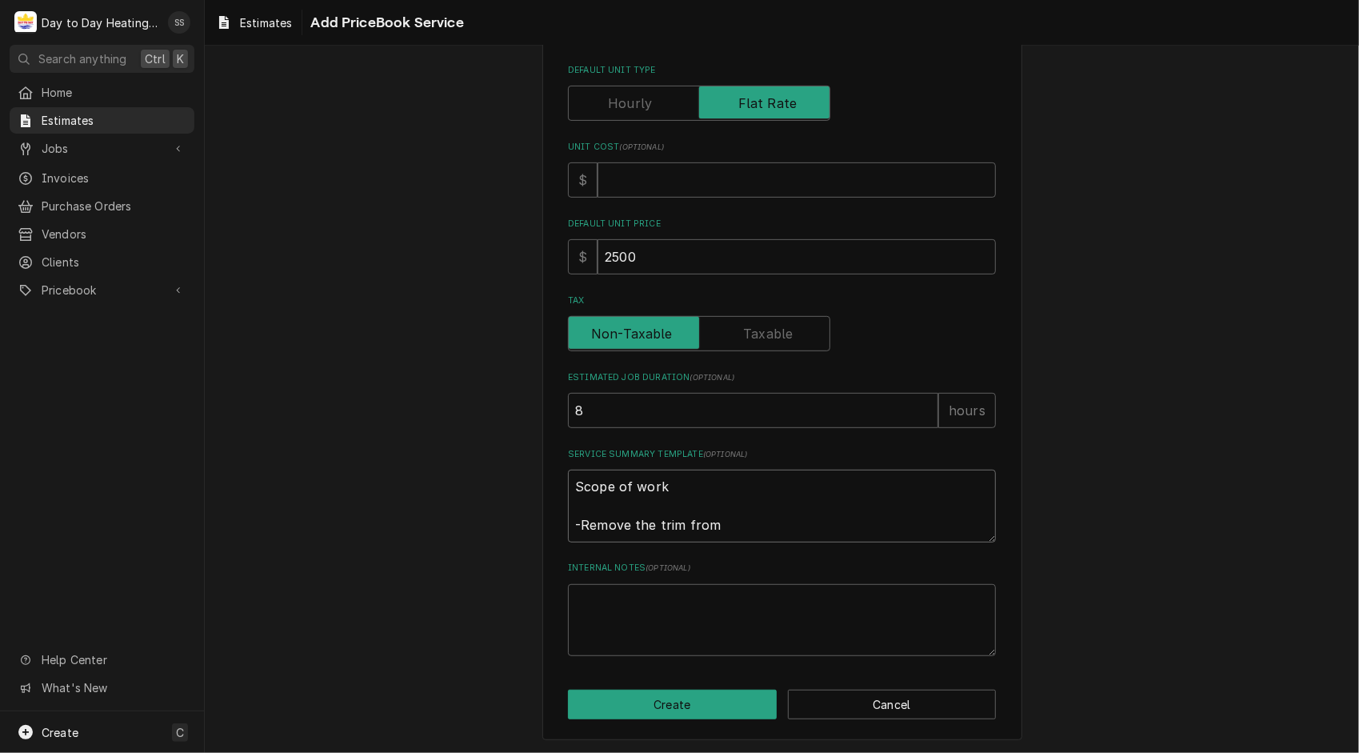
type textarea "Scope of work -Remove the trim from t"
type textarea "x"
type textarea "Scope of work -Remove the trim from th"
type textarea "x"
type textarea "Scope of work -Remove the trim from thw"
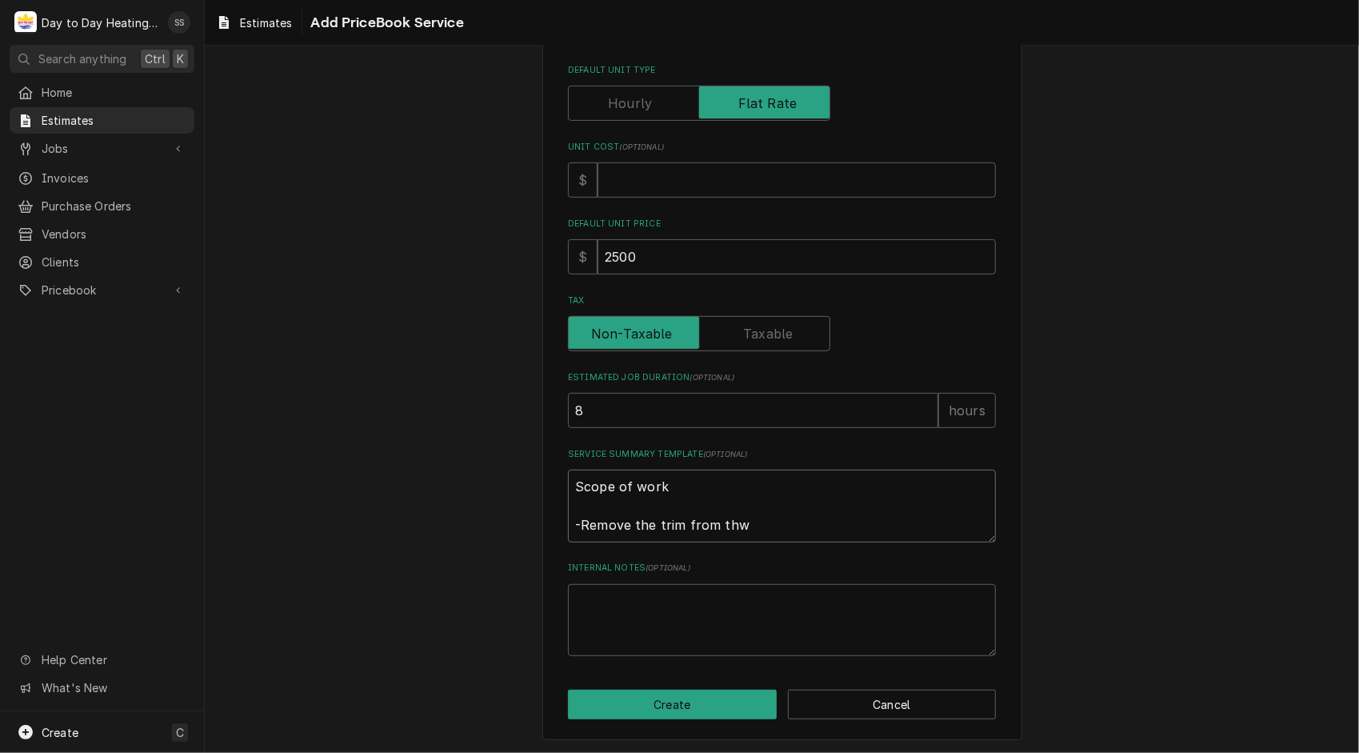
type textarea "x"
type textarea "Scope of work -Remove the trim from th"
type textarea "x"
type textarea "Scope of work -Remove the trim from the"
type textarea "x"
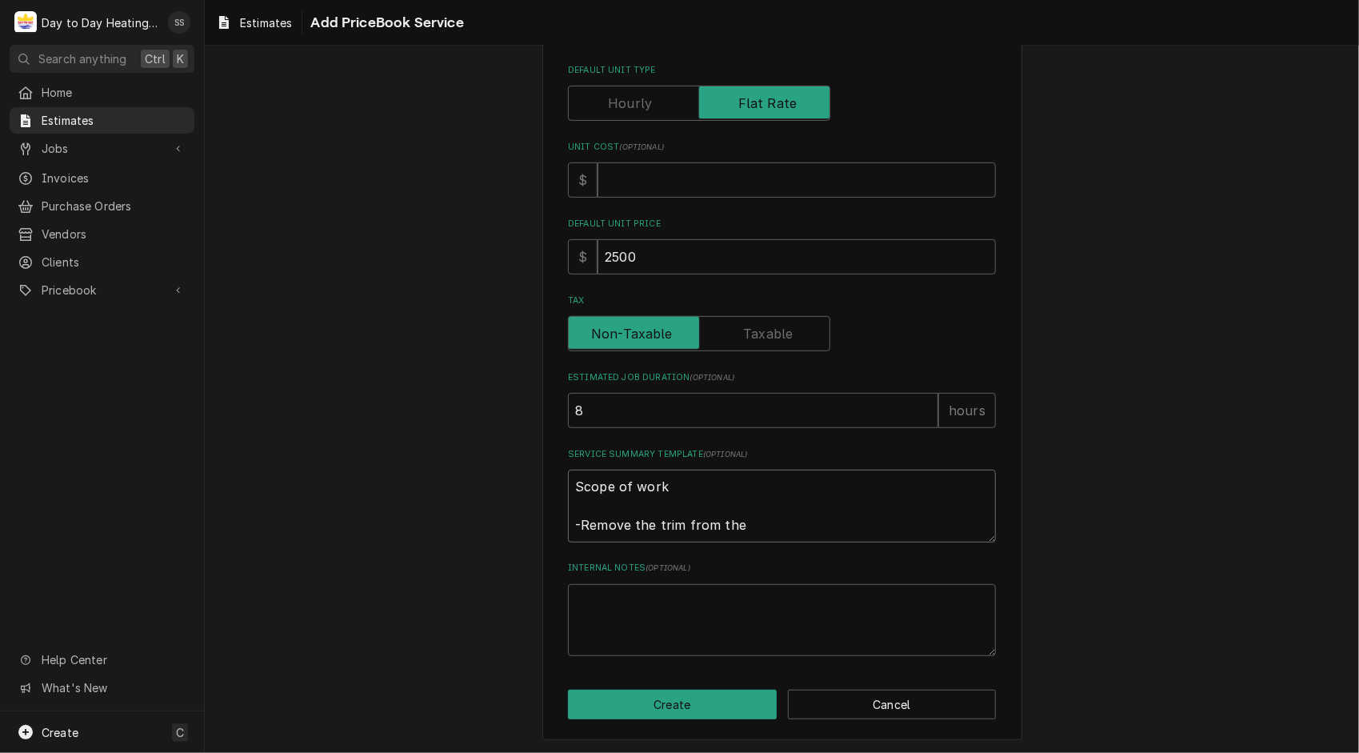
type textarea "Scope of work -Remove the trim from the"
type textarea "x"
type textarea "Scope of work -Remove the trim from the w"
type textarea "x"
type textarea "Scope of work -Remove the trim from the wa"
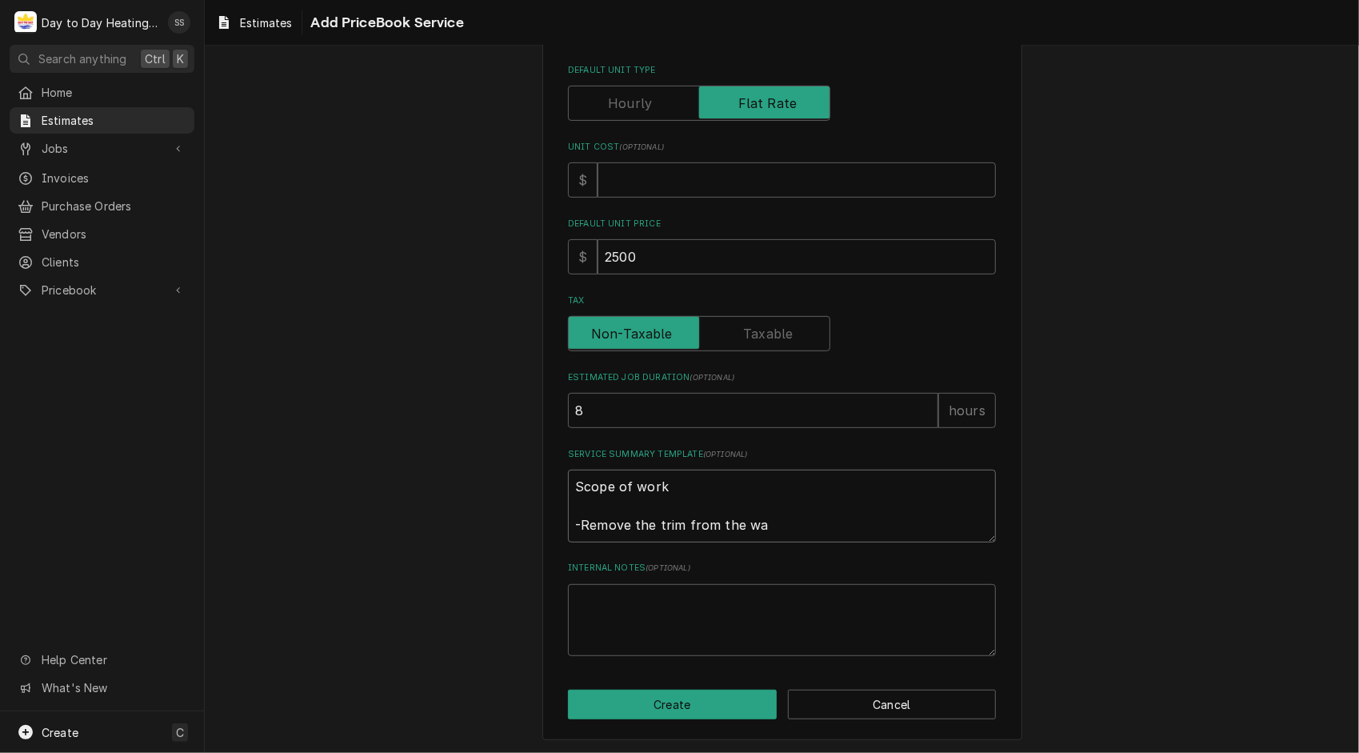
type textarea "x"
type textarea "Scope of work -Remove the trim from the wal"
type textarea "x"
type textarea "Scope of work -Remove the trim from the wall"
type textarea "x"
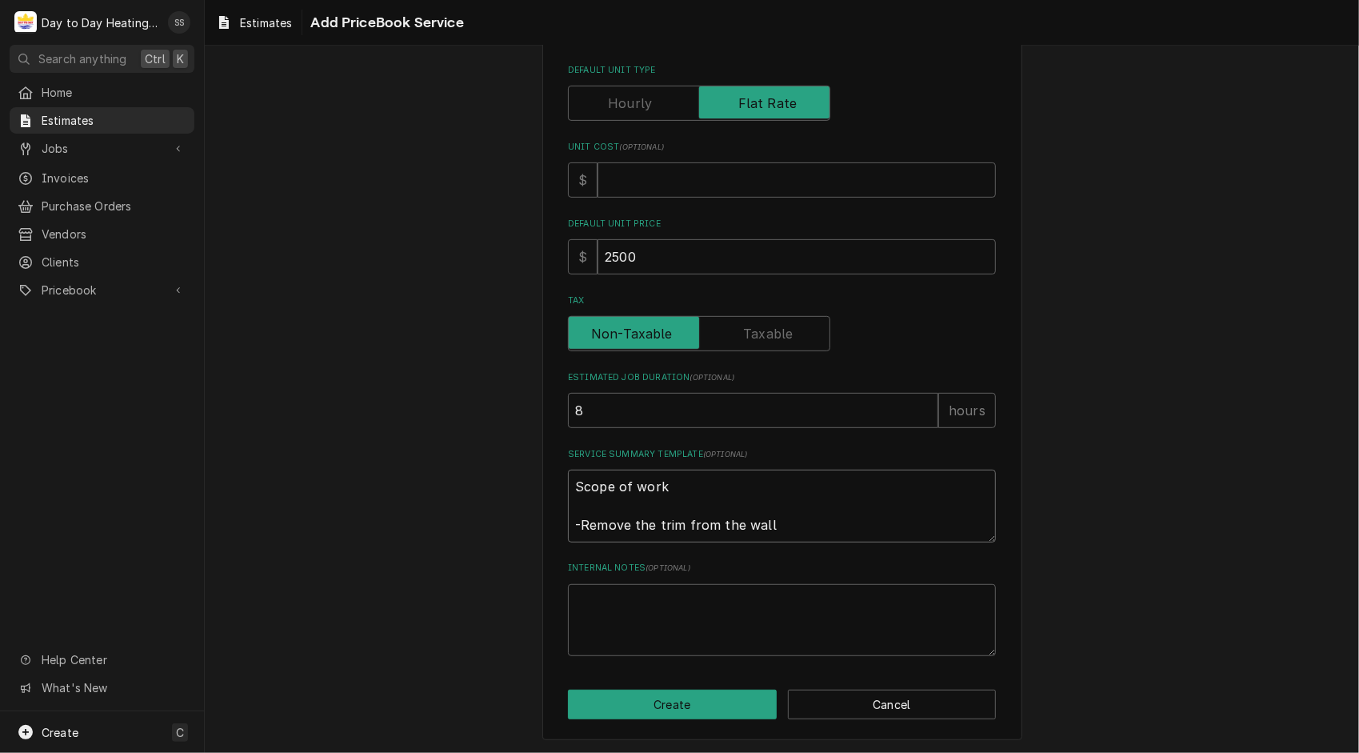
type textarea "Scope of work -Remove the trim from the wall"
type textarea "x"
type textarea "Scope of work -Remove the trim from the wall h"
type textarea "x"
type textarea "Scope of work -Remove the trim from the wall ho"
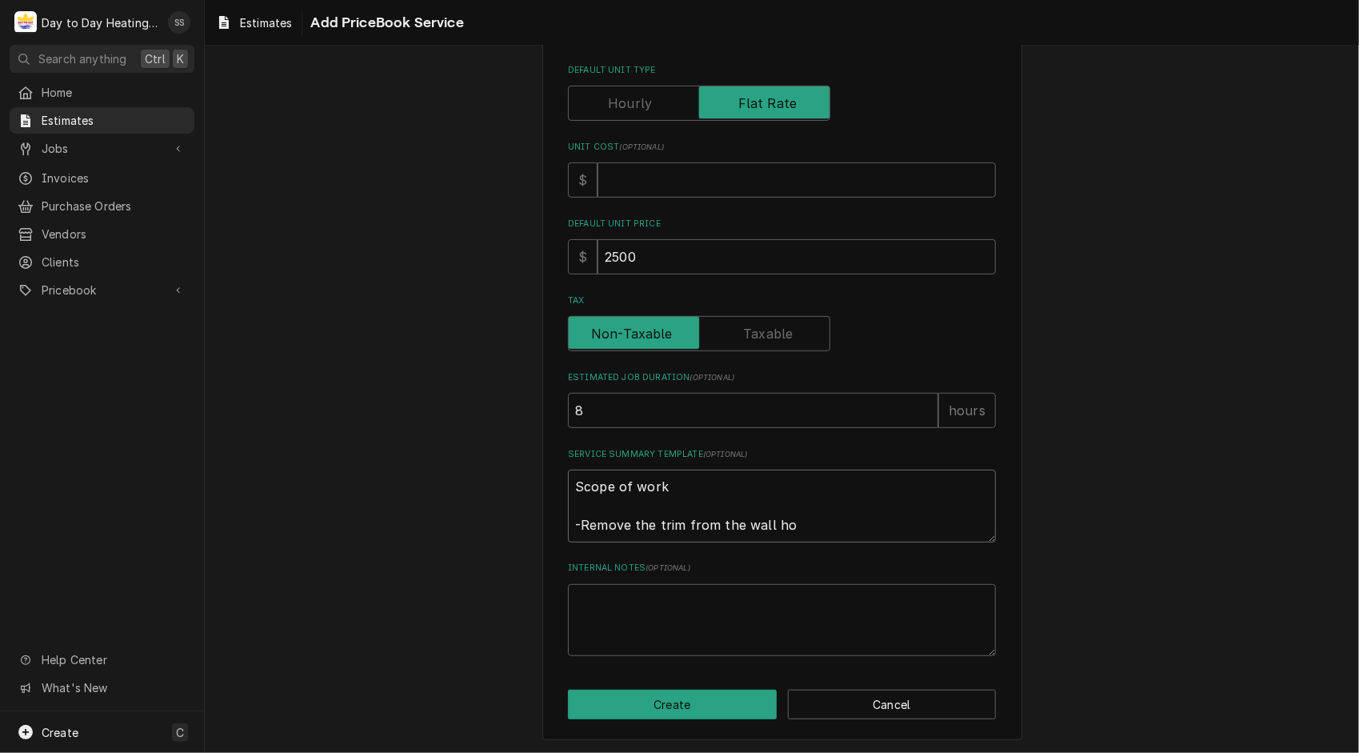
type textarea "x"
type textarea "Scope of work -Remove the trim from the wall hol"
type textarea "x"
type textarea "Scope of work -Remove the trim from the wall hold"
type textarea "x"
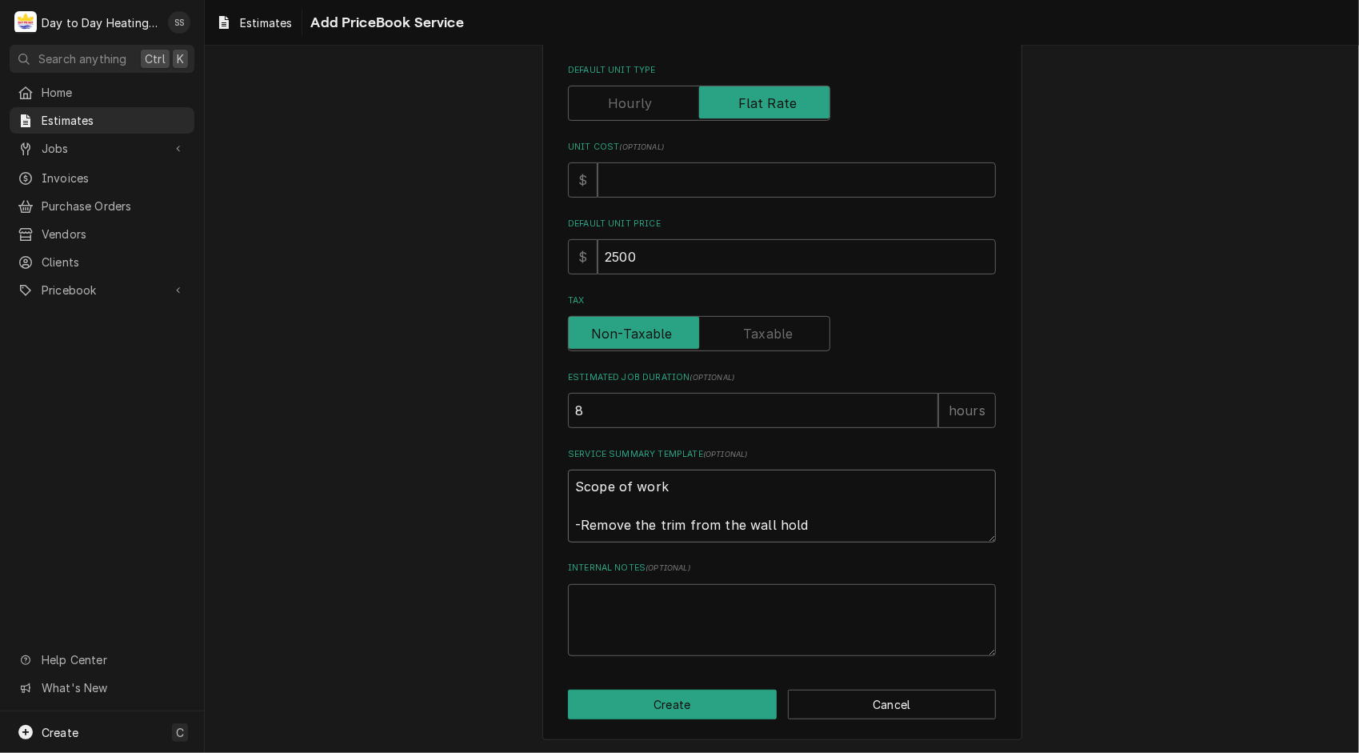
type textarea "Scope of work -Remove the trim from the wall holdi"
type textarea "x"
type textarea "Scope of work -Remove the trim from the wall holdin"
type textarea "x"
type textarea "Scope of work -Remove the trim from the wall holding"
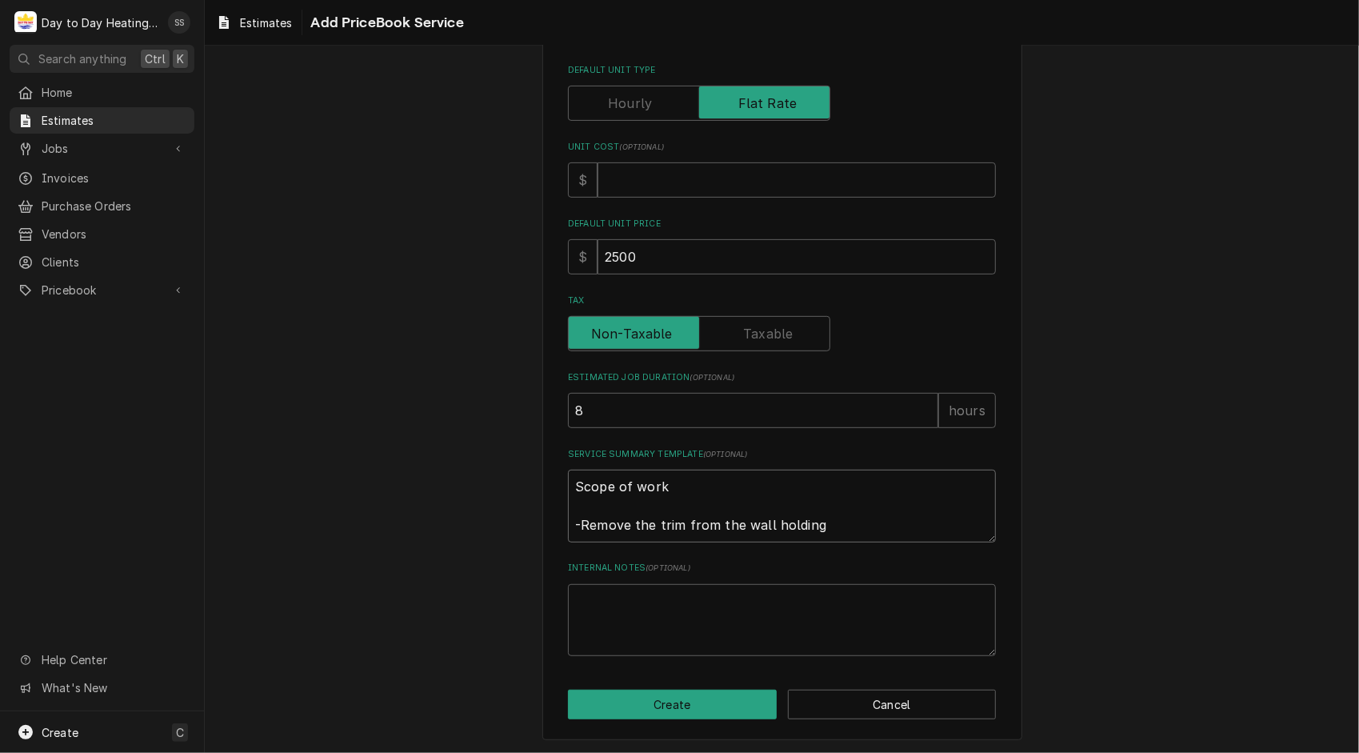
type textarea "x"
type textarea "Scope of work -Remove the trim from the wall holding"
type textarea "x"
type textarea "Scope of work -Remove the trim from the wall holding t"
type textarea "x"
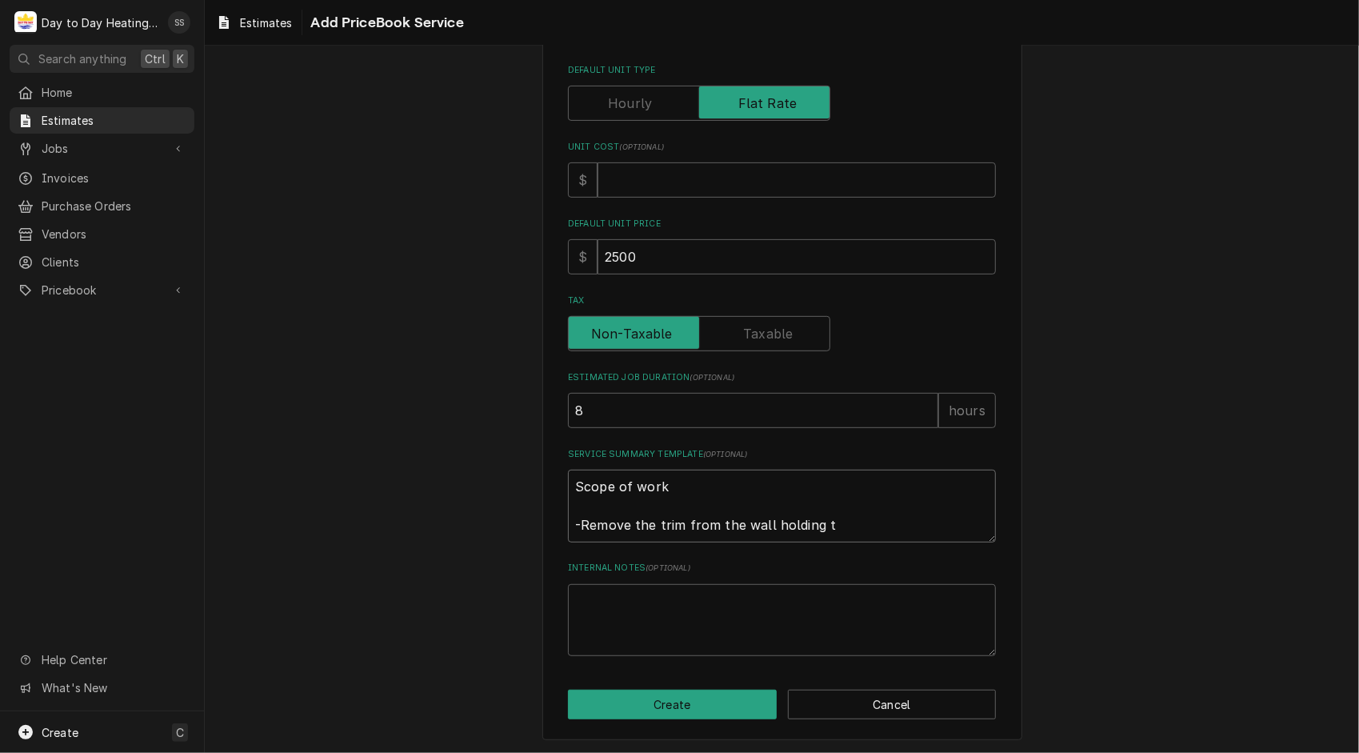
type textarea "Scope of work -Remove the trim from the wall holding th"
type textarea "x"
type textarea "Scope of work -Remove the trim from the wall holding the"
type textarea "x"
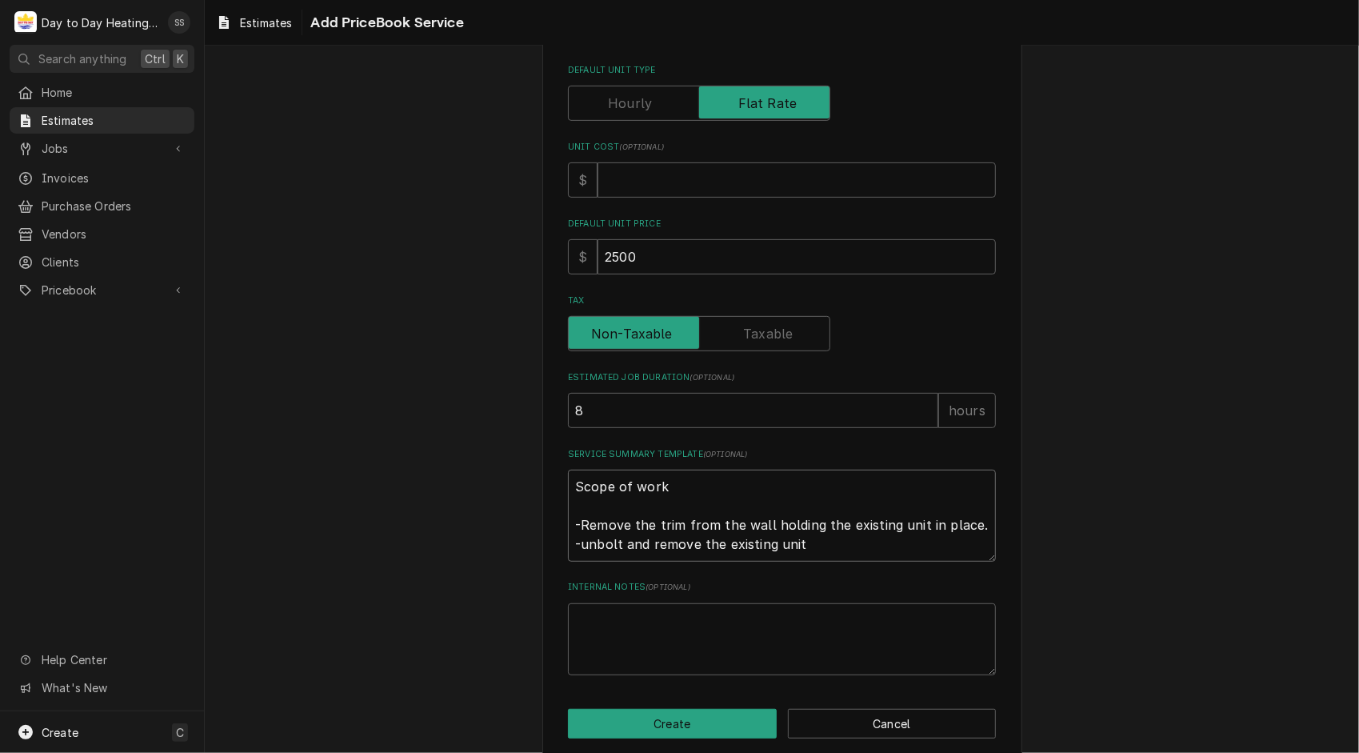
click at [580, 542] on textarea "Scope of work -Remove the trim from the wall holding the existing unit in place…" at bounding box center [782, 515] width 428 height 92
click at [811, 549] on textarea "Scope of work -Remove the trim from the wall holding the existing unit in place…" at bounding box center [782, 515] width 428 height 92
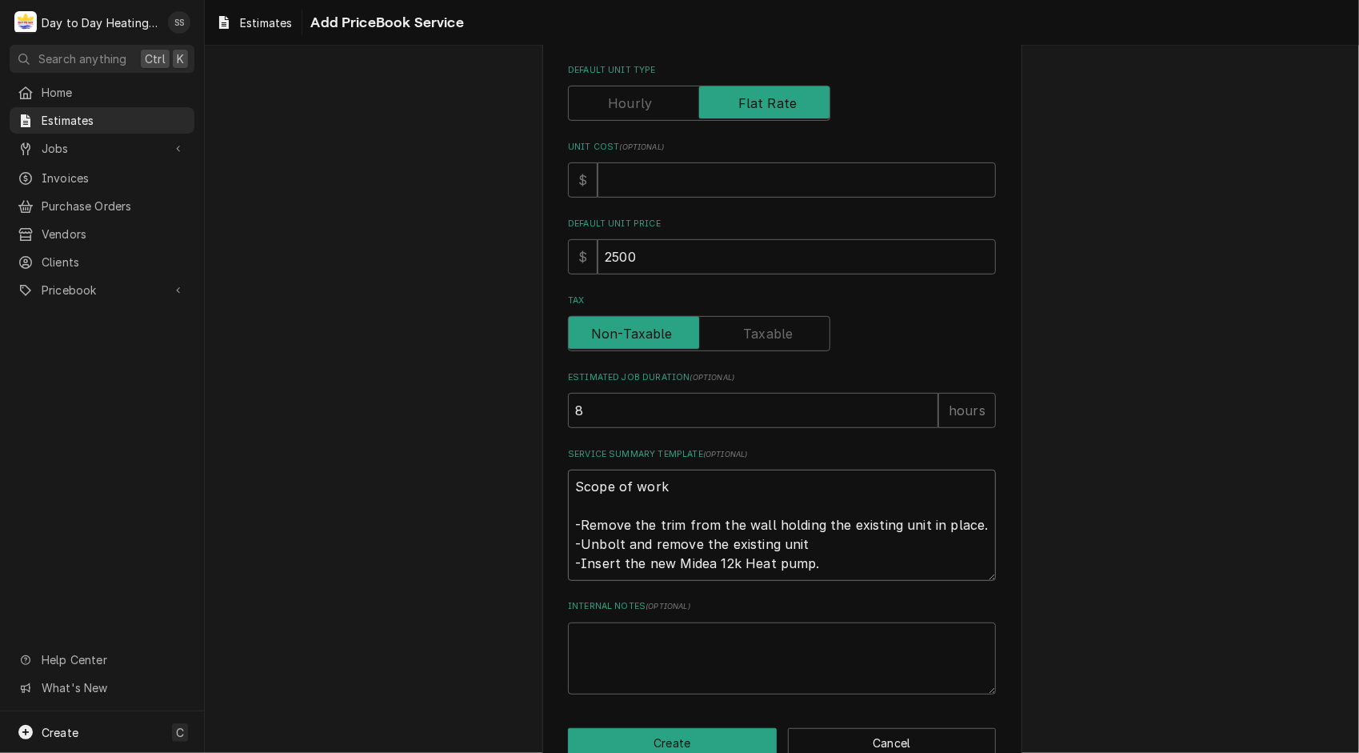
click at [795, 539] on textarea "Scope of work -Remove the trim from the wall holding the existing unit in place…" at bounding box center [782, 524] width 428 height 111
click at [817, 568] on textarea "Scope of work -Remove the trim from the wall holding the existing unit in place…" at bounding box center [782, 524] width 428 height 111
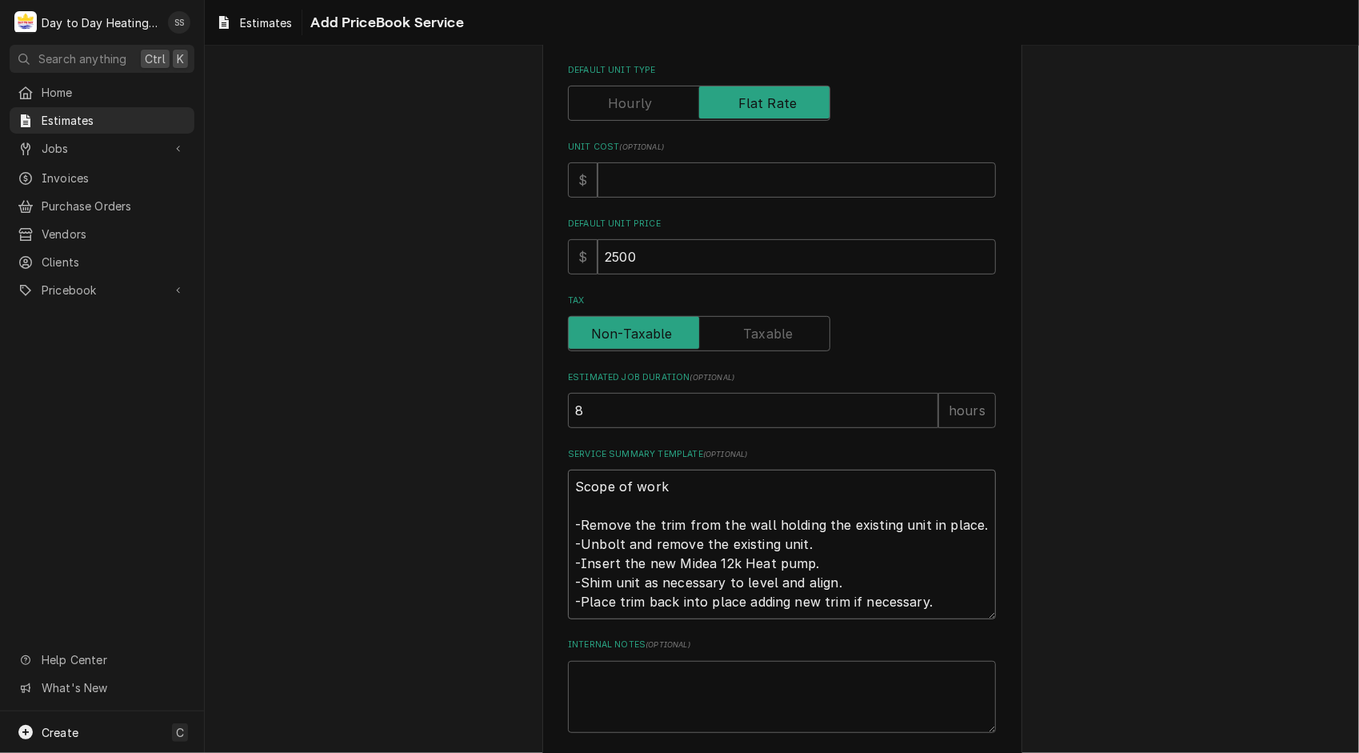
click at [925, 601] on textarea "Scope of work -Remove the trim from the wall holding the existing unit in place…" at bounding box center [782, 544] width 428 height 150
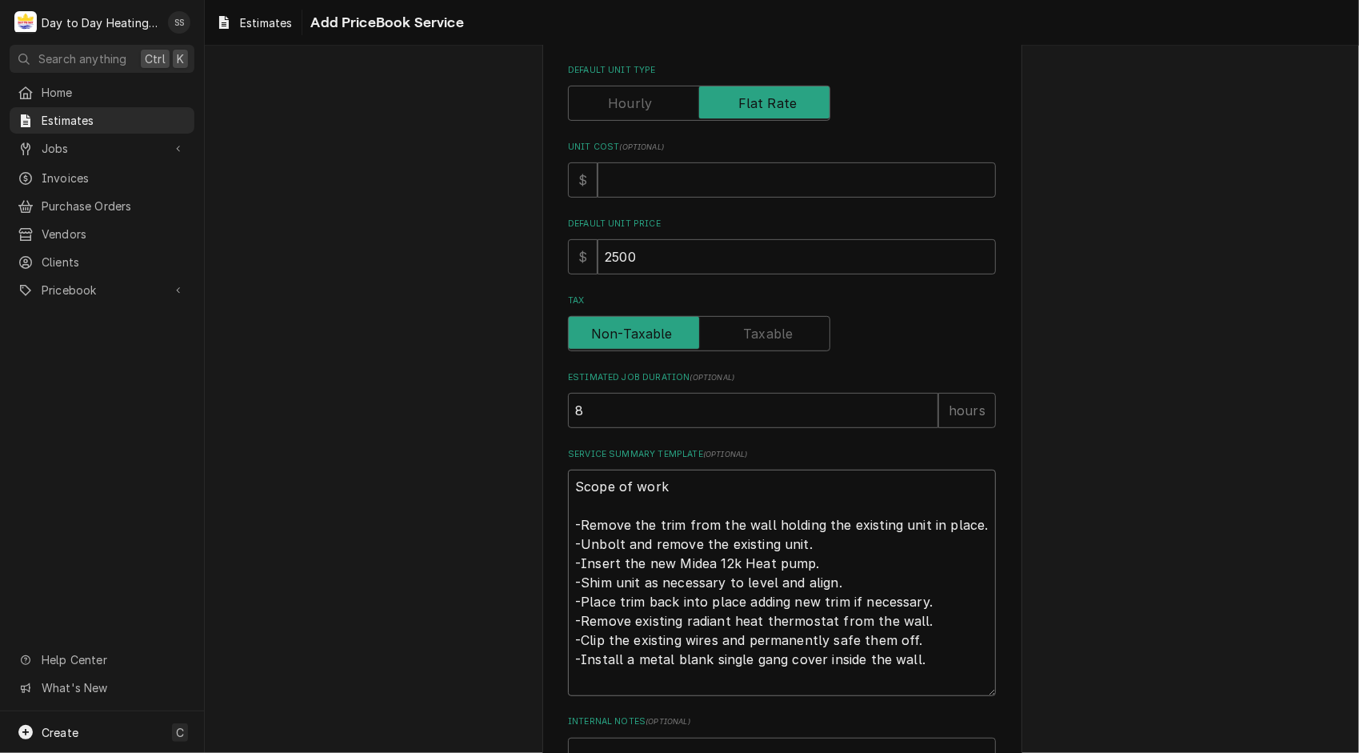
click at [839, 583] on textarea "Scope of work -Remove the trim from the wall holding the existing unit in place…" at bounding box center [782, 582] width 428 height 226
click at [925, 665] on textarea "Scope of work -Remove the trim from the wall holding the existing unit in place…" at bounding box center [782, 582] width 428 height 226
click at [823, 684] on textarea "Scope of work -Remove the trim from the wall holding the existing unit in place…" at bounding box center [782, 592] width 428 height 246
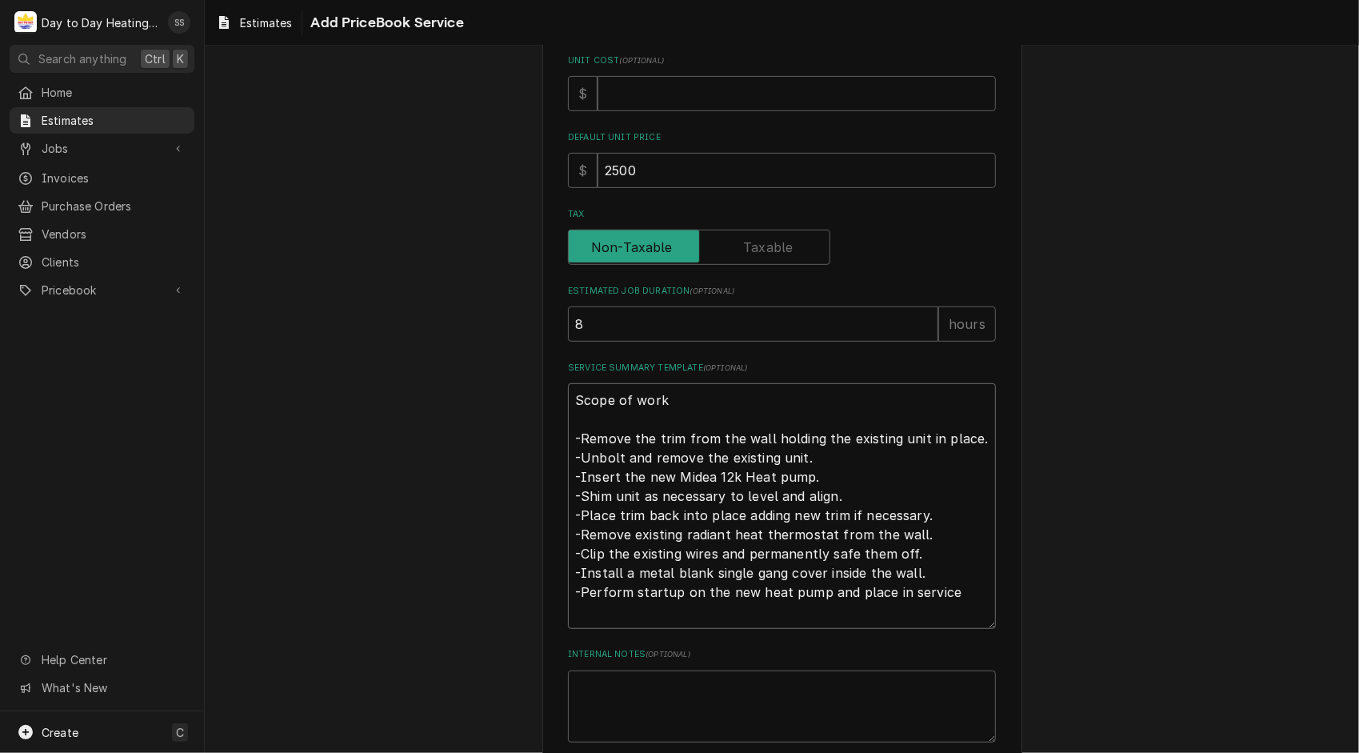
scroll to position [558, 0]
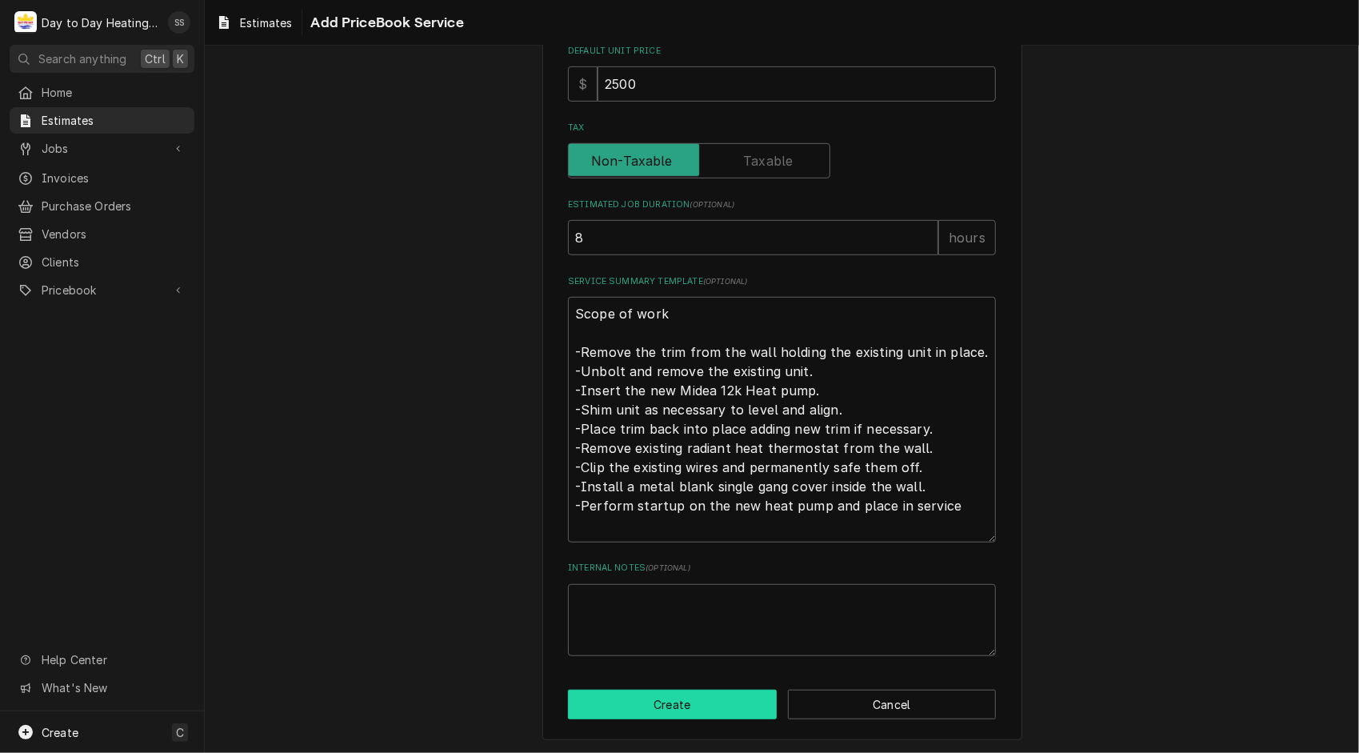
click at [677, 704] on button "Create" at bounding box center [672, 704] width 209 height 30
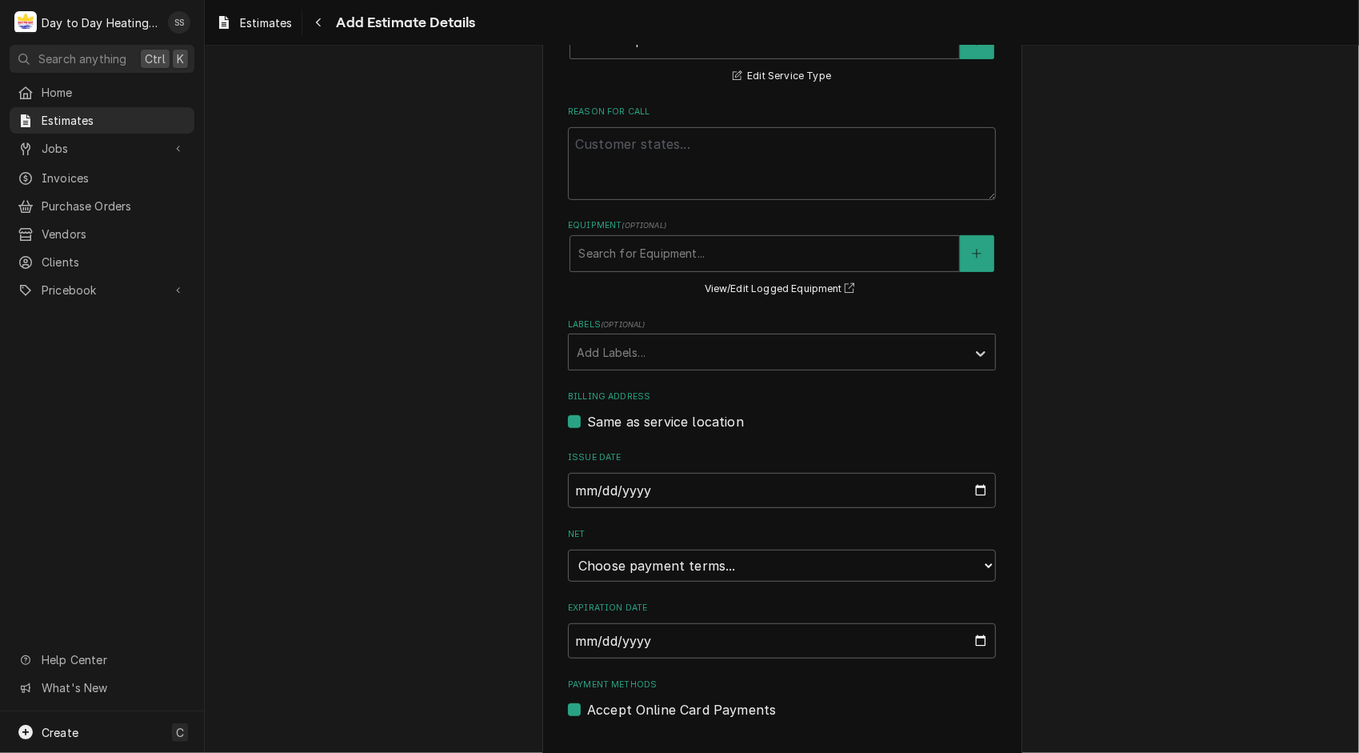
scroll to position [446, 0]
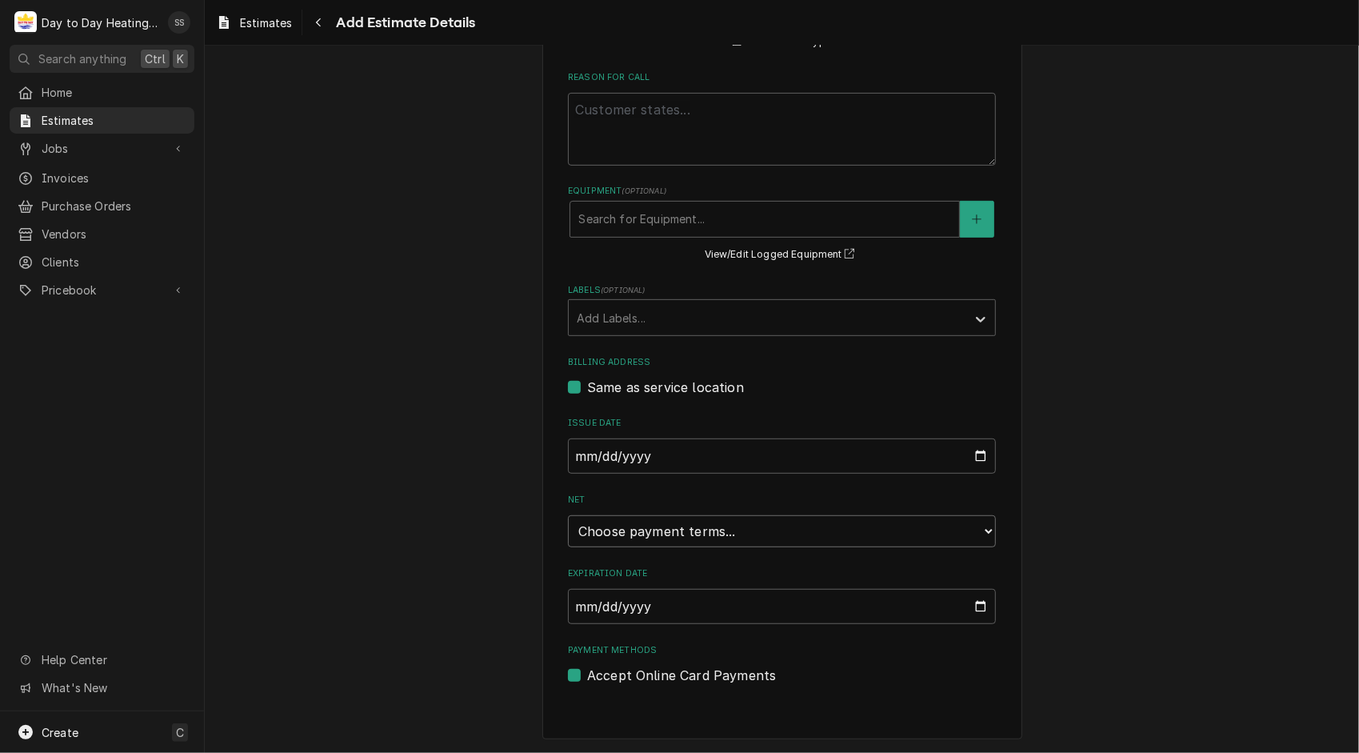
click at [959, 520] on select "Choose payment terms... Same Day Net 7 Net 14 Net 21 Net 30 Net 45 Net 60 Net 90" at bounding box center [782, 531] width 428 height 32
click at [961, 604] on input "2025-09-09" at bounding box center [782, 605] width 428 height 35
click at [976, 609] on input "2025-09-09" at bounding box center [782, 605] width 428 height 35
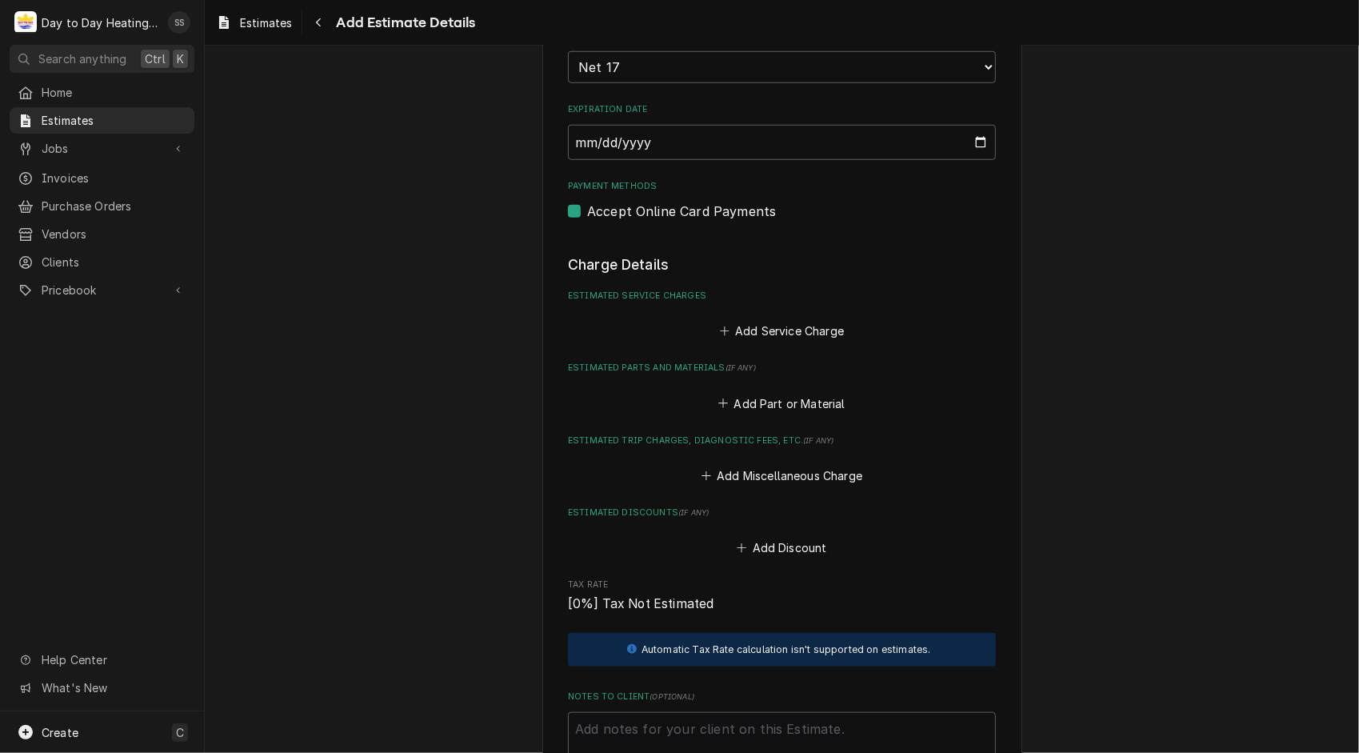
click at [1252, 558] on div "Please provide the following information to create your estimate: Client Detail…" at bounding box center [782, 199] width 1154 height 2093
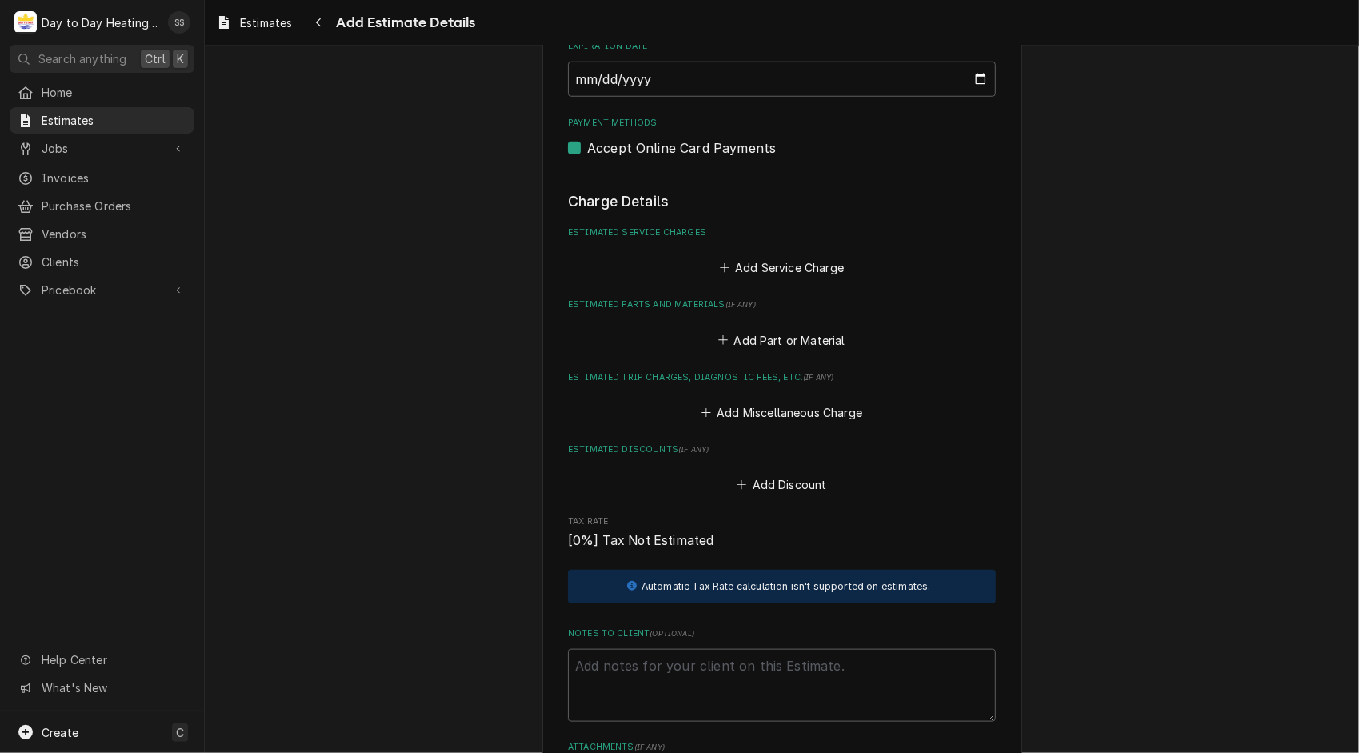
scroll to position [966, 0]
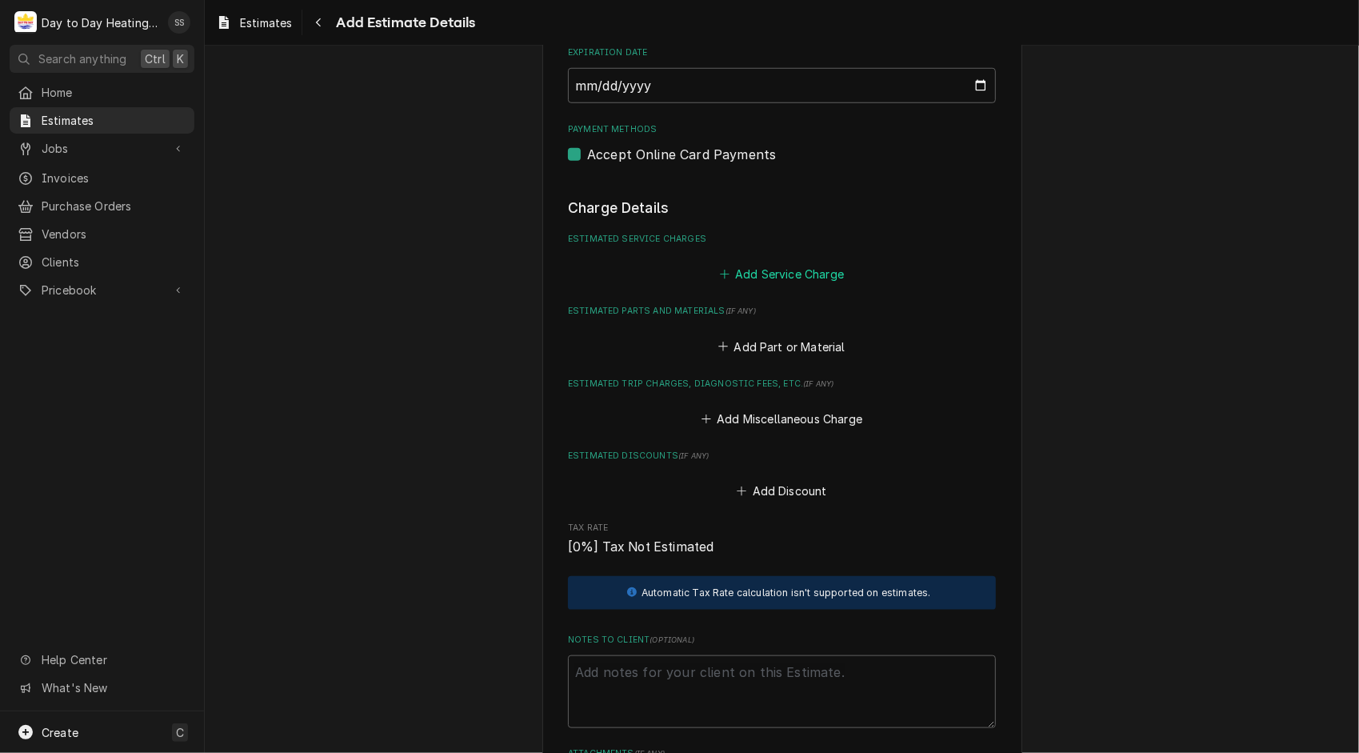
click at [811, 282] on button "Add Service Charge" at bounding box center [782, 274] width 130 height 22
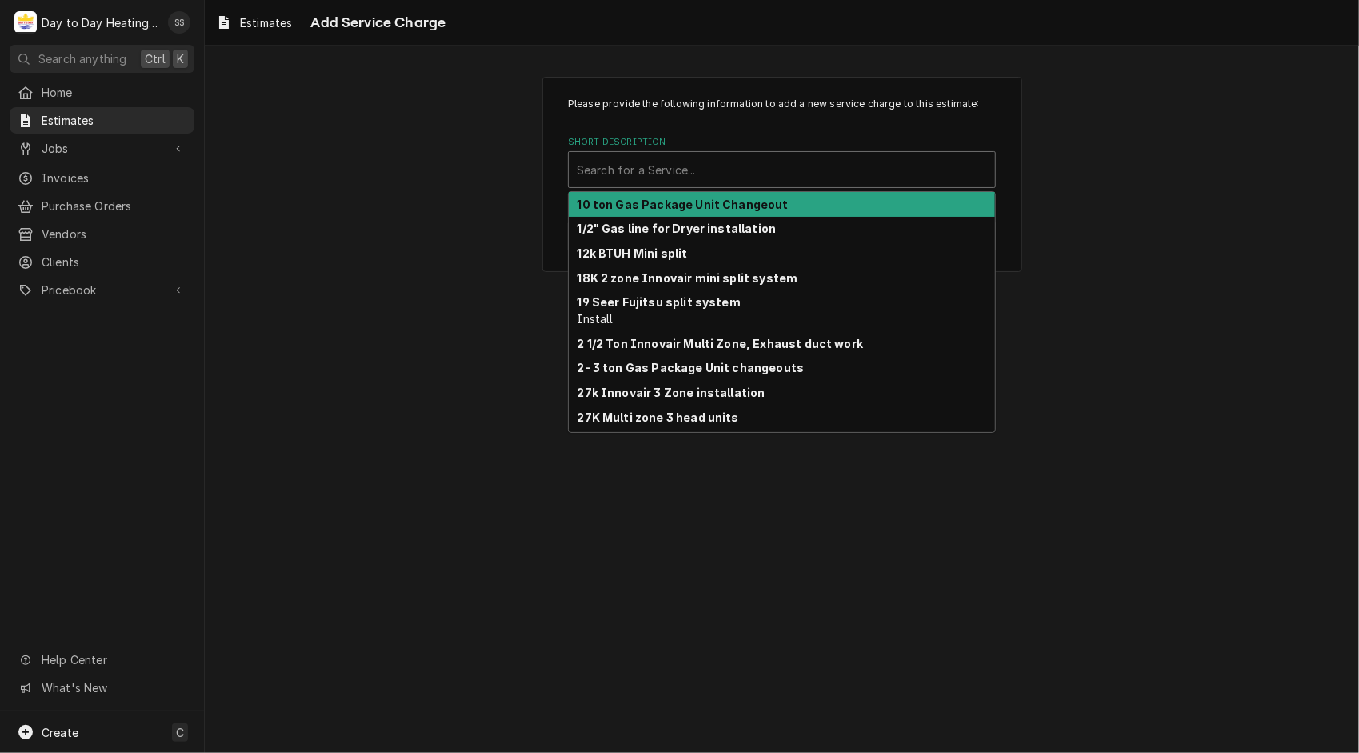
click at [693, 167] on div "Short Description" at bounding box center [782, 169] width 410 height 29
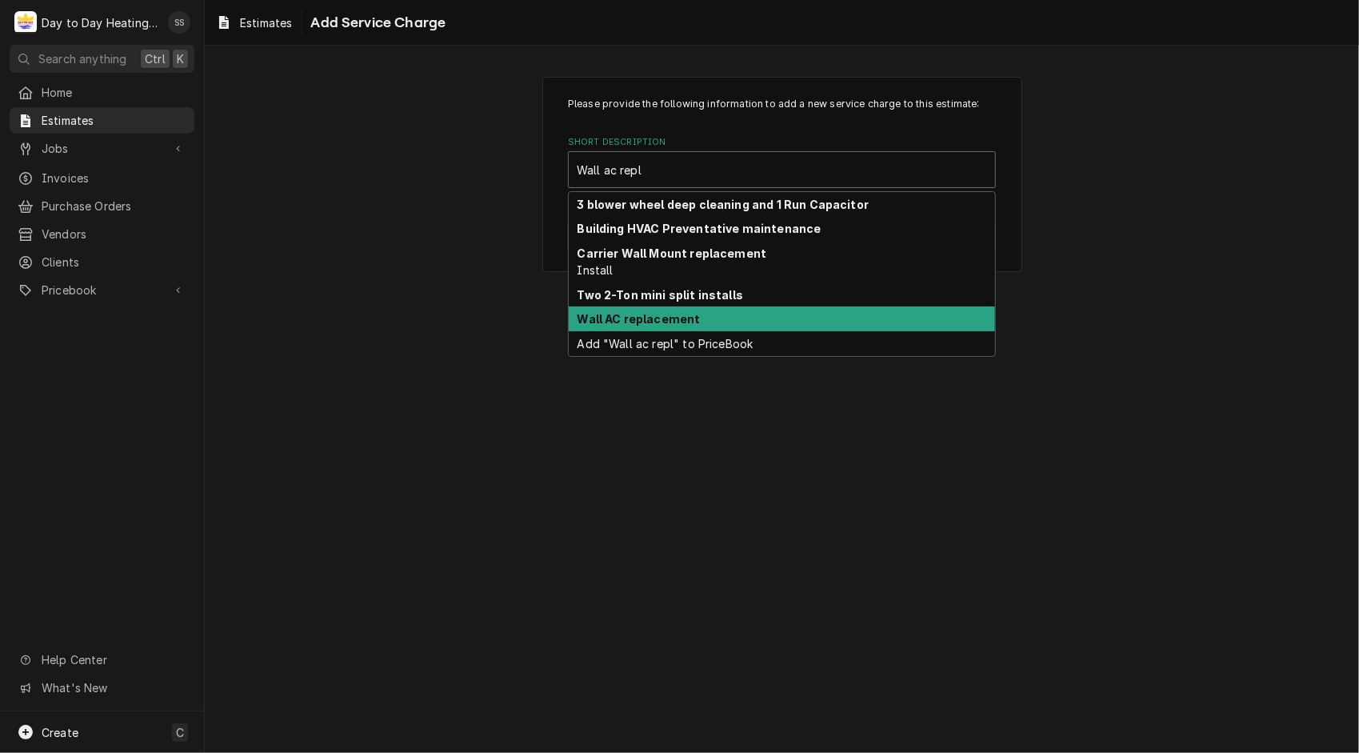
click at [654, 322] on strong "Wall AC replacement" at bounding box center [638, 319] width 123 height 14
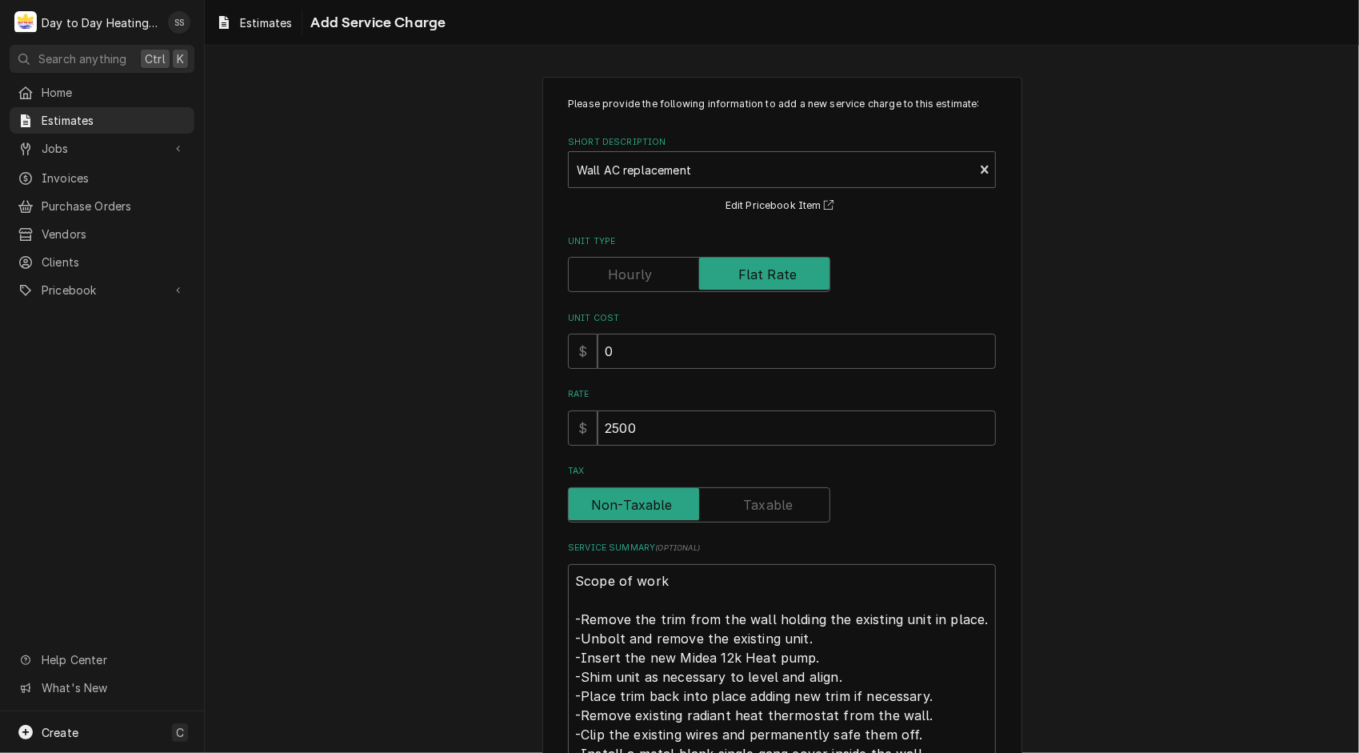
scroll to position [134, 0]
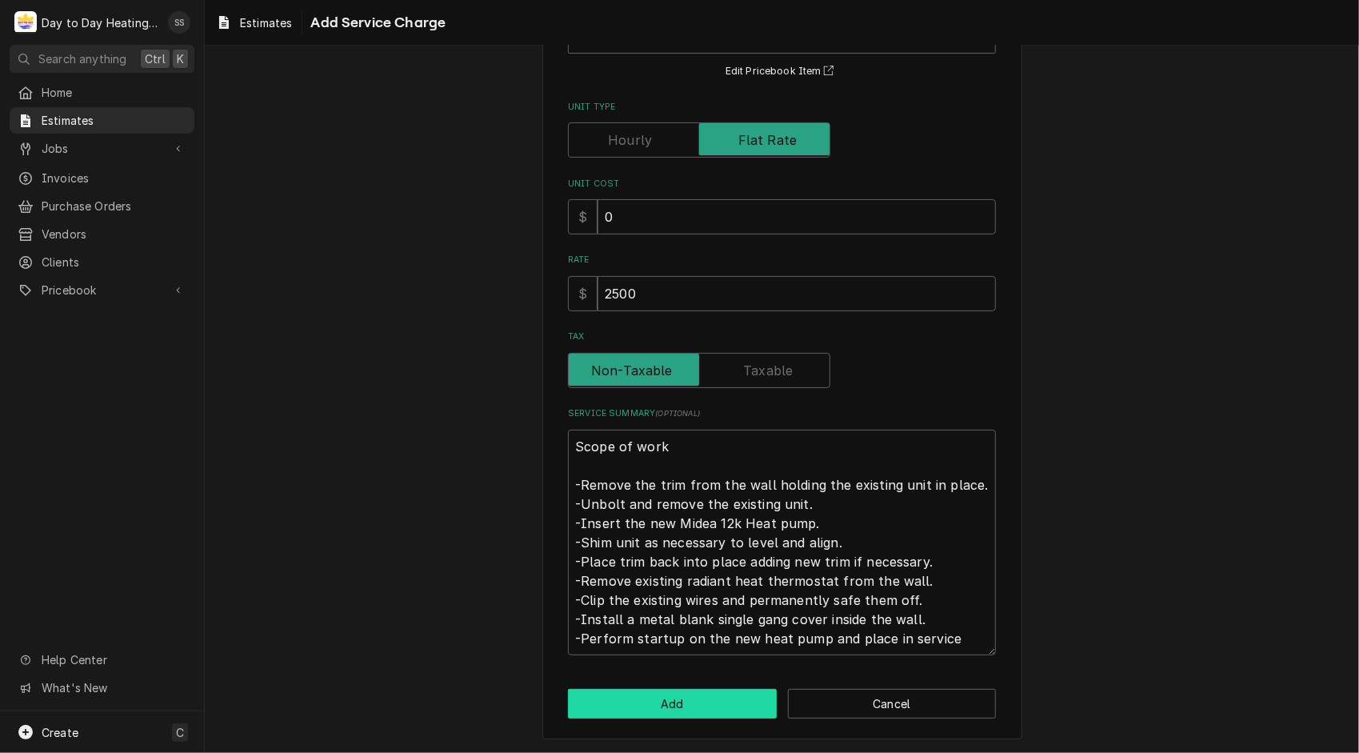
click at [616, 709] on button "Add" at bounding box center [672, 704] width 209 height 30
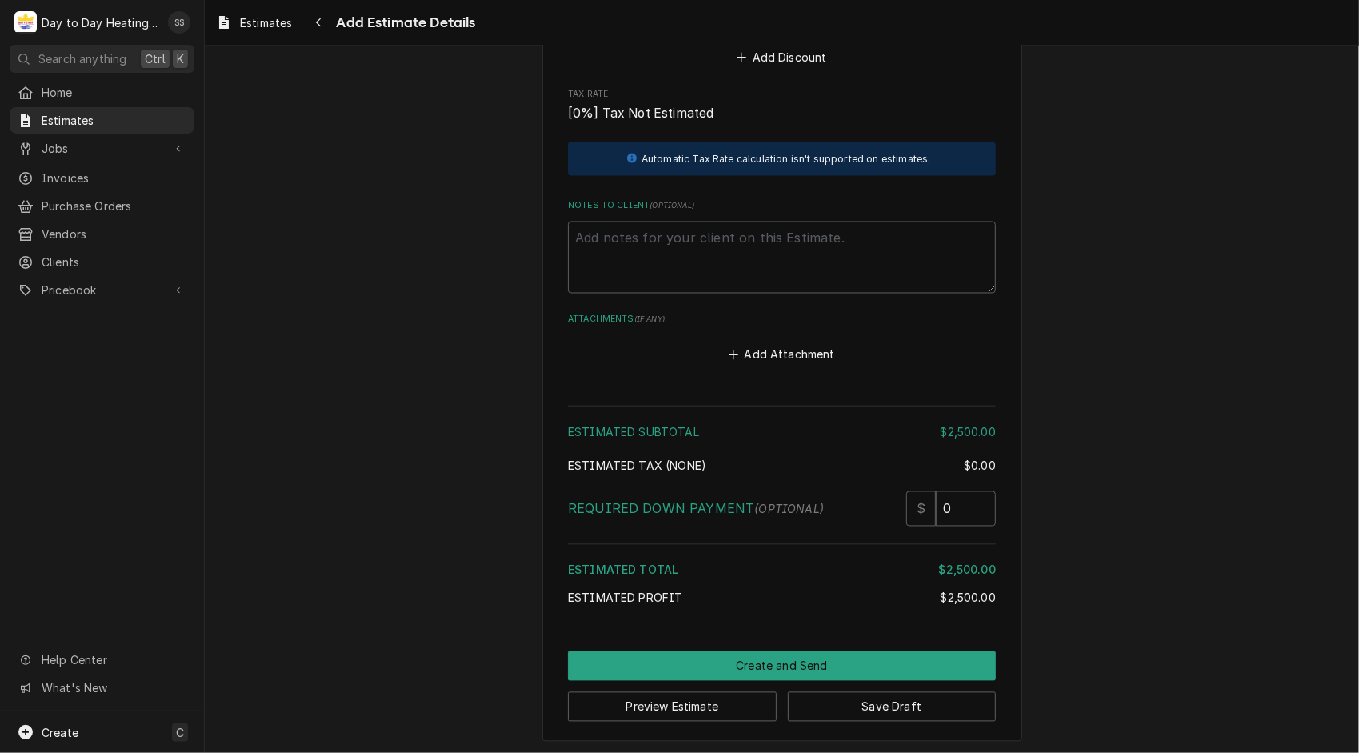
scroll to position [1861, 0]
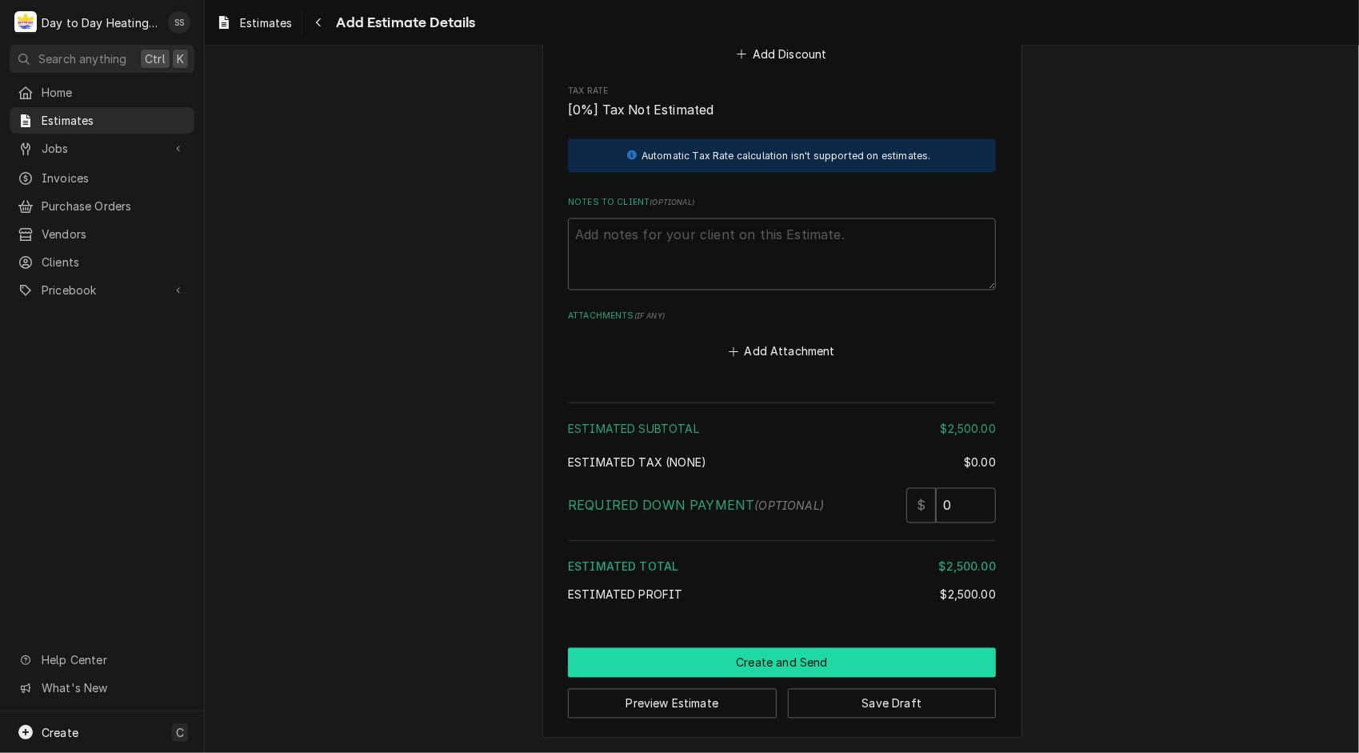
click at [793, 655] on button "Create and Send" at bounding box center [782, 663] width 428 height 30
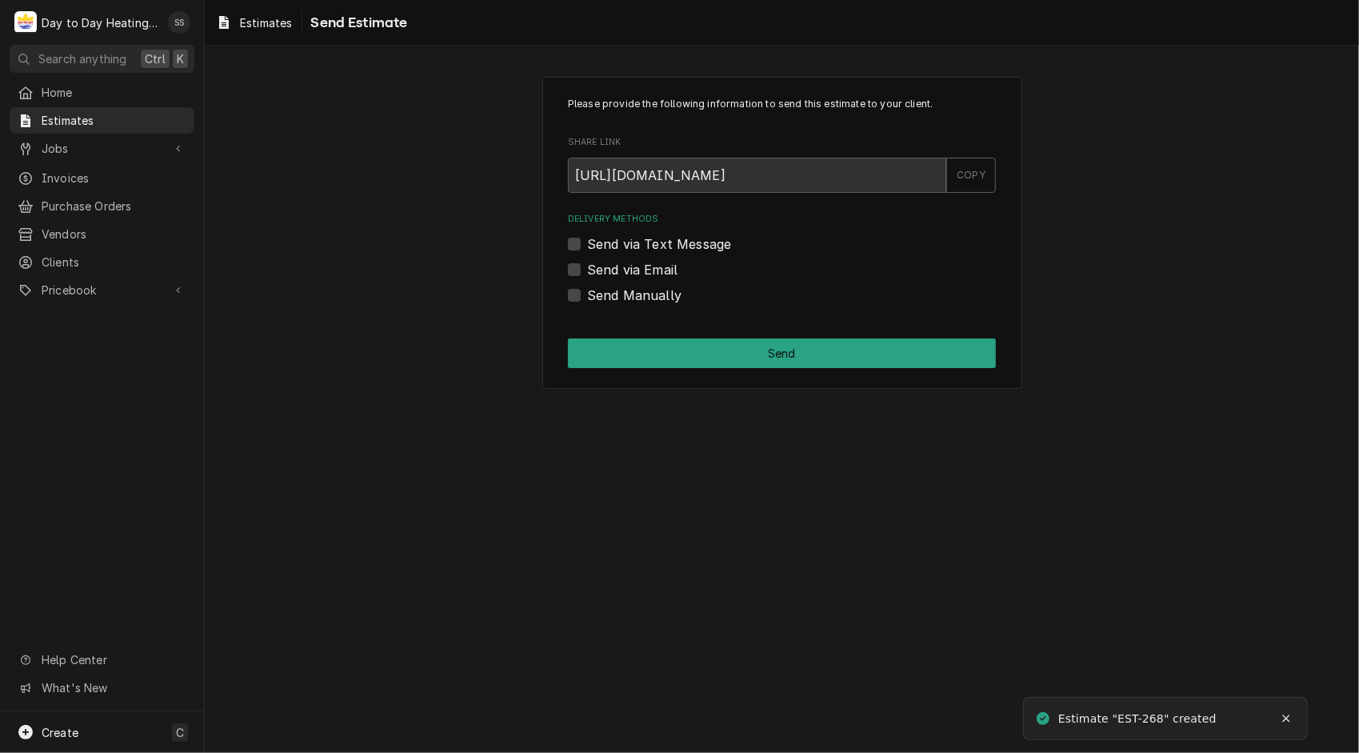
click at [583, 267] on div "Send via Email" at bounding box center [782, 269] width 428 height 19
click at [587, 264] on label "Send via Email" at bounding box center [632, 269] width 90 height 19
click at [587, 264] on input "Send via Email" at bounding box center [801, 277] width 428 height 35
checkbox input "true"
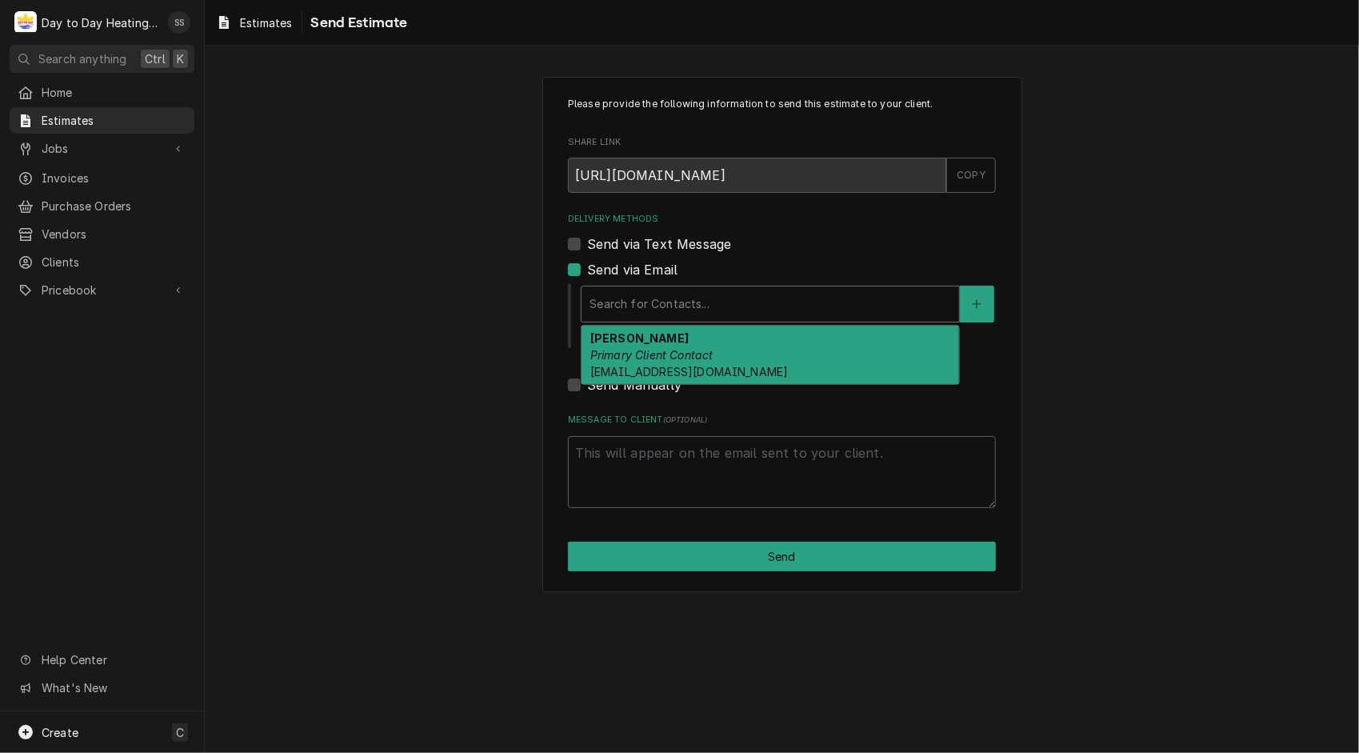
click at [816, 303] on div "Delivery Methods" at bounding box center [770, 304] width 362 height 29
click at [688, 360] on em "Primary Client Contact" at bounding box center [651, 355] width 123 height 14
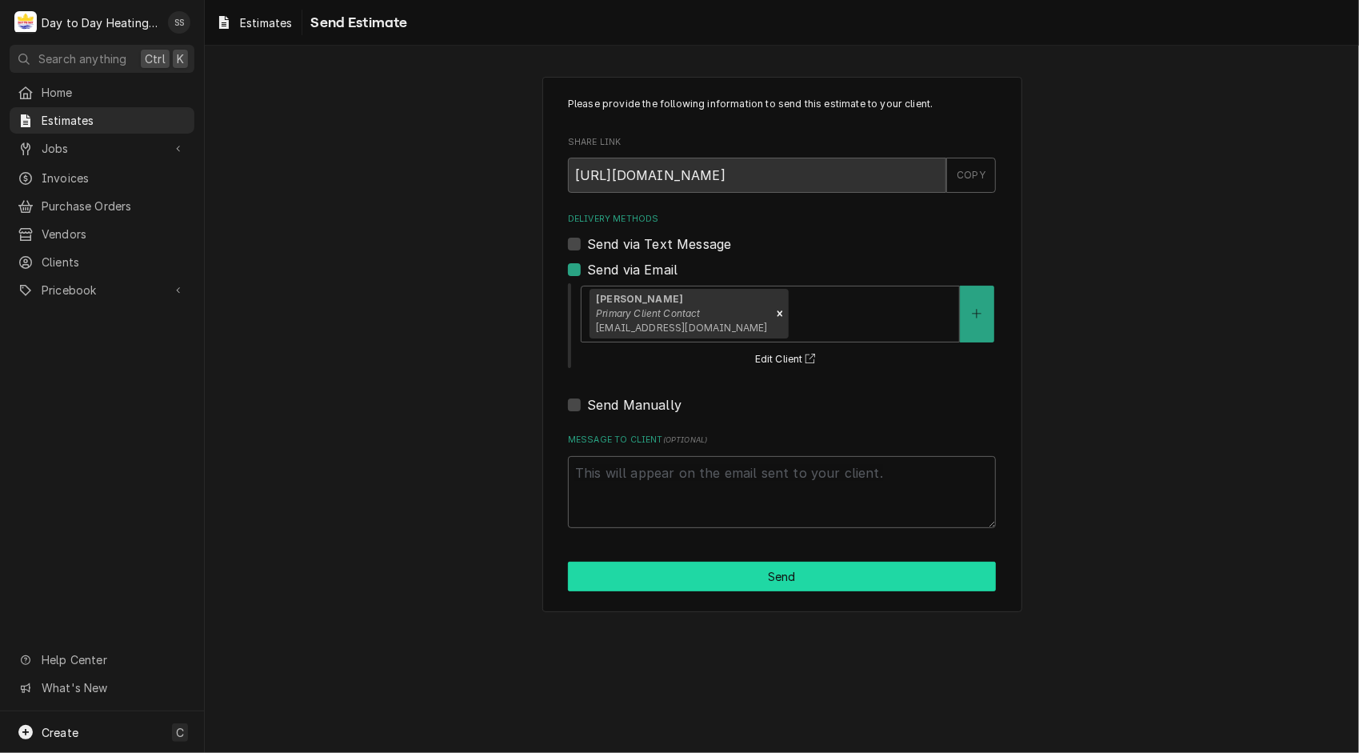
click at [794, 573] on button "Send" at bounding box center [782, 576] width 428 height 30
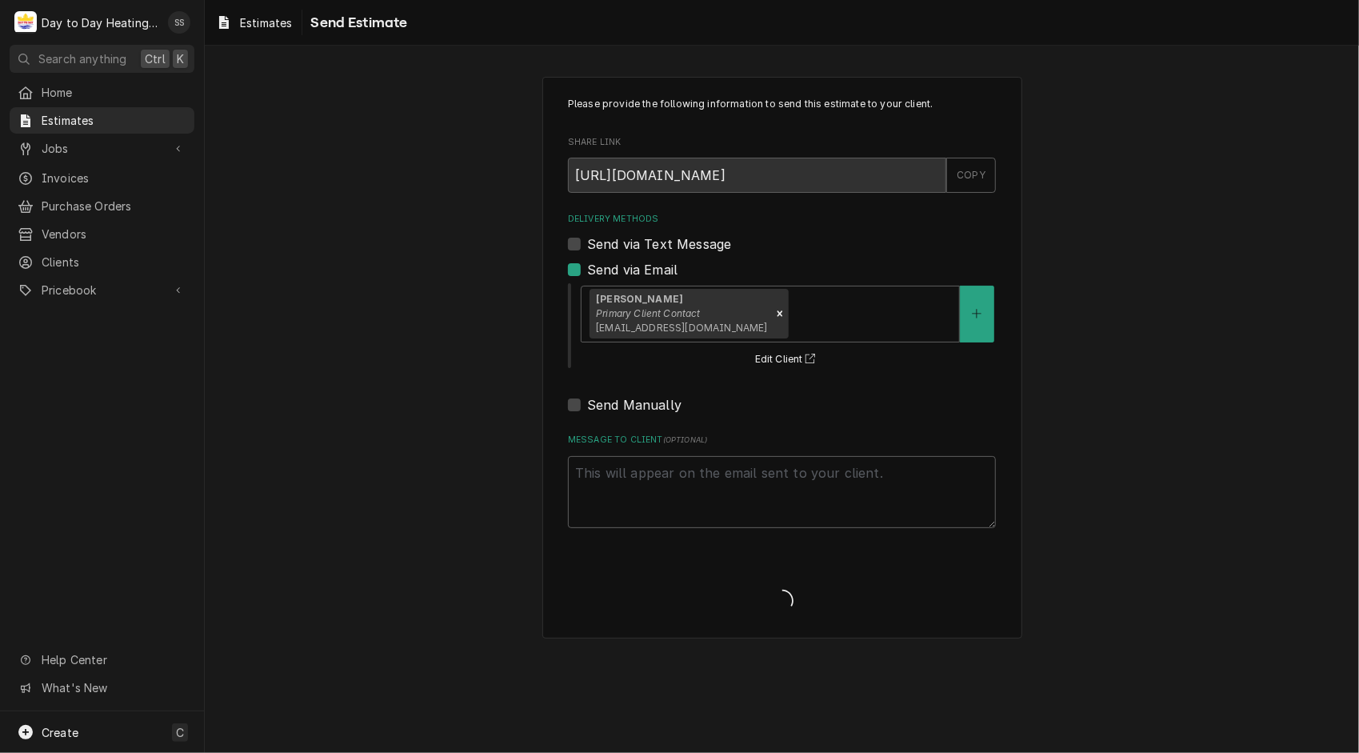
type textarea "x"
